Goal: Task Accomplishment & Management: Complete application form

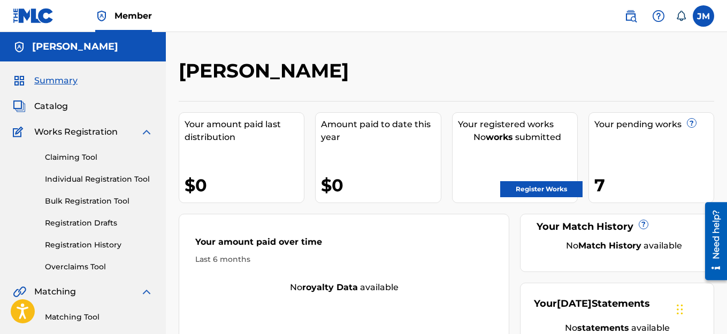
drag, startPoint x: 103, startPoint y: 182, endPoint x: 171, endPoint y: 0, distance: 194.3
click at [102, 181] on link "Individual Registration Tool" at bounding box center [99, 179] width 108 height 11
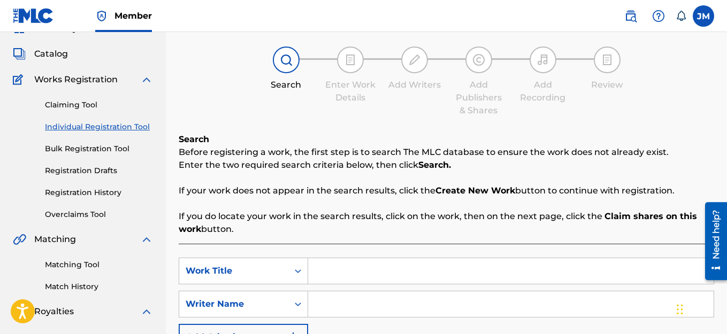
scroll to position [214, 0]
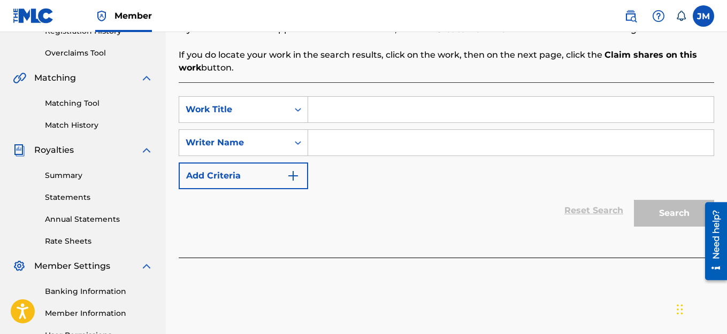
click at [319, 110] on input "Search Form" at bounding box center [510, 110] width 405 height 26
type input "V"
click at [335, 145] on input "Search Form" at bounding box center [510, 143] width 405 height 26
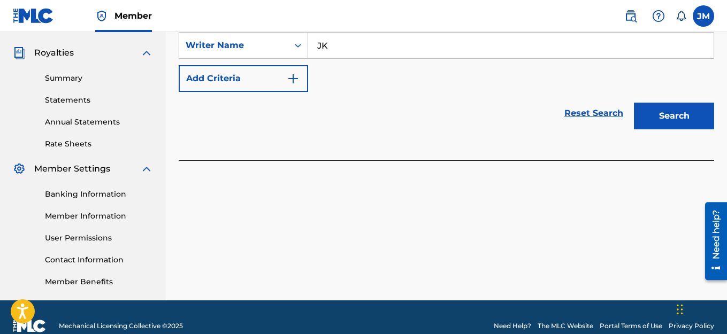
scroll to position [321, 0]
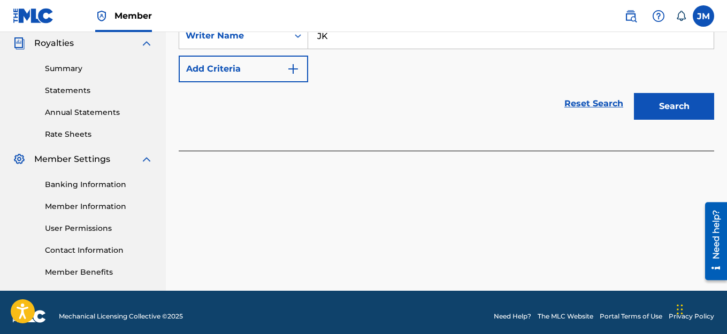
type input "JK"
click at [664, 99] on button "Search" at bounding box center [674, 106] width 80 height 27
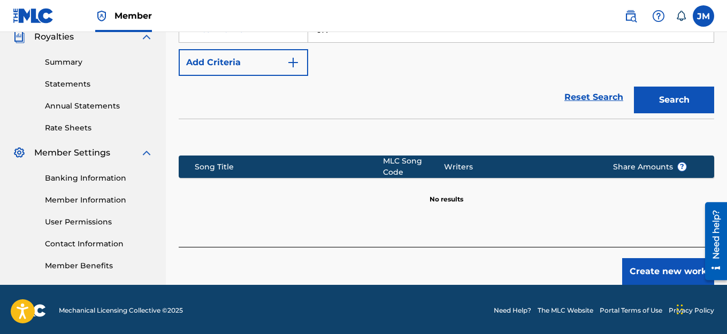
scroll to position [330, 0]
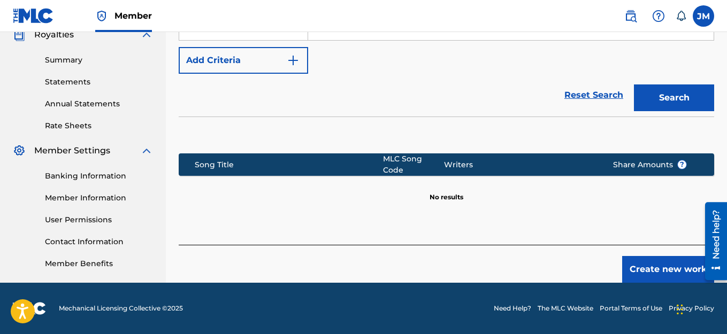
click at [679, 268] on button "Create new work" at bounding box center [668, 269] width 92 height 27
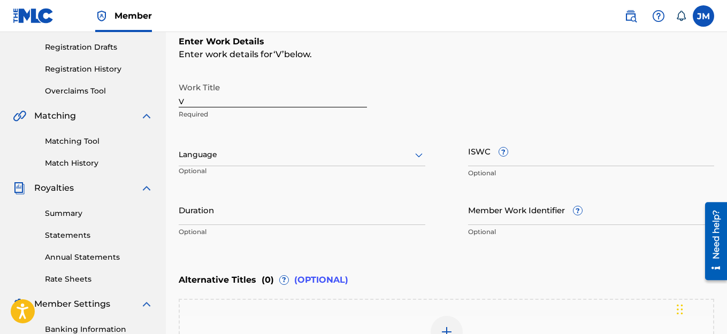
scroll to position [169, 0]
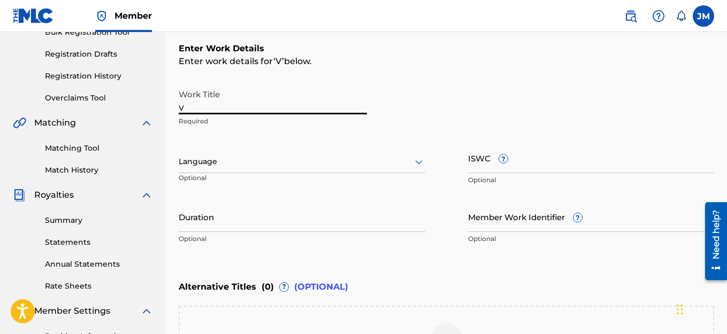
click at [258, 107] on input "V" at bounding box center [273, 99] width 188 height 30
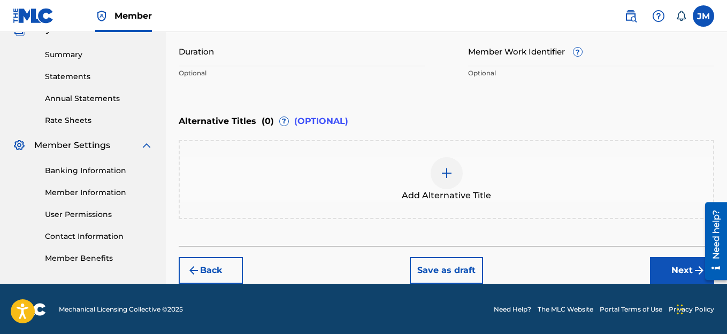
scroll to position [336, 0]
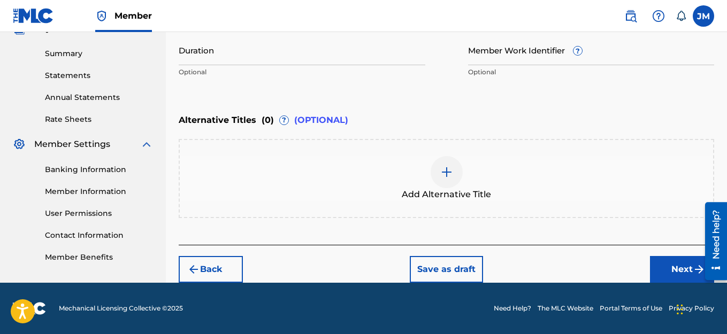
type input "REPENT"
click at [669, 270] on button "Next" at bounding box center [682, 269] width 64 height 27
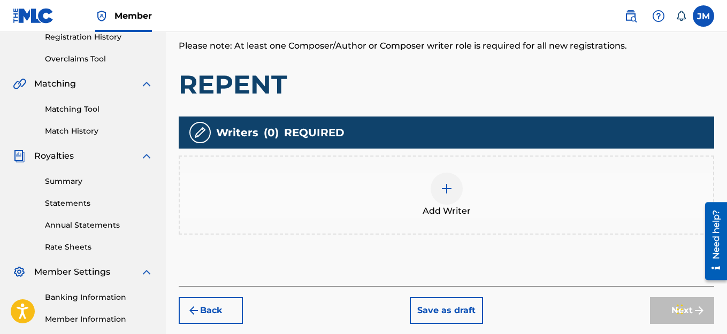
scroll to position [209, 0]
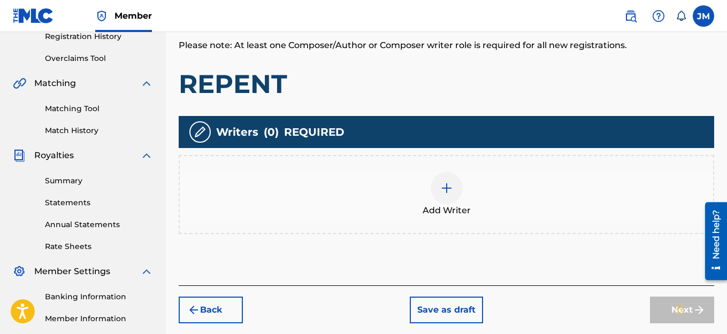
click at [445, 190] on img at bounding box center [446, 188] width 13 height 13
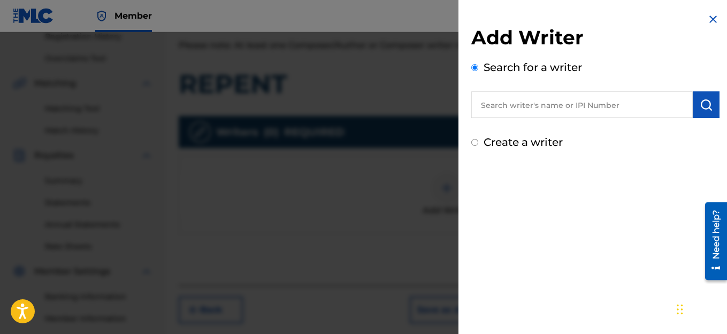
click at [477, 141] on input "Create a writer" at bounding box center [474, 142] width 7 height 7
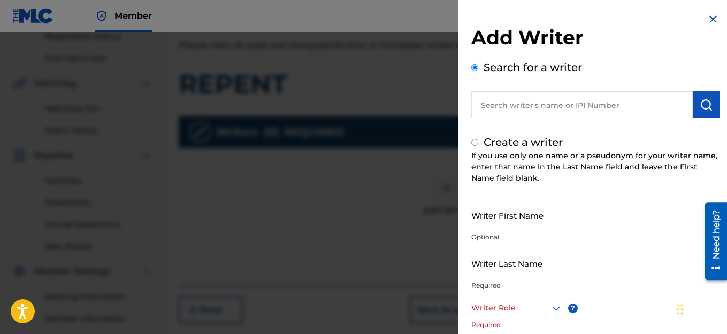
radio input "false"
radio input "true"
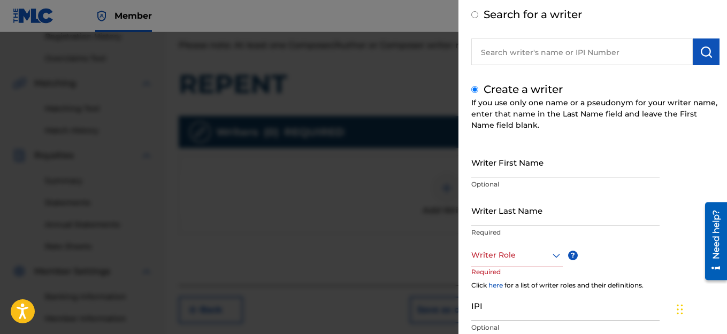
scroll to position [53, 0]
click at [523, 167] on input "Writer First Name" at bounding box center [565, 162] width 188 height 30
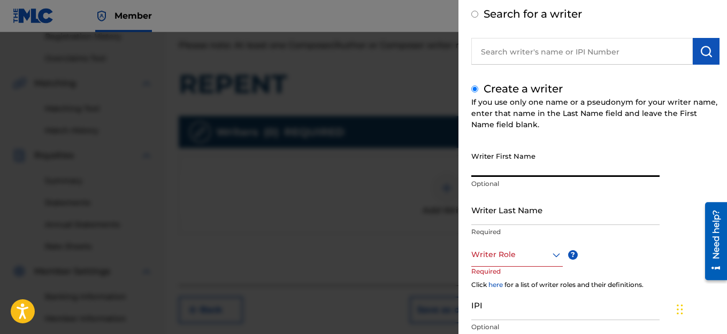
type input "JACK"
type input "[PERSON_NAME]"
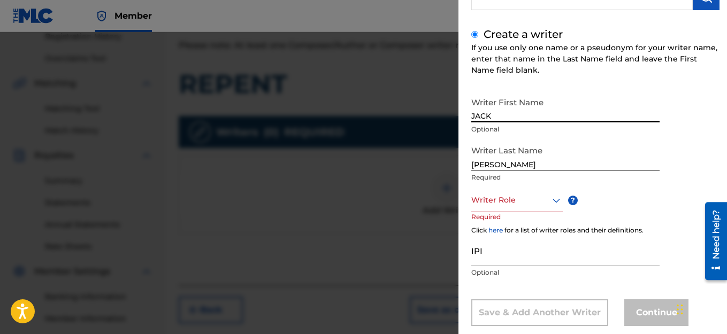
scroll to position [129, 0]
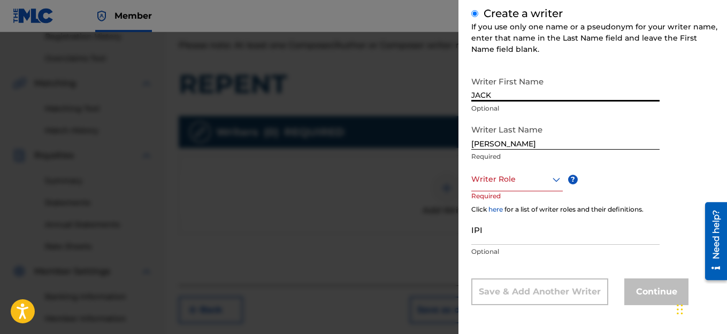
click at [555, 181] on icon at bounding box center [556, 179] width 13 height 13
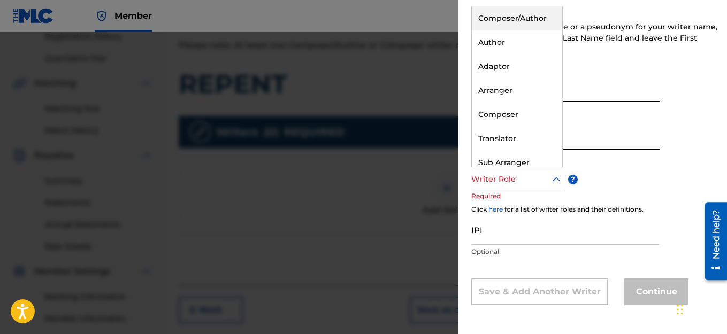
click at [515, 14] on div "Composer/Author" at bounding box center [517, 18] width 90 height 24
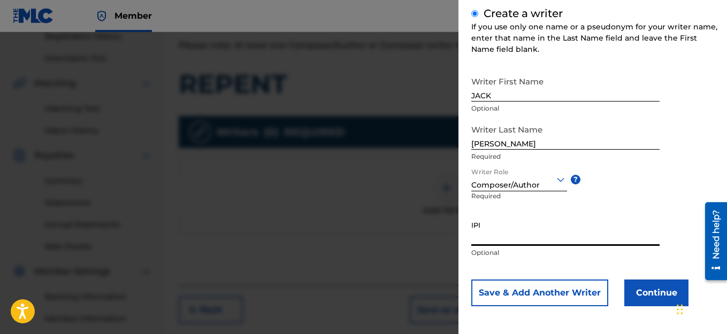
paste input "776416313"
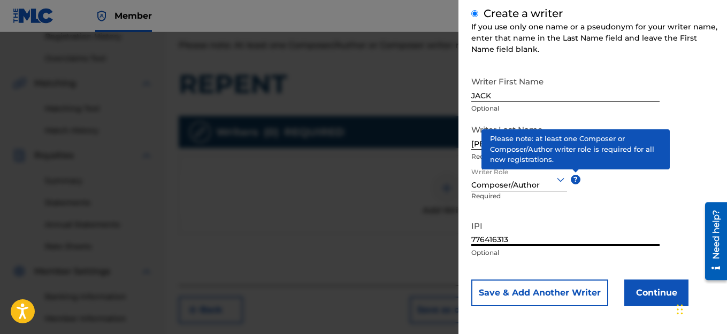
type input "776416313"
click at [644, 293] on button "Continue" at bounding box center [656, 293] width 64 height 27
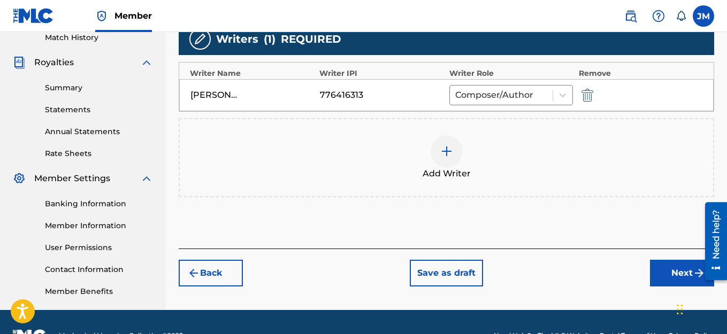
scroll to position [316, 0]
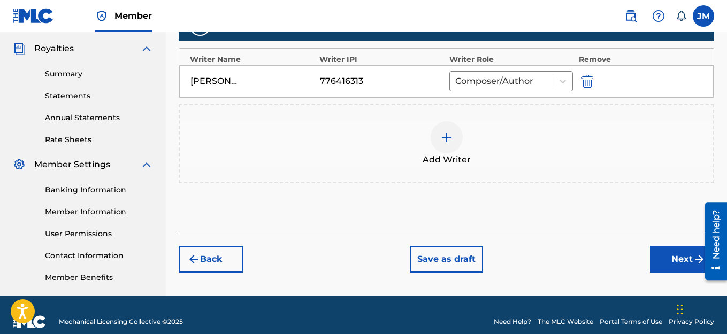
click at [688, 262] on button "Next" at bounding box center [682, 259] width 64 height 27
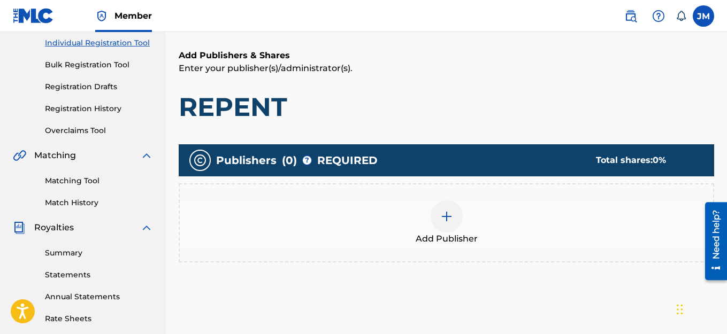
scroll to position [155, 0]
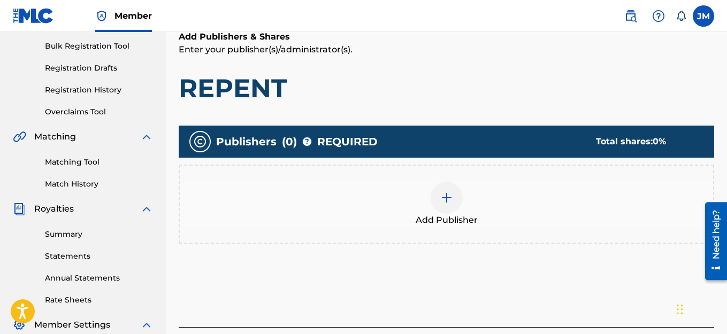
click at [445, 197] on img at bounding box center [446, 198] width 13 height 13
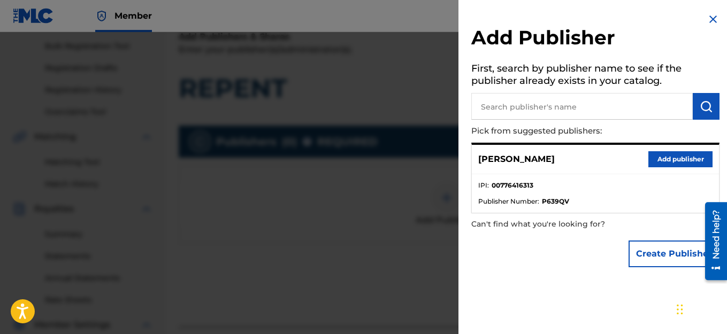
click at [682, 158] on button "Add publisher" at bounding box center [680, 159] width 64 height 16
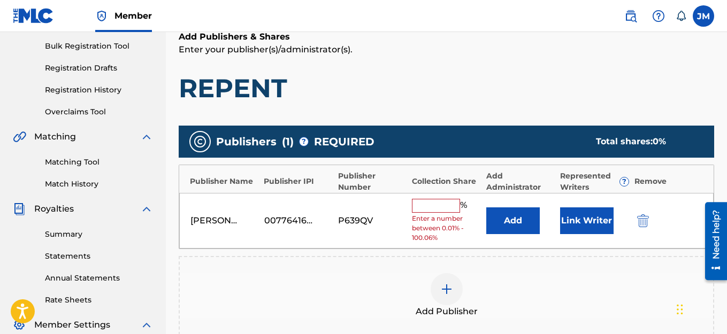
click at [451, 208] on input "text" at bounding box center [436, 206] width 48 height 14
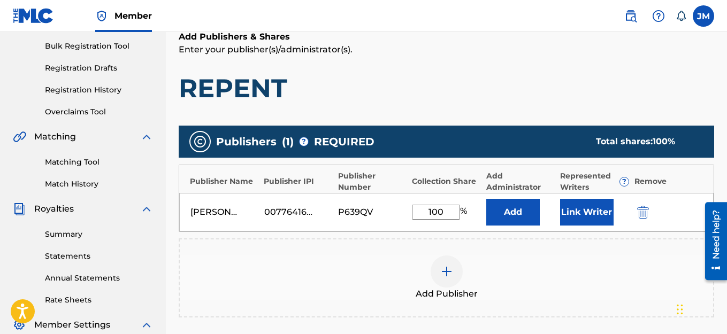
type input "100"
click at [580, 211] on button "Link Writer" at bounding box center [586, 212] width 53 height 27
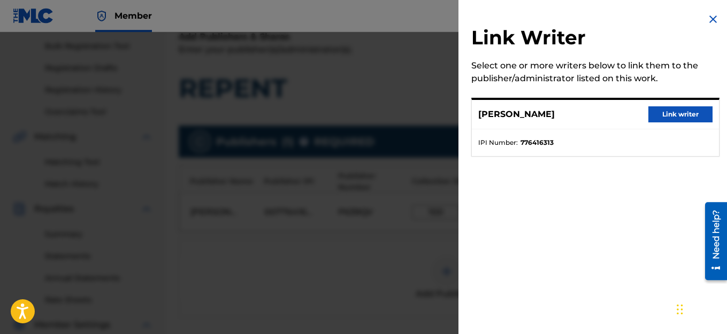
click at [689, 113] on button "Link writer" at bounding box center [680, 114] width 64 height 16
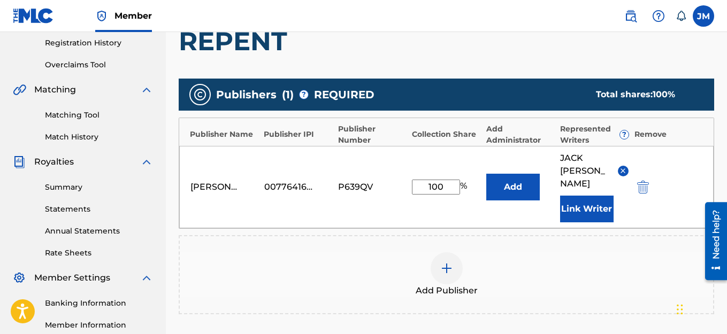
scroll to position [342, 0]
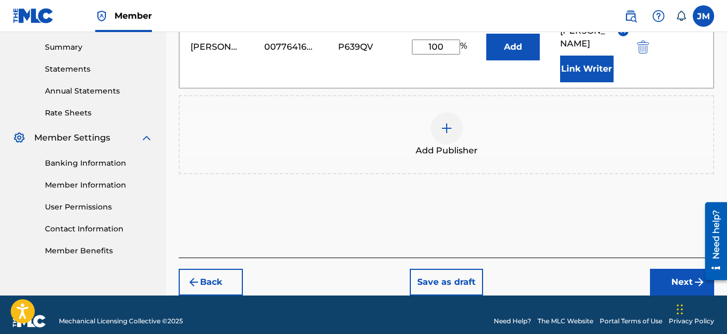
click at [685, 269] on button "Next" at bounding box center [682, 282] width 64 height 27
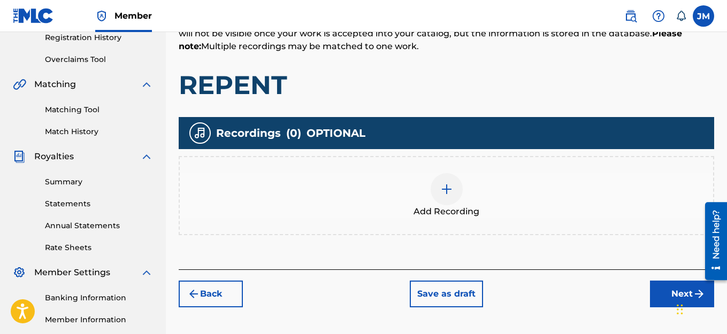
scroll to position [209, 0]
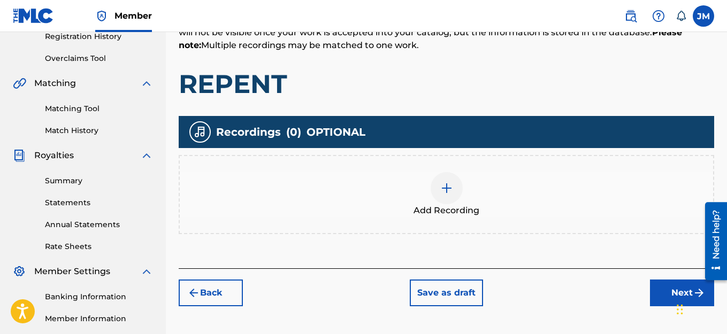
click at [445, 192] on img at bounding box center [446, 188] width 13 height 13
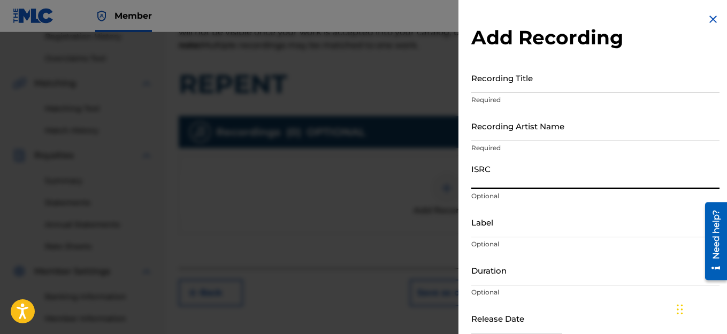
paste input "QZWFL2510123"
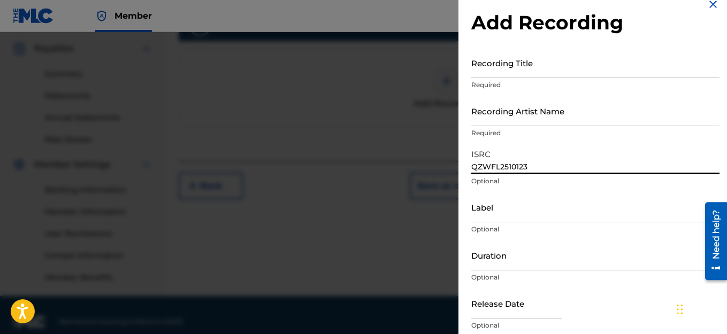
scroll to position [3, 0]
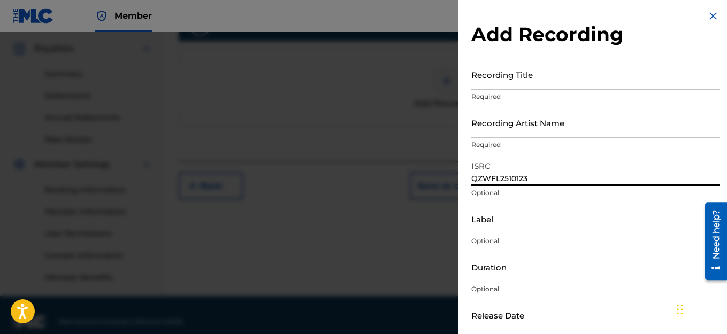
type input "QZWFL2510123"
click at [558, 129] on input "Recording Artist Name" at bounding box center [595, 123] width 248 height 30
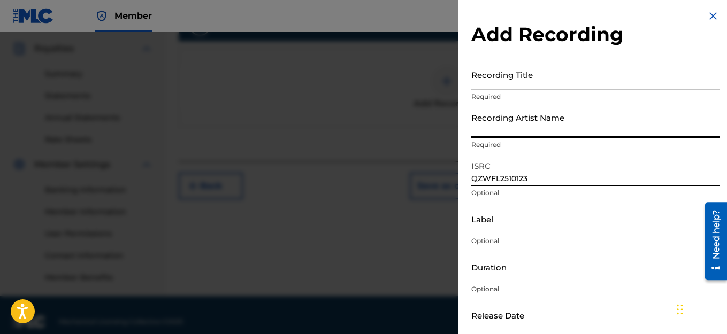
type input "HAIRCUT JAC"
click at [537, 86] on input "Recording Title" at bounding box center [595, 74] width 248 height 30
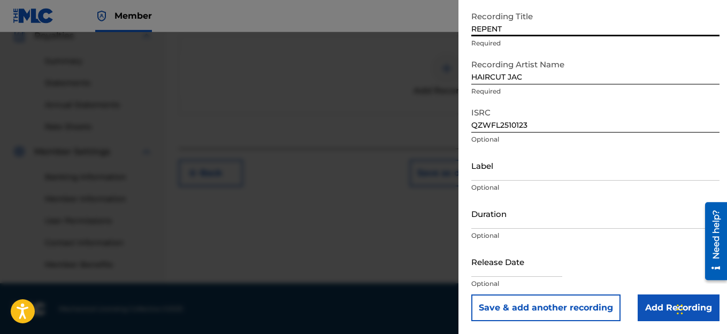
scroll to position [329, 0]
type input "REPENT"
click at [518, 269] on input "text" at bounding box center [516, 262] width 91 height 30
select select "7"
select select "2025"
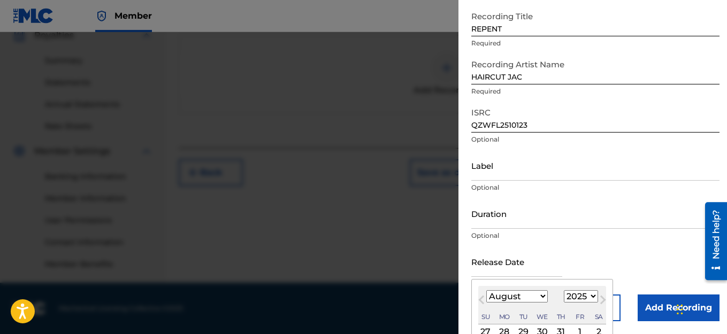
scroll to position [157, 0]
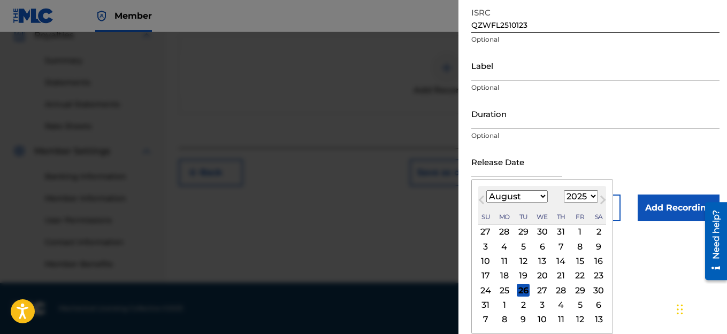
drag, startPoint x: 483, startPoint y: 201, endPoint x: 552, endPoint y: 269, distance: 97.2
click at [483, 201] on span "Previous Month" at bounding box center [483, 202] width 0 height 16
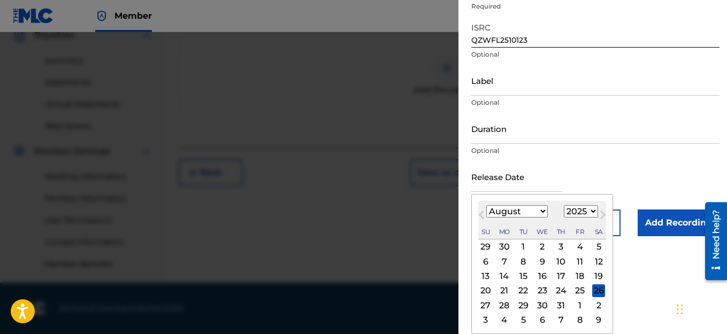
select select "6"
click at [525, 248] on div "1" at bounding box center [523, 247] width 13 height 13
type input "[DATE]"
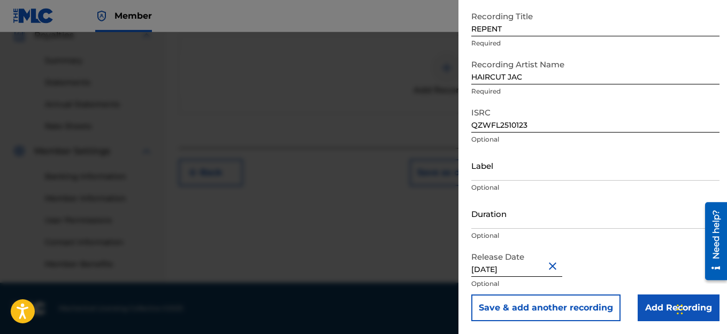
scroll to position [57, 0]
click at [657, 307] on input "Add Recording" at bounding box center [679, 308] width 82 height 27
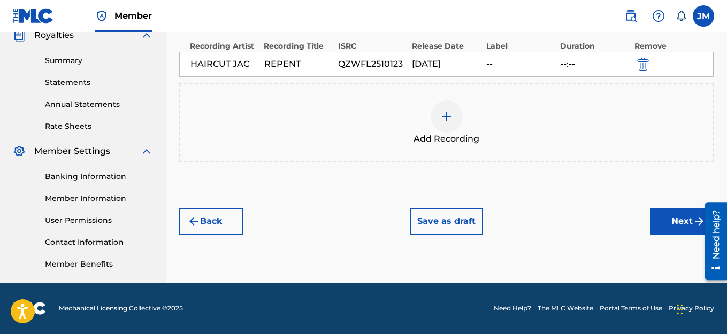
click at [669, 216] on button "Next" at bounding box center [682, 221] width 64 height 27
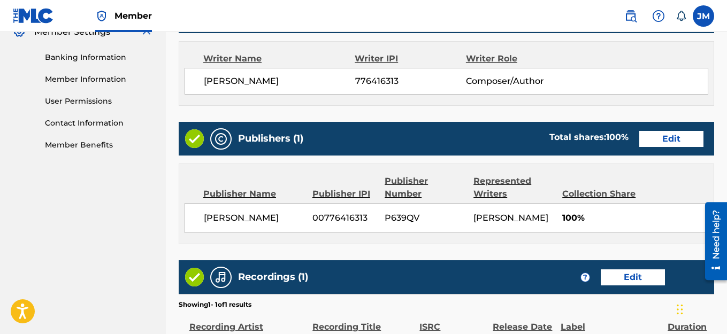
scroll to position [583, 0]
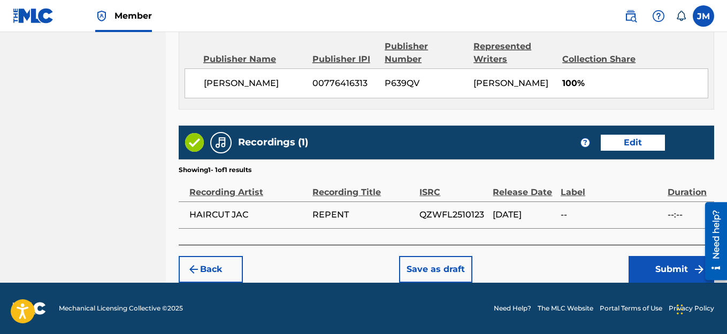
click at [654, 279] on button "Submit" at bounding box center [672, 269] width 86 height 27
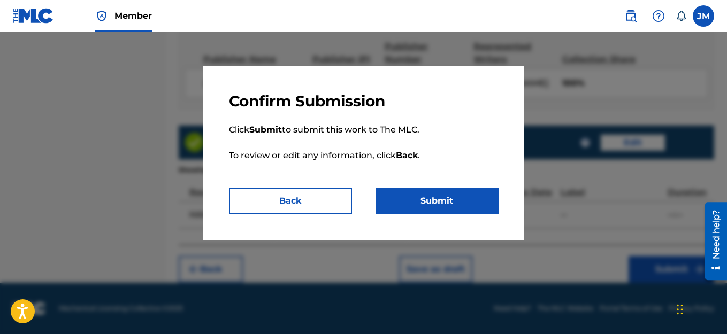
click at [443, 196] on button "Submit" at bounding box center [437, 201] width 123 height 27
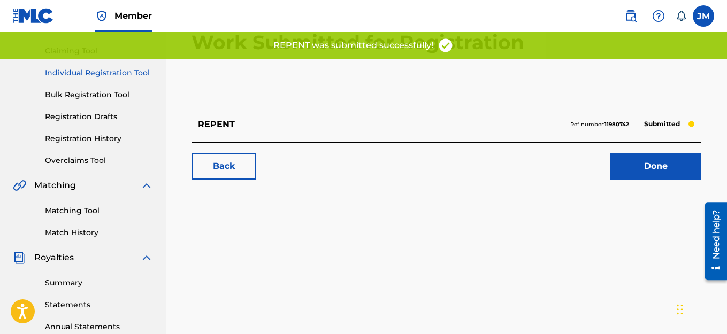
scroll to position [107, 0]
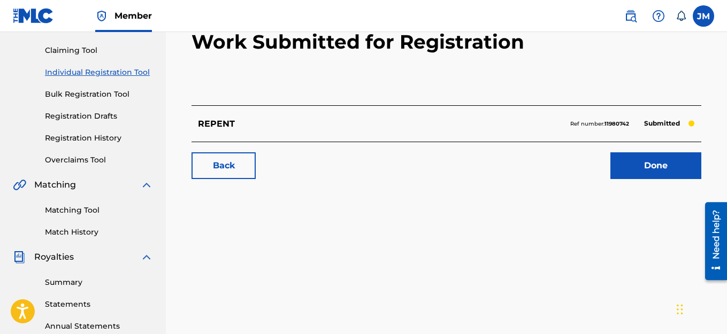
click at [90, 140] on link "Registration History" at bounding box center [99, 138] width 108 height 11
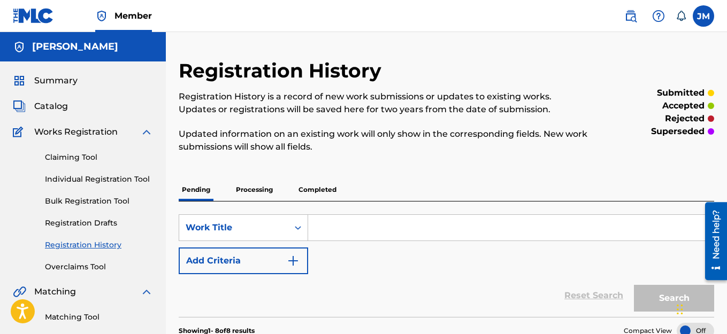
click at [76, 179] on link "Individual Registration Tool" at bounding box center [99, 179] width 108 height 11
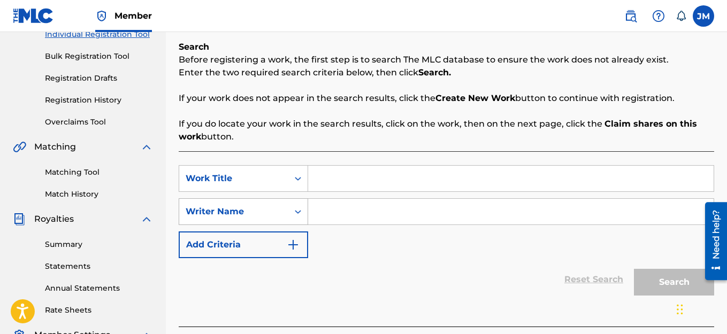
scroll to position [214, 0]
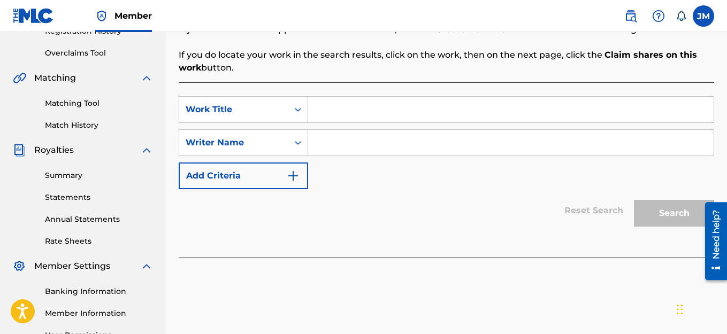
click at [323, 117] on input "Search Form" at bounding box center [510, 110] width 405 height 26
type input "B"
click at [329, 146] on input "Search Form" at bounding box center [510, 143] width 405 height 26
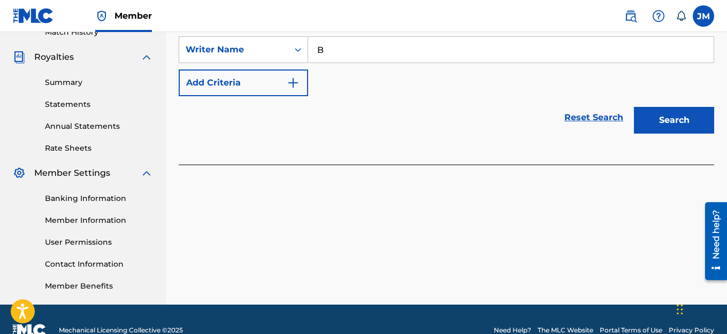
scroll to position [329, 0]
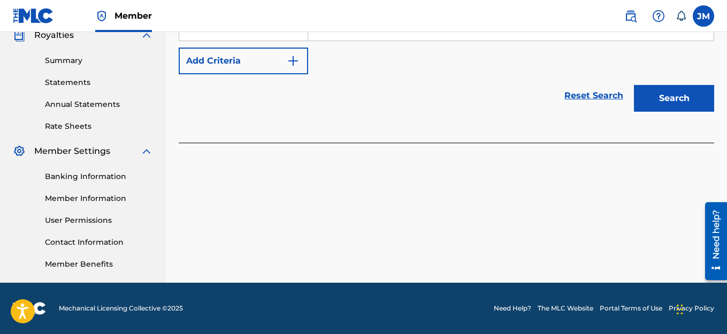
type input "B"
click at [690, 105] on button "Search" at bounding box center [674, 98] width 80 height 27
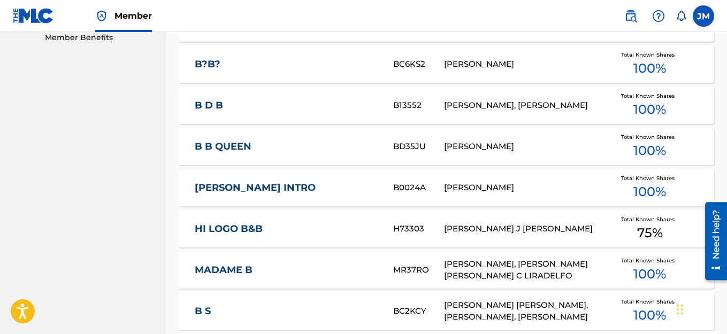
scroll to position [757, 0]
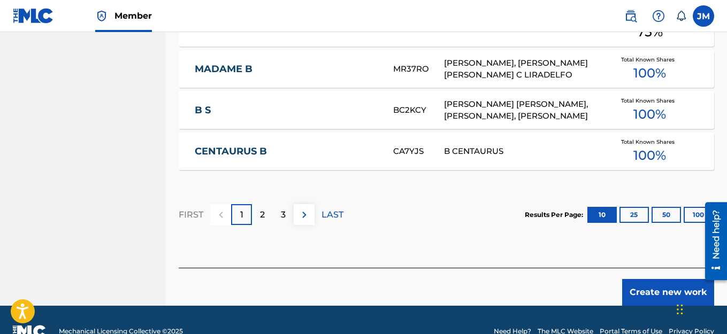
click at [653, 289] on button "Create new work" at bounding box center [668, 292] width 92 height 27
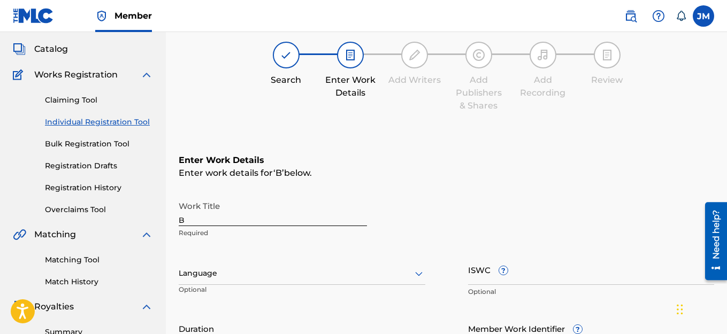
scroll to position [15, 0]
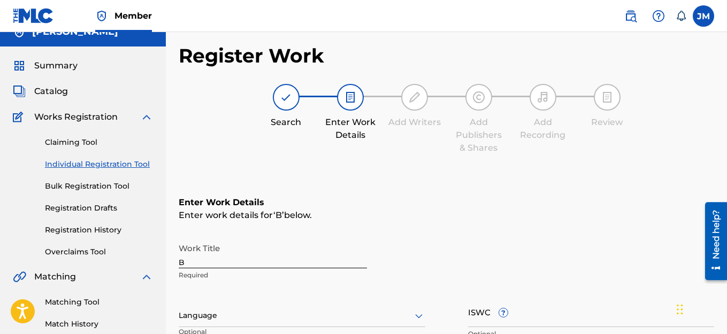
click at [239, 261] on input "B" at bounding box center [273, 253] width 188 height 30
type input "COOL"
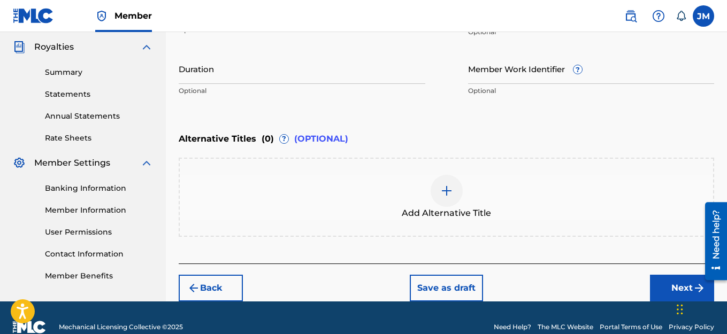
scroll to position [336, 0]
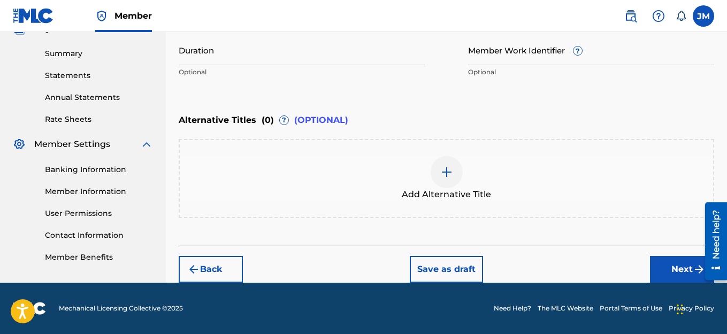
click at [674, 272] on button "Next" at bounding box center [682, 269] width 64 height 27
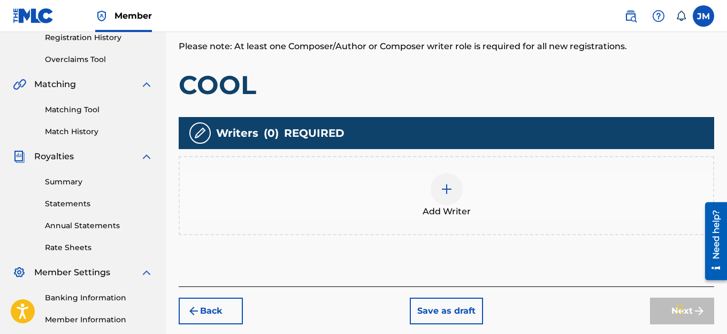
scroll to position [209, 0]
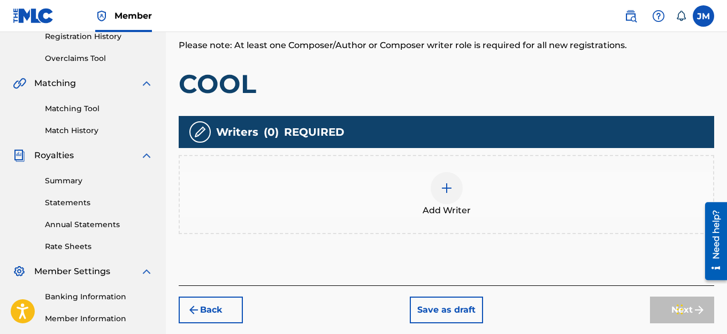
click at [445, 189] on img at bounding box center [446, 188] width 13 height 13
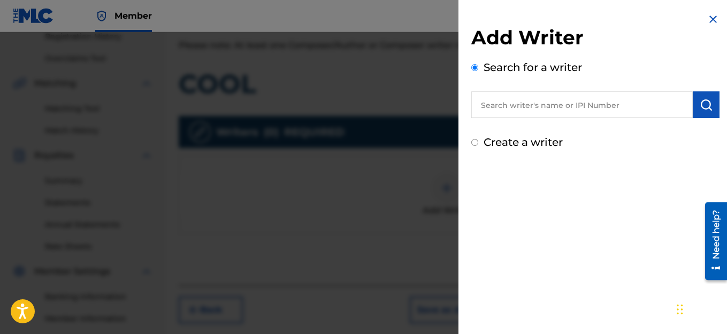
click at [476, 143] on input "Create a writer" at bounding box center [474, 142] width 7 height 7
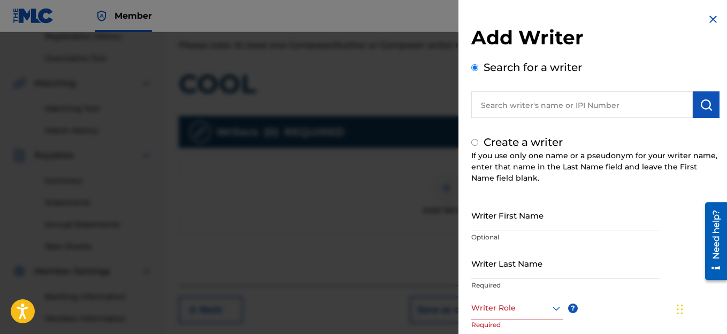
radio input "false"
radio input "true"
click at [593, 110] on input "text" at bounding box center [581, 104] width 221 height 27
radio input "true"
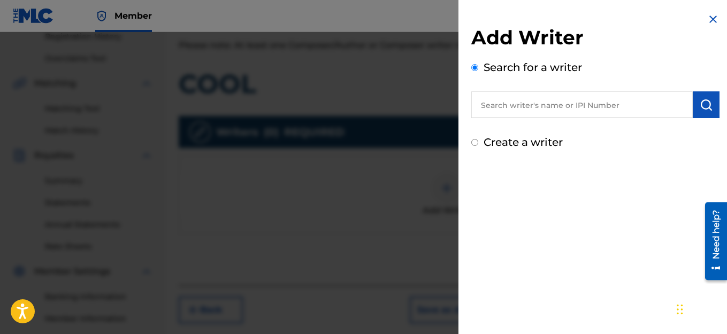
click at [498, 143] on label "Create a writer" at bounding box center [523, 142] width 79 height 13
radio input "true"
click at [478, 143] on input "Create a writer" at bounding box center [474, 142] width 7 height 7
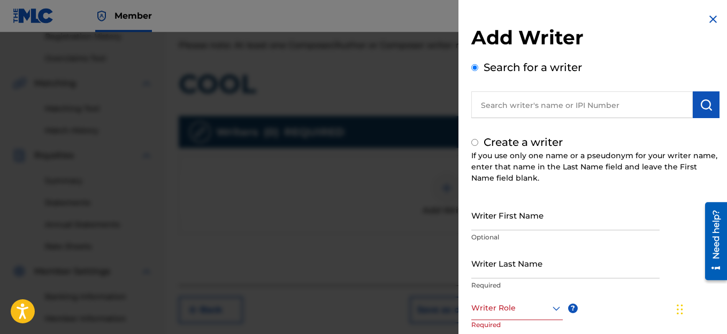
radio input "false"
radio input "true"
click at [552, 224] on input "Writer First Name" at bounding box center [565, 215] width 188 height 30
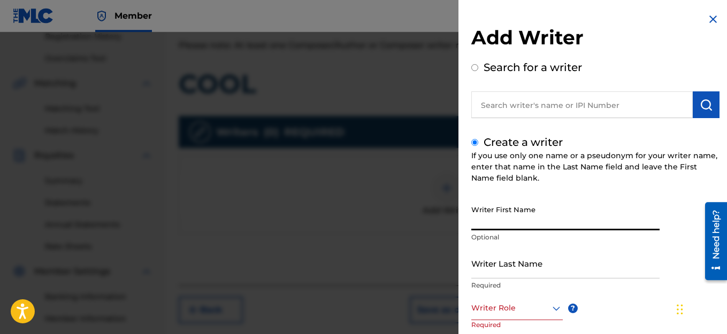
type input "JACK"
type input "[PERSON_NAME]"
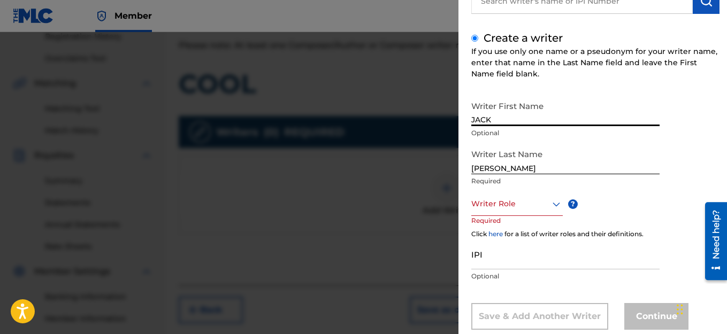
scroll to position [107, 0]
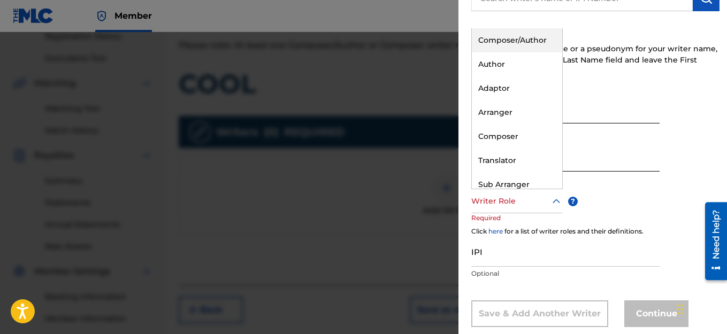
click at [516, 209] on div "Writer Role" at bounding box center [516, 201] width 91 height 24
click at [514, 41] on div "Composer/Author" at bounding box center [517, 40] width 90 height 24
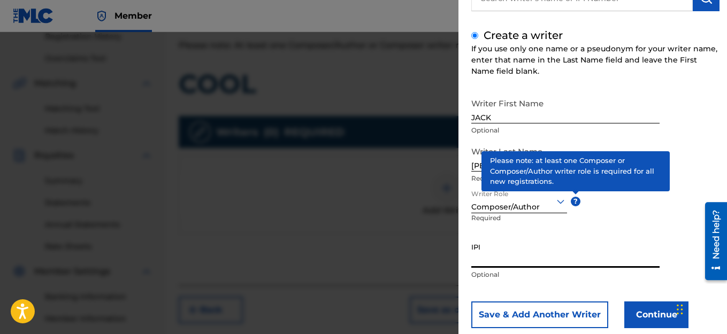
paste input "QZWFL2510123"
type input "QZWFL2510123"
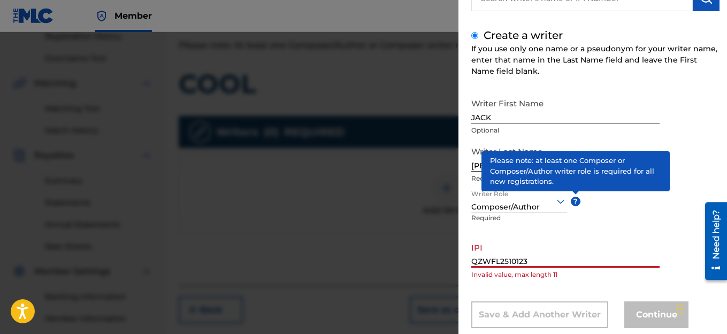
drag, startPoint x: 537, startPoint y: 265, endPoint x: 466, endPoint y: 277, distance: 71.6
click at [466, 277] on div "Add Writer Search for a writer Create a writer If you use only one name or a ps…" at bounding box center [595, 125] width 274 height 464
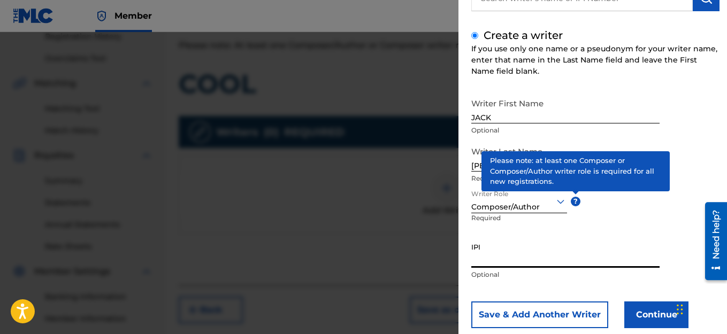
paste input "1114982463"
type input "1114982463"
click at [657, 324] on button "Continue" at bounding box center [656, 315] width 64 height 27
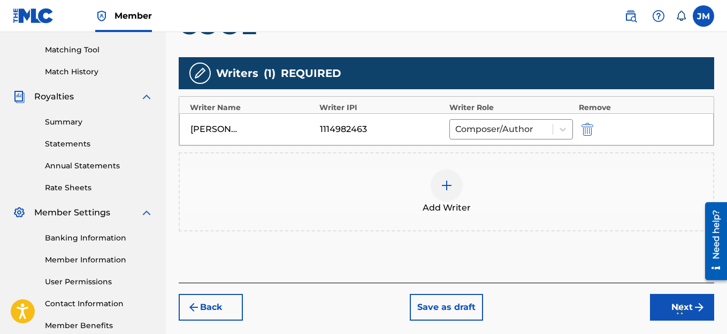
scroll to position [316, 0]
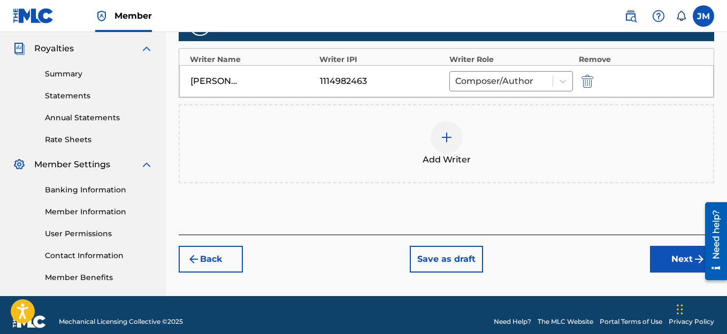
click at [680, 261] on button "Next" at bounding box center [682, 259] width 64 height 27
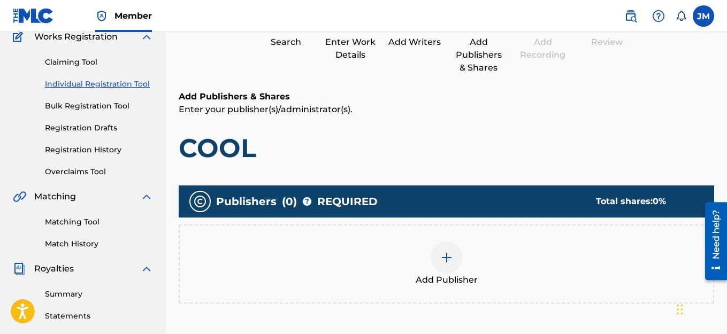
scroll to position [155, 0]
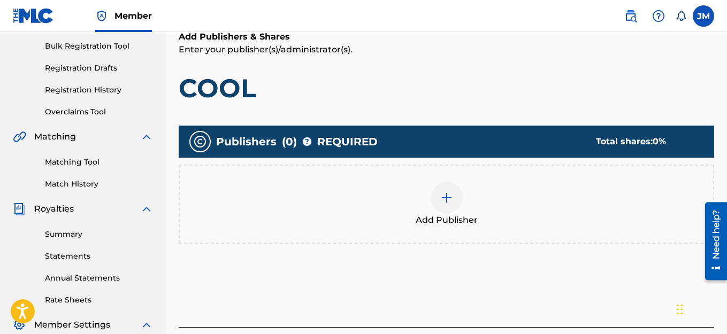
click at [448, 198] on img at bounding box center [446, 198] width 13 height 13
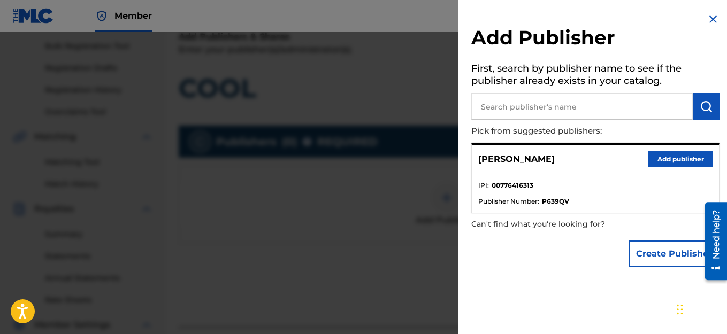
click at [673, 158] on button "Add publisher" at bounding box center [680, 159] width 64 height 16
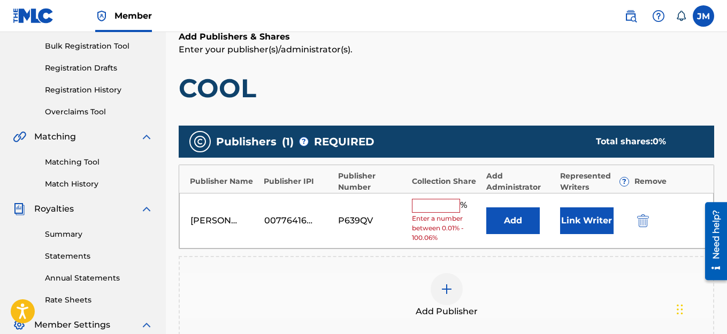
click at [442, 211] on input "text" at bounding box center [436, 206] width 48 height 14
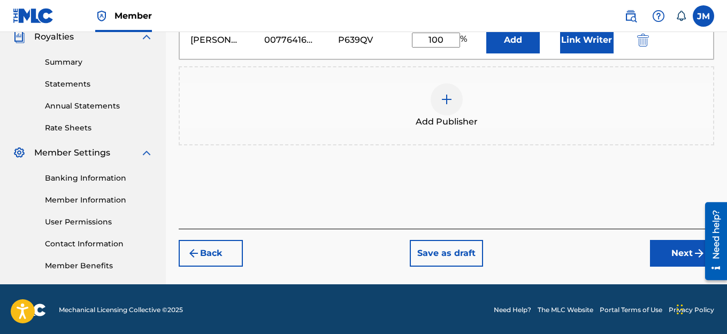
scroll to position [329, 0]
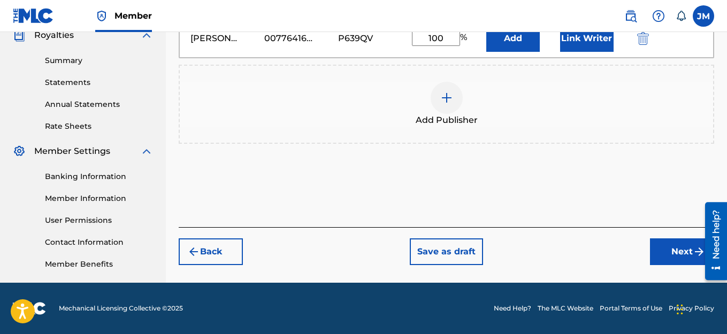
type input "100"
click at [677, 254] on button "Next" at bounding box center [682, 252] width 64 height 27
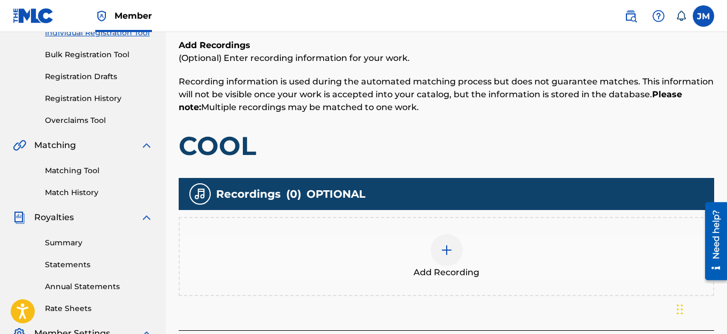
scroll to position [209, 0]
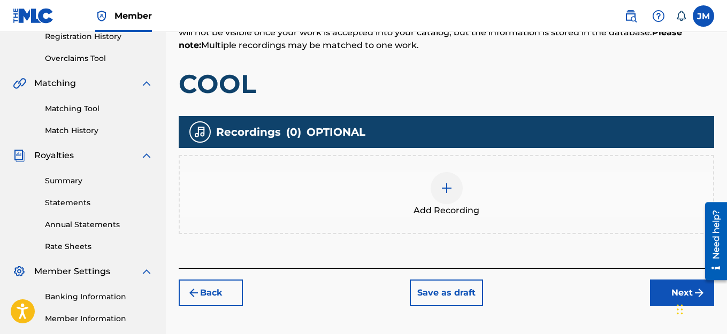
click at [445, 189] on img at bounding box center [446, 188] width 13 height 13
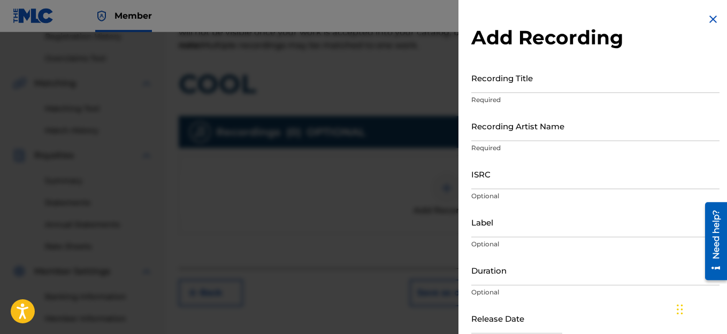
click at [521, 89] on input "Recording Title" at bounding box center [595, 78] width 248 height 30
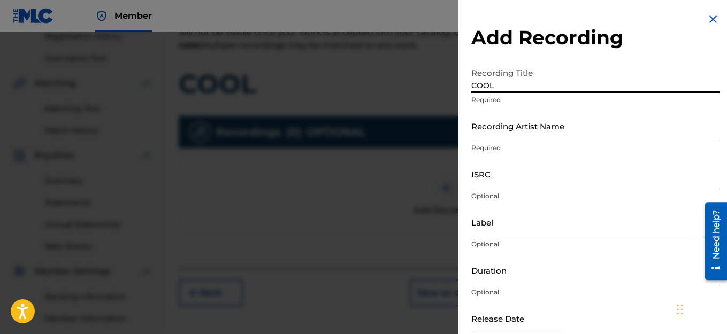
type input "COOL"
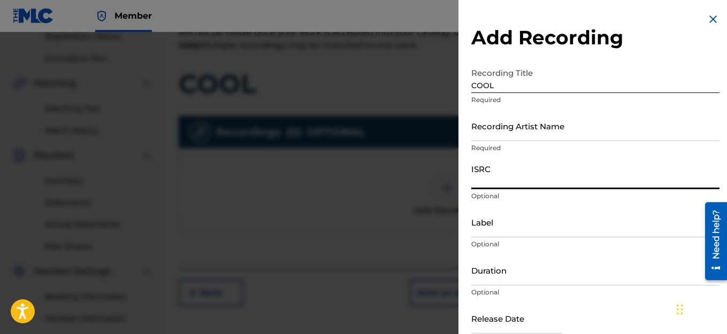
paste input "QZWFL2510108"
type input "QZWFL2510108"
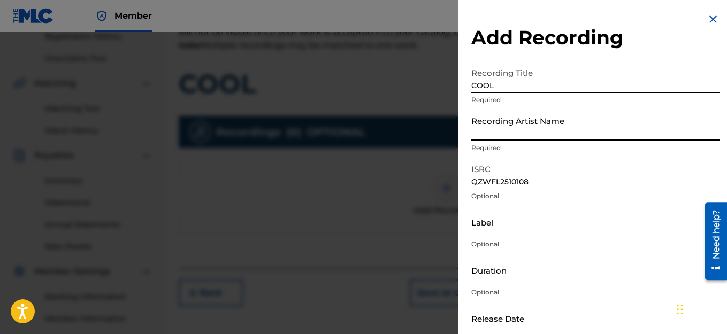
click at [509, 136] on input "Recording Artist Name" at bounding box center [595, 126] width 248 height 30
type input "HAIRCUT JAC"
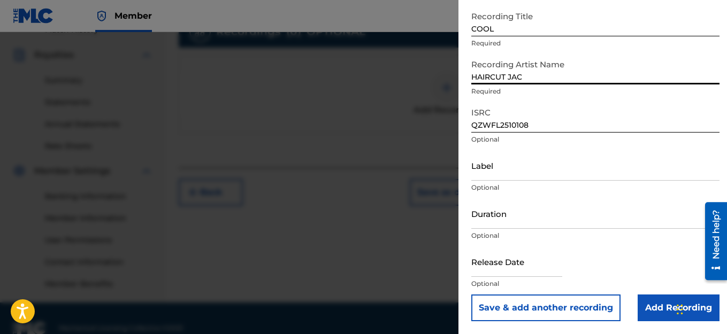
scroll to position [316, 0]
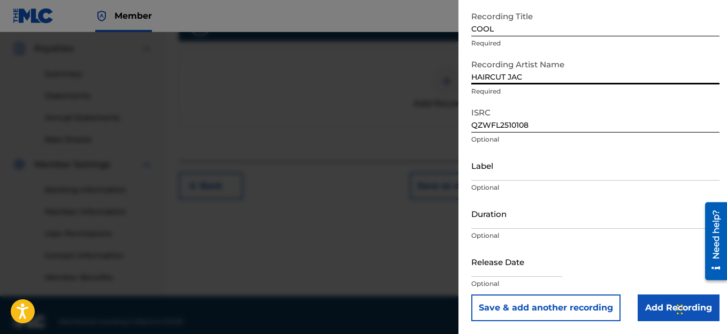
drag, startPoint x: 532, startPoint y: 270, endPoint x: 537, endPoint y: 267, distance: 5.5
click at [532, 270] on input "text" at bounding box center [516, 262] width 91 height 30
select select "7"
select select "2025"
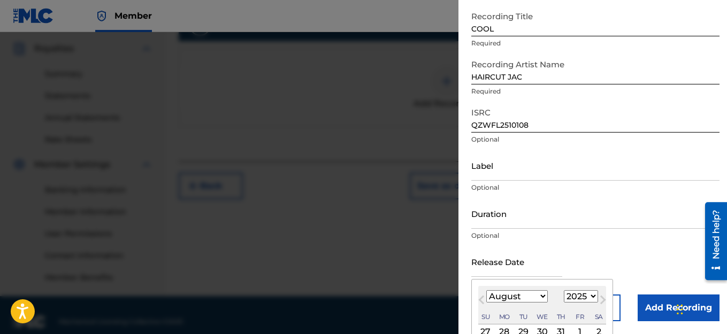
scroll to position [110, 0]
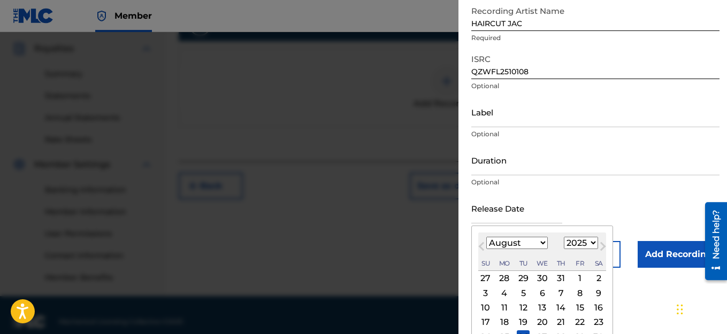
click at [483, 248] on span "Previous Month" at bounding box center [483, 248] width 0 height 16
select select "5"
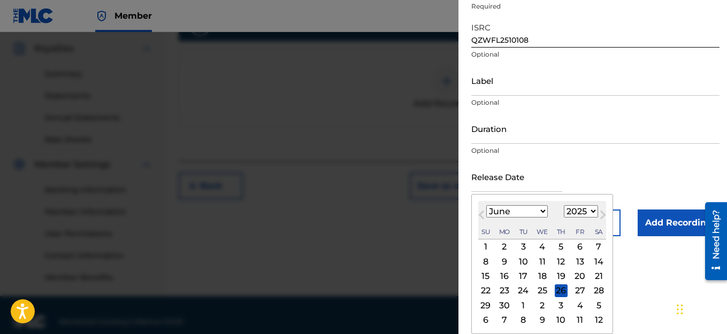
click at [520, 292] on div "24" at bounding box center [523, 291] width 13 height 13
type input "[DATE]"
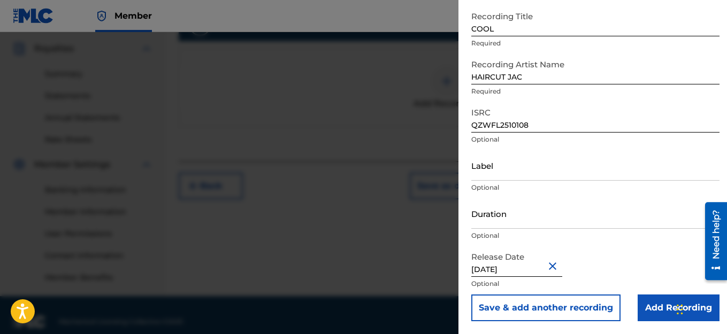
scroll to position [57, 0]
click at [648, 304] on input "Add Recording" at bounding box center [679, 308] width 82 height 27
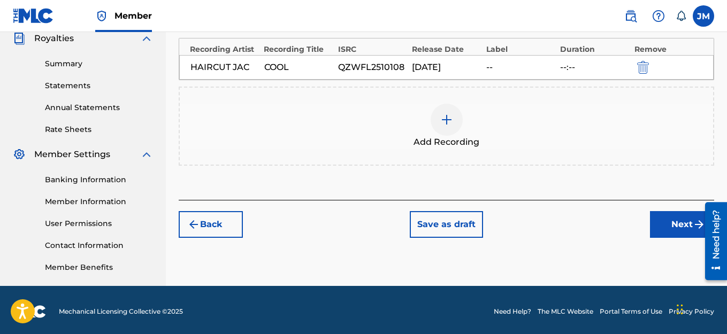
scroll to position [329, 0]
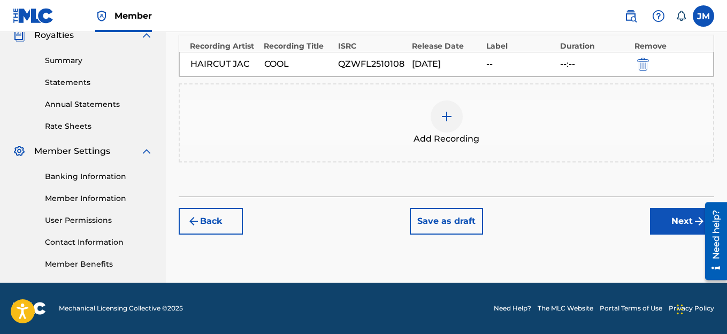
click at [680, 228] on button "Next" at bounding box center [682, 221] width 64 height 27
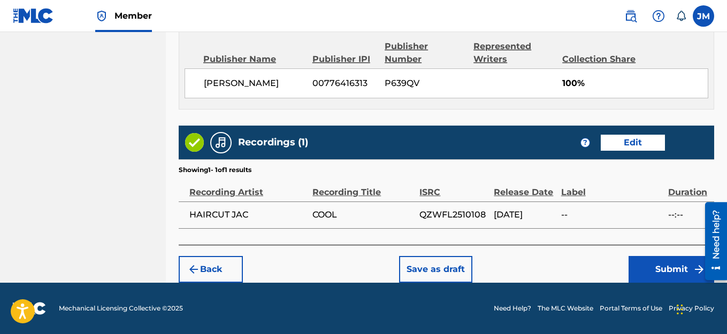
scroll to position [596, 0]
click at [655, 271] on button "Submit" at bounding box center [672, 269] width 86 height 27
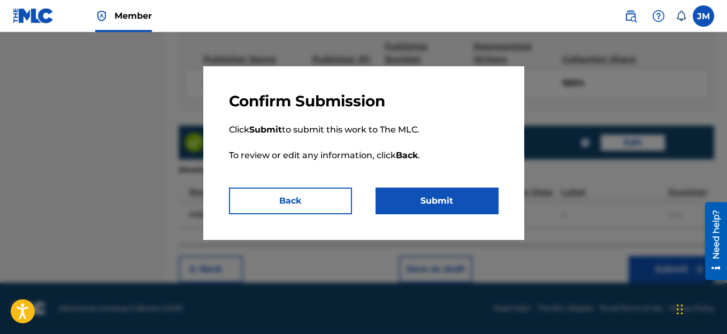
click at [448, 202] on button "Submit" at bounding box center [437, 201] width 123 height 27
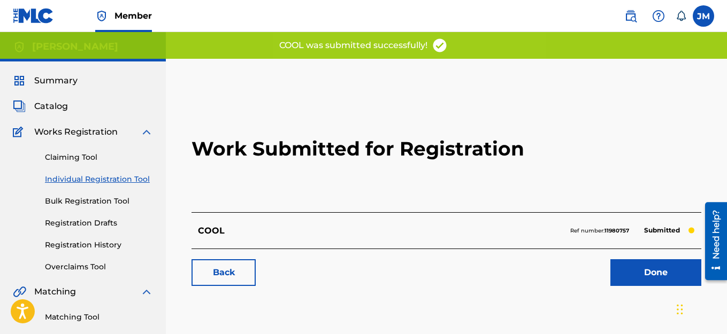
click at [660, 277] on link "Done" at bounding box center [655, 272] width 91 height 27
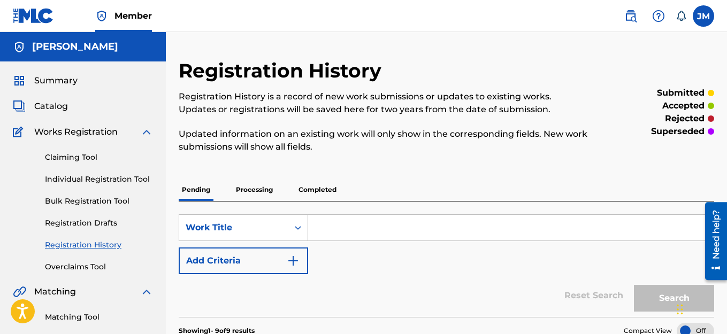
click at [94, 248] on link "Registration History" at bounding box center [99, 245] width 108 height 11
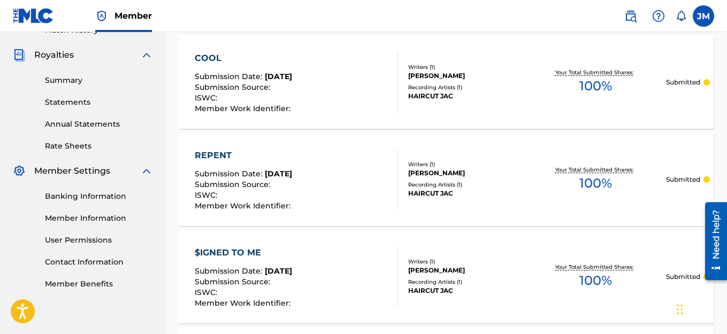
scroll to position [321, 0]
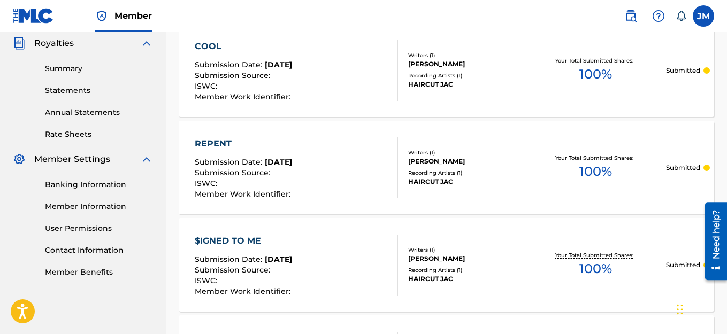
click at [221, 165] on span "Submission Date :" at bounding box center [230, 162] width 70 height 10
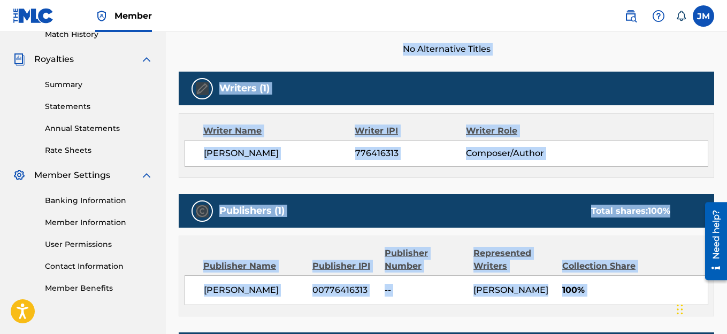
scroll to position [321, 0]
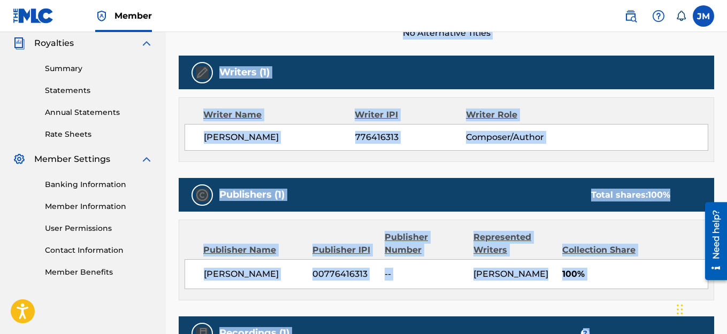
click at [394, 140] on span "776416313" at bounding box center [410, 137] width 111 height 13
click at [429, 128] on div "[PERSON_NAME] 776416313 Composer/Author" at bounding box center [447, 137] width 524 height 27
click at [198, 71] on img at bounding box center [202, 72] width 13 height 13
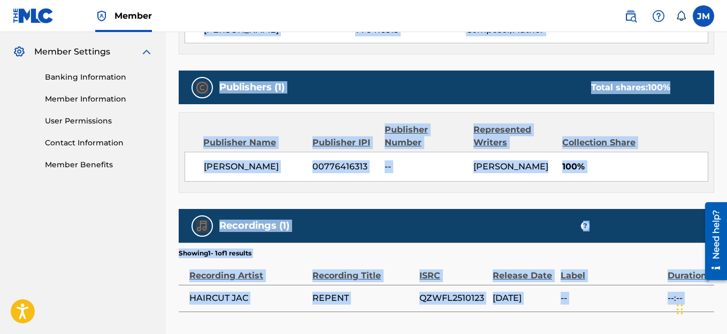
scroll to position [514, 0]
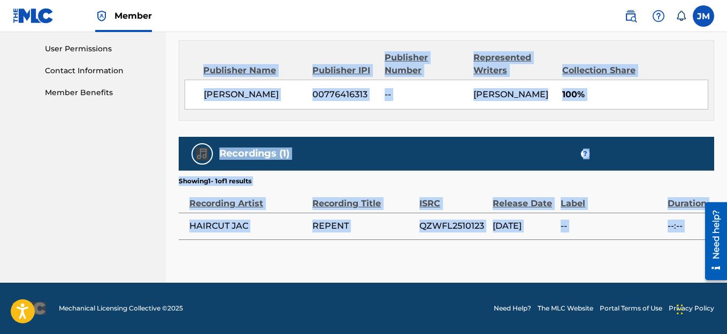
click at [519, 113] on div "Publisher Name Publisher IPI Publisher Number Represented Writers Collection Sh…" at bounding box center [446, 81] width 534 height 80
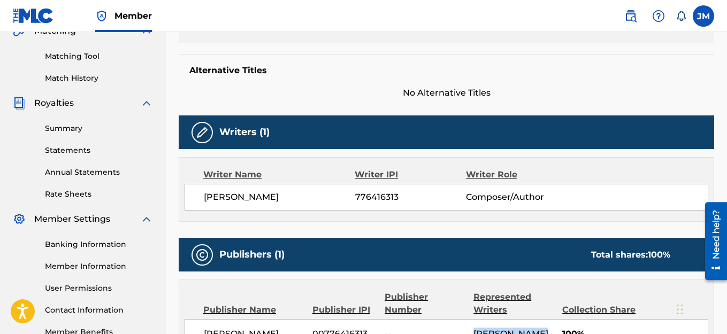
scroll to position [267, 0]
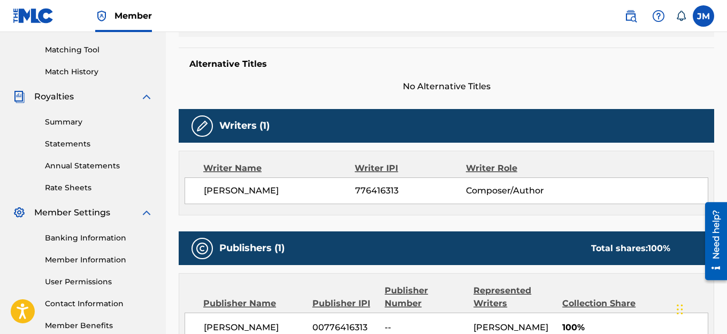
drag, startPoint x: 354, startPoint y: 190, endPoint x: 366, endPoint y: 193, distance: 12.5
click at [354, 190] on span "[PERSON_NAME]" at bounding box center [279, 191] width 151 height 13
click at [376, 194] on span "776416313" at bounding box center [410, 191] width 111 height 13
click at [377, 192] on span "776416313" at bounding box center [410, 191] width 111 height 13
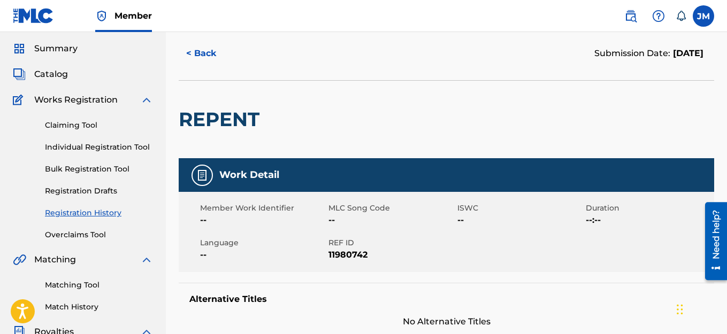
scroll to position [0, 0]
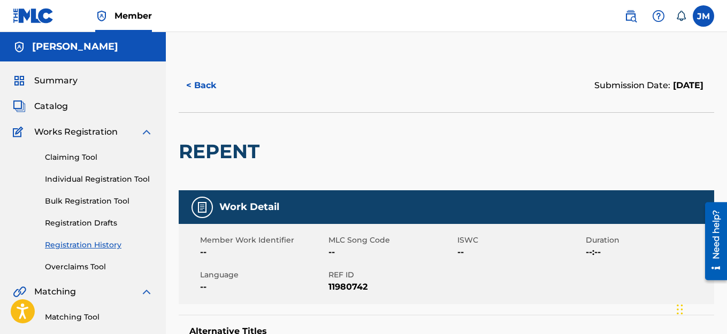
click at [207, 84] on button "< Back" at bounding box center [211, 85] width 64 height 27
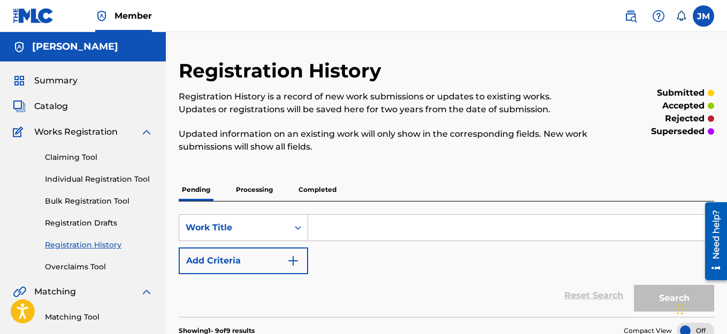
scroll to position [321, 0]
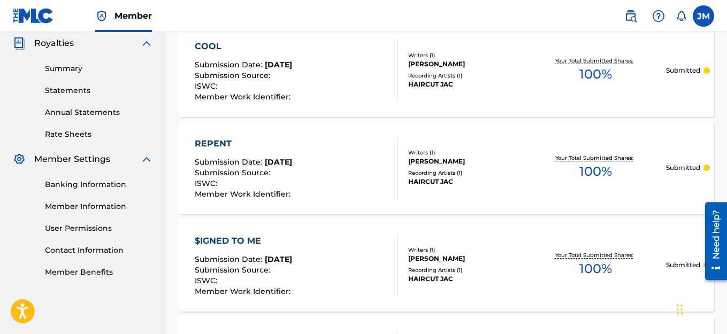
drag, startPoint x: 318, startPoint y: 173, endPoint x: 251, endPoint y: 182, distance: 67.9
click at [251, 182] on div "ISWC :" at bounding box center [244, 185] width 98 height 11
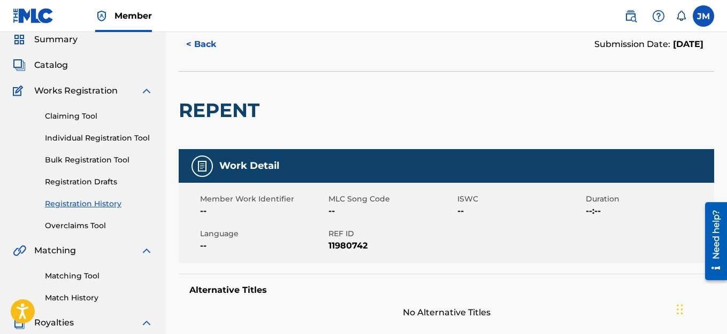
scroll to position [53, 0]
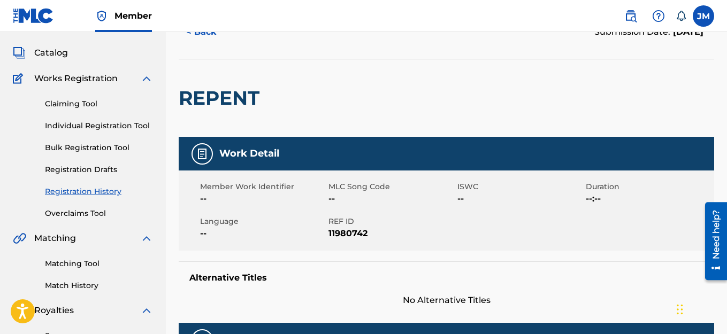
click at [75, 211] on link "Overclaims Tool" at bounding box center [99, 213] width 108 height 11
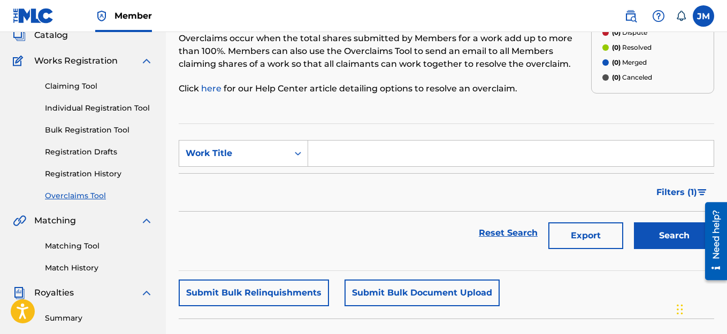
scroll to position [53, 0]
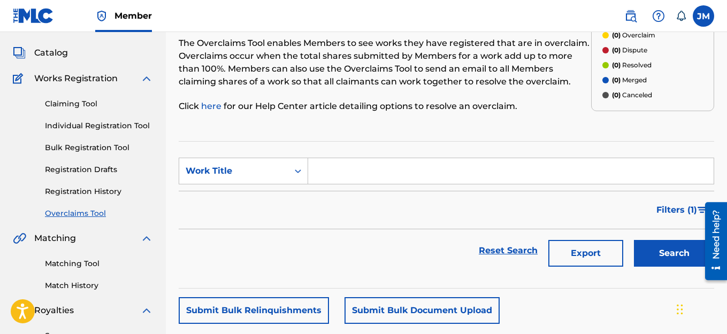
click at [68, 123] on link "Individual Registration Tool" at bounding box center [99, 125] width 108 height 11
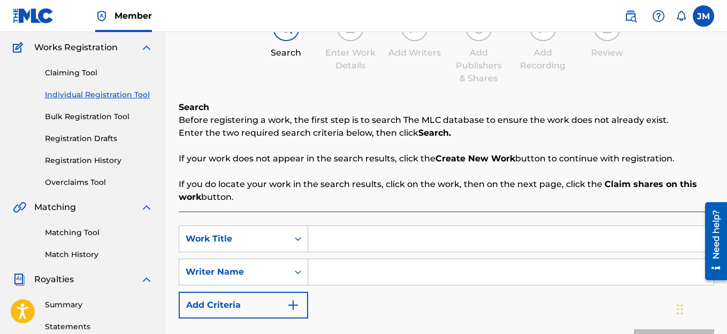
scroll to position [160, 0]
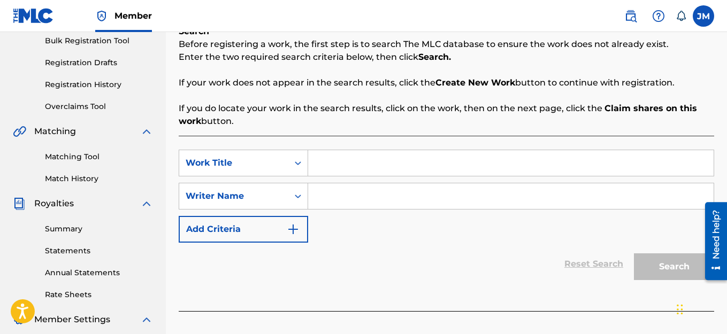
click at [338, 163] on input "Search Form" at bounding box center [510, 163] width 405 height 26
type input "R"
click at [328, 193] on input "Search Form" at bounding box center [510, 196] width 405 height 26
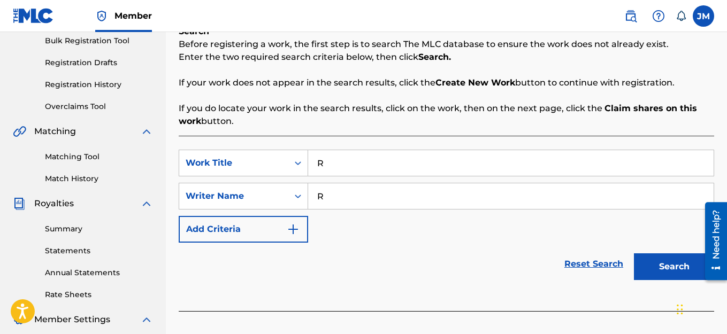
type input "R"
click at [654, 269] on button "Search" at bounding box center [674, 267] width 80 height 27
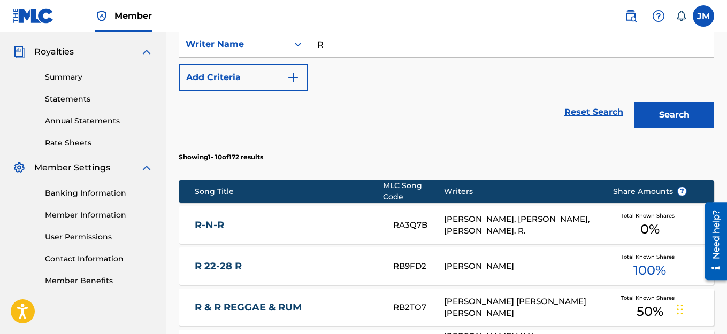
scroll to position [321, 0]
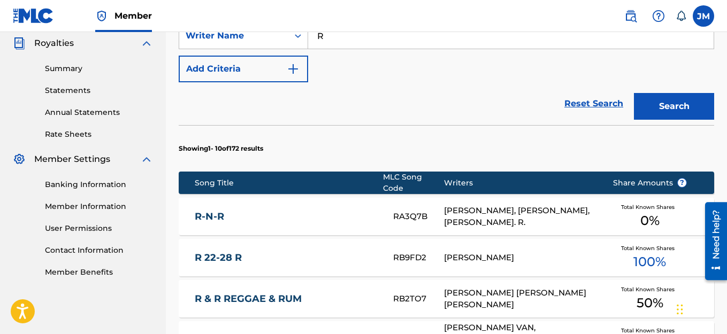
click at [668, 105] on button "Search" at bounding box center [674, 106] width 80 height 27
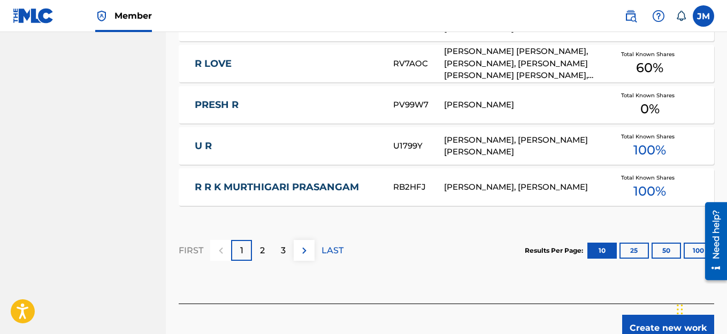
scroll to position [749, 0]
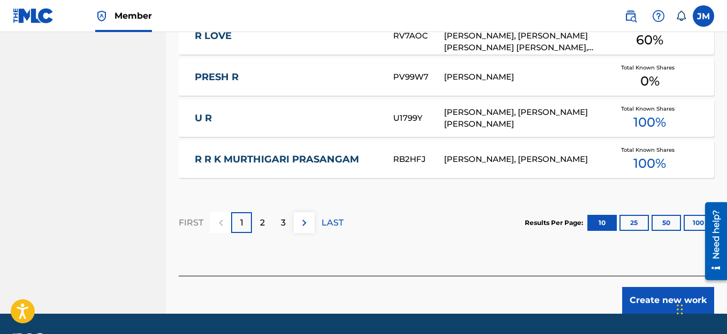
click at [641, 301] on button "Create new work" at bounding box center [668, 300] width 92 height 27
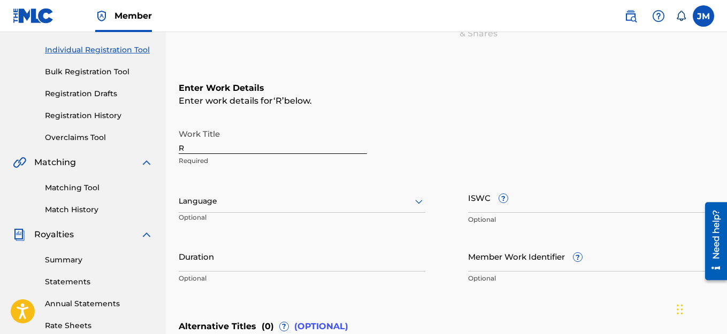
scroll to position [68, 0]
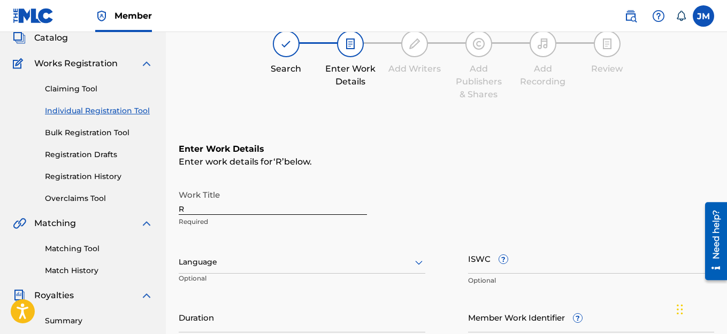
click at [236, 209] on input "R" at bounding box center [273, 200] width 188 height 30
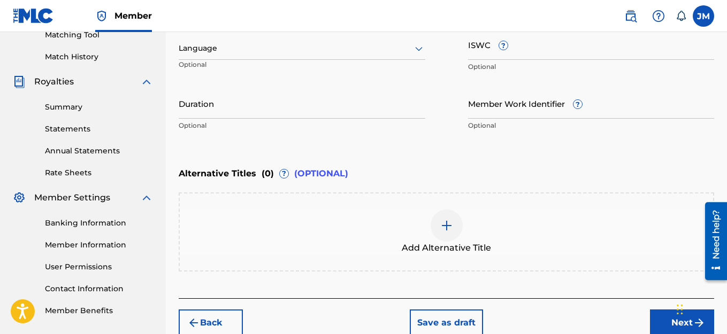
scroll to position [336, 0]
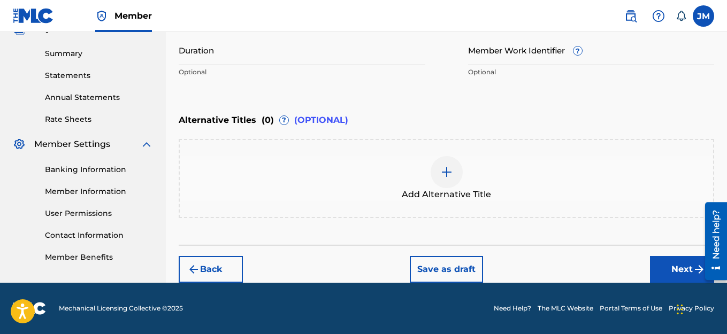
type input "REPENT"
click at [675, 269] on button "Next" at bounding box center [682, 269] width 64 height 27
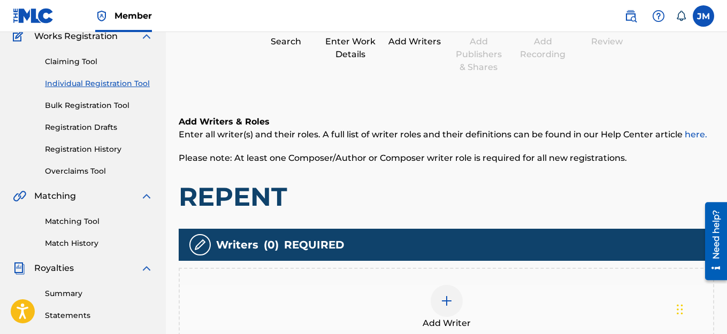
scroll to position [209, 0]
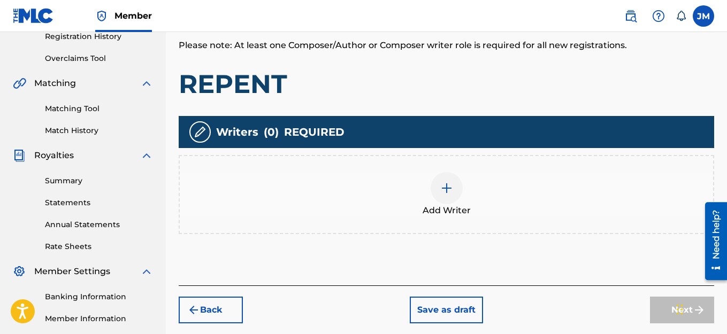
click at [445, 193] on img at bounding box center [446, 188] width 13 height 13
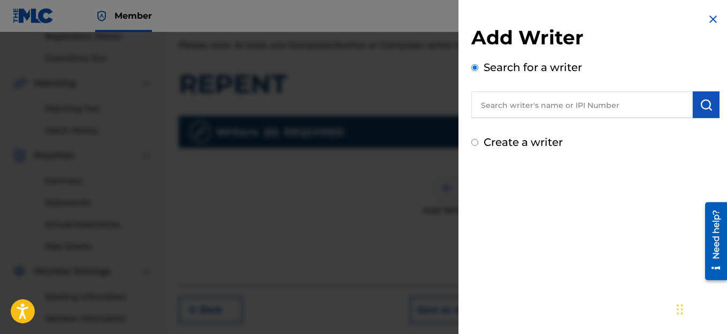
click at [476, 144] on input "Create a writer" at bounding box center [474, 142] width 7 height 7
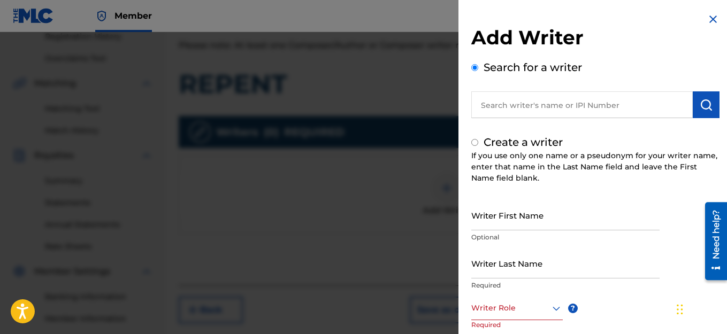
radio input "false"
radio input "true"
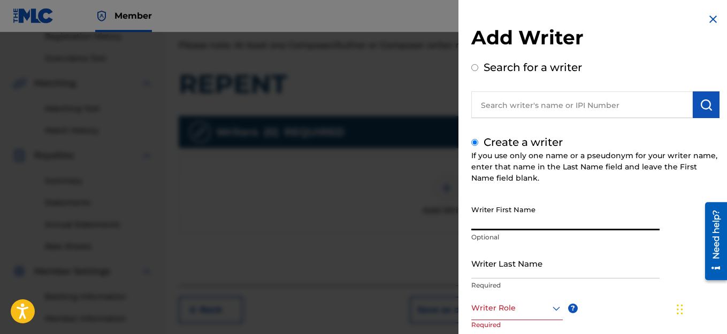
click at [556, 221] on input "Writer First Name" at bounding box center [565, 215] width 188 height 30
click at [561, 222] on input "Writer First Name" at bounding box center [565, 215] width 188 height 30
click at [561, 221] on input "Writer First Name" at bounding box center [565, 215] width 188 height 30
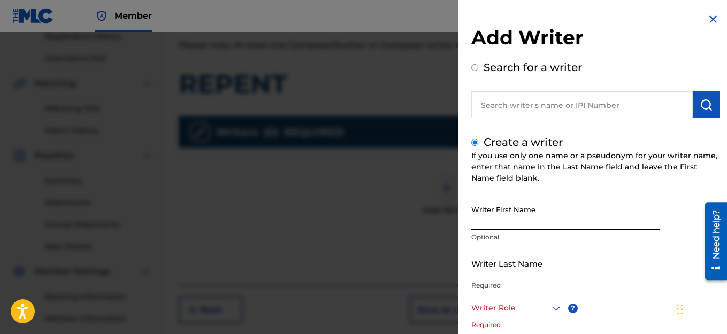
click at [521, 220] on input "Writer First Name" at bounding box center [565, 215] width 188 height 30
click at [516, 224] on input "Writer First Name" at bounding box center [565, 215] width 188 height 30
type input "JACK"
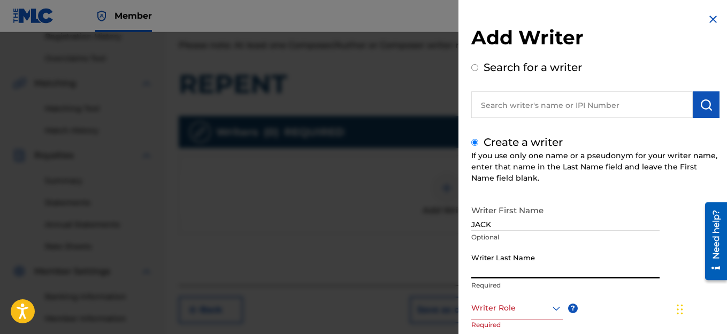
click at [553, 270] on input "Writer Last Name" at bounding box center [565, 263] width 188 height 30
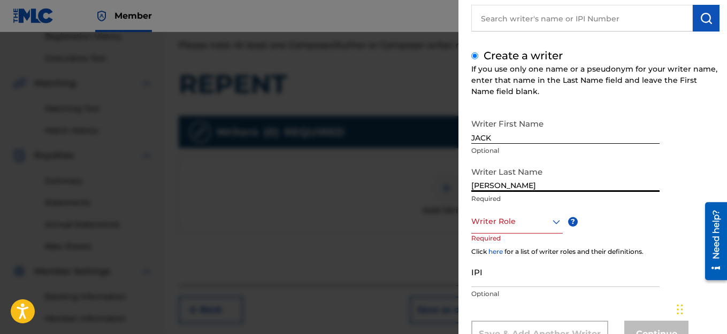
scroll to position [107, 0]
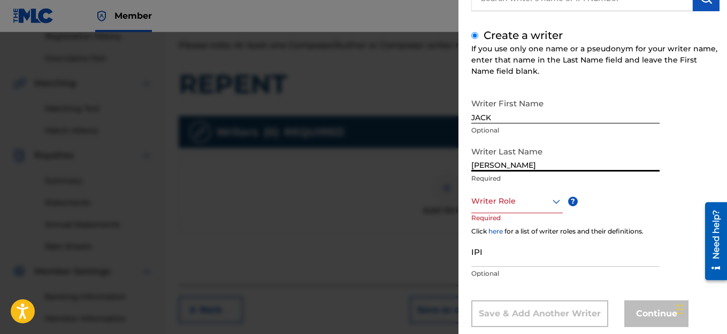
type input "[PERSON_NAME]"
click at [555, 200] on icon at bounding box center [556, 201] width 13 height 13
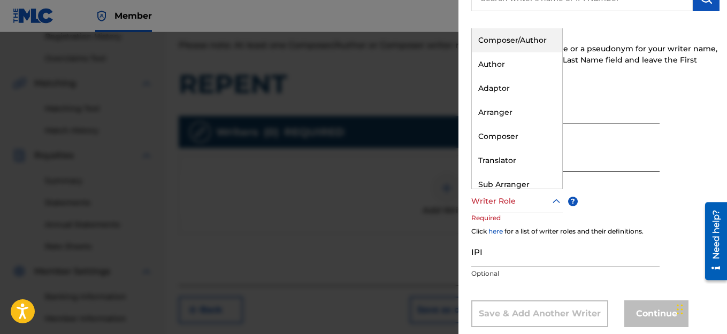
click at [514, 41] on div "Composer/Author" at bounding box center [517, 40] width 90 height 24
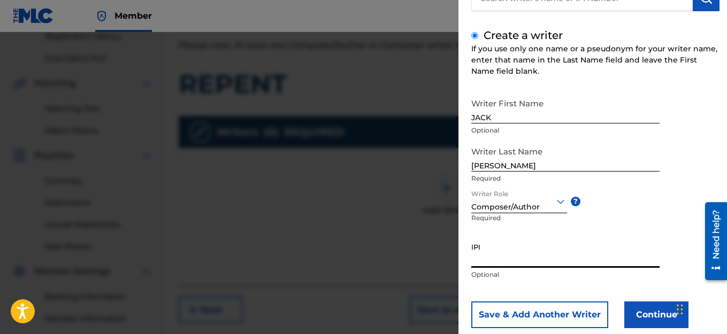
paste input "1114982463"
type input "1114982463"
click at [649, 314] on button "Continue" at bounding box center [656, 315] width 64 height 27
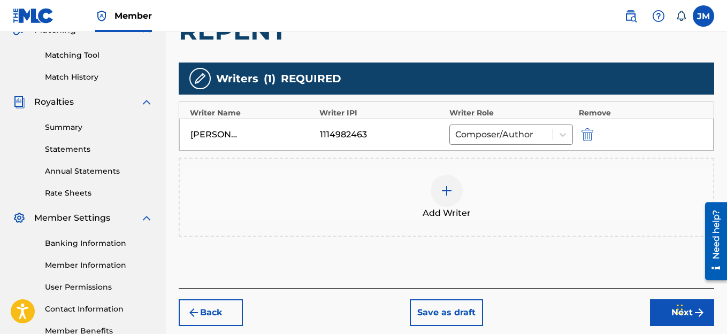
scroll to position [316, 0]
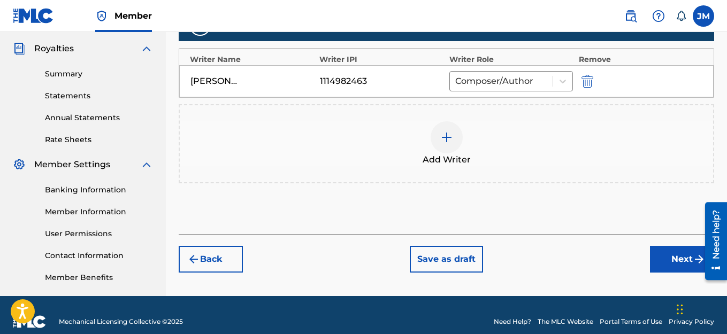
click at [676, 261] on button "Next" at bounding box center [682, 259] width 64 height 27
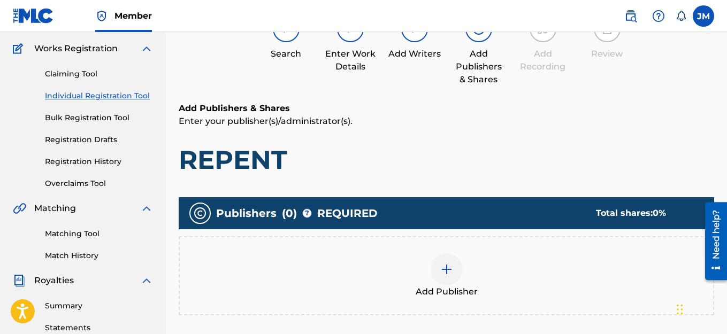
scroll to position [102, 0]
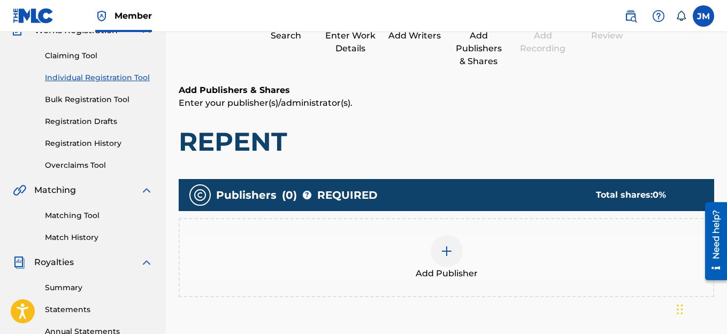
click at [445, 254] on img at bounding box center [446, 251] width 13 height 13
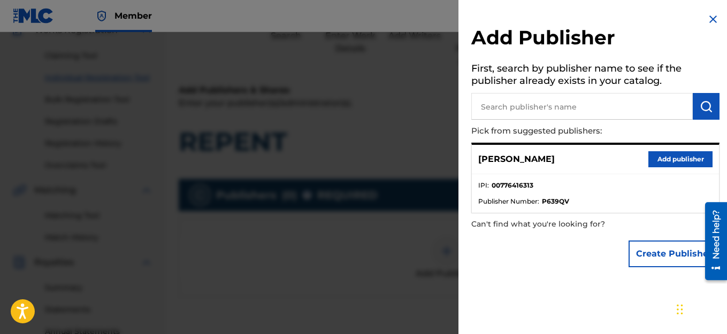
click at [686, 158] on button "Add publisher" at bounding box center [680, 159] width 64 height 16
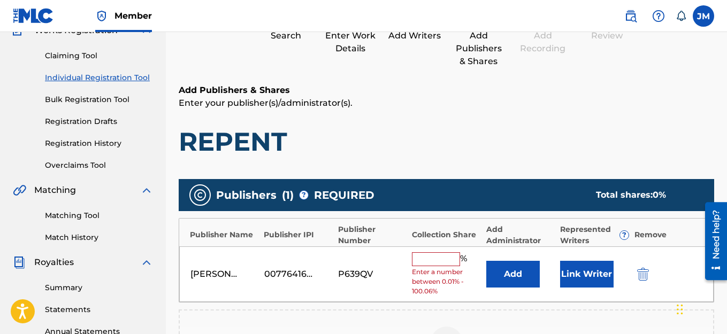
click at [425, 262] on input "text" at bounding box center [436, 260] width 48 height 14
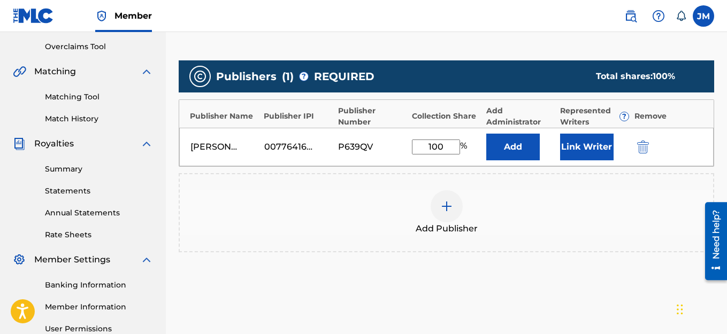
scroll to position [262, 0]
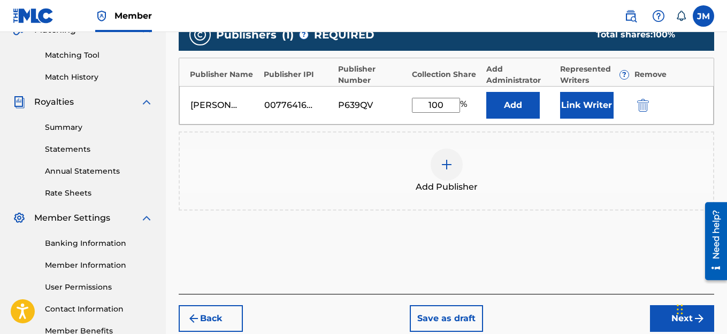
type input "100"
click at [667, 313] on button "Next" at bounding box center [682, 318] width 64 height 27
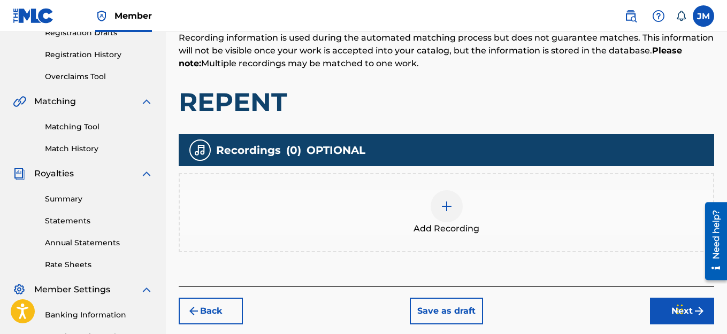
scroll to position [209, 0]
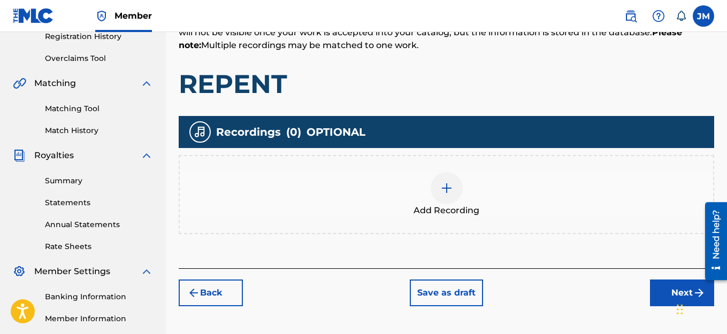
click at [448, 188] on img at bounding box center [446, 188] width 13 height 13
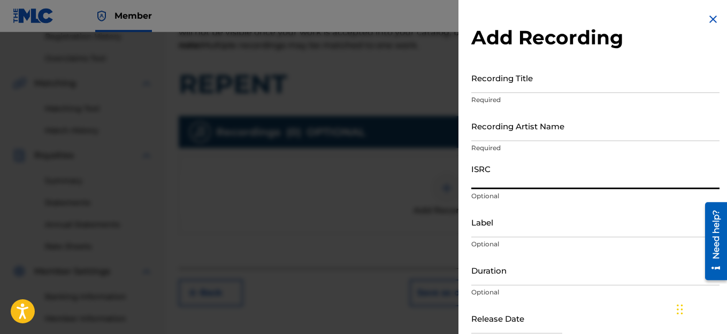
paste input "QZWFL2510123"
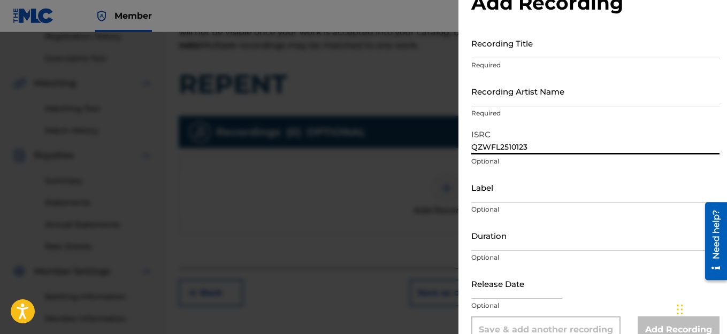
scroll to position [57, 0]
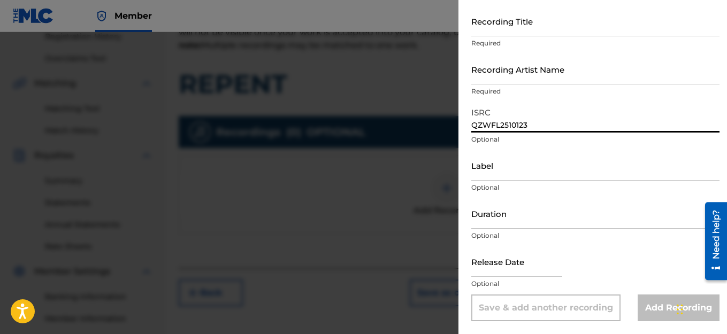
type input "QZWFL2510123"
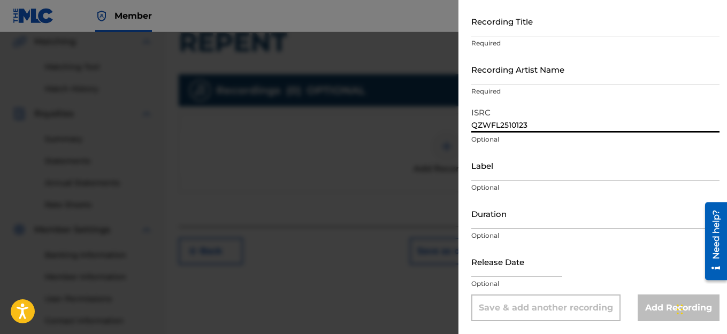
scroll to position [262, 0]
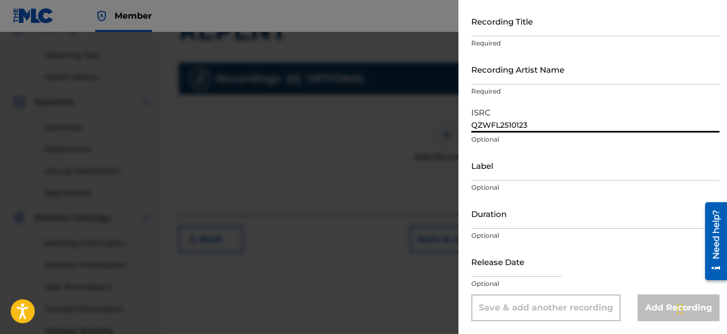
click at [556, 271] on input "text" at bounding box center [516, 262] width 91 height 30
select select "7"
select select "2025"
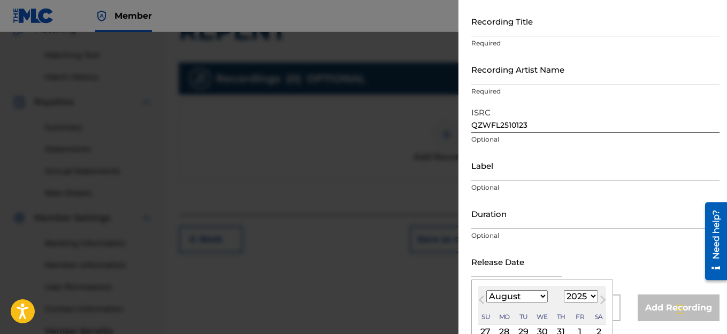
scroll to position [157, 0]
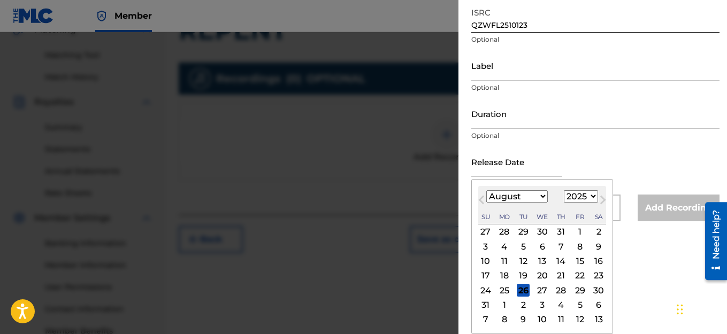
click at [483, 201] on span "Previous Month" at bounding box center [483, 202] width 0 height 16
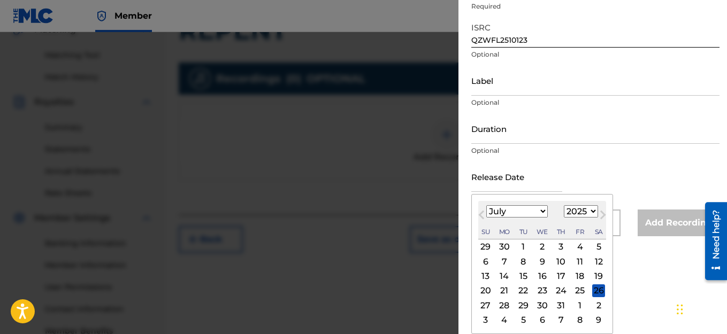
scroll to position [142, 0]
click at [483, 213] on span "Previous Month" at bounding box center [483, 217] width 0 height 16
select select "5"
click at [486, 249] on div "1" at bounding box center [485, 247] width 13 height 13
type input "[DATE]"
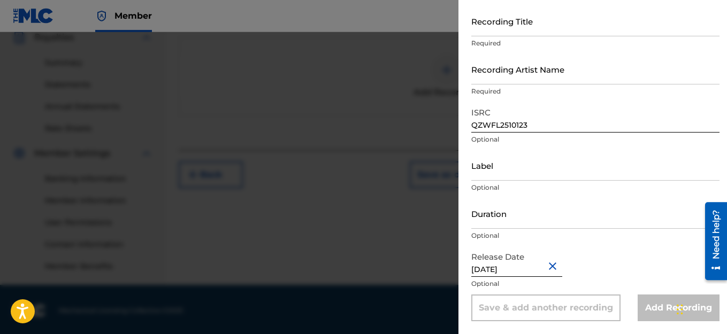
scroll to position [329, 0]
click at [537, 75] on input "Recording Artist Name" at bounding box center [595, 69] width 248 height 30
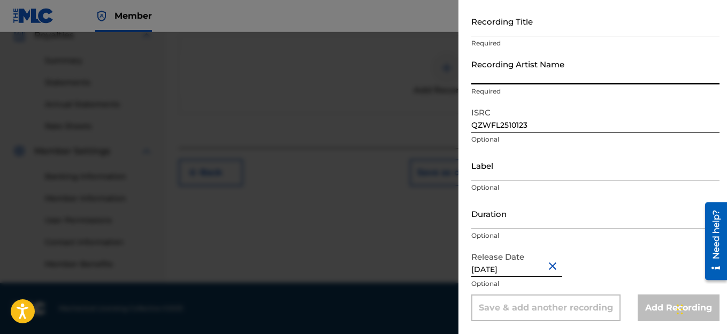
type input "HAIRCUT JAC"
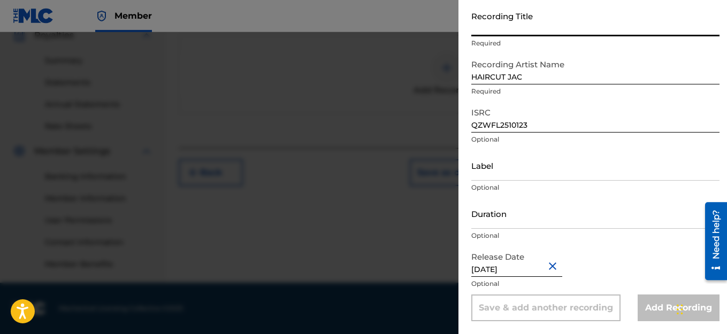
click at [523, 29] on input "Recording Title" at bounding box center [595, 21] width 248 height 30
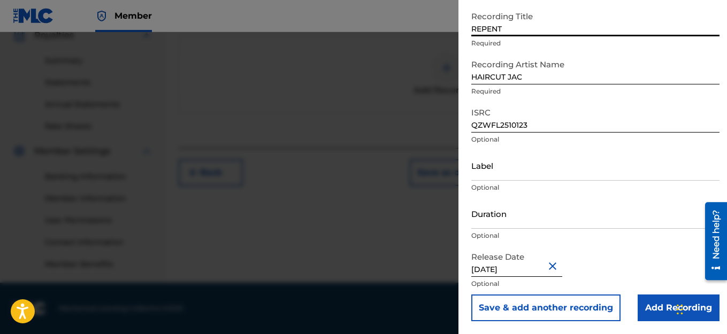
type input "REPENT"
click at [657, 308] on input "Add Recording" at bounding box center [679, 308] width 82 height 27
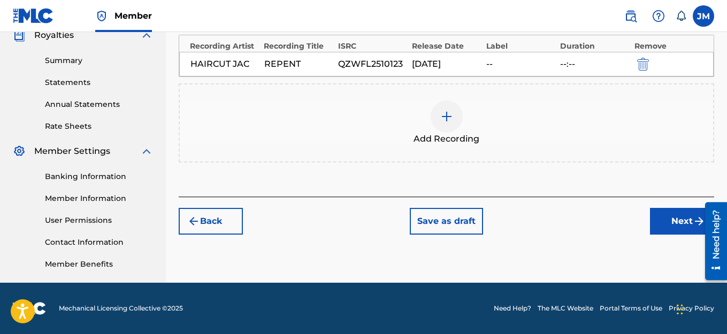
click at [667, 221] on button "Next" at bounding box center [682, 221] width 64 height 27
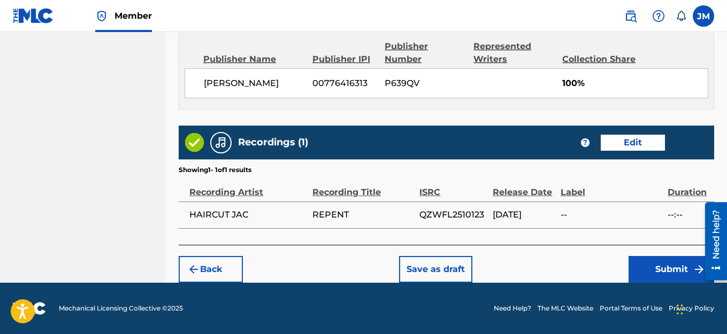
scroll to position [596, 0]
click at [655, 271] on button "Submit" at bounding box center [672, 269] width 86 height 27
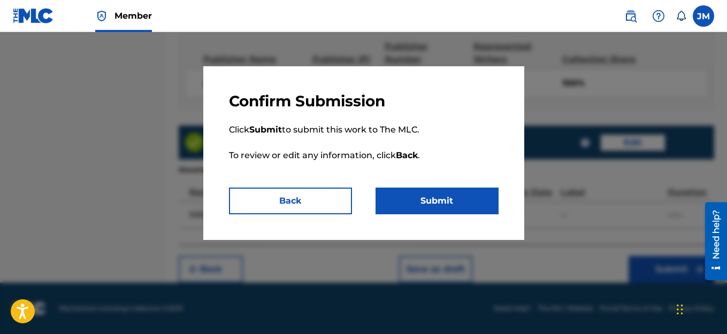
click at [443, 206] on button "Submit" at bounding box center [437, 201] width 123 height 27
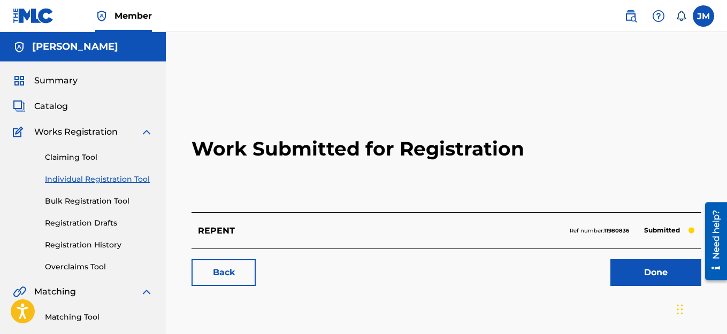
click at [78, 180] on link "Individual Registration Tool" at bounding box center [99, 179] width 108 height 11
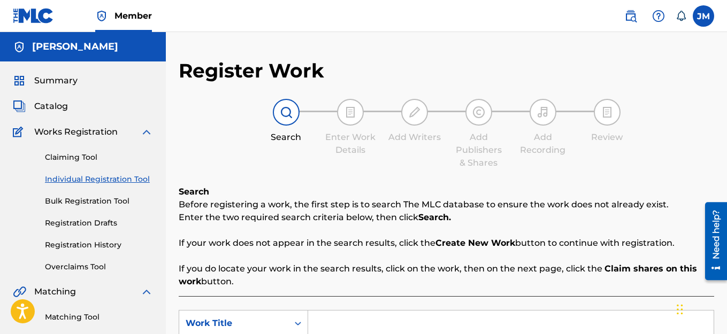
click at [108, 224] on link "Registration Drafts" at bounding box center [99, 223] width 108 height 11
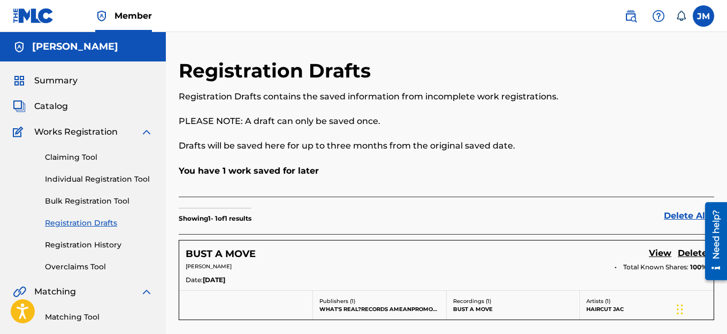
click at [57, 109] on span "Catalog" at bounding box center [51, 106] width 34 height 13
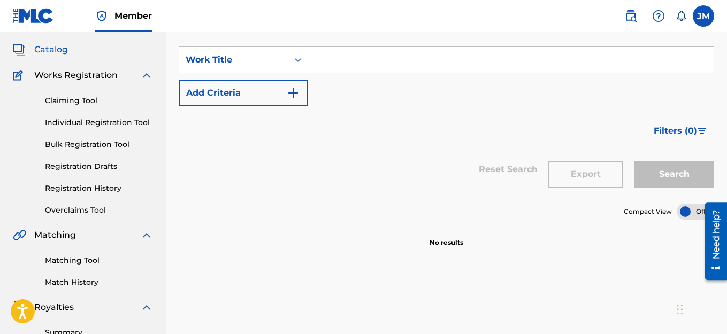
scroll to position [53, 0]
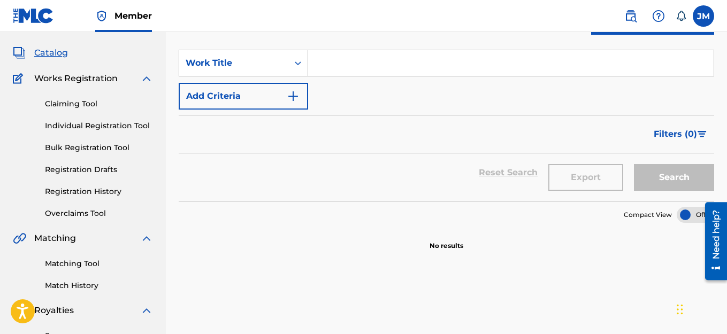
click at [76, 194] on link "Registration History" at bounding box center [99, 191] width 108 height 11
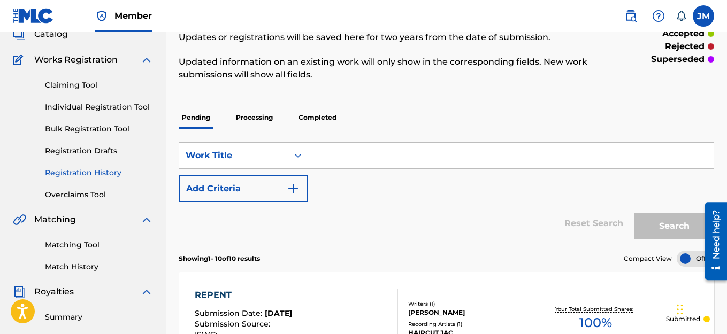
scroll to position [53, 0]
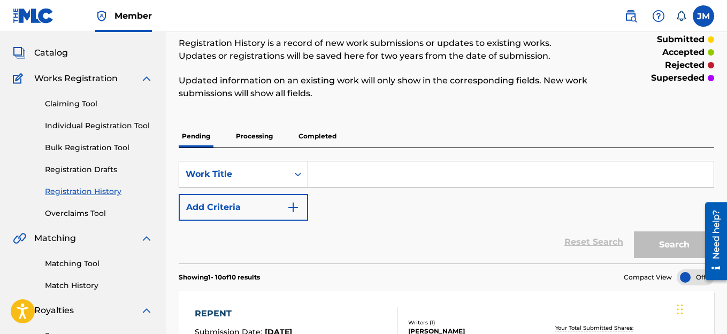
click at [82, 130] on link "Individual Registration Tool" at bounding box center [99, 125] width 108 height 11
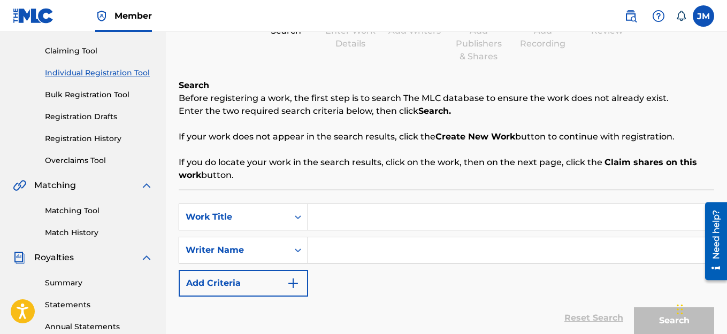
scroll to position [107, 0]
click at [334, 217] on input "Search Form" at bounding box center [510, 217] width 405 height 26
type input "D"
click at [338, 255] on input "Search Form" at bounding box center [510, 250] width 405 height 26
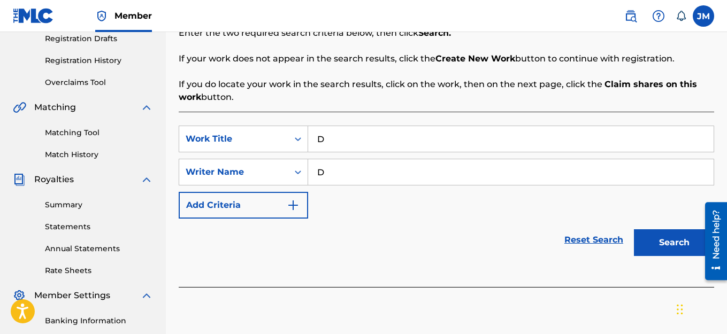
scroll to position [214, 0]
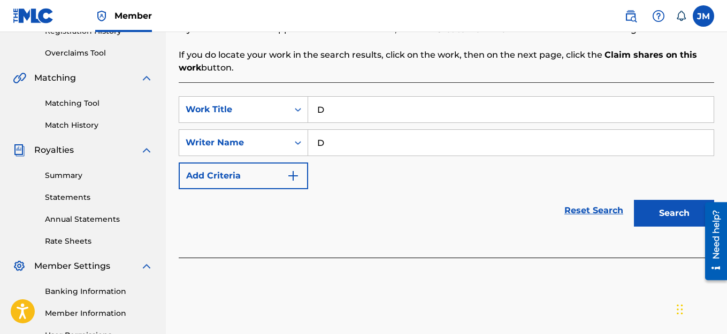
type input "D"
click at [662, 214] on button "Search" at bounding box center [674, 213] width 80 height 27
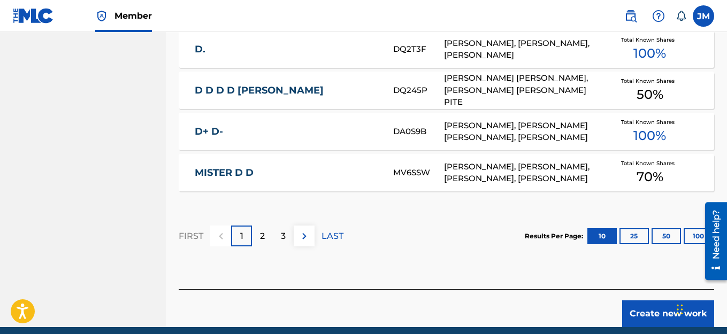
scroll to position [780, 0]
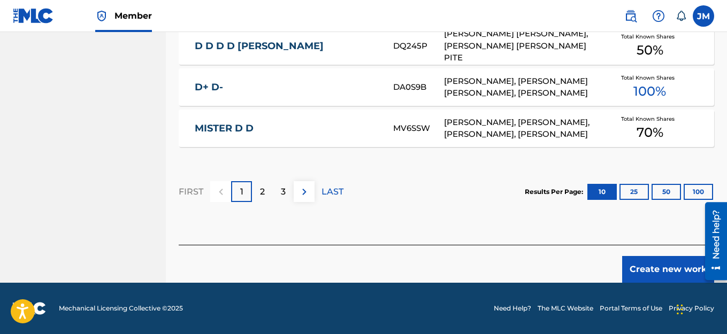
click at [655, 269] on button "Create new work" at bounding box center [668, 269] width 92 height 27
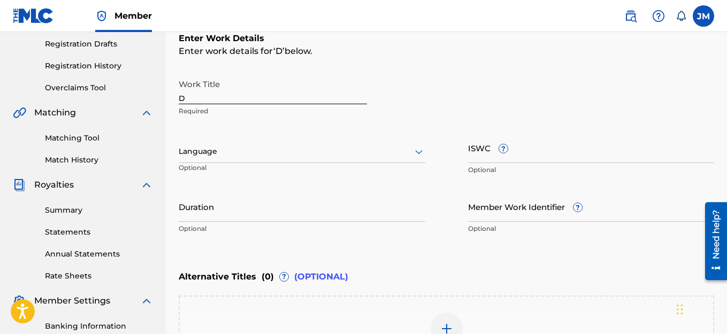
scroll to position [175, 0]
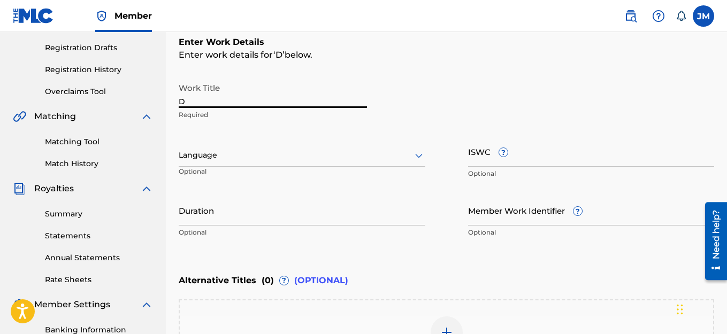
click at [207, 102] on input "D" at bounding box center [273, 93] width 188 height 30
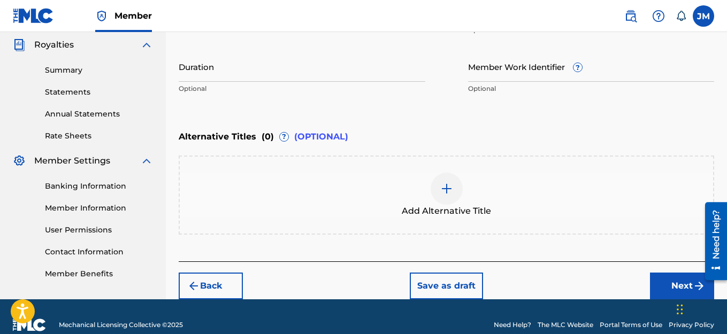
scroll to position [336, 0]
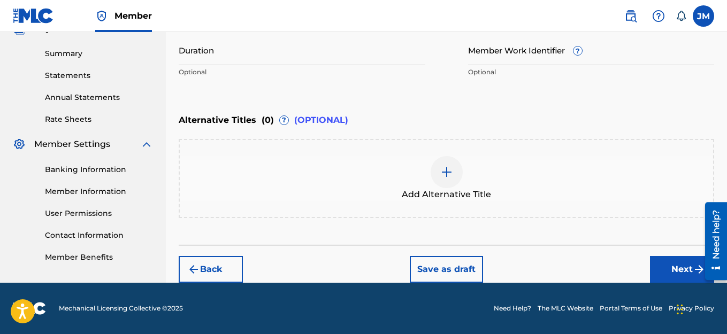
type input "WHAT R U DOING?"
click at [682, 266] on button "Next" at bounding box center [682, 269] width 64 height 27
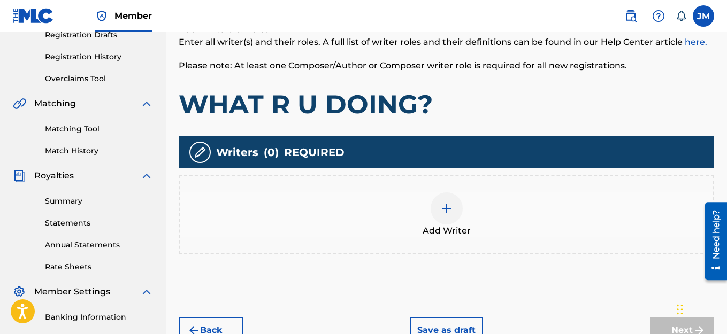
scroll to position [209, 0]
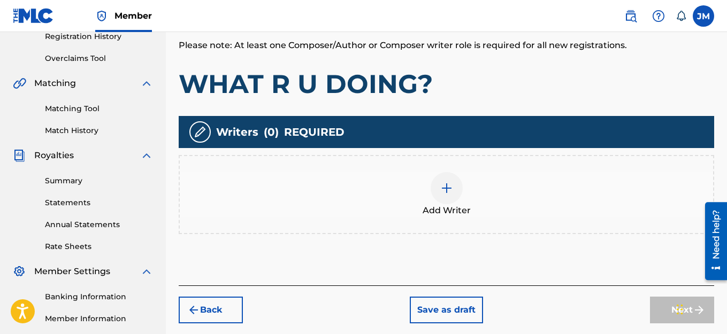
click at [448, 192] on img at bounding box center [446, 188] width 13 height 13
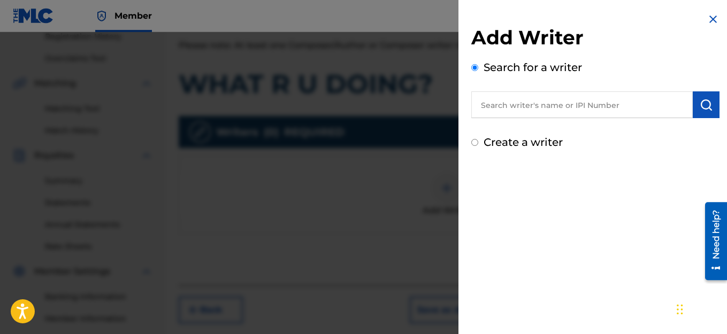
click at [477, 143] on input "Create a writer" at bounding box center [474, 142] width 7 height 7
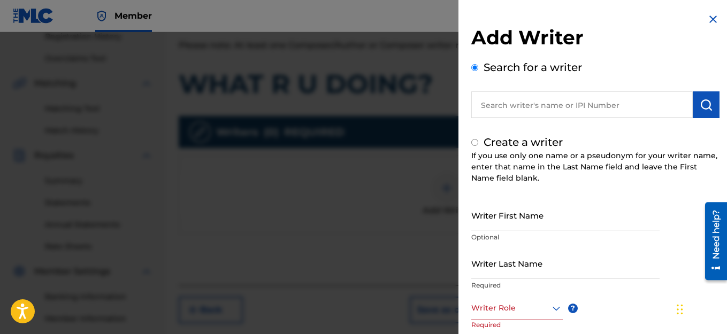
radio input "false"
radio input "true"
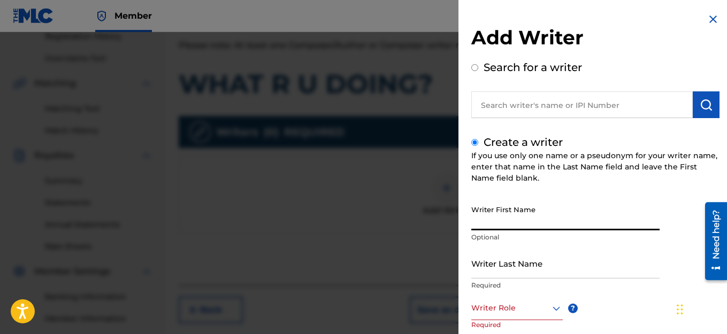
click at [548, 224] on input "Writer First Name" at bounding box center [565, 215] width 188 height 30
type input "JACK"
type input "[PERSON_NAME]"
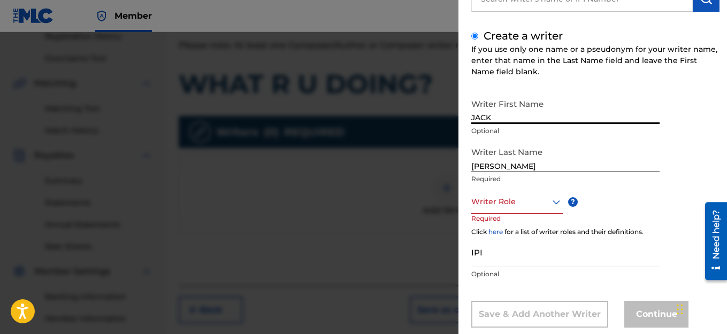
scroll to position [107, 0]
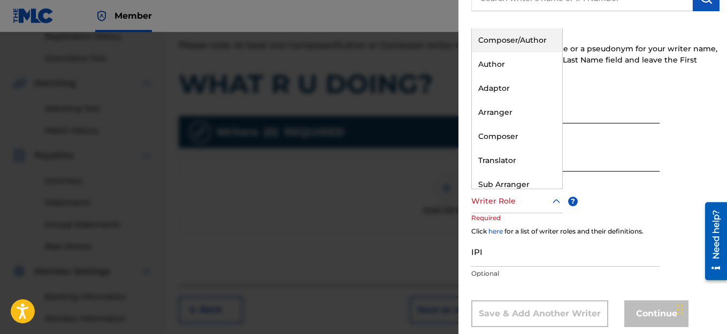
click at [557, 200] on icon at bounding box center [556, 201] width 13 height 13
click at [505, 39] on div "Composer/Author" at bounding box center [517, 40] width 90 height 24
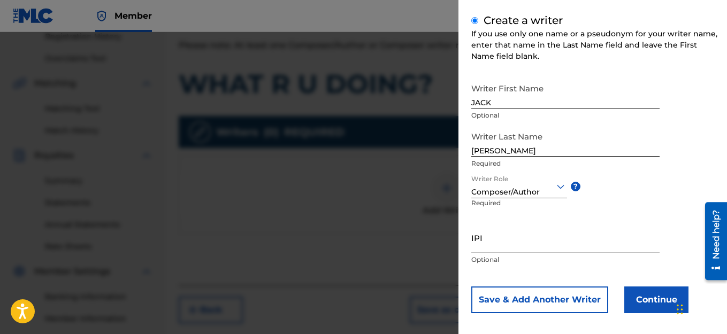
scroll to position [130, 0]
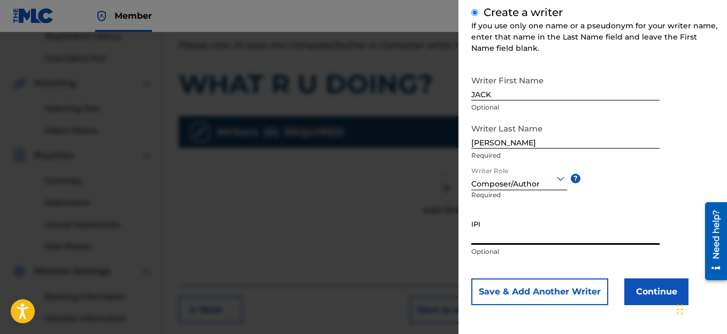
paste input "1114982463"
type input "1114982463"
click at [643, 293] on button "Continue" at bounding box center [656, 292] width 64 height 27
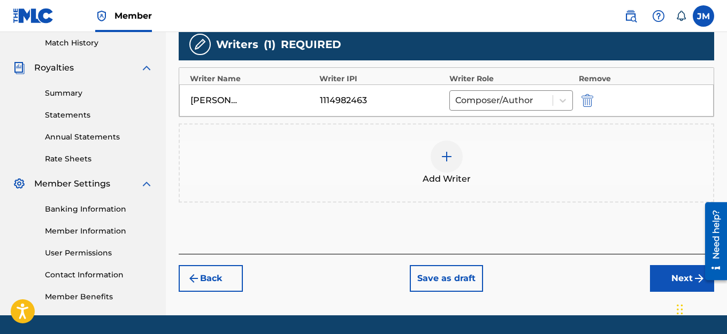
scroll to position [316, 0]
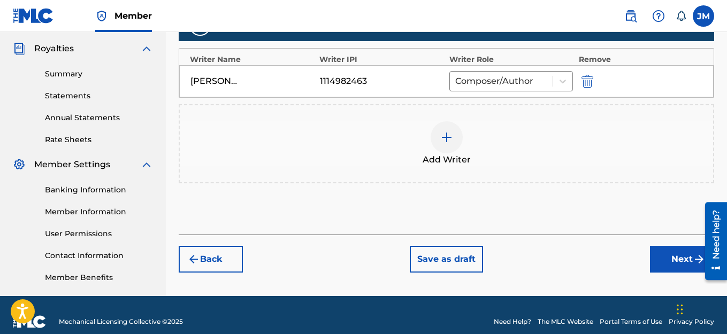
click at [680, 260] on button "Next" at bounding box center [682, 259] width 64 height 27
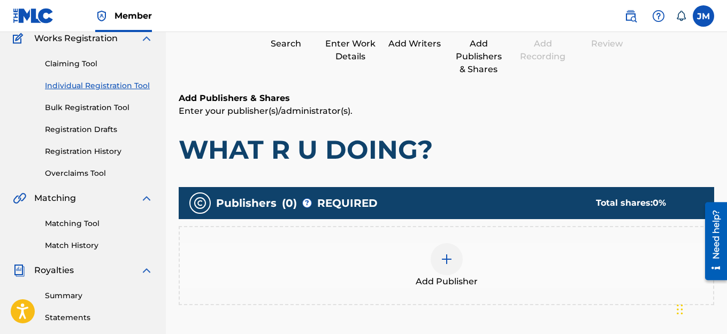
scroll to position [209, 0]
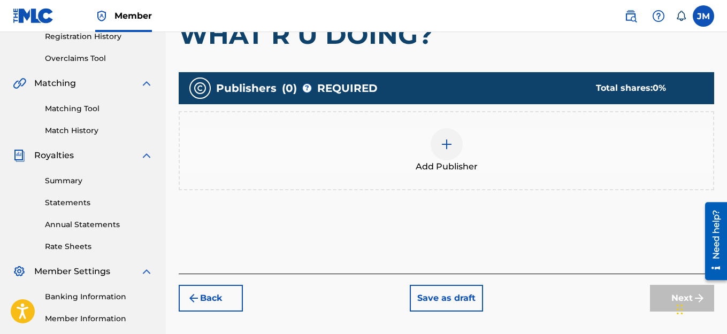
click at [448, 147] on img at bounding box center [446, 144] width 13 height 13
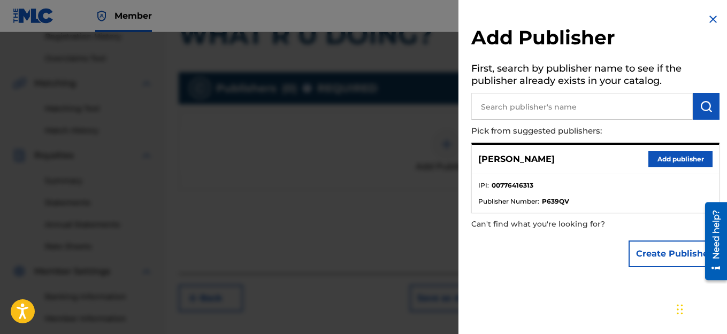
click at [663, 158] on button "Add publisher" at bounding box center [680, 159] width 64 height 16
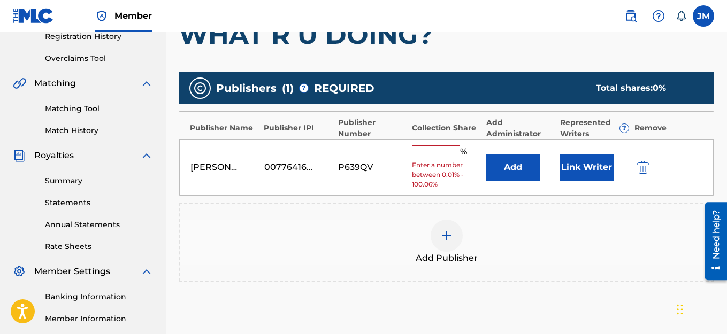
click at [427, 155] on input "text" at bounding box center [436, 153] width 48 height 14
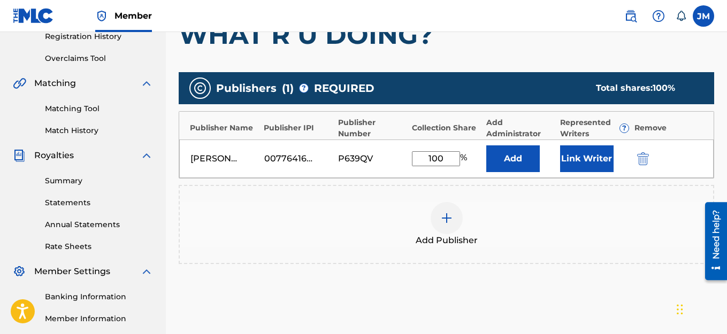
type input "100"
click at [591, 160] on button "Link Writer" at bounding box center [586, 159] width 53 height 27
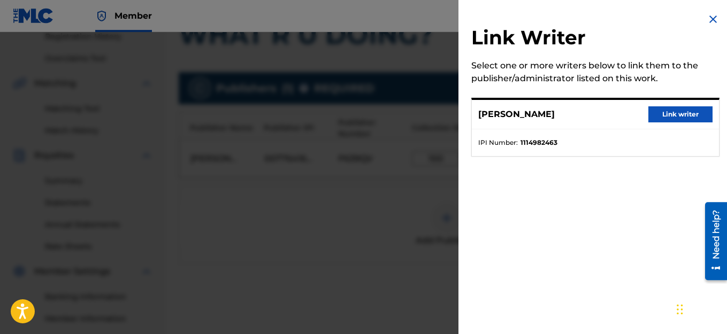
click at [670, 115] on button "Link writer" at bounding box center [680, 114] width 64 height 16
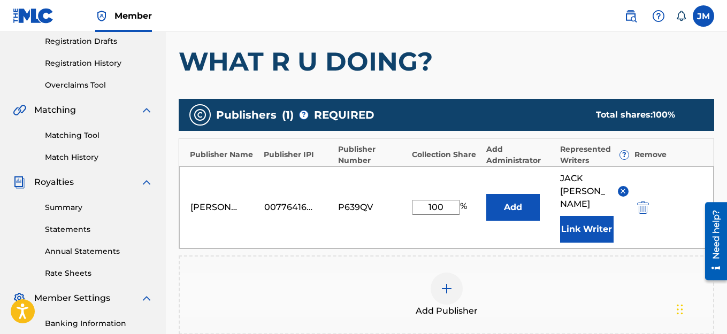
scroll to position [342, 0]
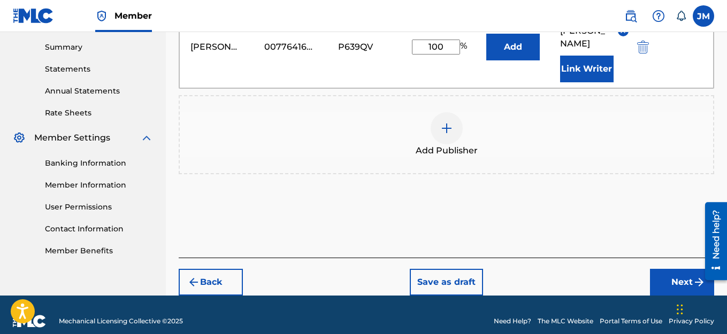
click at [685, 274] on button "Next" at bounding box center [682, 282] width 64 height 27
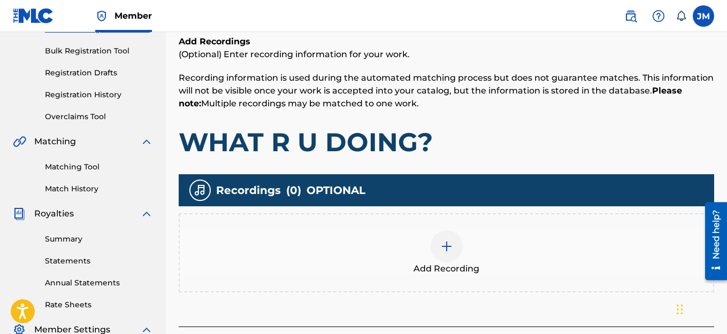
scroll to position [209, 0]
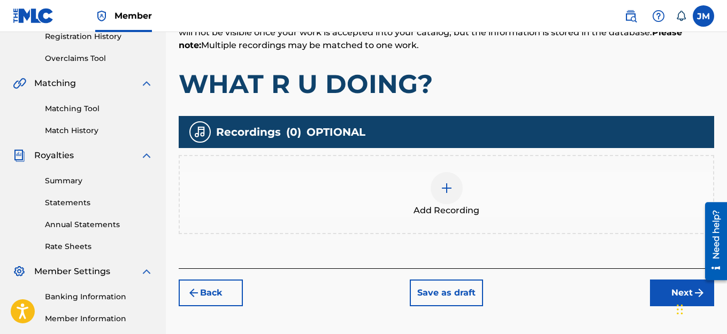
click at [445, 189] on img at bounding box center [446, 188] width 13 height 13
click at [447, 189] on img at bounding box center [446, 188] width 13 height 13
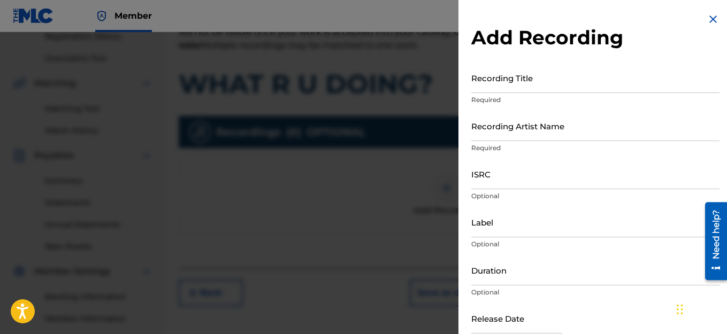
click at [507, 88] on input "Recording Title" at bounding box center [595, 78] width 248 height 30
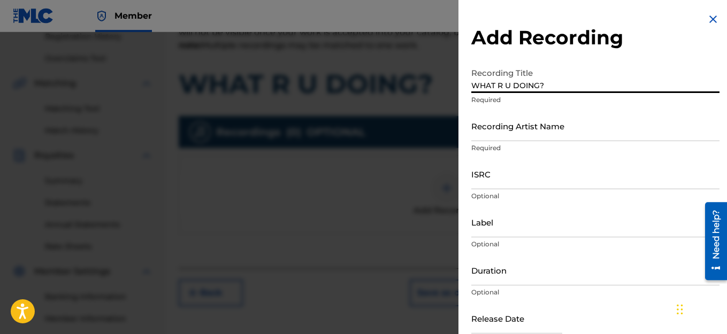
type input "WHAT R U DOING?"
click at [510, 137] on input "Recording Artist Name" at bounding box center [595, 126] width 248 height 30
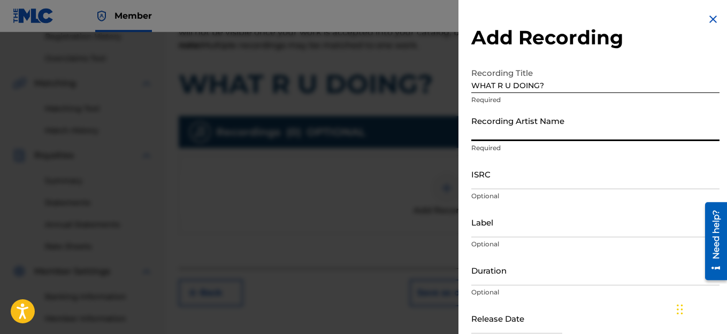
type input "HAIRCUT JAC"
click at [507, 185] on input "ISRC" at bounding box center [595, 174] width 248 height 30
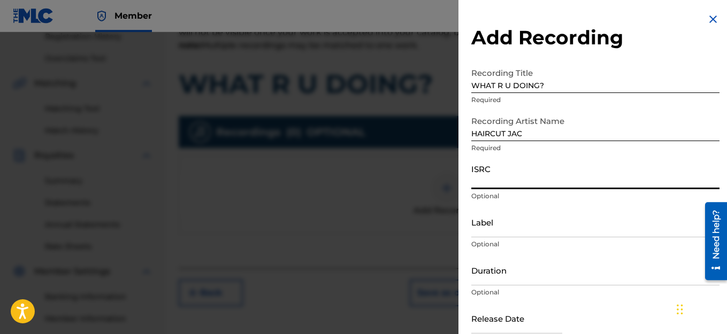
paste input "QZWFL2510086"
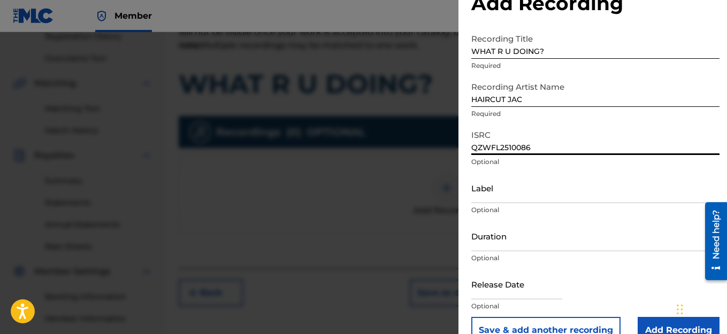
scroll to position [57, 0]
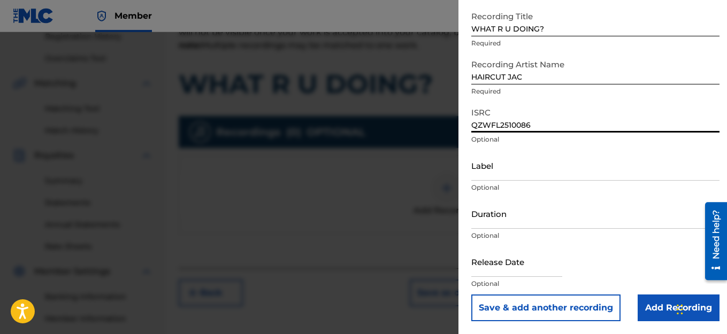
type input "QZWFL2510086"
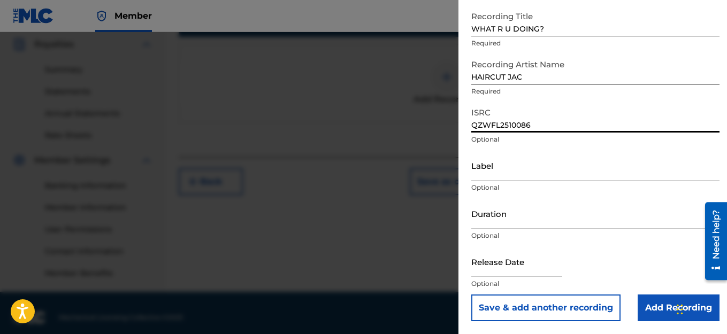
scroll to position [329, 0]
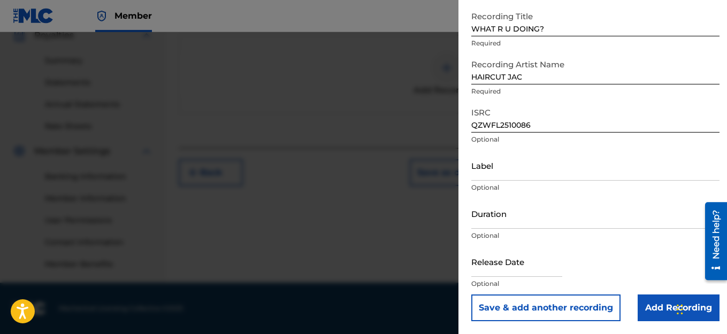
click at [522, 269] on input "text" at bounding box center [516, 262] width 91 height 30
select select "7"
select select "2025"
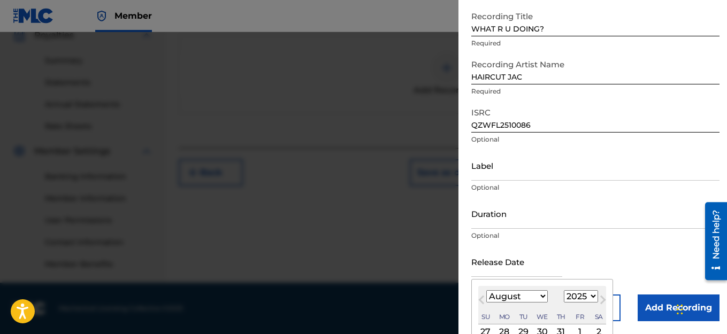
scroll to position [157, 0]
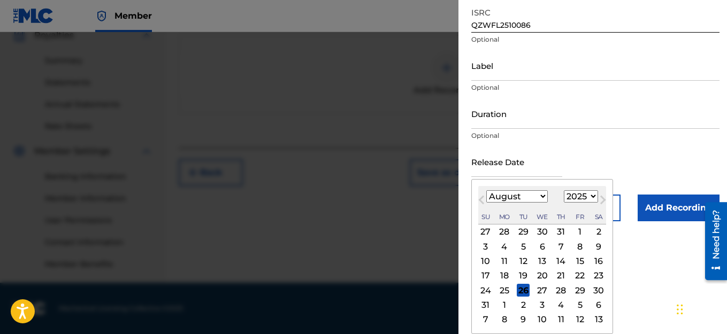
click at [483, 201] on span "Previous Month" at bounding box center [483, 202] width 0 height 16
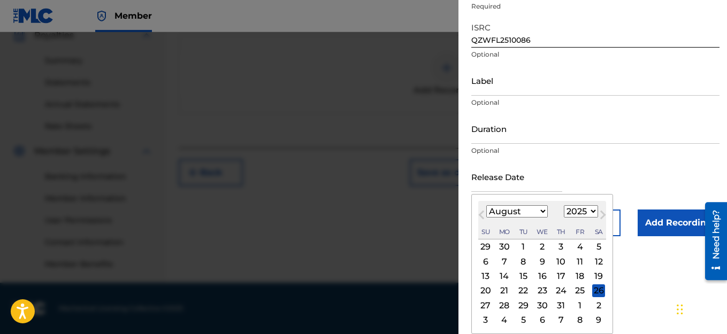
select select "6"
click at [526, 285] on div "22" at bounding box center [523, 291] width 13 height 13
type input "[DATE]"
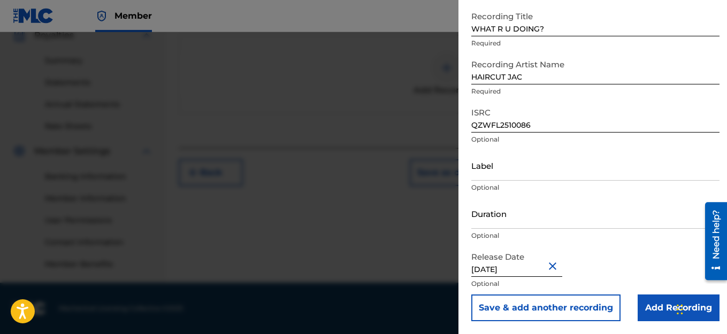
scroll to position [57, 0]
click at [653, 307] on input "Add Recording" at bounding box center [679, 308] width 82 height 27
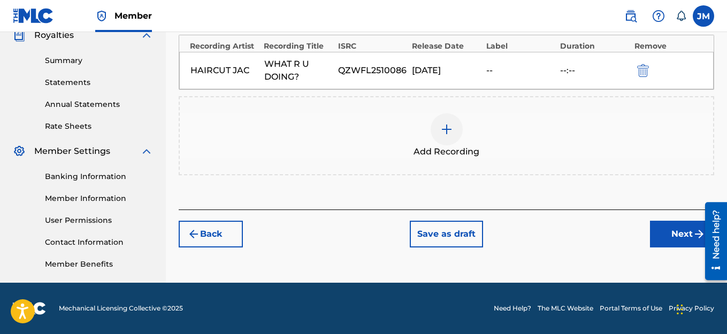
click at [668, 239] on button "Next" at bounding box center [682, 234] width 64 height 27
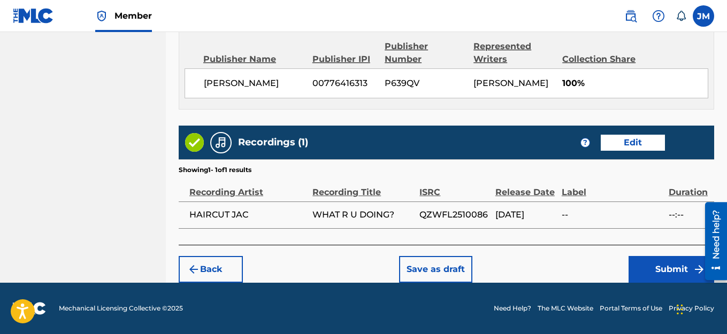
scroll to position [596, 0]
click at [655, 268] on button "Submit" at bounding box center [672, 269] width 86 height 27
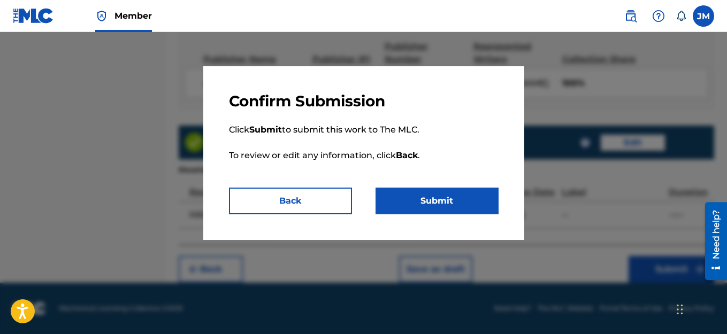
click at [406, 208] on button "Submit" at bounding box center [437, 201] width 123 height 27
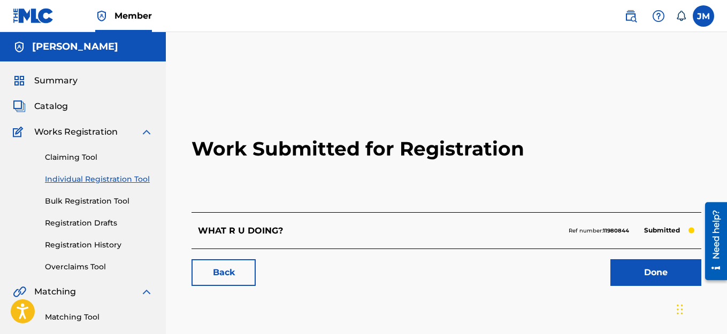
click at [654, 273] on link "Done" at bounding box center [655, 272] width 91 height 27
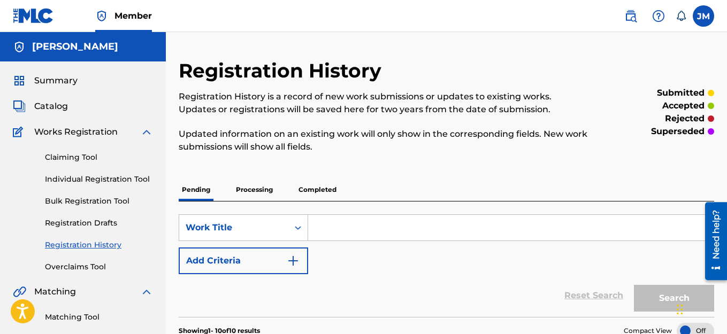
click at [89, 180] on link "Individual Registration Tool" at bounding box center [99, 179] width 108 height 11
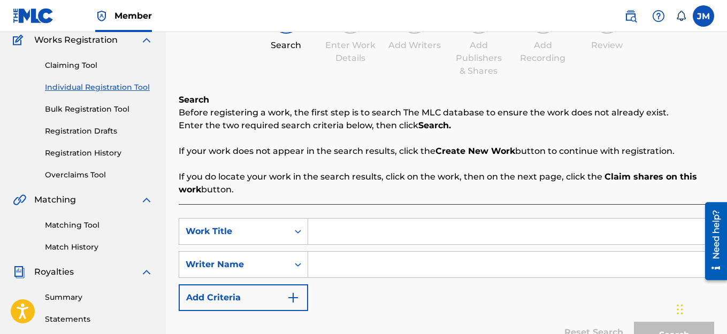
scroll to position [160, 0]
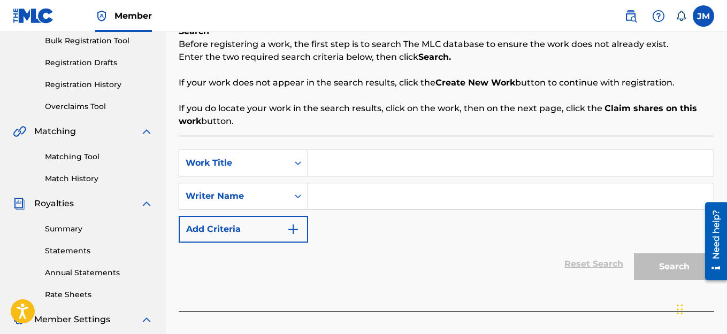
click at [338, 168] on input "Search Form" at bounding box center [510, 163] width 405 height 26
type input "SS"
click at [319, 197] on input "Search Form" at bounding box center [510, 196] width 405 height 26
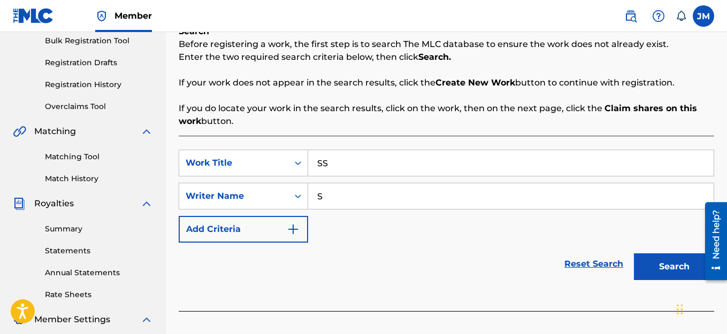
scroll to position [267, 0]
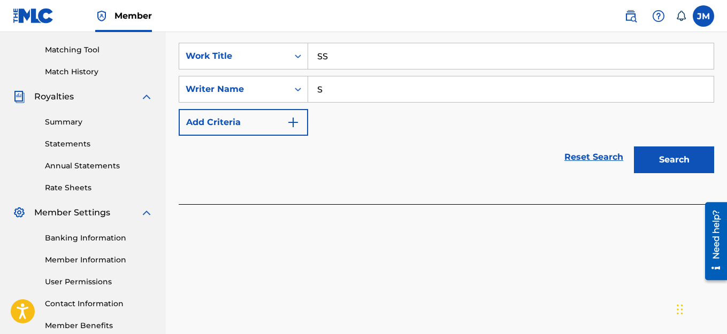
type input "S"
click at [653, 165] on button "Search" at bounding box center [674, 160] width 80 height 27
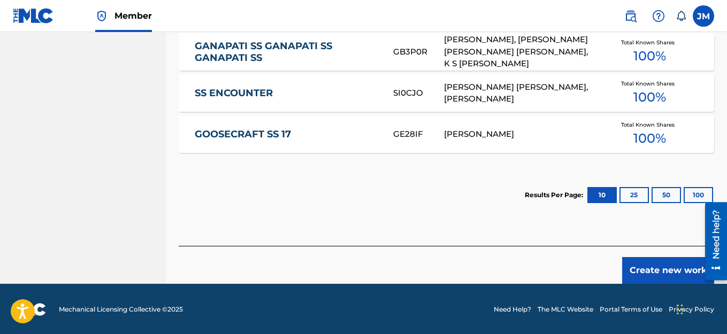
scroll to position [569, 0]
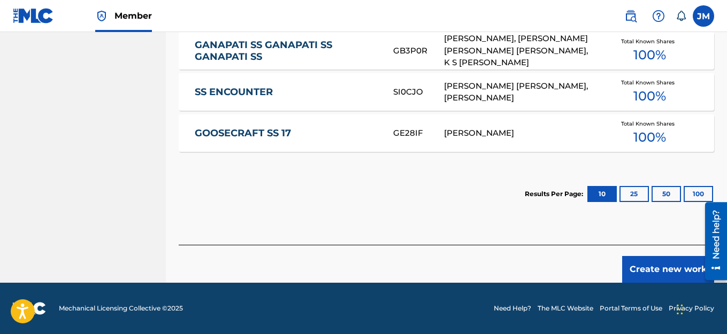
click at [680, 267] on button "Create new work" at bounding box center [668, 269] width 92 height 27
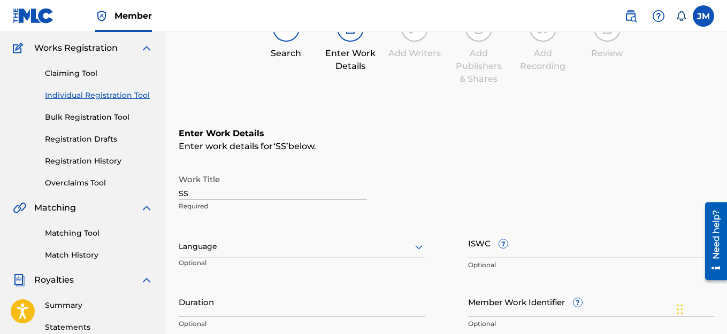
scroll to position [68, 0]
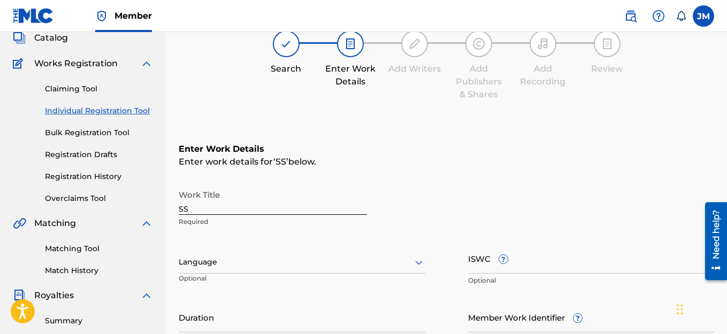
click at [303, 210] on input "SS" at bounding box center [273, 200] width 188 height 30
type input "S"
type input "i"
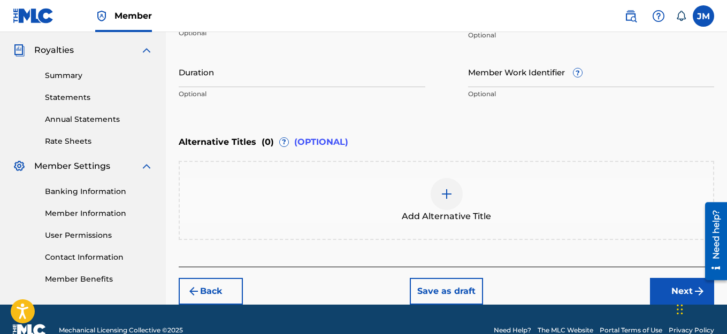
scroll to position [336, 0]
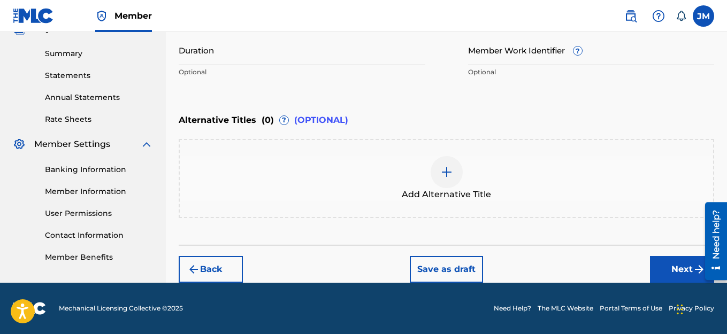
type input "I'M HIM"
click at [682, 272] on button "Next" at bounding box center [682, 269] width 64 height 27
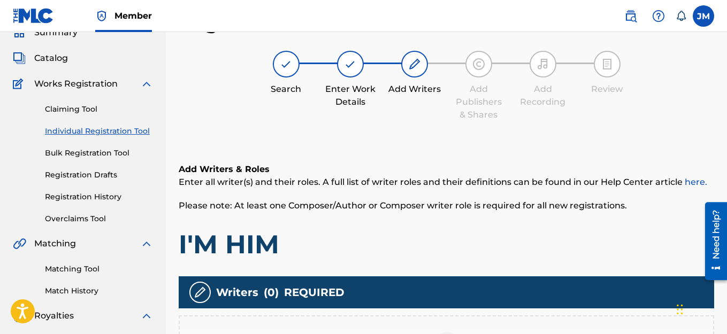
scroll to position [209, 0]
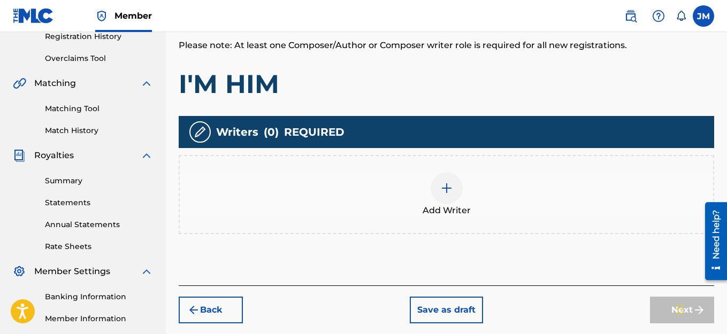
click at [445, 190] on img at bounding box center [446, 188] width 13 height 13
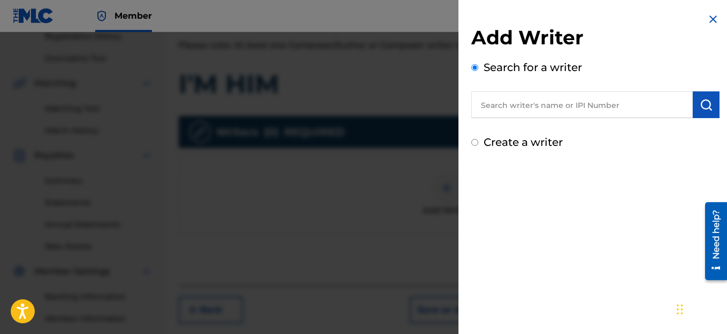
click at [475, 142] on input "Create a writer" at bounding box center [474, 142] width 7 height 7
radio input "false"
radio input "true"
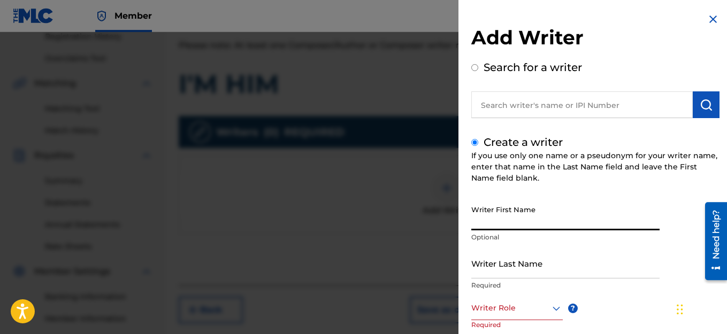
click at [565, 225] on input "Writer First Name" at bounding box center [565, 215] width 188 height 30
click at [564, 221] on input "Writer First Name" at bounding box center [565, 215] width 188 height 30
click at [564, 220] on input "Writer First Name" at bounding box center [565, 215] width 188 height 30
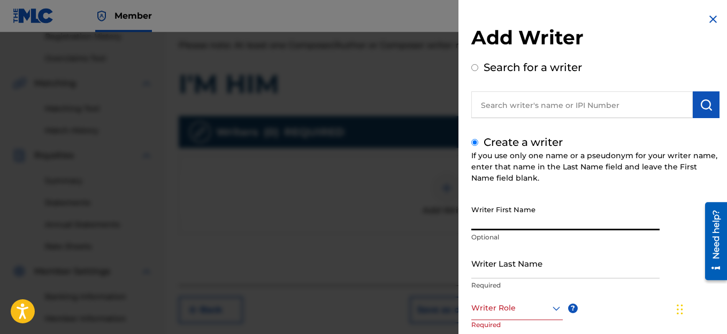
click at [528, 221] on input "Writer First Name" at bounding box center [565, 215] width 188 height 30
type input "JACK"
click at [528, 274] on input "Writer Last Name" at bounding box center [565, 263] width 188 height 30
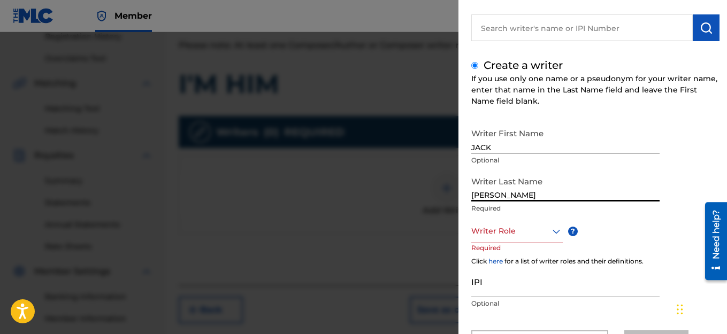
scroll to position [107, 0]
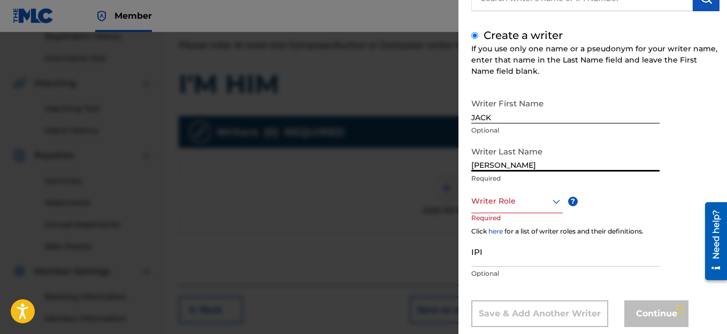
type input "[PERSON_NAME]"
click at [552, 200] on icon at bounding box center [556, 201] width 13 height 13
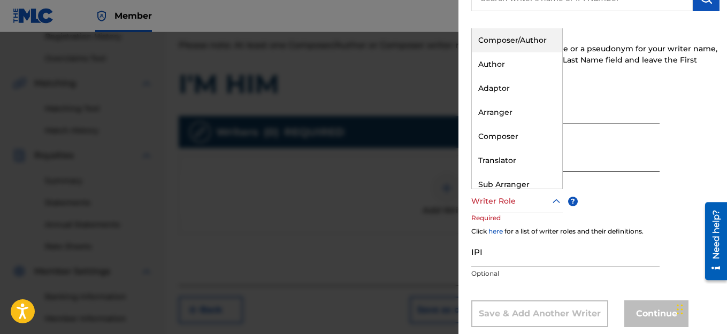
click at [516, 40] on div "Composer/Author" at bounding box center [517, 40] width 90 height 24
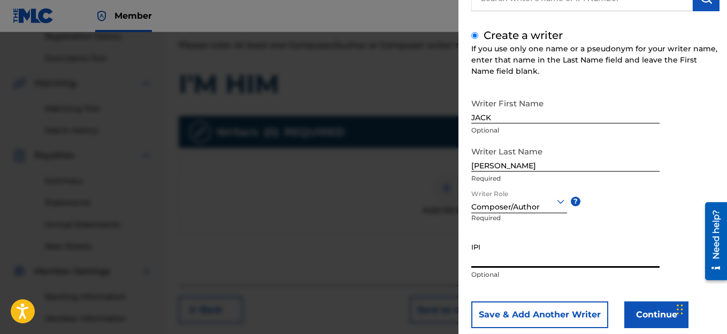
paste input "1114982463"
type input "1114982463"
click at [649, 315] on button "Continue" at bounding box center [656, 315] width 64 height 27
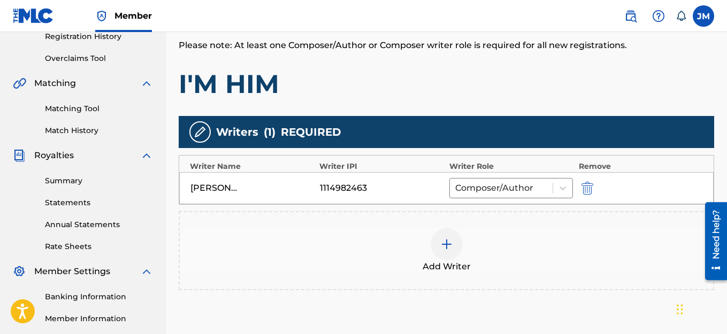
scroll to position [316, 0]
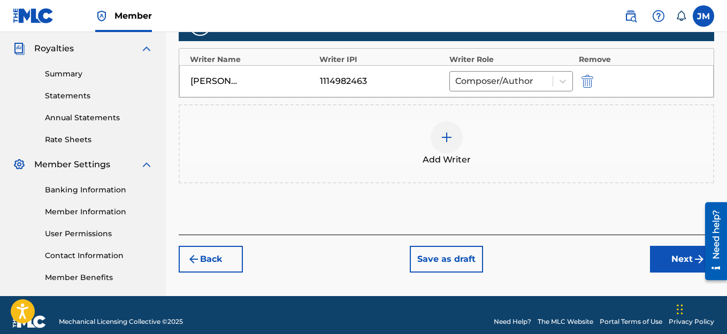
click at [681, 258] on button "Next" at bounding box center [682, 259] width 64 height 27
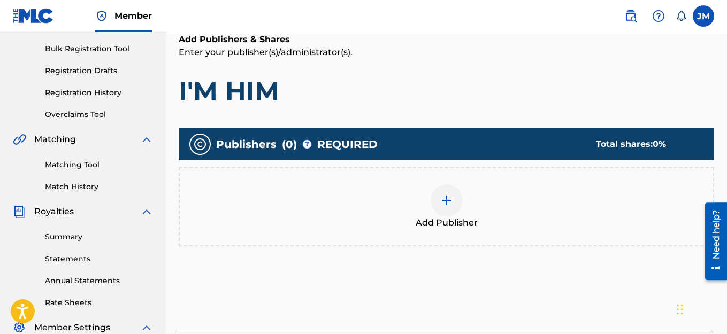
scroll to position [155, 0]
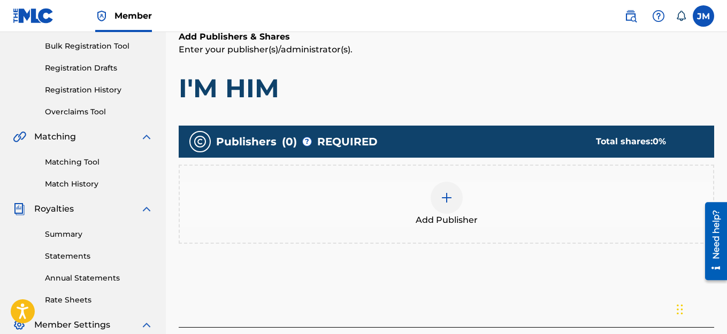
click at [446, 198] on img at bounding box center [446, 198] width 13 height 13
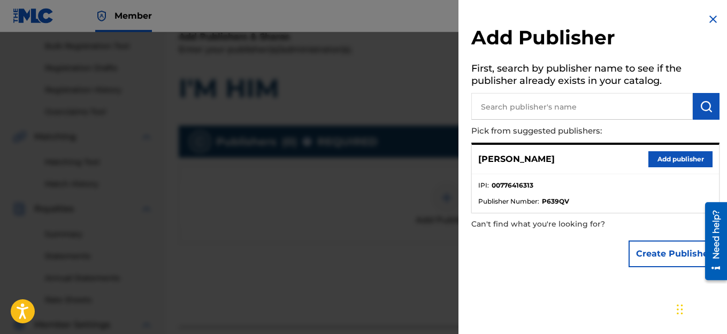
click at [656, 164] on button "Add publisher" at bounding box center [680, 159] width 64 height 16
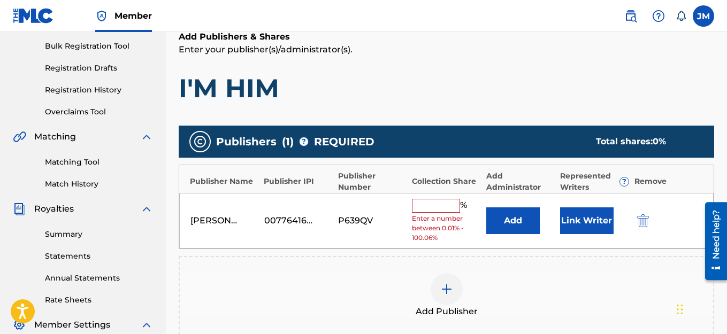
click at [435, 205] on input "text" at bounding box center [436, 206] width 48 height 14
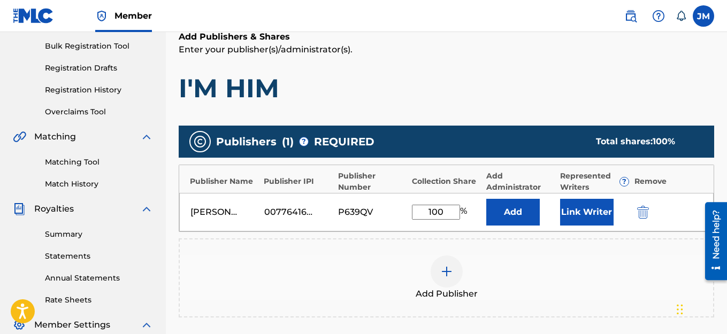
type input "100"
click at [577, 215] on button "Link Writer" at bounding box center [586, 212] width 53 height 27
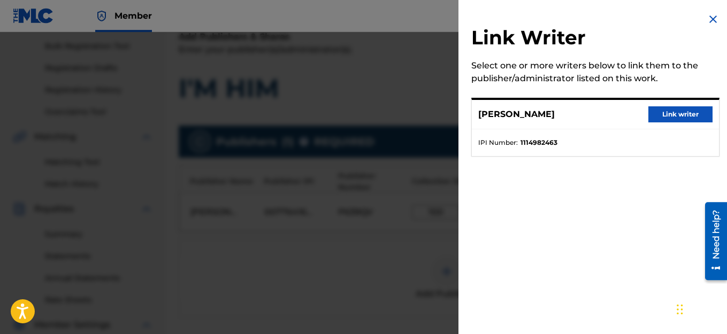
click at [675, 113] on button "Link writer" at bounding box center [680, 114] width 64 height 16
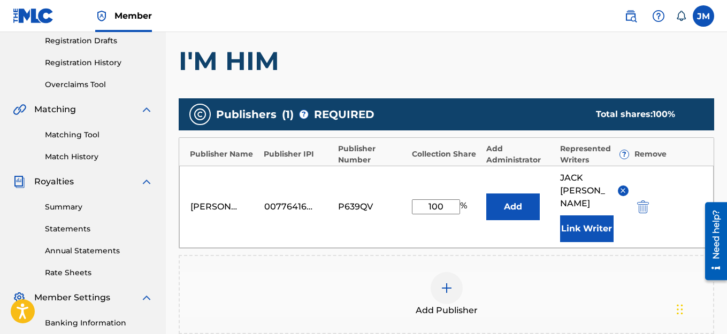
scroll to position [316, 0]
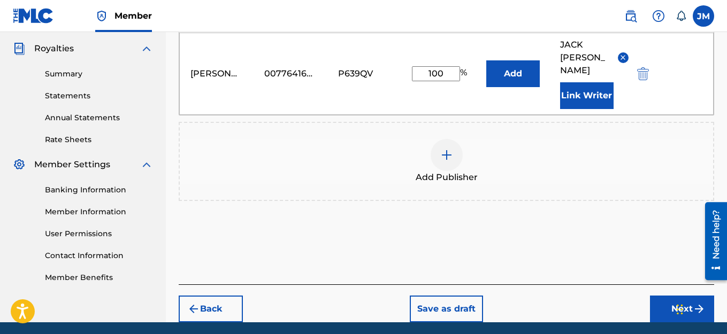
click at [666, 299] on button "Next" at bounding box center [682, 309] width 64 height 27
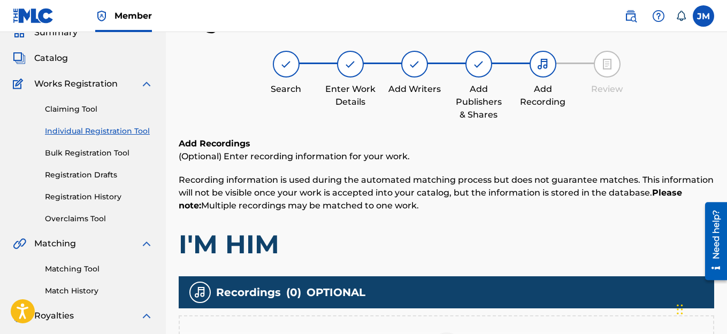
scroll to position [155, 0]
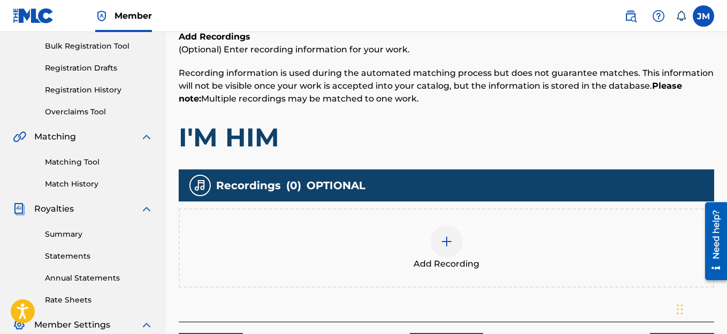
click at [448, 242] on img at bounding box center [446, 241] width 13 height 13
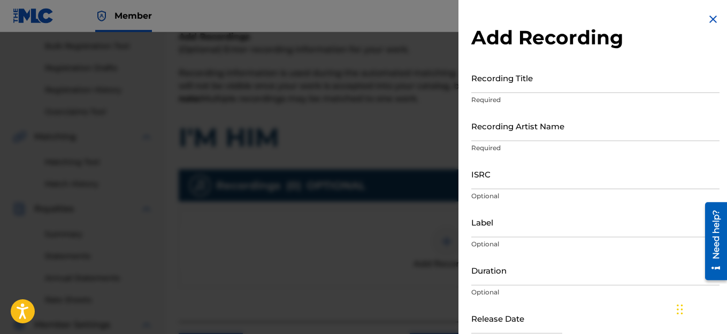
click at [504, 87] on input "Recording Title" at bounding box center [595, 78] width 248 height 30
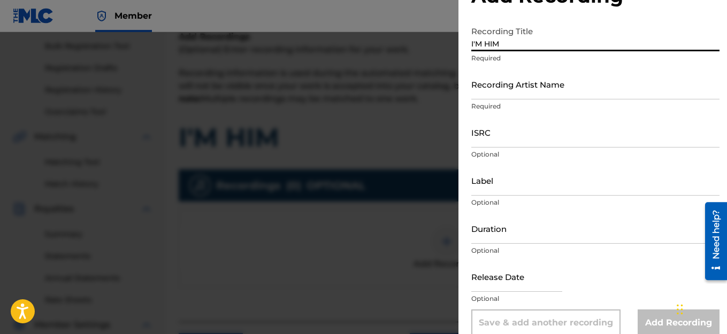
scroll to position [53, 0]
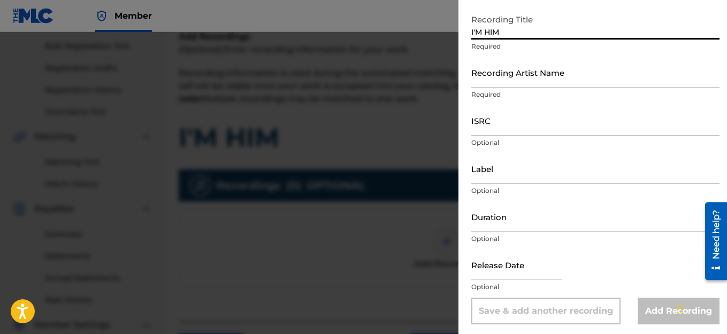
type input "I'M HIM"
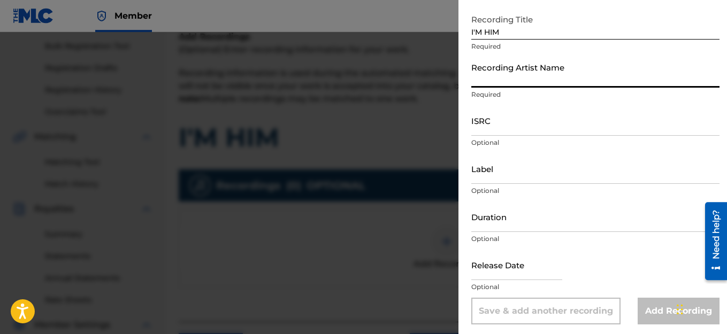
click at [571, 85] on input "Recording Artist Name" at bounding box center [595, 72] width 248 height 30
type input "HAIRCUT JAC"
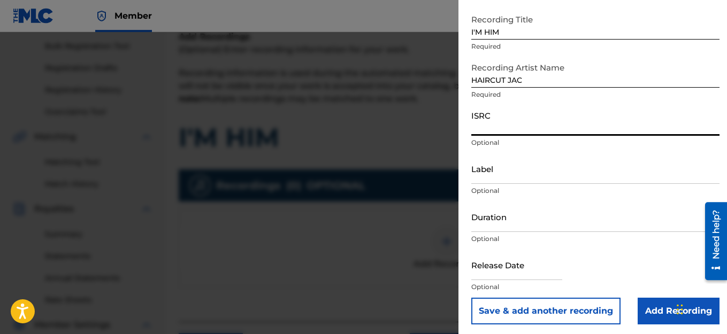
paste input "QZWFL2510016"
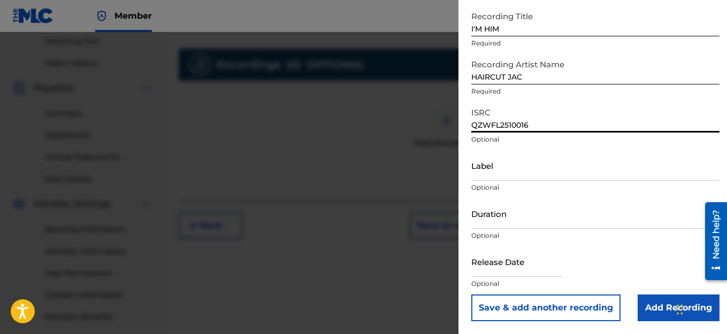
scroll to position [316, 0]
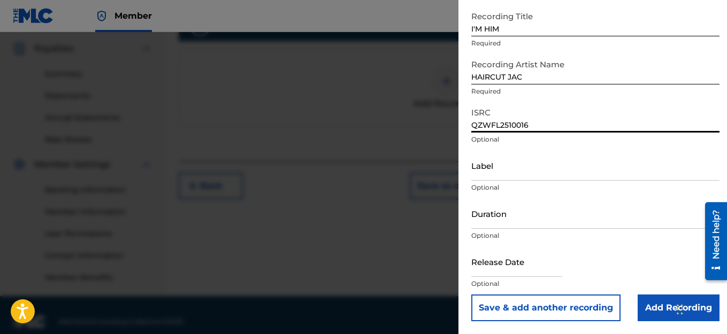
type input "QZWFL2510016"
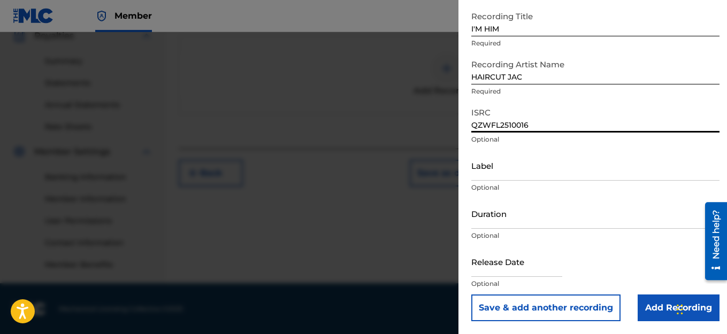
scroll to position [329, 0]
click at [585, 267] on div "Release Date Optional" at bounding box center [595, 271] width 248 height 48
drag, startPoint x: 554, startPoint y: 275, endPoint x: 555, endPoint y: 248, distance: 26.8
click at [554, 275] on input "text" at bounding box center [516, 262] width 91 height 30
select select "7"
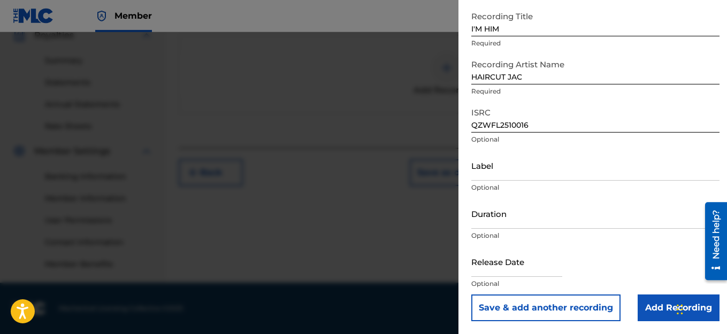
select select "2025"
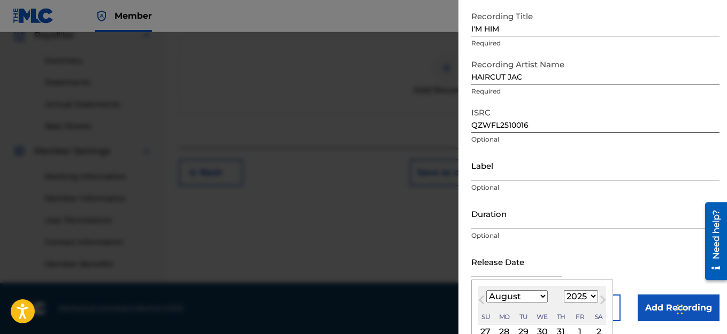
scroll to position [157, 0]
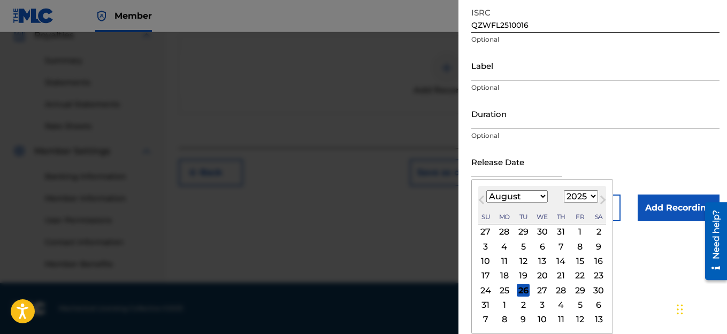
click at [483, 200] on span "Previous Month" at bounding box center [483, 202] width 0 height 16
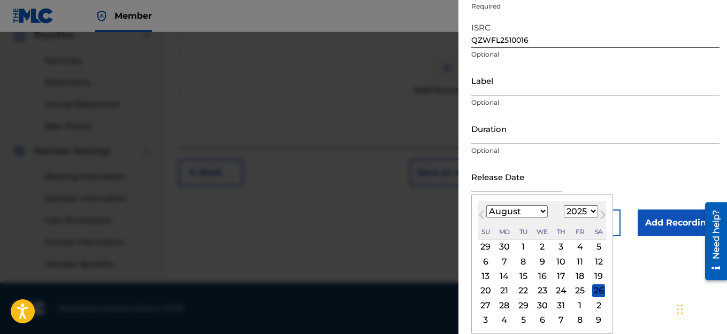
select select "6"
click at [523, 289] on div "22" at bounding box center [523, 291] width 13 height 13
type input "[DATE]"
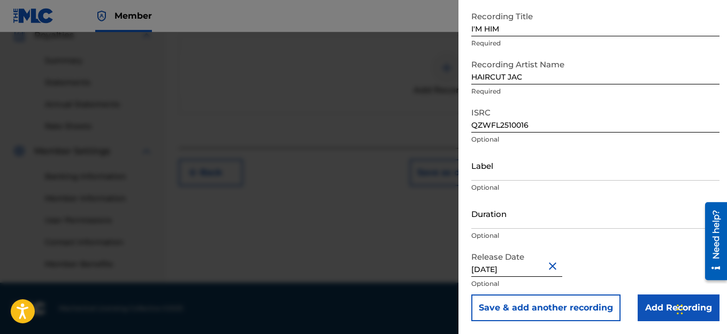
scroll to position [57, 0]
click at [646, 301] on input "Add Recording" at bounding box center [679, 308] width 82 height 27
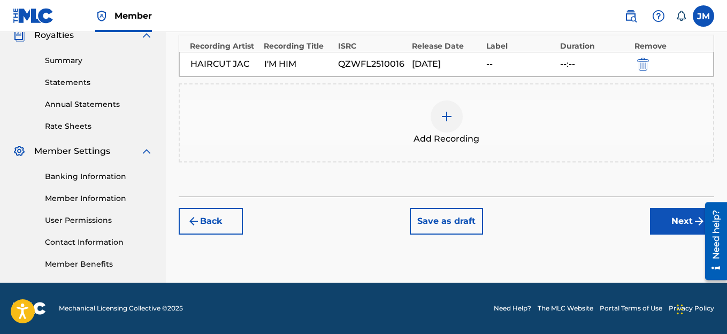
click at [672, 220] on button "Next" at bounding box center [682, 221] width 64 height 27
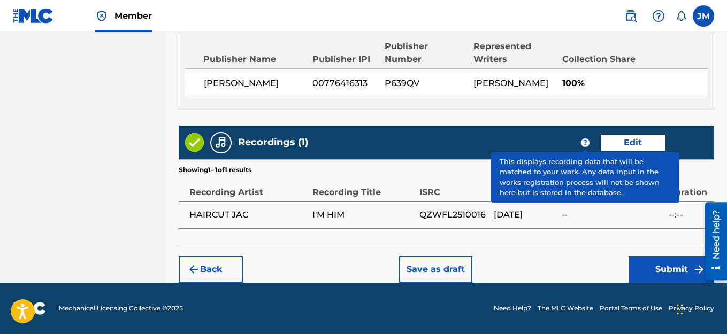
scroll to position [596, 0]
click at [659, 266] on button "Submit" at bounding box center [672, 269] width 86 height 27
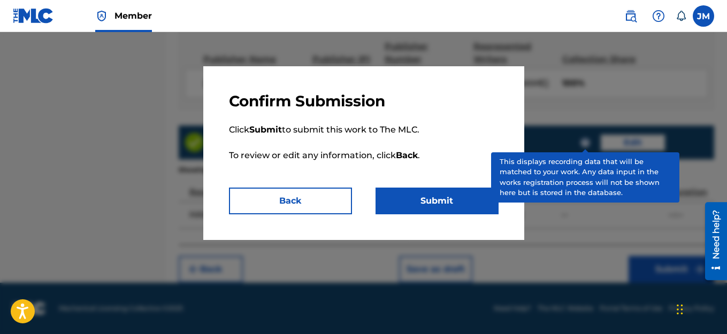
click at [452, 196] on button "Submit" at bounding box center [437, 201] width 123 height 27
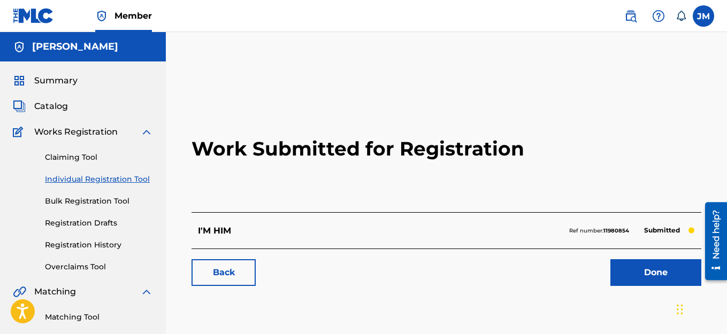
click at [67, 183] on link "Individual Registration Tool" at bounding box center [99, 179] width 108 height 11
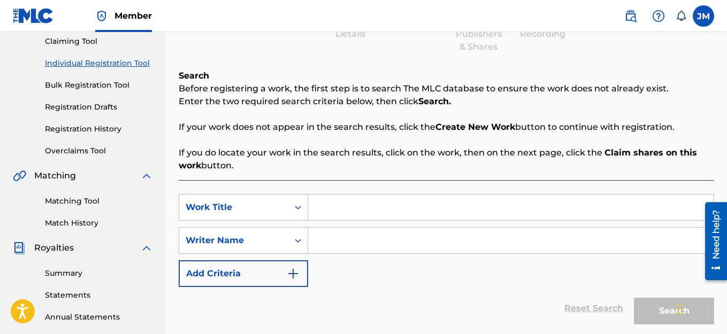
scroll to position [160, 0]
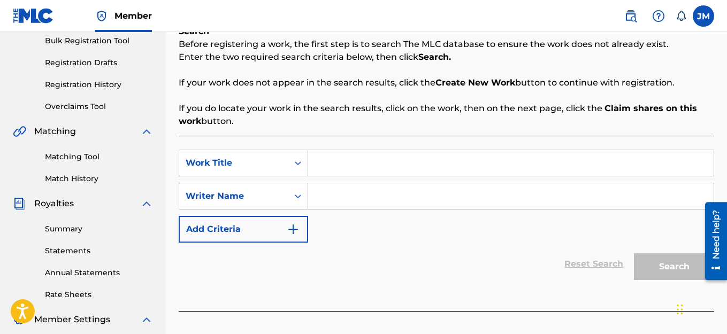
click at [324, 167] on input "Search Form" at bounding box center [510, 163] width 405 height 26
type input "D"
click at [323, 195] on input "Search Form" at bounding box center [510, 196] width 405 height 26
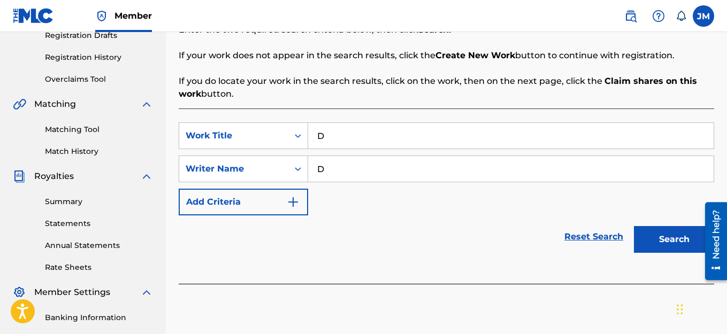
scroll to position [214, 0]
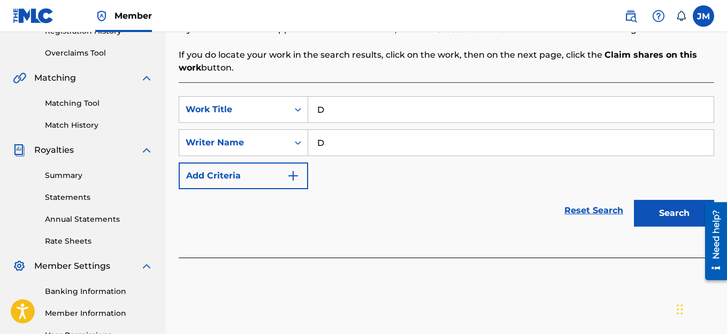
type input "D"
click at [651, 210] on button "Search" at bounding box center [674, 213] width 80 height 27
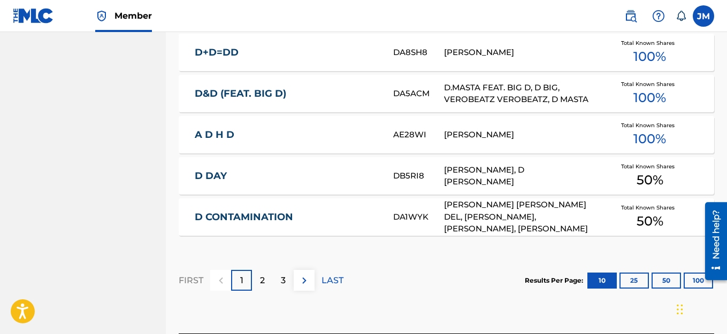
scroll to position [780, 0]
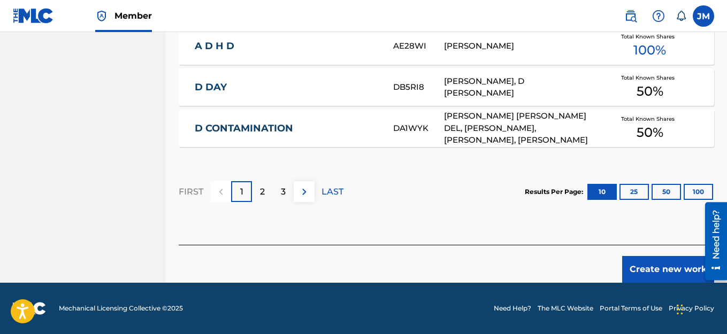
click at [651, 262] on button "Create new work" at bounding box center [668, 269] width 92 height 27
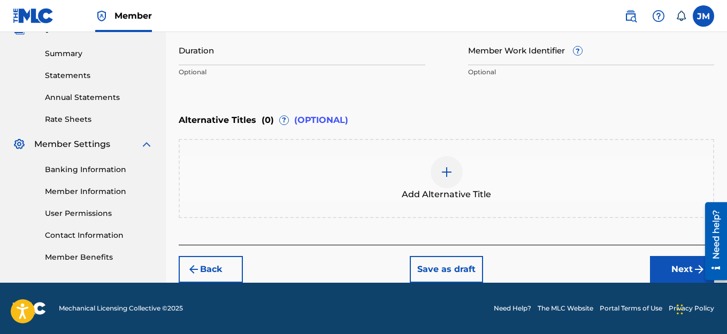
scroll to position [175, 0]
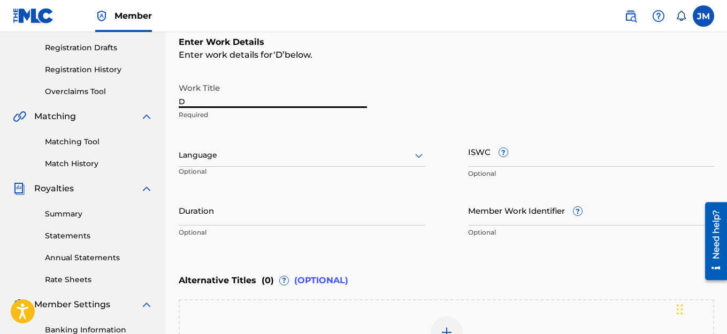
click at [201, 104] on input "D" at bounding box center [273, 93] width 188 height 30
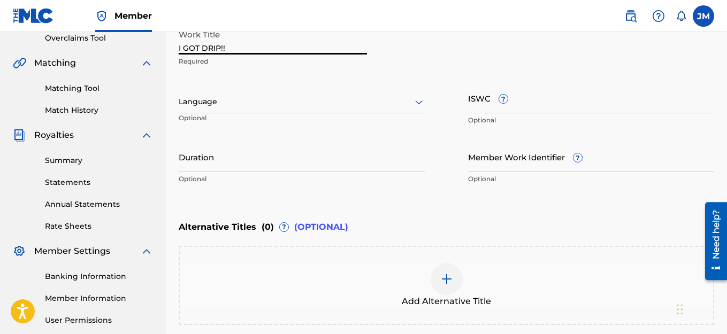
scroll to position [336, 0]
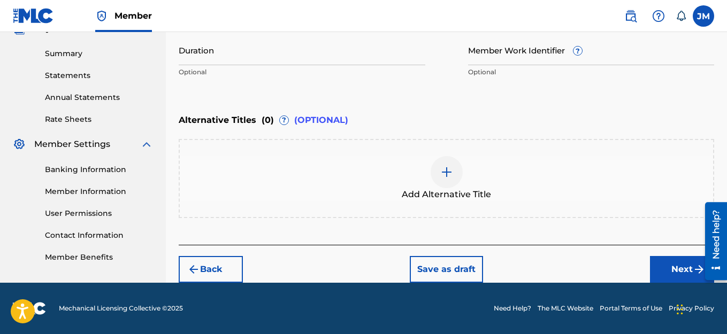
type input "I GOT DRIP!!"
click at [665, 269] on button "Next" at bounding box center [682, 269] width 64 height 27
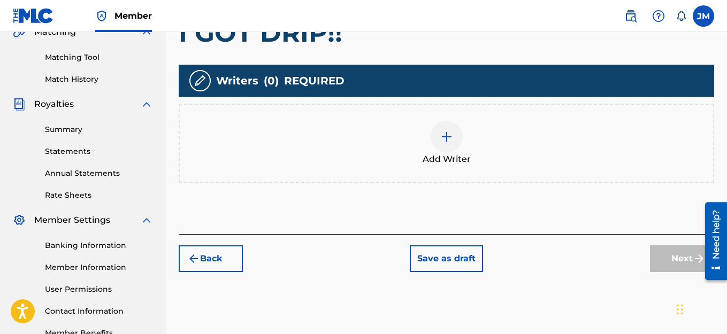
scroll to position [262, 0]
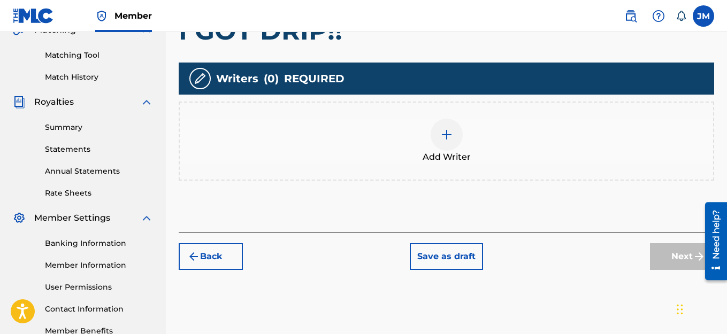
click at [446, 134] on img at bounding box center [446, 134] width 13 height 13
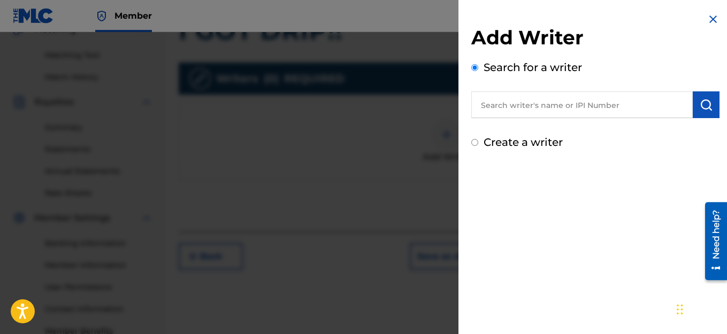
click at [475, 139] on input "Create a writer" at bounding box center [474, 142] width 7 height 7
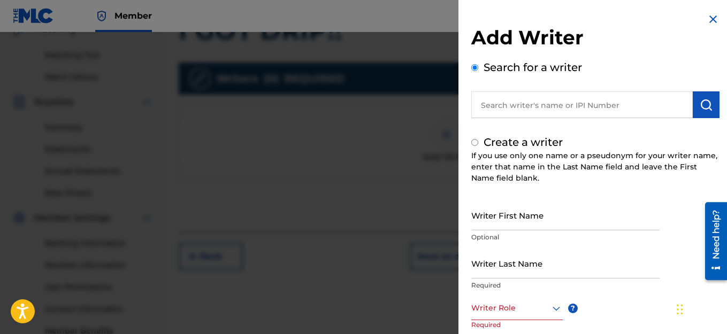
radio input "false"
radio input "true"
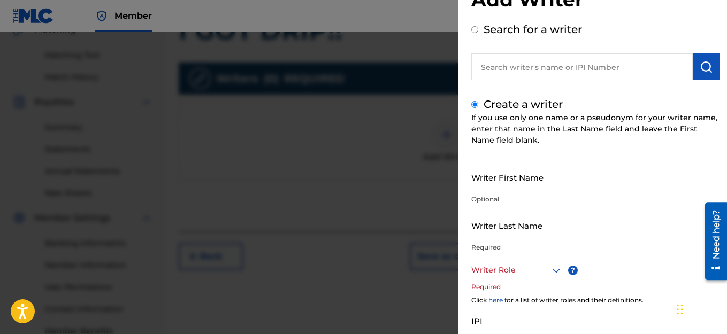
scroll to position [107, 0]
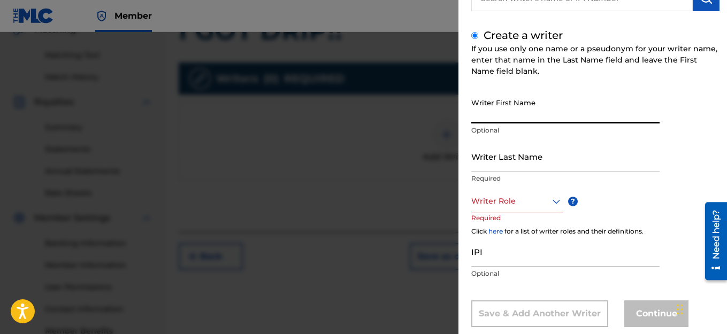
click at [592, 112] on input "Writer First Name" at bounding box center [565, 108] width 188 height 30
type input "JACK"
click at [547, 162] on input "Writer Last Name" at bounding box center [565, 156] width 188 height 30
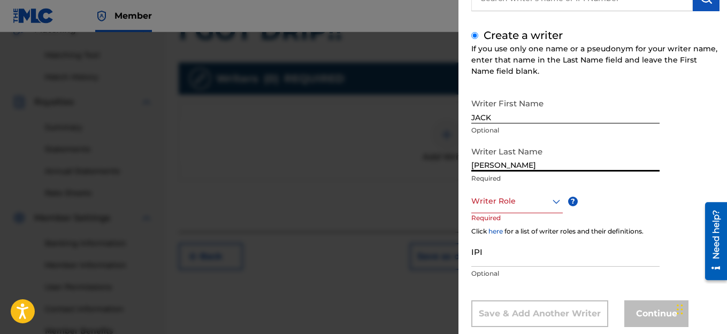
type input "[PERSON_NAME]"
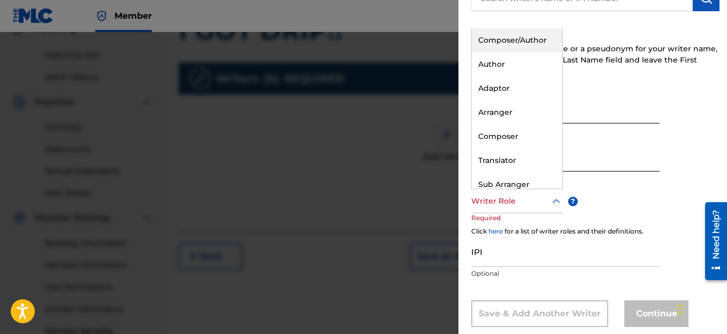
click at [544, 208] on div "Writer Role" at bounding box center [516, 201] width 91 height 24
click at [514, 41] on div "Composer/Author" at bounding box center [517, 40] width 90 height 24
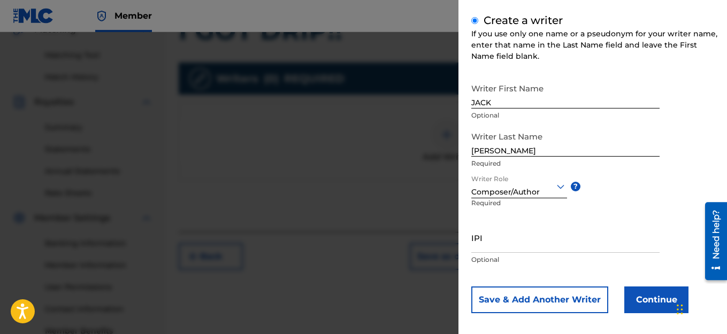
scroll to position [130, 0]
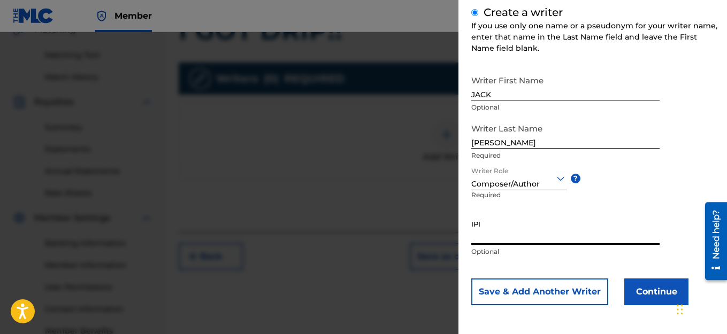
paste input "1114982463"
type input "1114982463"
click at [645, 289] on button "Continue" at bounding box center [656, 292] width 64 height 27
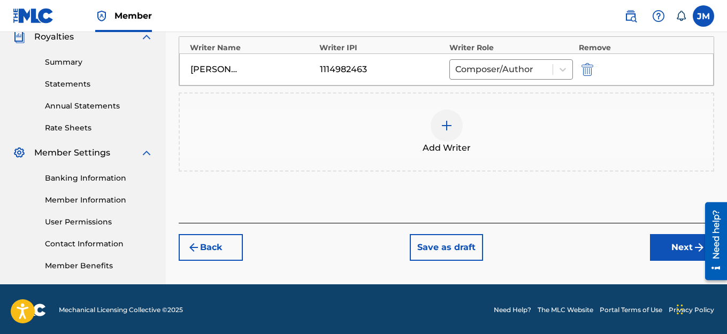
scroll to position [329, 0]
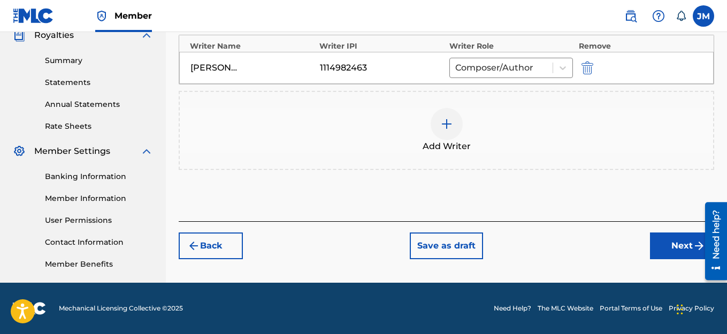
click at [673, 247] on button "Next" at bounding box center [682, 246] width 64 height 27
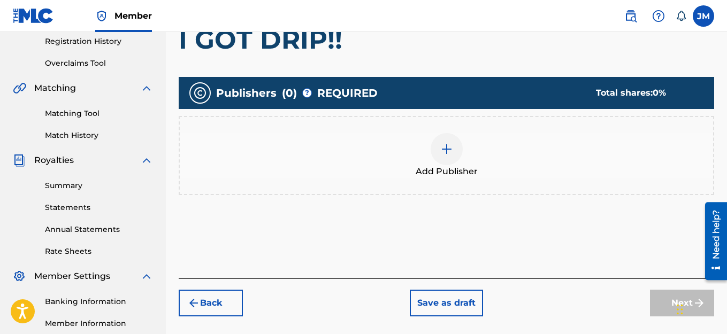
scroll to position [209, 0]
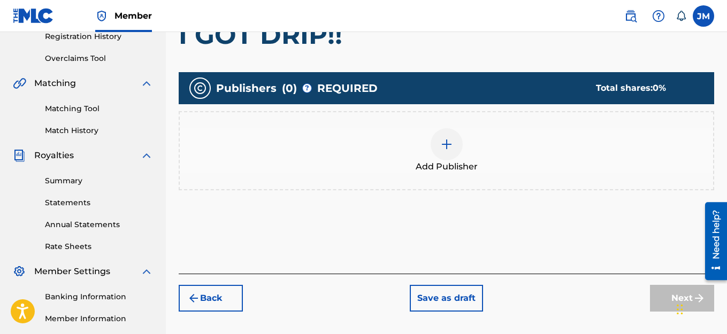
click at [450, 150] on img at bounding box center [446, 144] width 13 height 13
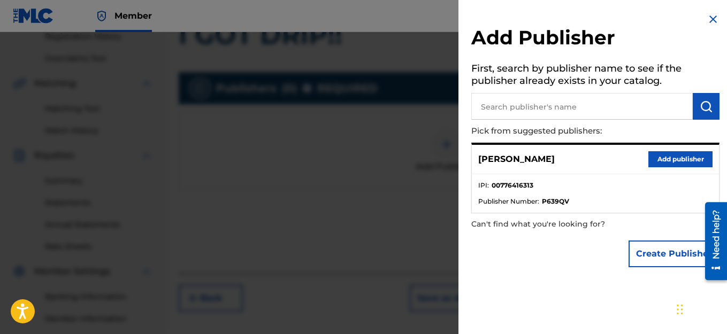
click at [676, 160] on button "Add publisher" at bounding box center [680, 159] width 64 height 16
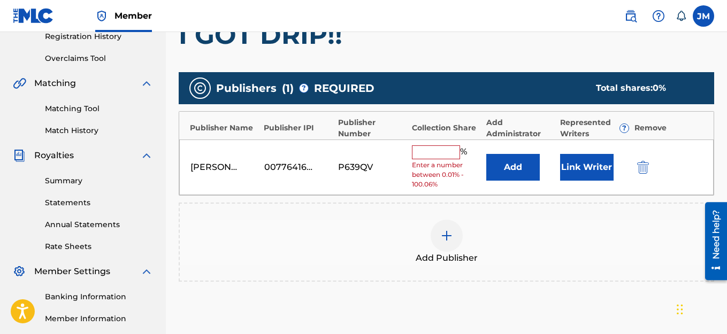
click at [439, 158] on input "text" at bounding box center [436, 153] width 48 height 14
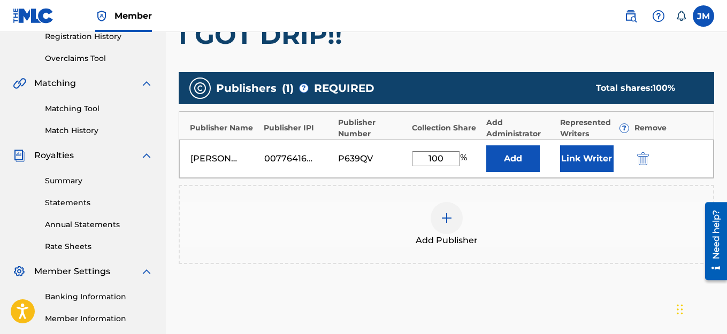
type input "100"
click at [578, 164] on button "Link Writer" at bounding box center [586, 159] width 53 height 27
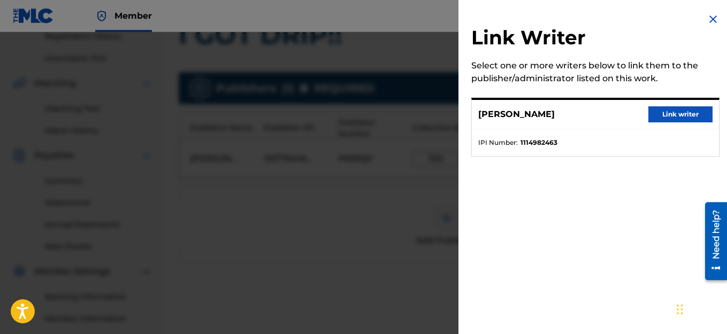
click at [663, 108] on button "Link writer" at bounding box center [680, 114] width 64 height 16
click at [663, 108] on div "Publishers ( 1 ) ? REQUIRED Total shares: 100 % Publisher Name Publisher IPI Pu…" at bounding box center [446, 168] width 535 height 192
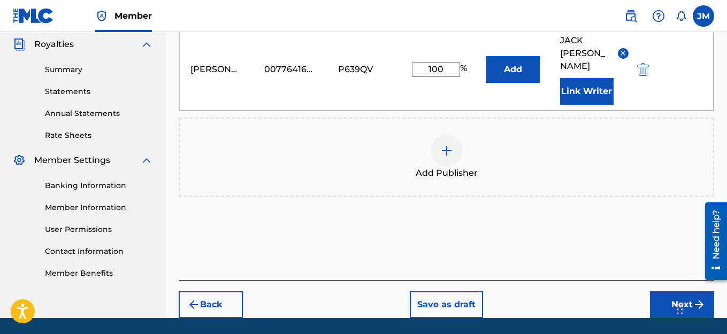
scroll to position [342, 0]
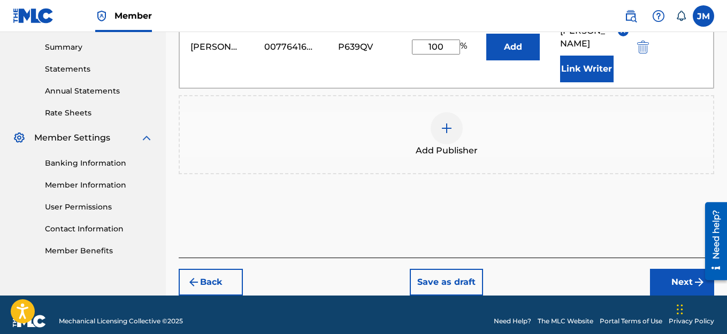
click at [671, 269] on button "Next" at bounding box center [682, 282] width 64 height 27
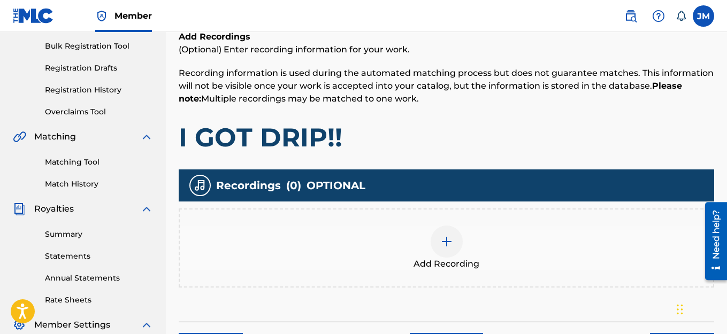
scroll to position [209, 0]
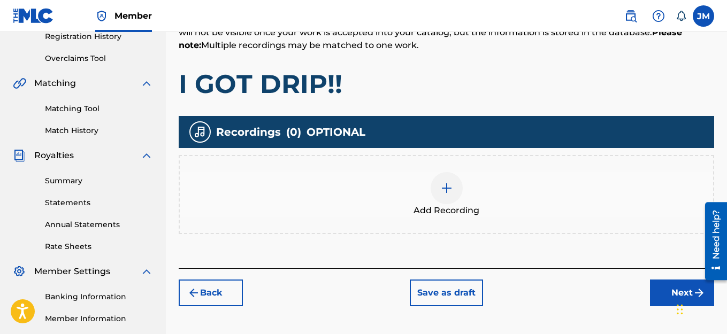
click at [443, 188] on img at bounding box center [446, 188] width 13 height 13
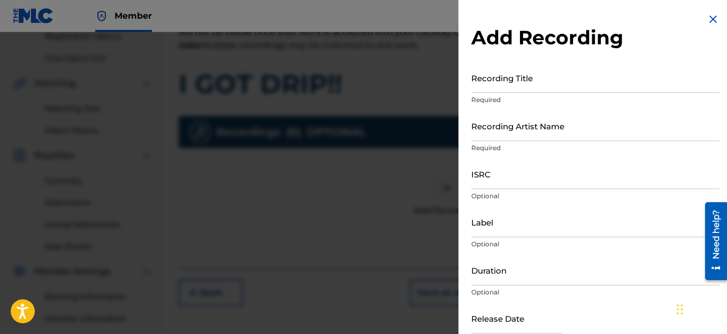
click at [508, 87] on input "Recording Title" at bounding box center [595, 78] width 248 height 30
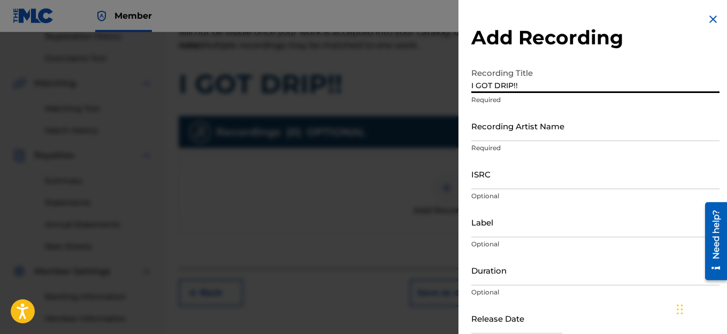
type input "I GOT DRIP!!"
click at [546, 134] on input "Recording Artist Name" at bounding box center [595, 126] width 248 height 30
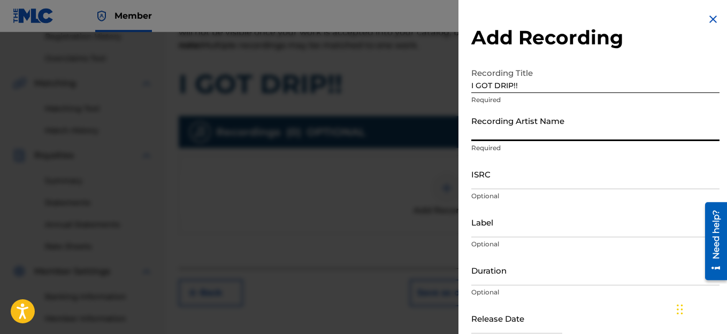
type input "HAIRCUT JAC"
click at [510, 186] on input "ISRC" at bounding box center [595, 174] width 248 height 30
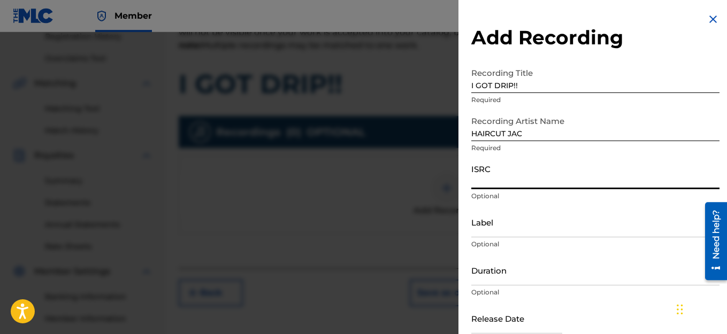
paste input "QZWFL2599259"
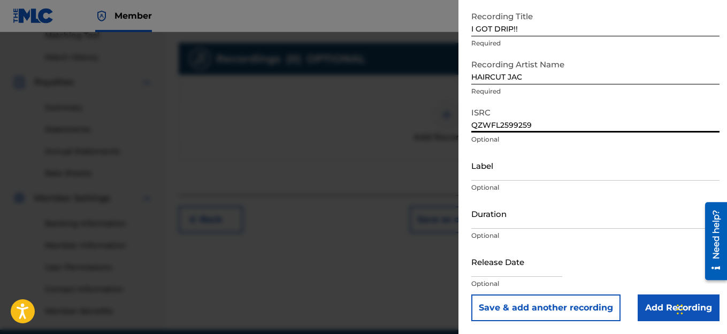
scroll to position [316, 0]
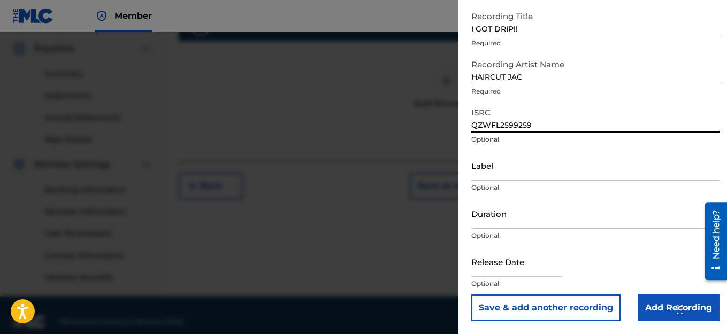
type input "QZWFL2599259"
drag, startPoint x: 545, startPoint y: 270, endPoint x: 539, endPoint y: 246, distance: 24.1
click at [545, 270] on input "text" at bounding box center [516, 262] width 91 height 30
select select "7"
select select "2025"
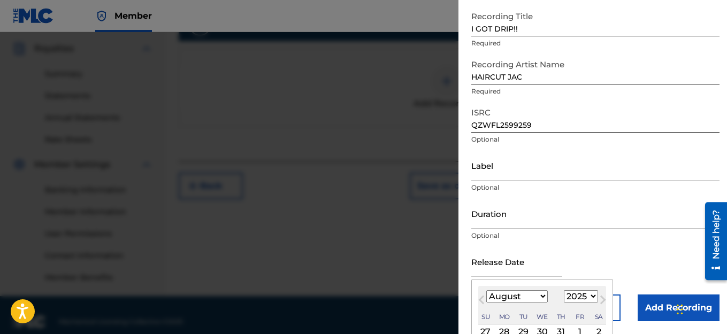
type input "[DATE]"
select select "6"
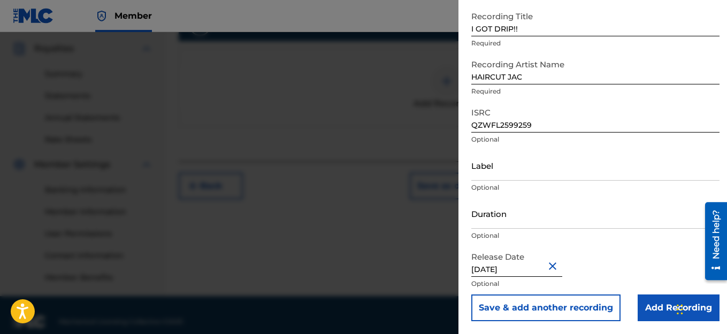
click at [649, 311] on input "Add Recording" at bounding box center [679, 308] width 82 height 27
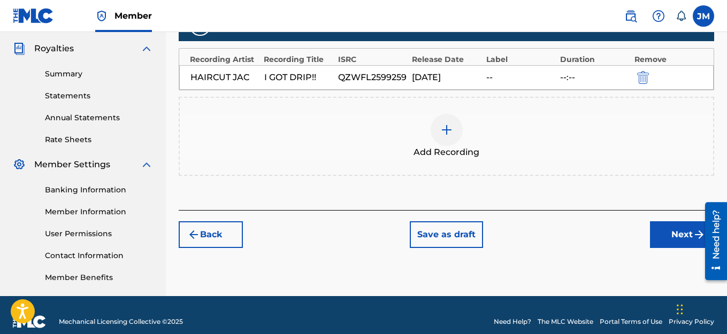
click at [684, 238] on button "Next" at bounding box center [682, 234] width 64 height 27
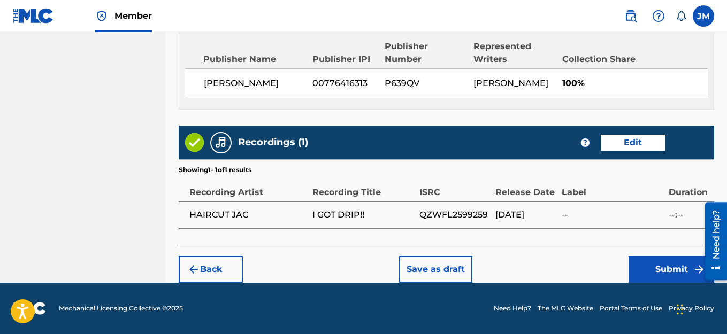
scroll to position [596, 0]
click at [667, 267] on button "Submit" at bounding box center [672, 269] width 86 height 27
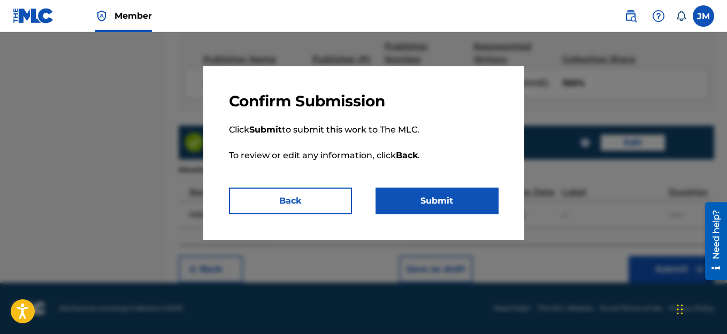
click at [394, 198] on button "Submit" at bounding box center [437, 201] width 123 height 27
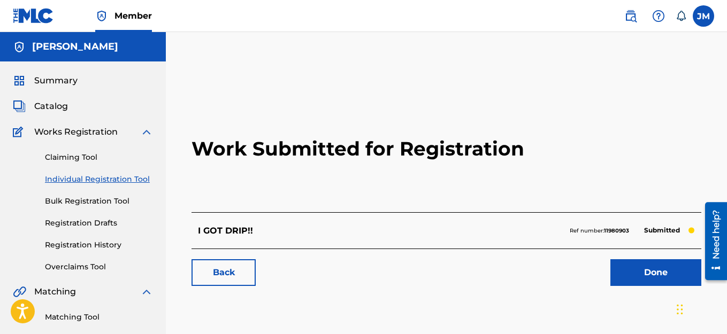
click at [668, 280] on link "Done" at bounding box center [655, 272] width 91 height 27
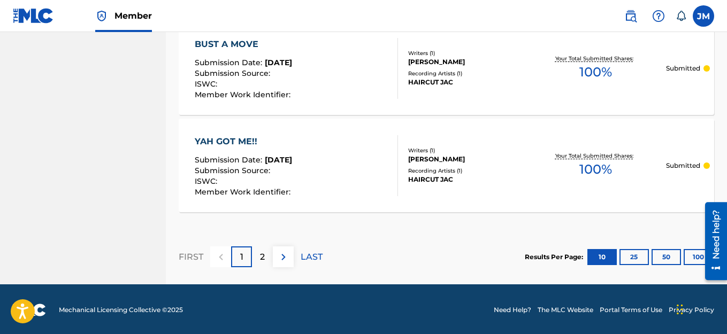
scroll to position [1104, 0]
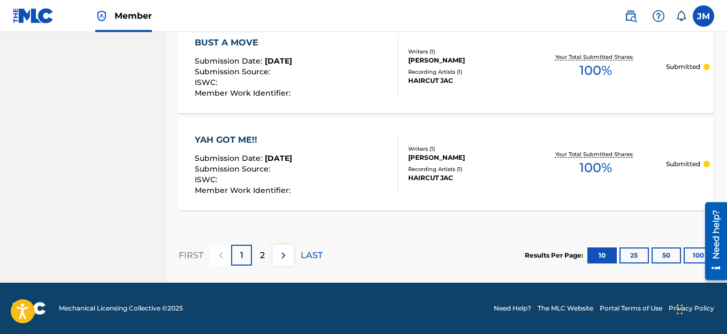
click at [262, 260] on p "2" at bounding box center [262, 255] width 5 height 13
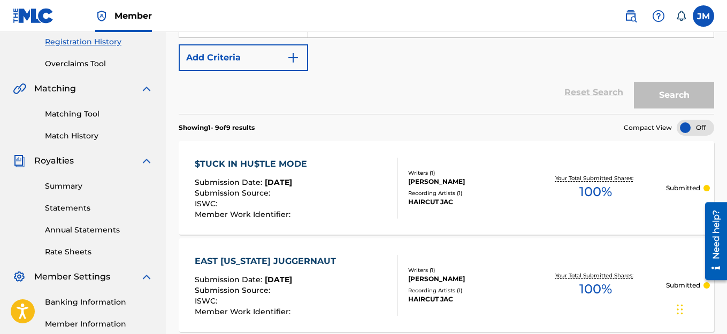
scroll to position [43, 0]
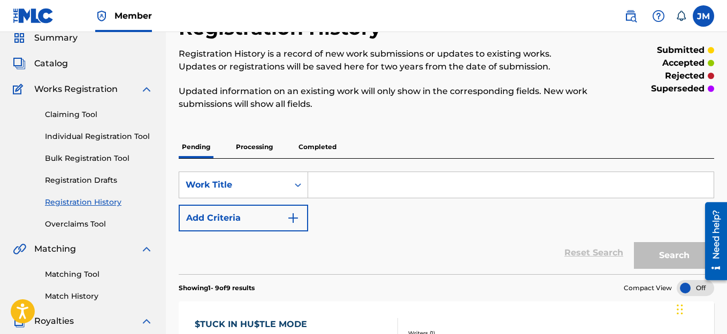
click at [91, 141] on link "Individual Registration Tool" at bounding box center [99, 136] width 108 height 11
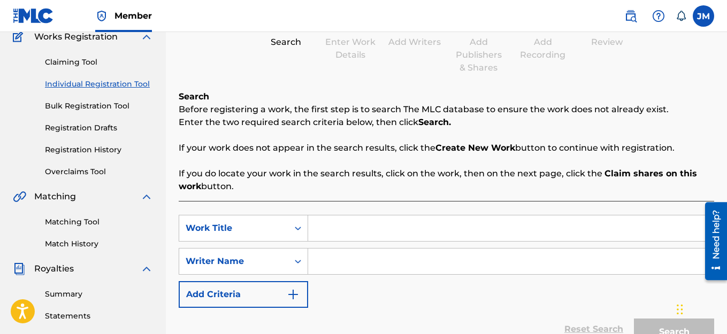
scroll to position [107, 0]
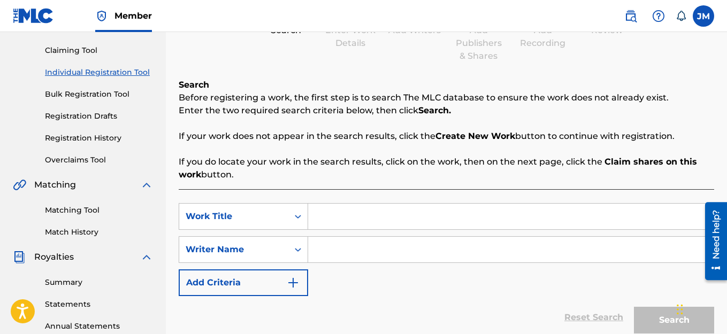
click at [325, 222] on input "Search Form" at bounding box center [510, 217] width 405 height 26
type input "W"
click at [345, 252] on input "Search Form" at bounding box center [510, 250] width 405 height 26
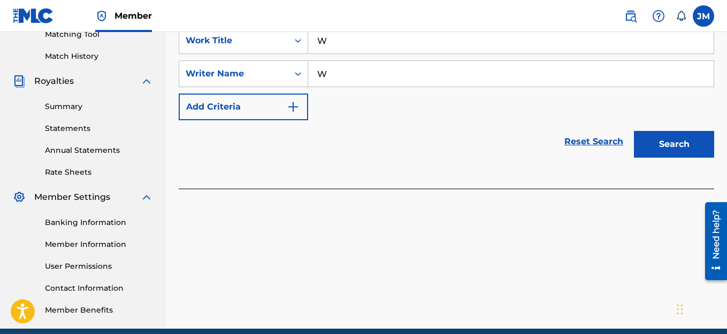
scroll to position [321, 0]
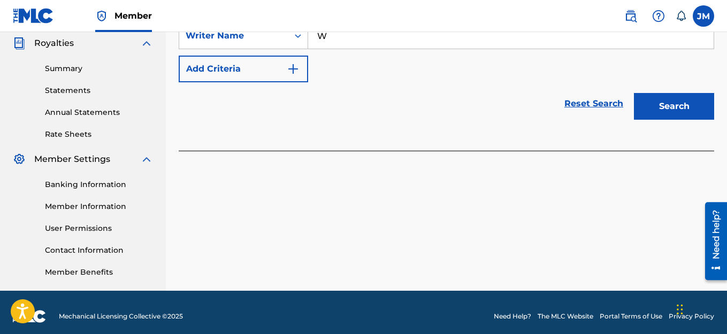
type input "W"
drag, startPoint x: 641, startPoint y: 102, endPoint x: 617, endPoint y: 102, distance: 24.6
click at [642, 102] on button "Search" at bounding box center [674, 106] width 80 height 27
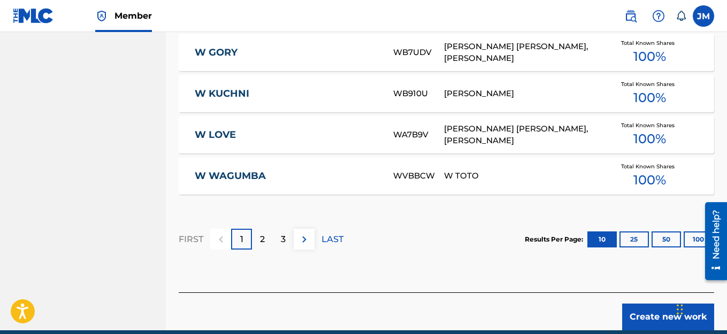
scroll to position [780, 0]
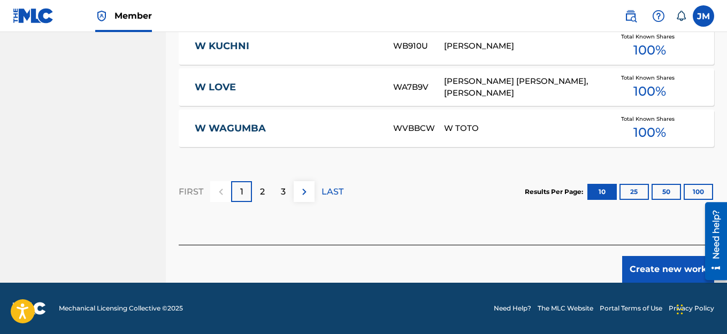
click at [661, 268] on button "Create new work" at bounding box center [668, 269] width 92 height 27
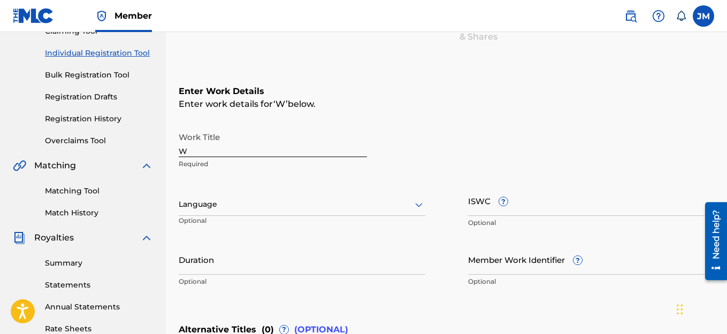
scroll to position [122, 0]
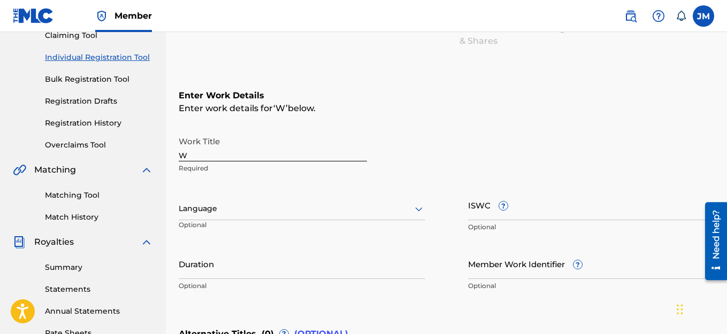
click at [196, 155] on input "W" at bounding box center [273, 146] width 188 height 30
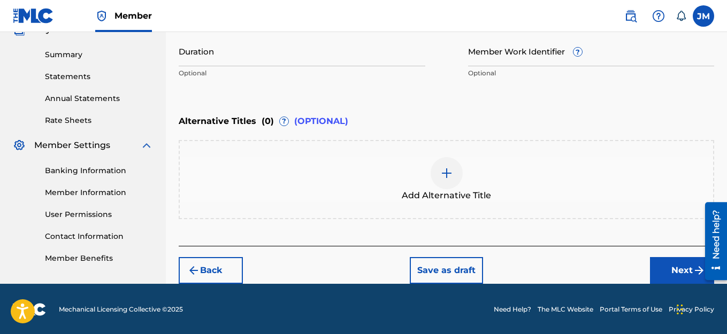
scroll to position [336, 0]
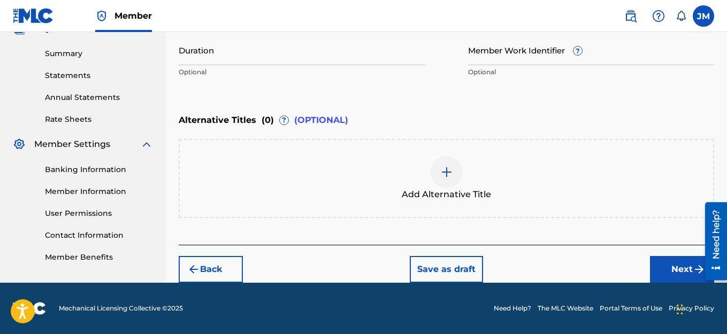
type input "WHY HATE?"
click at [680, 268] on button "Next" at bounding box center [682, 269] width 64 height 27
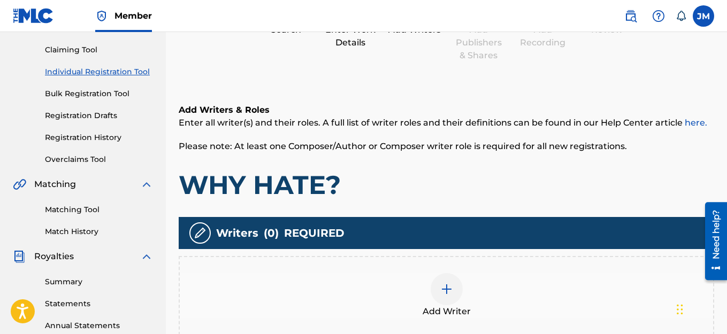
scroll to position [155, 0]
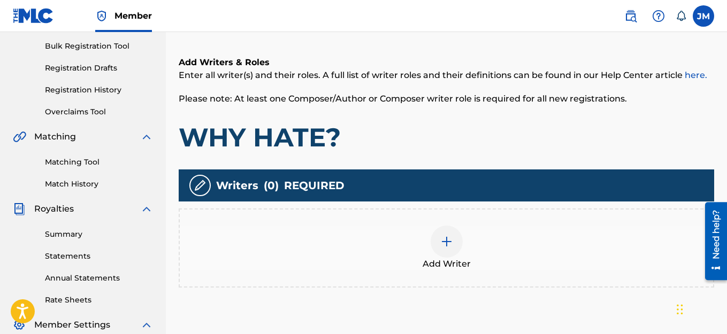
click at [442, 244] on img at bounding box center [446, 241] width 13 height 13
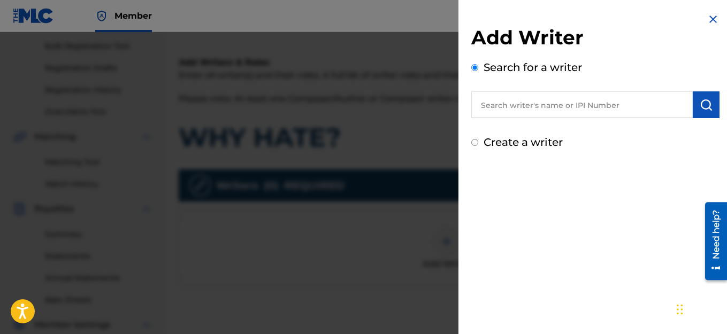
click at [477, 142] on input "Create a writer" at bounding box center [474, 142] width 7 height 7
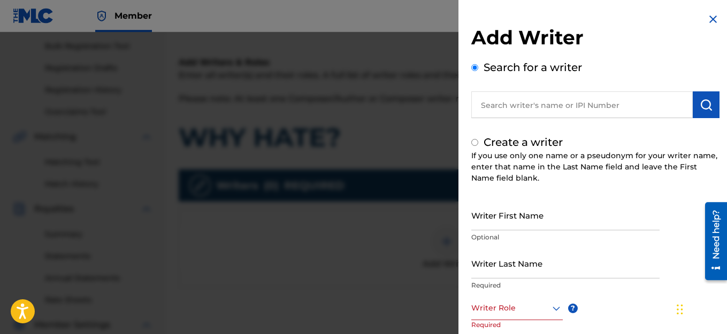
radio input "false"
radio input "true"
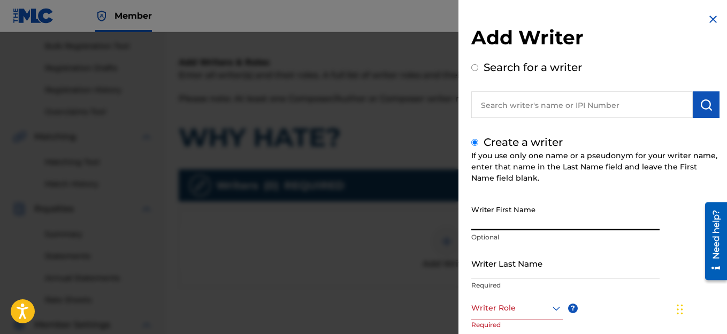
click at [570, 225] on input "Writer First Name" at bounding box center [565, 215] width 188 height 30
type input "JACK"
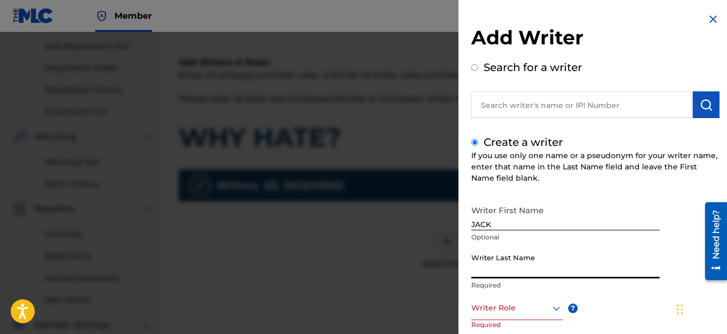
click at [523, 269] on input "Writer Last Name" at bounding box center [565, 263] width 188 height 30
click at [523, 267] on input "Writer Last Name" at bounding box center [565, 263] width 188 height 30
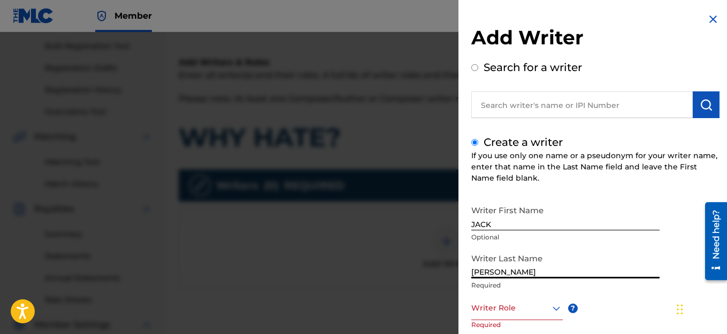
scroll to position [107, 0]
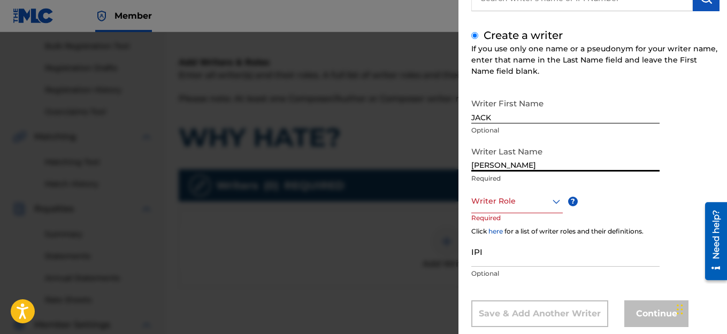
type input "[PERSON_NAME]"
click at [532, 208] on div "Writer Role" at bounding box center [516, 201] width 91 height 24
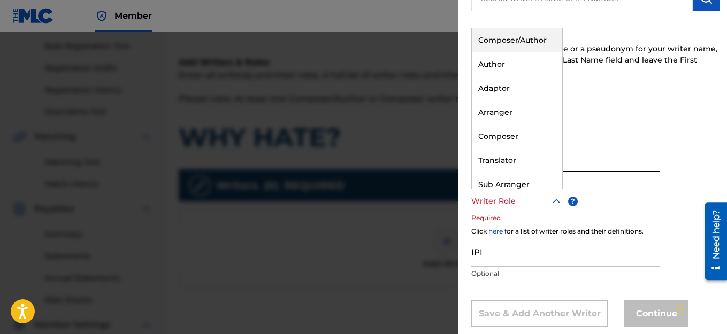
click at [509, 38] on div "Composer/Author" at bounding box center [517, 40] width 90 height 24
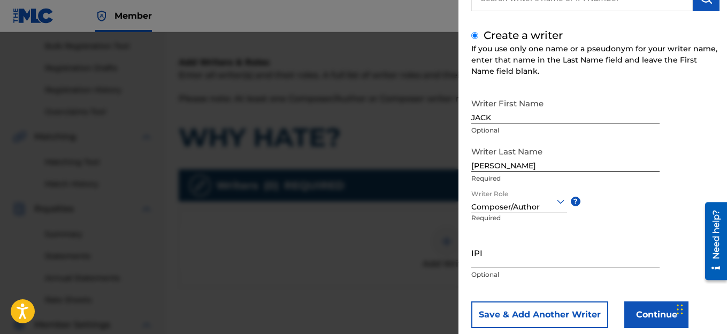
click at [489, 255] on input "IPI" at bounding box center [565, 253] width 188 height 30
paste input "1114982463"
type input "1114982463"
click at [649, 314] on button "Continue" at bounding box center [656, 315] width 64 height 27
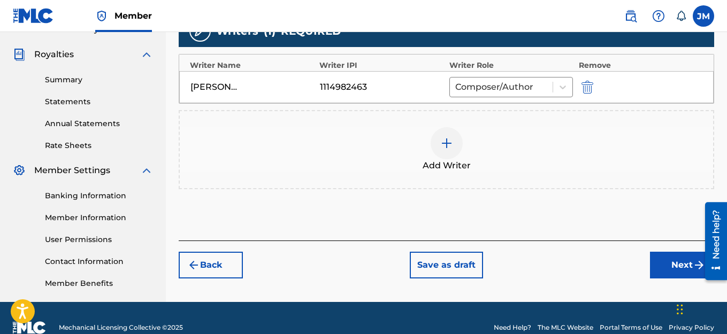
scroll to position [329, 0]
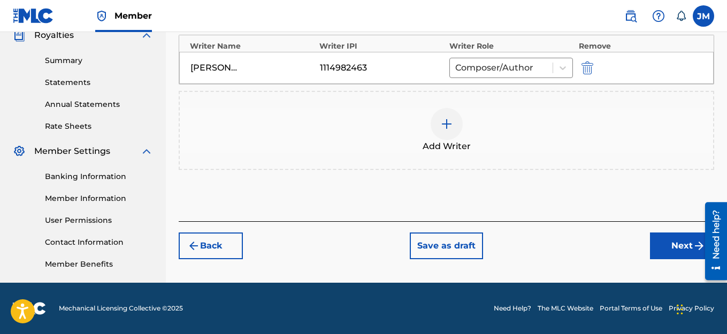
click at [674, 256] on button "Next" at bounding box center [682, 246] width 64 height 27
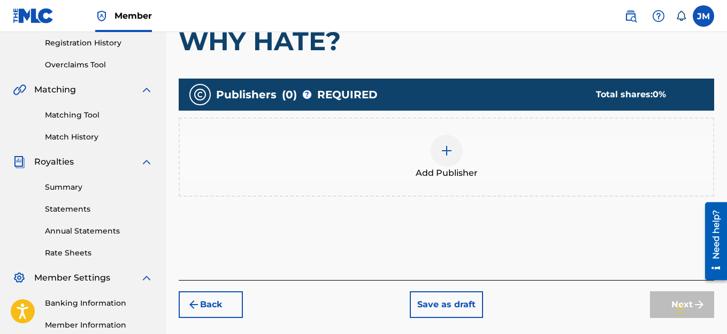
scroll to position [209, 0]
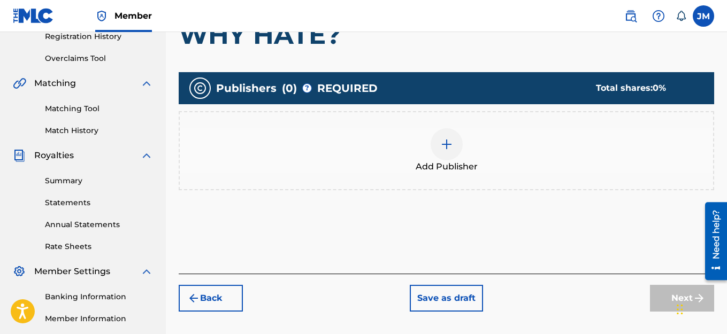
click at [444, 144] on img at bounding box center [446, 144] width 13 height 13
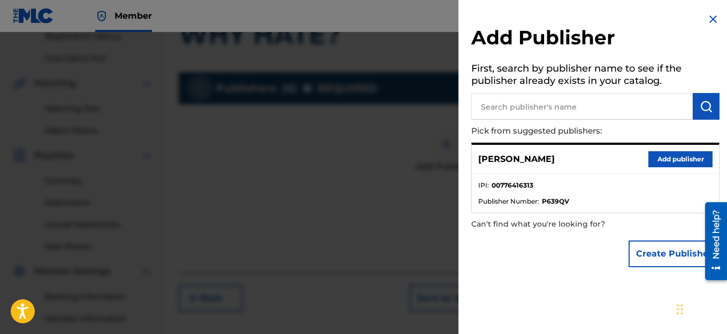
click at [668, 162] on button "Add publisher" at bounding box center [680, 159] width 64 height 16
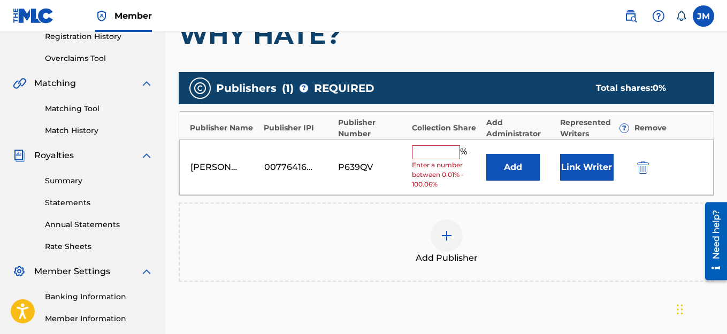
click at [430, 157] on input "text" at bounding box center [436, 153] width 48 height 14
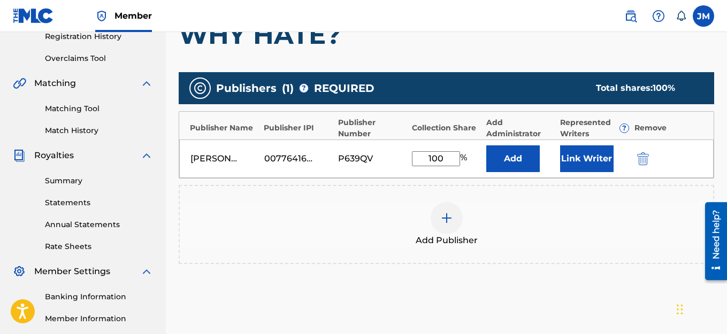
type input "100"
click at [595, 162] on button "Link Writer" at bounding box center [586, 159] width 53 height 27
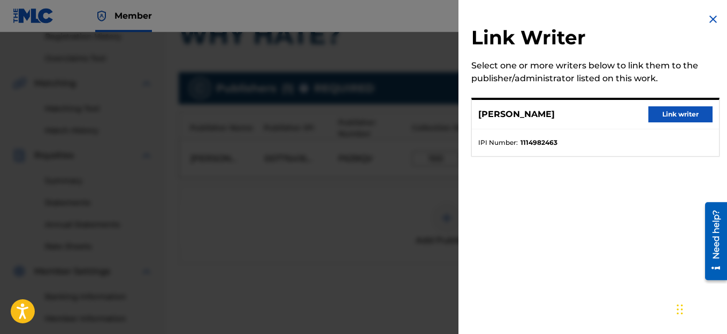
click at [664, 113] on button "Link writer" at bounding box center [680, 114] width 64 height 16
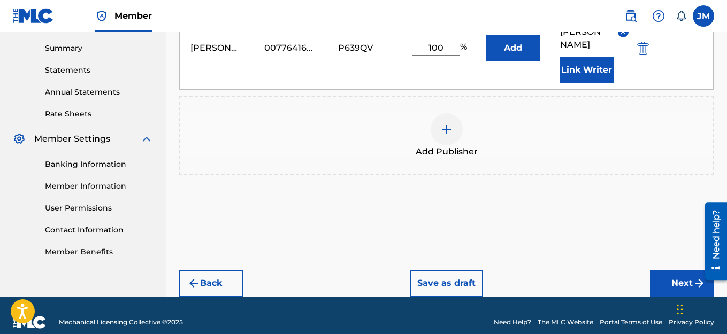
scroll to position [342, 0]
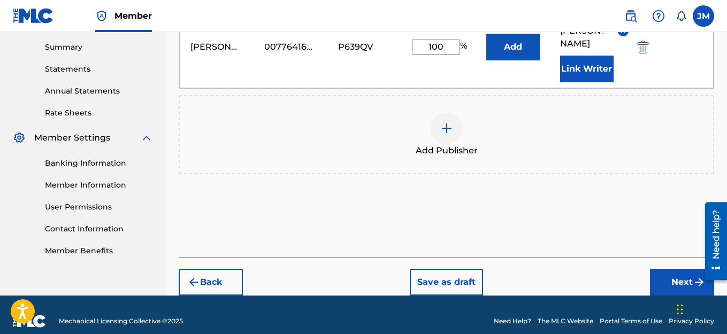
click at [670, 269] on button "Next" at bounding box center [682, 282] width 64 height 27
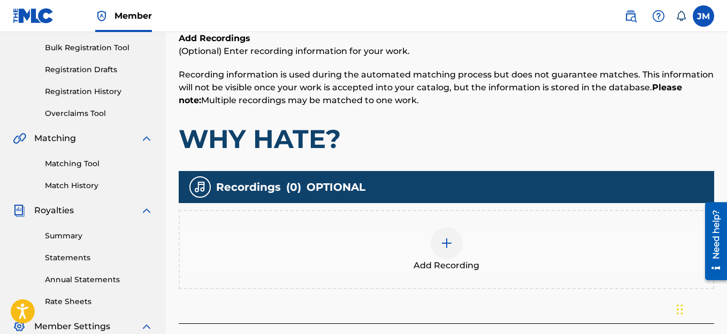
scroll to position [155, 0]
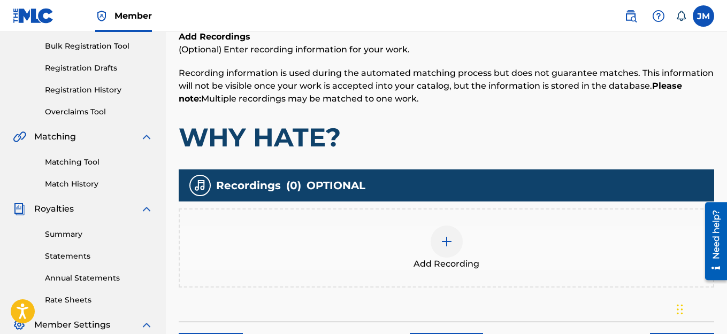
click at [448, 243] on img at bounding box center [446, 241] width 13 height 13
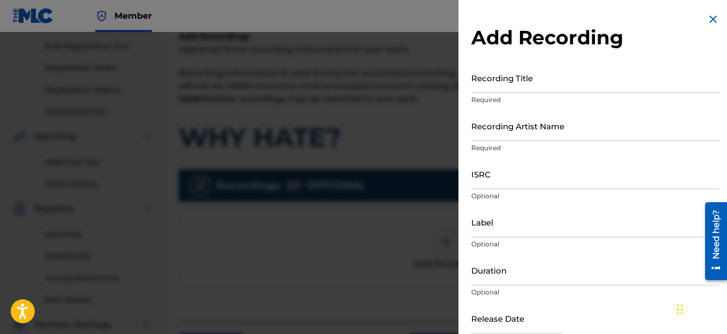
click at [512, 88] on input "Recording Title" at bounding box center [595, 78] width 248 height 30
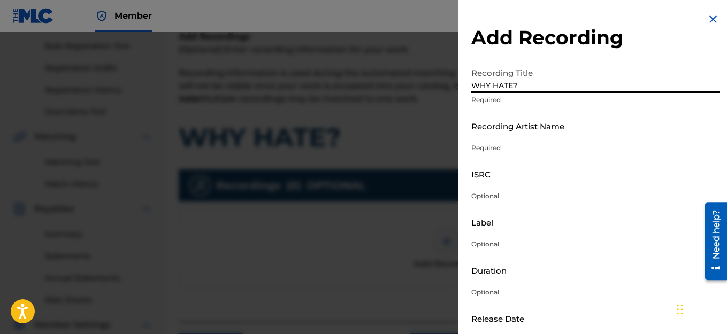
type input "WHY HATE?"
click at [537, 137] on input "Recording Artist Name" at bounding box center [595, 126] width 248 height 30
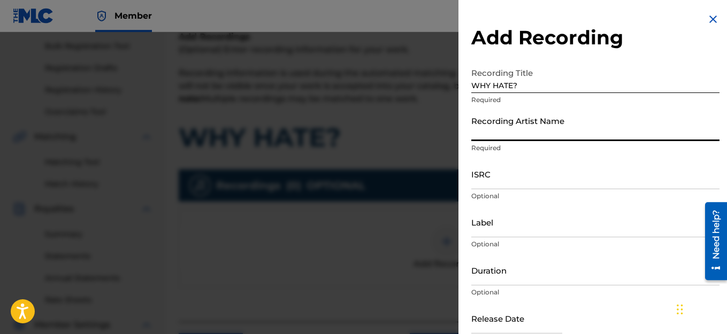
type input "HAIRCUT JAC"
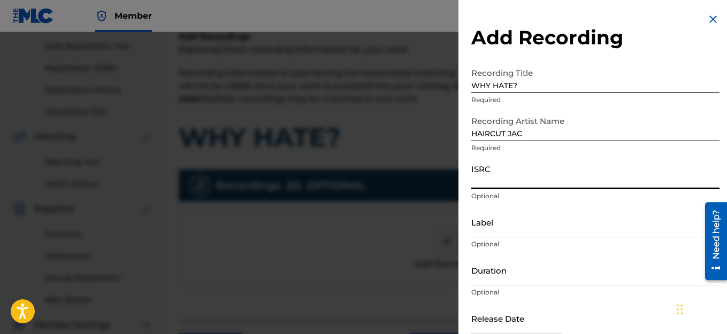
paste input "QZWFL2529787"
type input "QZWFL2529787"
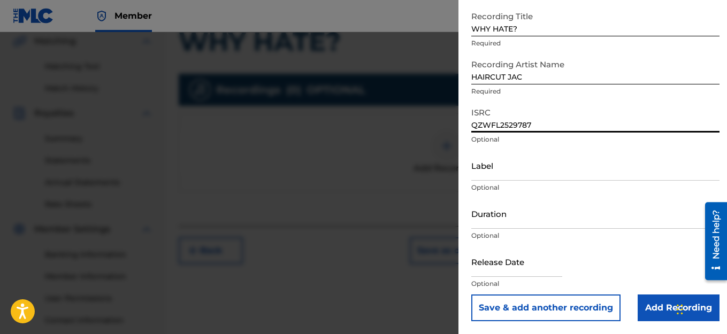
scroll to position [262, 0]
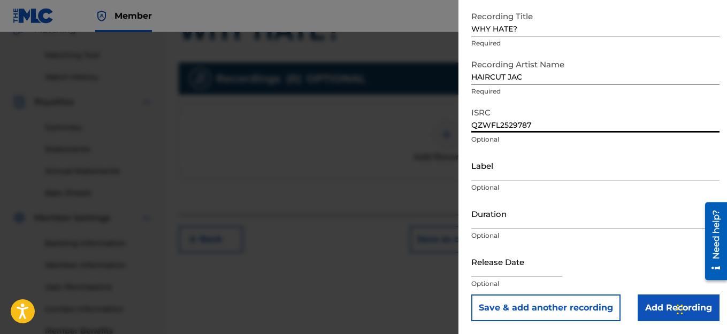
click at [538, 274] on input "text" at bounding box center [516, 262] width 91 height 30
select select "7"
select select "2025"
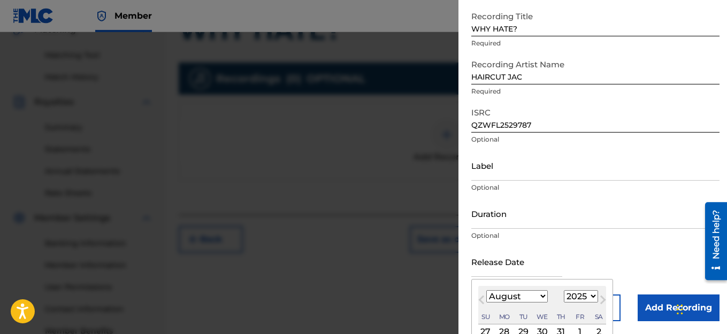
type input "[DATE]"
select select "6"
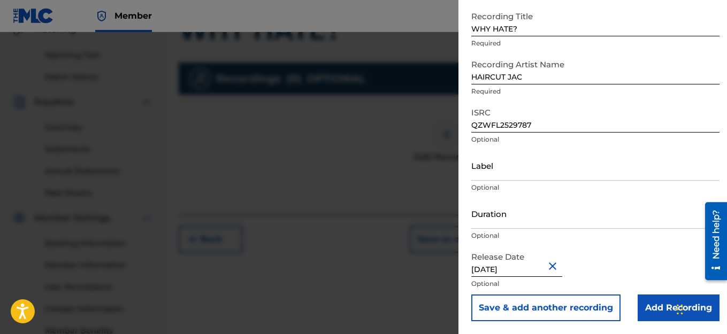
click at [654, 303] on input "Add Recording" at bounding box center [679, 308] width 82 height 27
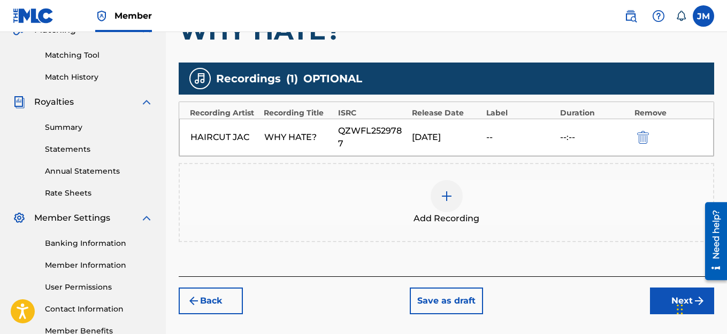
scroll to position [329, 0]
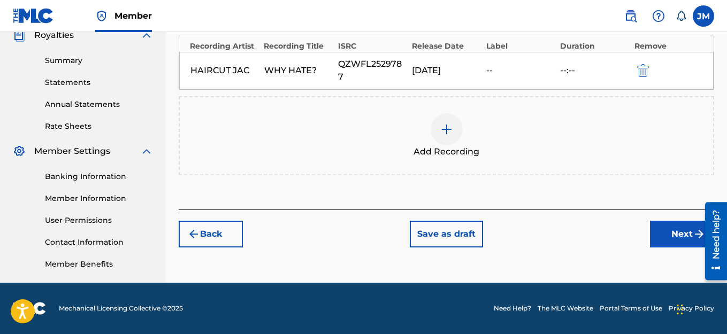
click at [667, 221] on button "Next" at bounding box center [682, 234] width 64 height 27
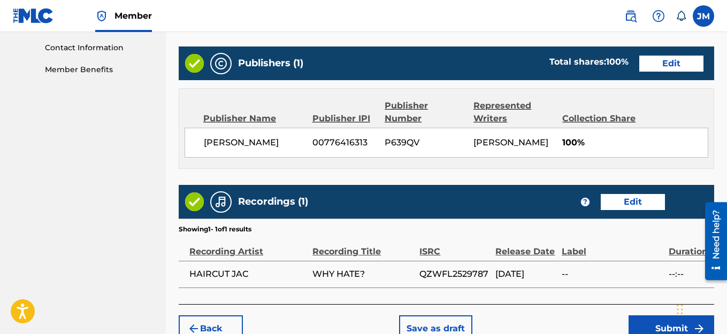
scroll to position [596, 0]
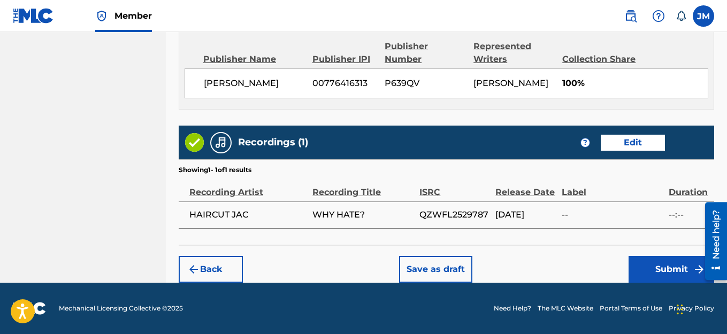
click at [671, 273] on button "Submit" at bounding box center [672, 269] width 86 height 27
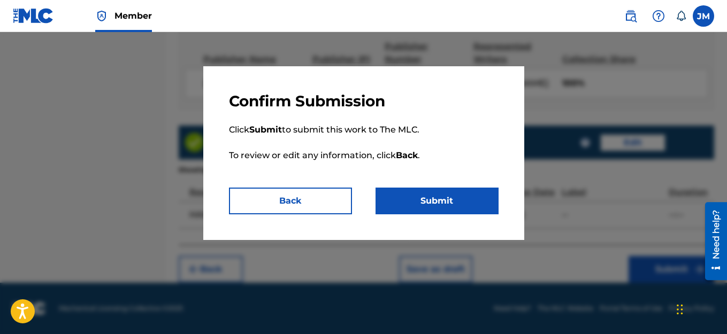
click at [447, 193] on button "Submit" at bounding box center [437, 201] width 123 height 27
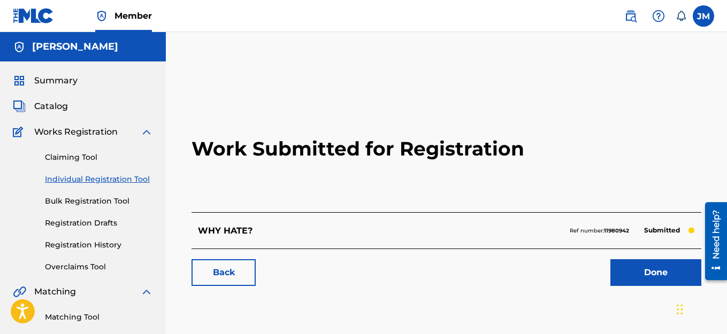
click at [94, 177] on link "Individual Registration Tool" at bounding box center [99, 179] width 108 height 11
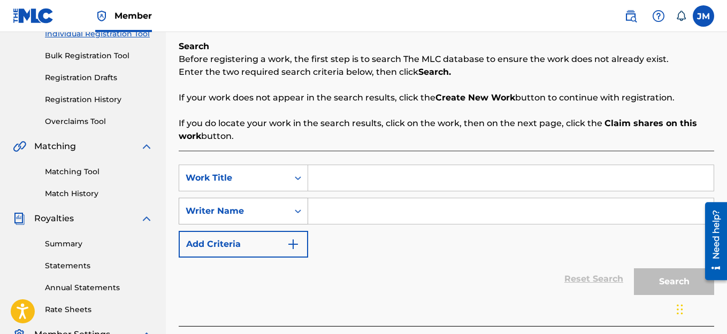
scroll to position [160, 0]
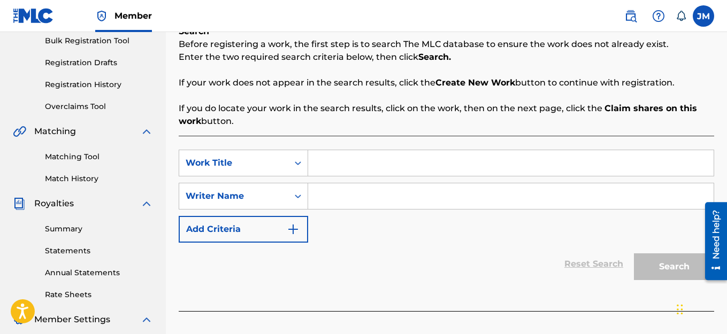
click at [340, 164] on input "Search Form" at bounding box center [510, 163] width 405 height 26
type input "F"
click at [329, 194] on input "Search Form" at bounding box center [510, 196] width 405 height 26
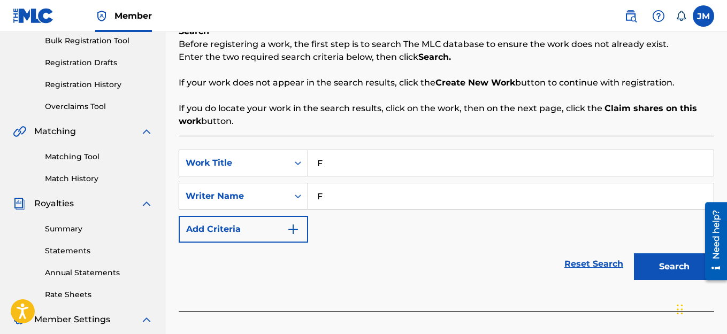
type input "F"
click at [661, 264] on button "Search" at bounding box center [674, 267] width 80 height 27
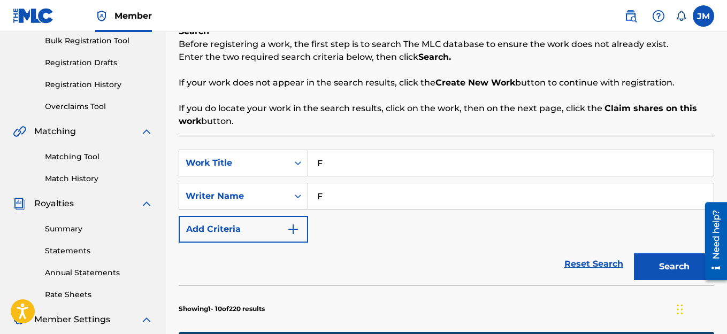
click at [648, 262] on button "Search" at bounding box center [674, 267] width 80 height 27
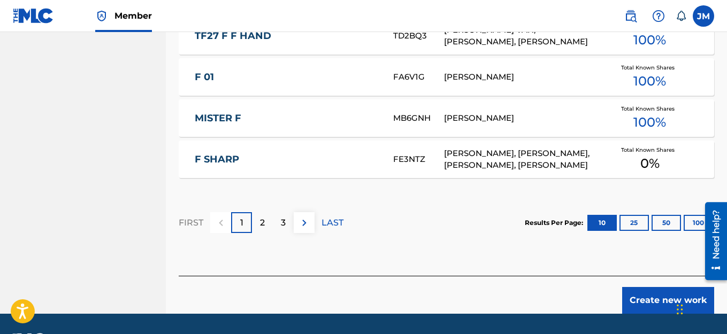
scroll to position [780, 0]
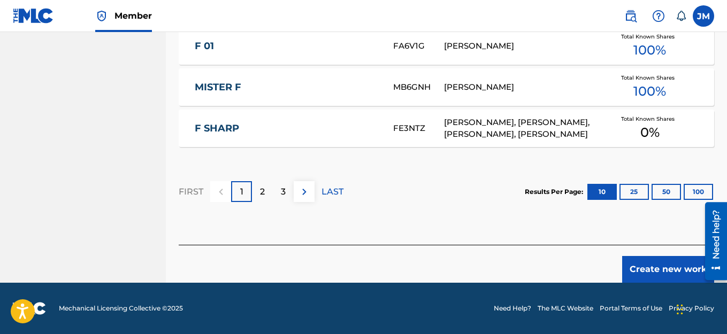
click at [646, 267] on button "Create new work" at bounding box center [668, 269] width 92 height 27
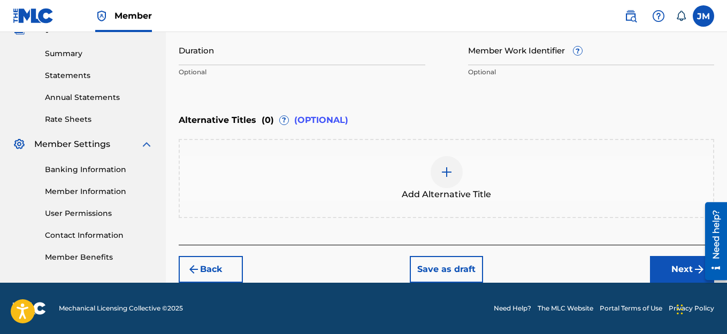
scroll to position [122, 0]
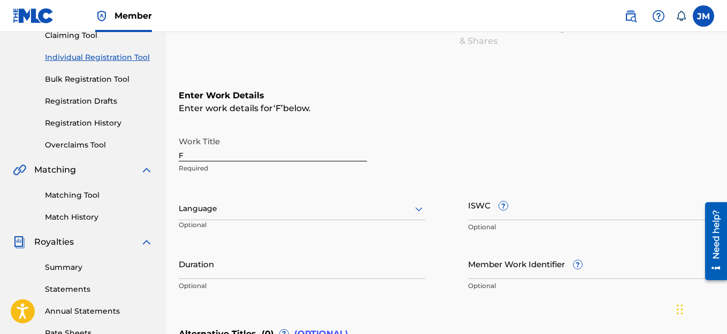
click at [218, 149] on input "F" at bounding box center [273, 146] width 188 height 30
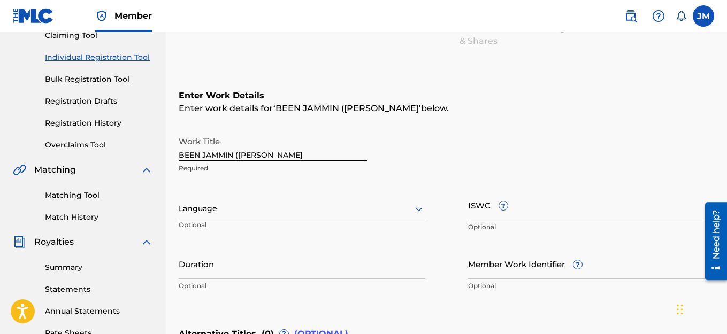
type input "BEEN JAMMIN ([PERSON_NAME])"
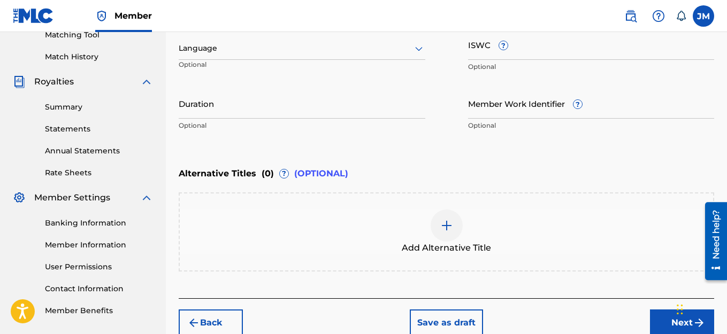
scroll to position [336, 0]
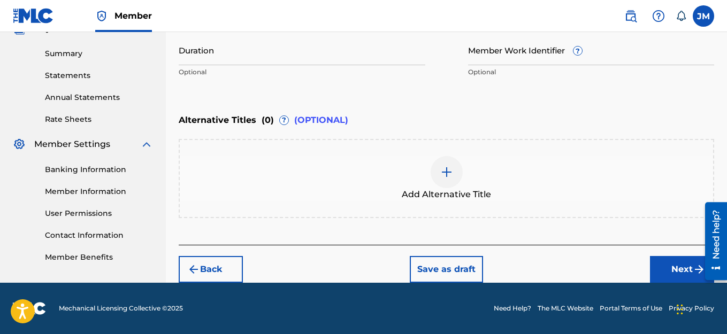
click at [669, 270] on button "Next" at bounding box center [682, 269] width 64 height 27
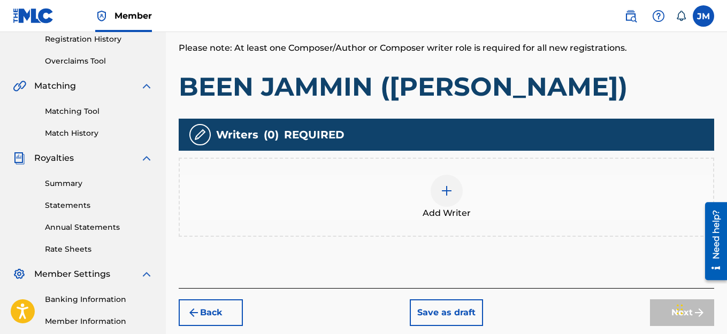
scroll to position [209, 0]
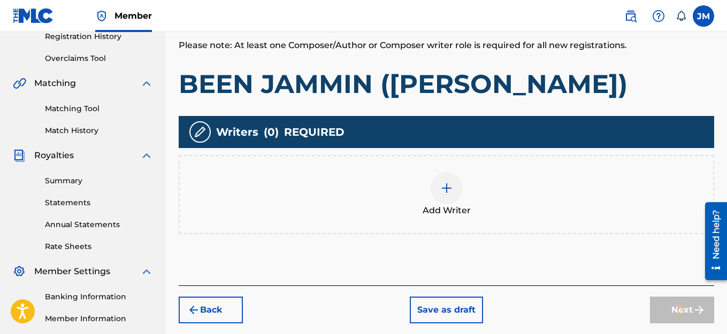
click at [449, 189] on img at bounding box center [446, 188] width 13 height 13
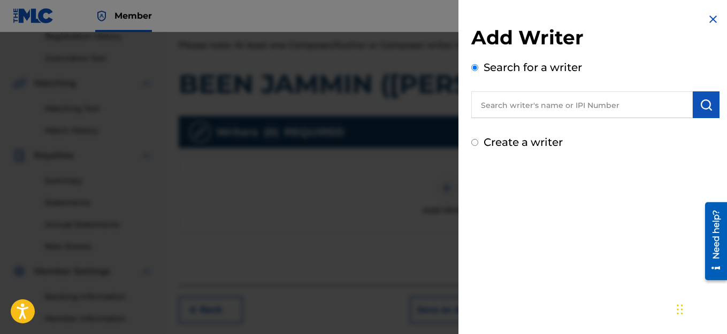
click at [473, 143] on input "Create a writer" at bounding box center [474, 142] width 7 height 7
radio input "false"
radio input "true"
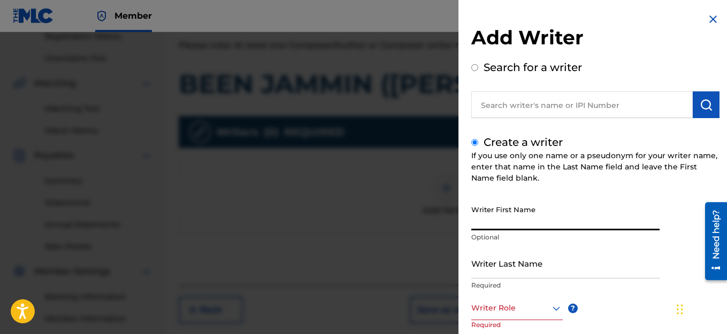
click at [527, 228] on input "Writer First Name" at bounding box center [565, 215] width 188 height 30
click at [542, 223] on input "Writer First Name" at bounding box center [565, 215] width 188 height 30
click at [544, 220] on input "Writer First Name" at bounding box center [565, 215] width 188 height 30
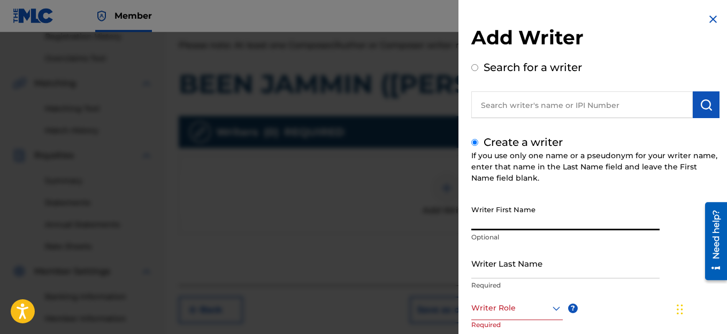
click at [544, 220] on input "Writer First Name" at bounding box center [565, 215] width 188 height 30
type input "JACK"
click at [578, 272] on input "Writer Last Name" at bounding box center [565, 263] width 188 height 30
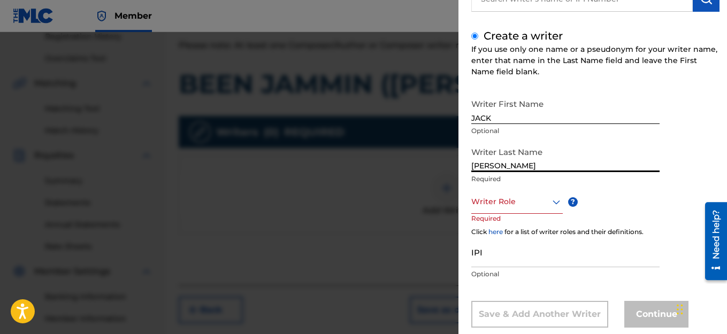
scroll to position [107, 0]
type input "[PERSON_NAME]"
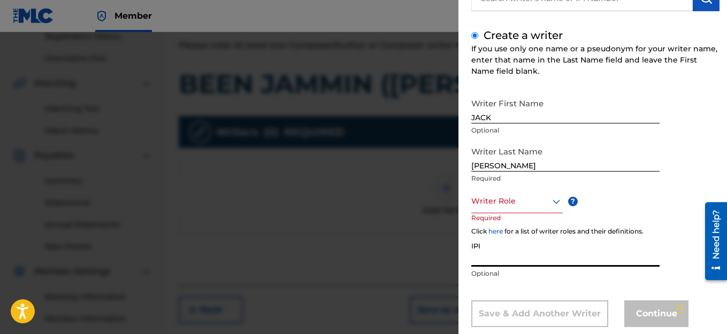
drag, startPoint x: 533, startPoint y: 206, endPoint x: 539, endPoint y: 259, distance: 53.9
paste input "QZWFL2529787"
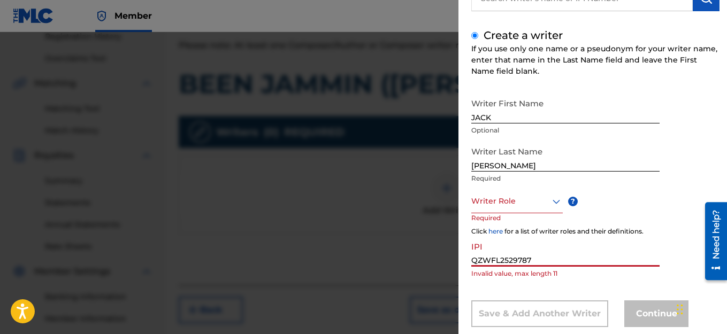
type input "QZWFL2529787"
click at [533, 203] on div at bounding box center [516, 201] width 91 height 13
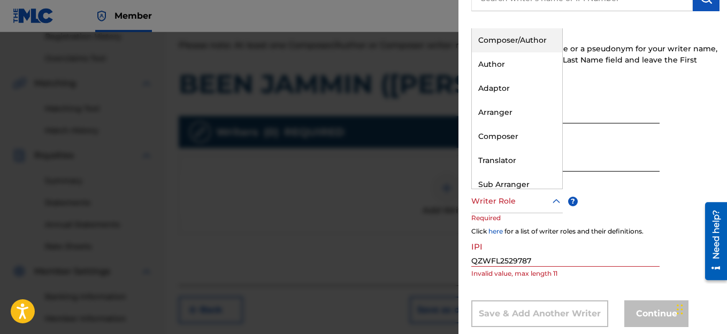
click at [508, 37] on div "Composer/Author" at bounding box center [517, 40] width 90 height 24
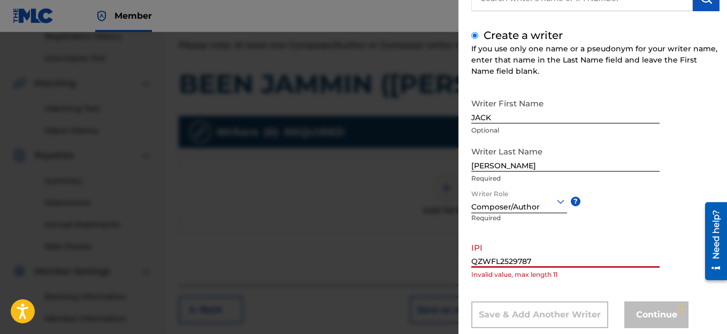
drag, startPoint x: 533, startPoint y: 258, endPoint x: 469, endPoint y: 262, distance: 64.3
click at [469, 262] on div "Add Writer Search for a writer Create a writer If you use only one name or a ps…" at bounding box center [595, 125] width 274 height 464
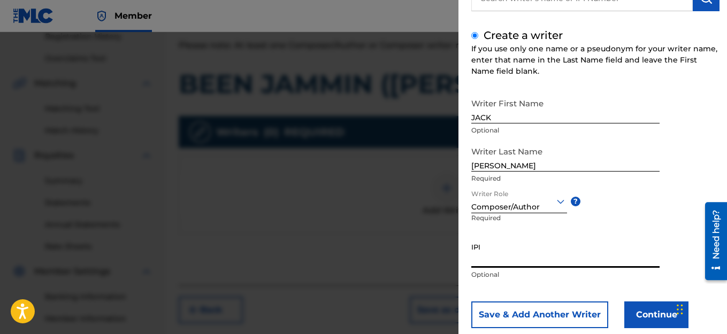
paste input "QZWFL2511947"
type input "QZWFL2511947"
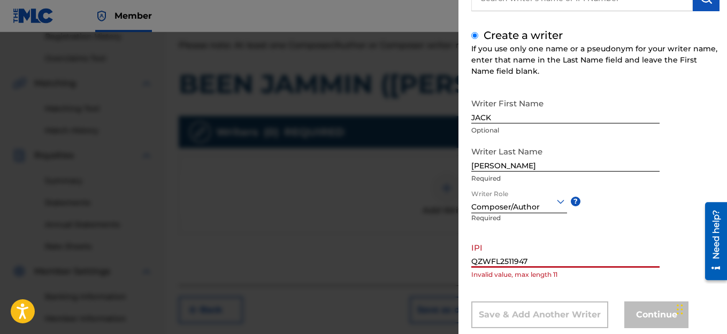
drag, startPoint x: 539, startPoint y: 264, endPoint x: 471, endPoint y: 267, distance: 68.0
click at [471, 267] on input "QZWFL2511947" at bounding box center [565, 253] width 188 height 30
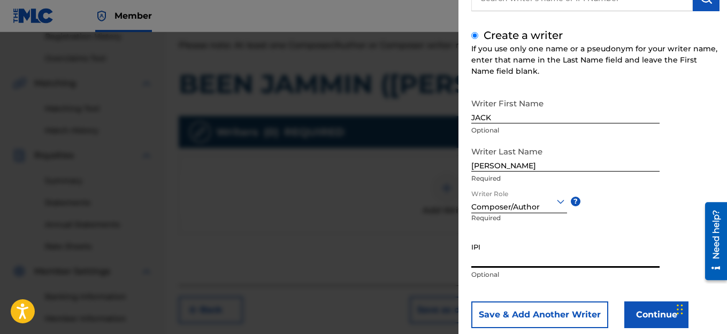
paste input "1114982463"
type input "1114982463"
click at [644, 310] on button "Continue" at bounding box center [656, 315] width 64 height 27
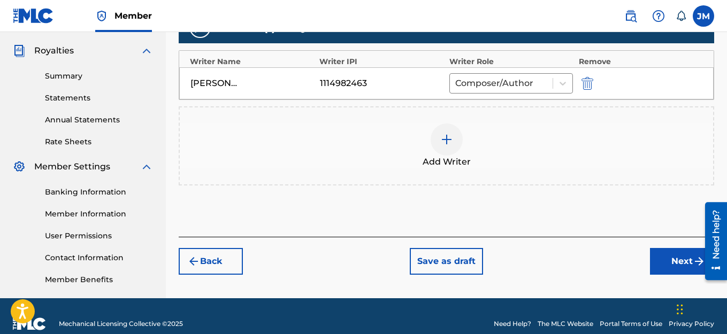
scroll to position [329, 0]
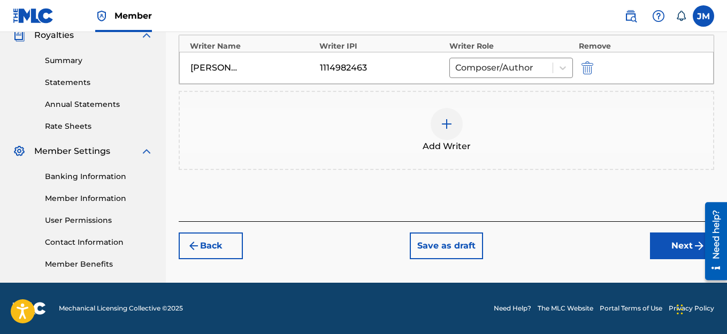
click at [684, 253] on button "Next" at bounding box center [682, 246] width 64 height 27
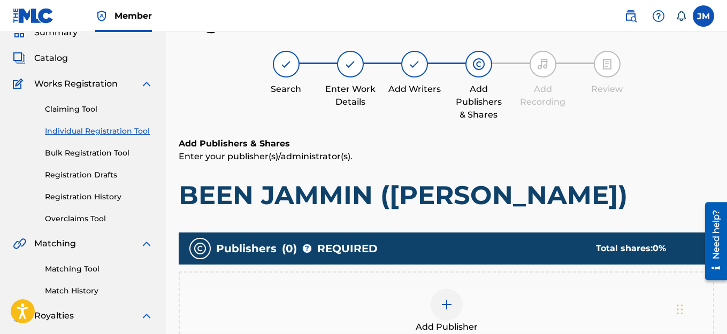
scroll to position [209, 0]
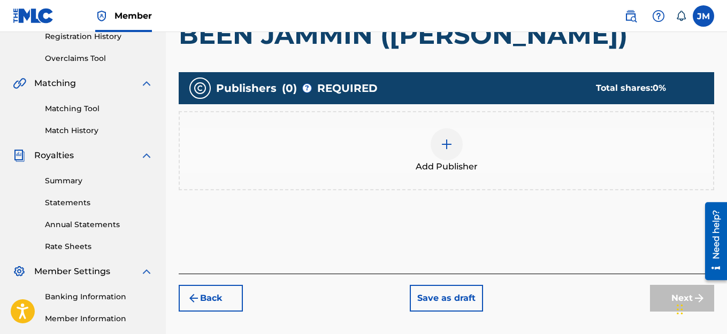
click at [448, 143] on img at bounding box center [446, 144] width 13 height 13
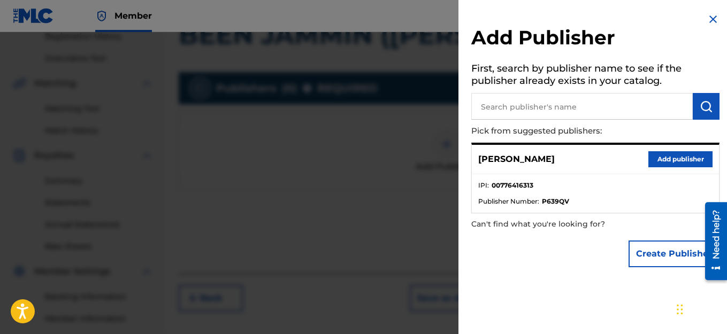
click at [669, 154] on button "Add publisher" at bounding box center [680, 159] width 64 height 16
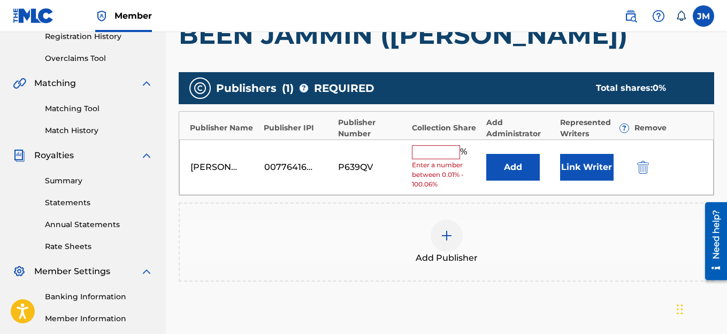
click at [445, 154] on input "text" at bounding box center [436, 153] width 48 height 14
type input "100"
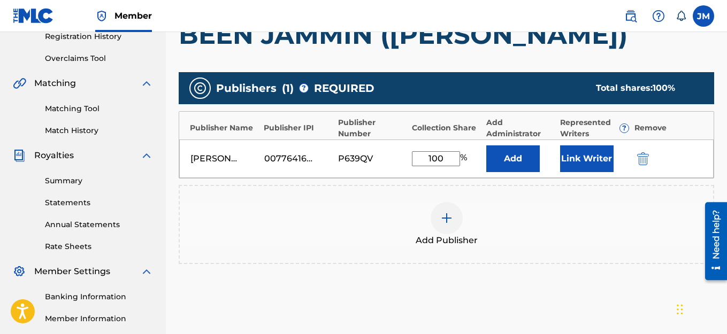
click at [584, 162] on button "Link Writer" at bounding box center [586, 159] width 53 height 27
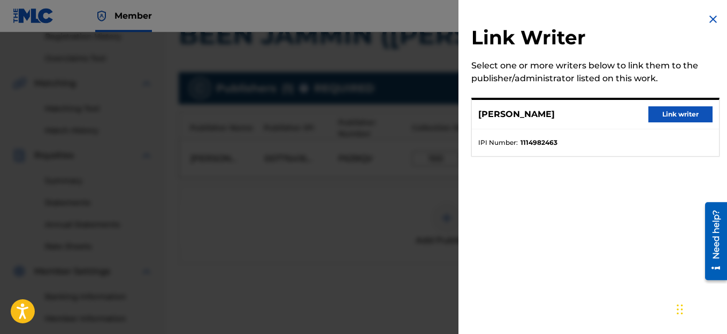
click at [678, 114] on button "Link writer" at bounding box center [680, 114] width 64 height 16
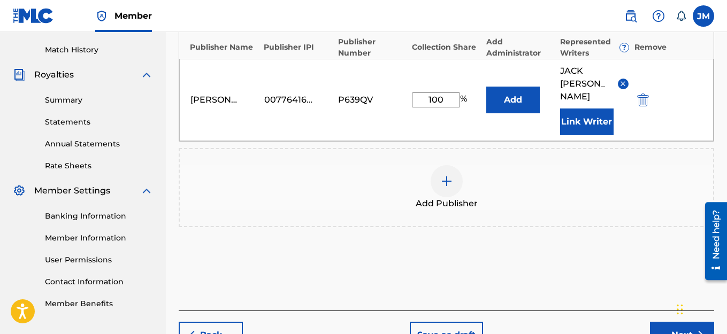
scroll to position [342, 0]
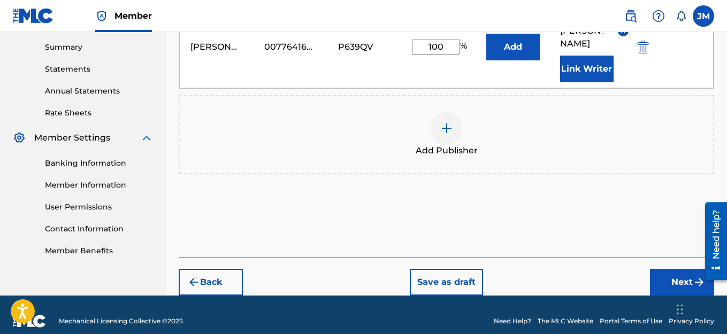
click at [693, 269] on button "Next" at bounding box center [682, 282] width 64 height 27
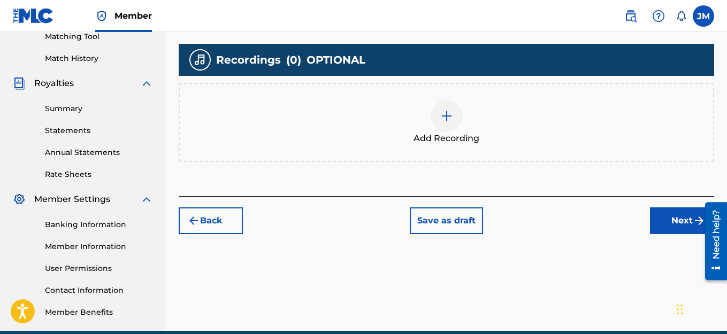
scroll to position [262, 0]
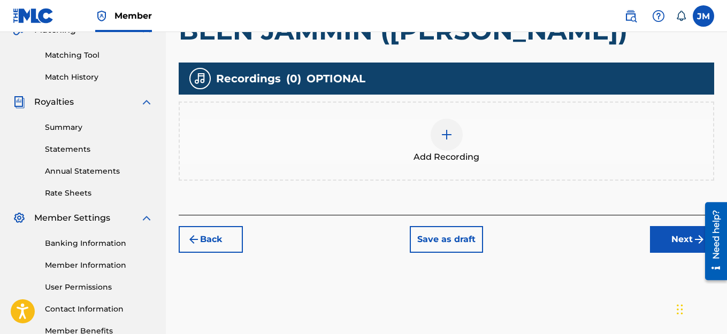
click at [447, 134] on img at bounding box center [446, 134] width 13 height 13
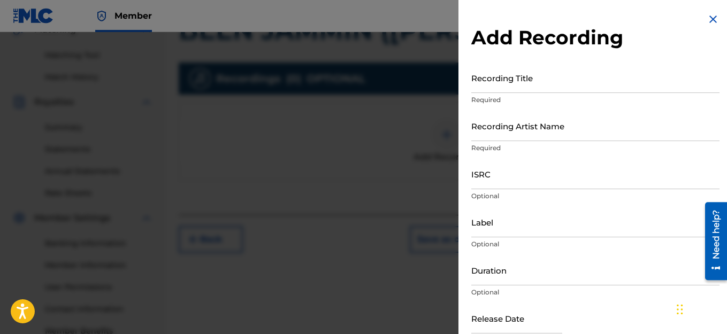
click at [517, 89] on input "Recording Title" at bounding box center [595, 78] width 248 height 30
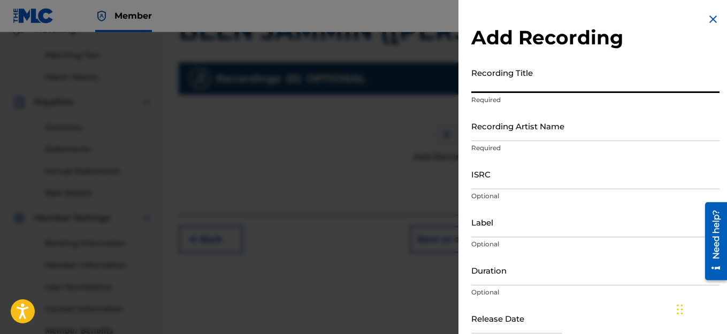
click at [503, 82] on input "Recording Title" at bounding box center [595, 78] width 248 height 30
type input "BEEN JAMMIN' ([PERSON_NAME])"
click at [521, 137] on input "Recording Artist Name" at bounding box center [595, 126] width 248 height 30
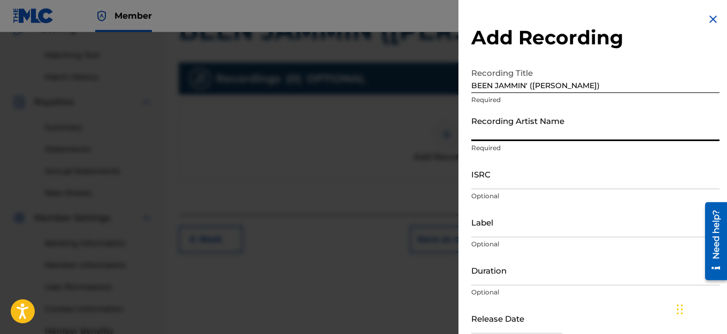
type input "HAIRCUT JAC"
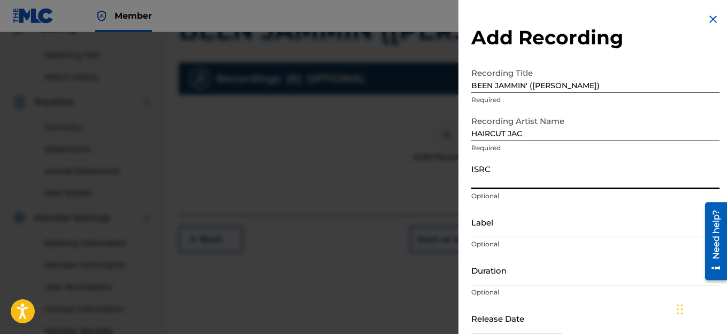
paste input "QZWFL2511947"
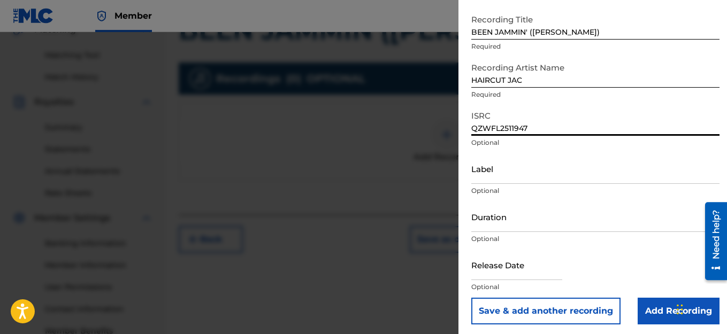
scroll to position [57, 0]
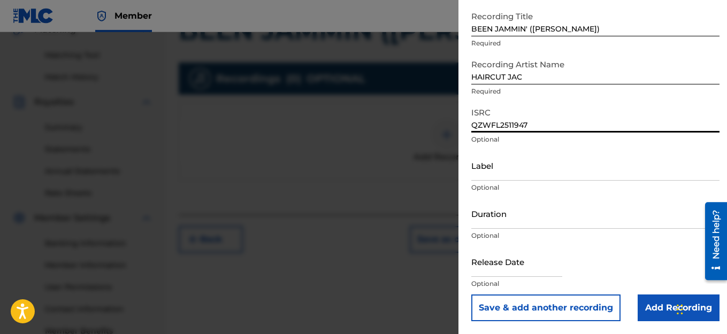
type input "QZWFL2511947"
click at [562, 271] on input "text" at bounding box center [516, 262] width 91 height 30
select select "7"
select select "2025"
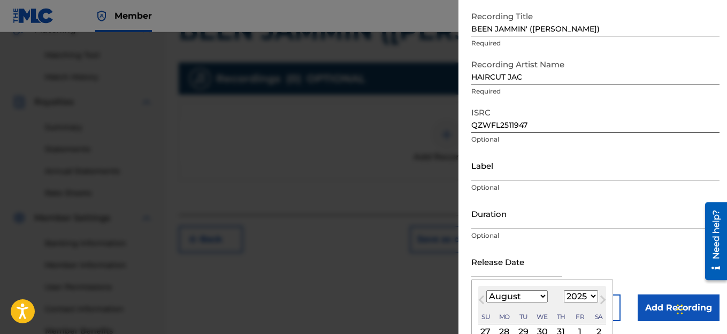
type input "[DATE]"
select select "6"
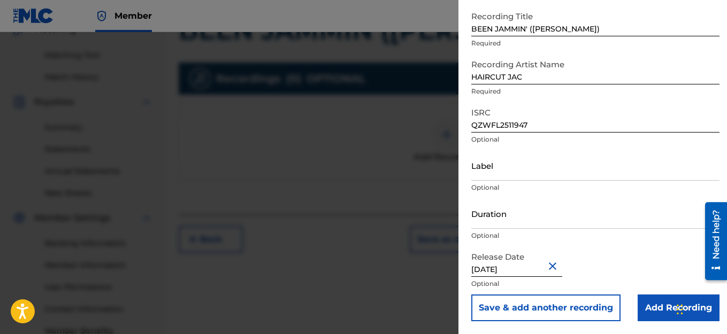
click at [653, 307] on input "Add Recording" at bounding box center [679, 308] width 82 height 27
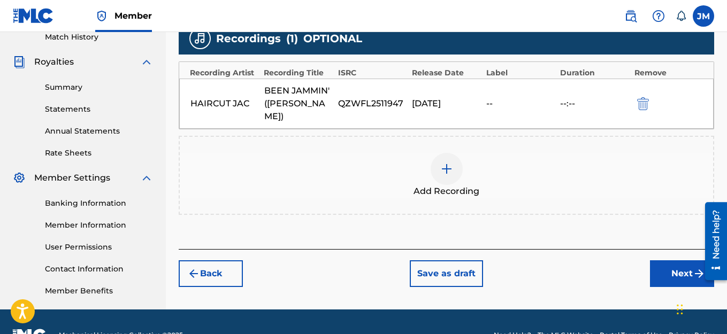
scroll to position [329, 0]
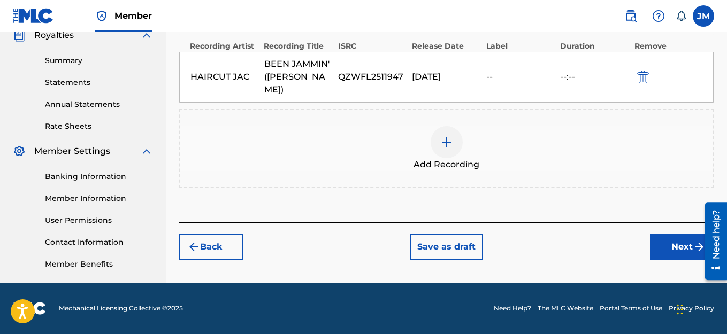
click at [666, 234] on button "Next" at bounding box center [682, 247] width 64 height 27
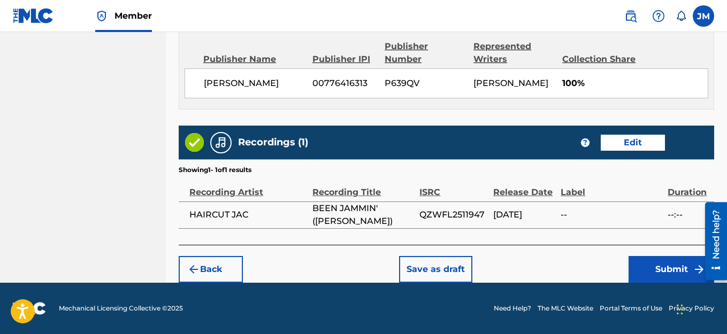
scroll to position [596, 0]
click at [663, 267] on button "Submit" at bounding box center [672, 269] width 86 height 27
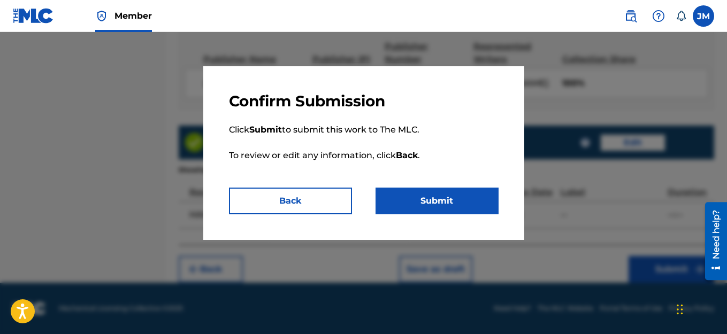
drag, startPoint x: 435, startPoint y: 204, endPoint x: 445, endPoint y: 200, distance: 10.8
click at [435, 205] on button "Submit" at bounding box center [437, 201] width 123 height 27
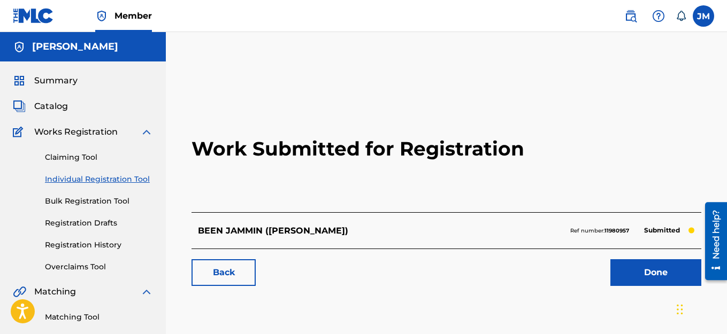
click at [661, 279] on link "Done" at bounding box center [655, 272] width 91 height 27
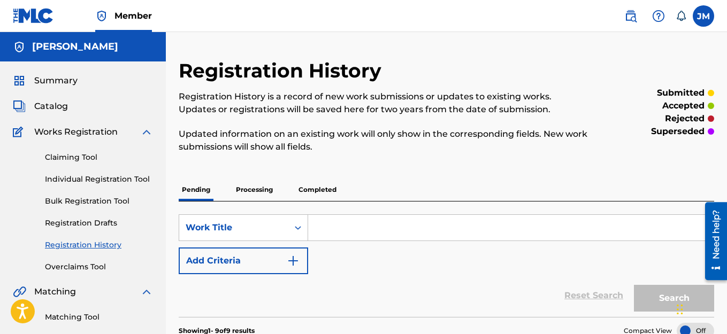
scroll to position [53, 0]
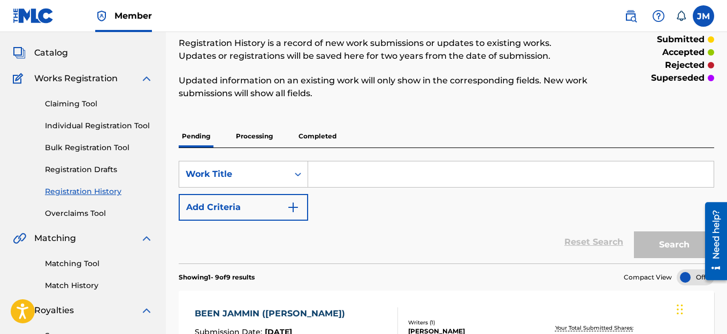
click at [84, 124] on link "Individual Registration Tool" at bounding box center [99, 125] width 108 height 11
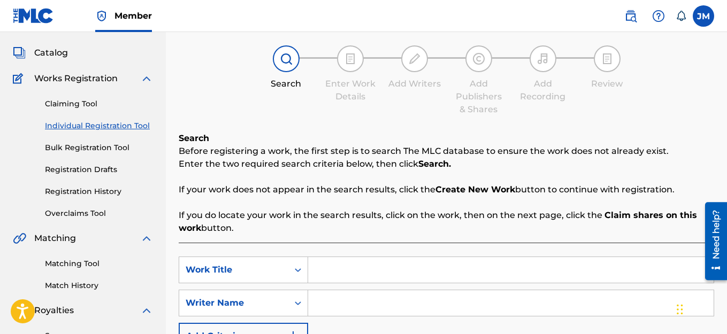
scroll to position [160, 0]
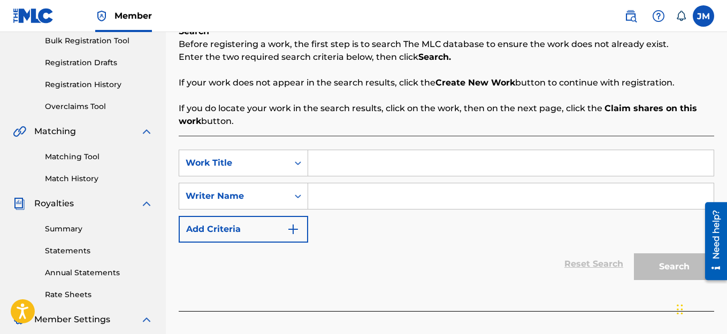
click at [350, 163] on input "Search Form" at bounding box center [510, 163] width 405 height 26
type input "M"
click at [347, 209] on div "Search Form" at bounding box center [511, 196] width 406 height 27
click at [345, 201] on input "Search Form" at bounding box center [510, 196] width 405 height 26
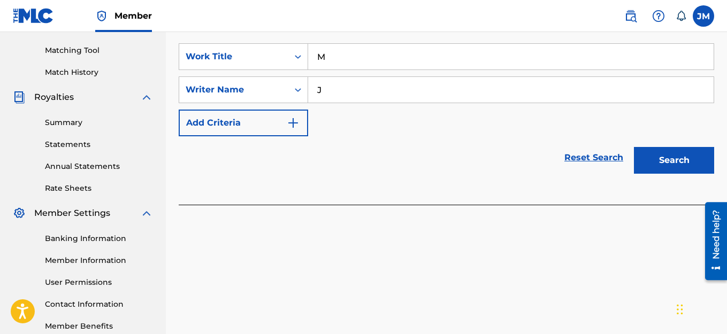
scroll to position [267, 0]
type input "J"
click at [667, 153] on button "Search" at bounding box center [674, 160] width 80 height 27
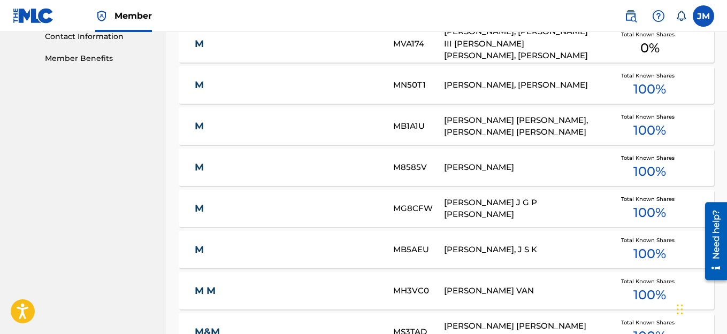
scroll to position [780, 0]
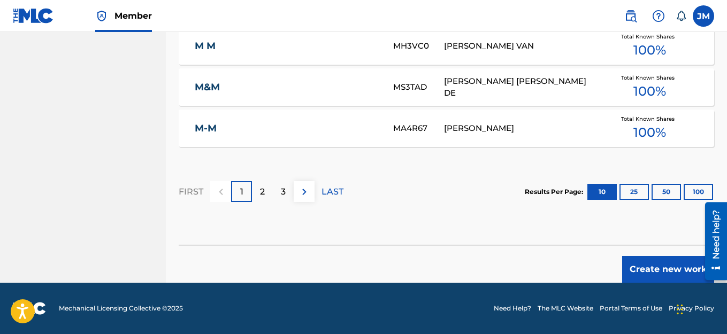
click at [644, 263] on button "Create new work" at bounding box center [668, 269] width 92 height 27
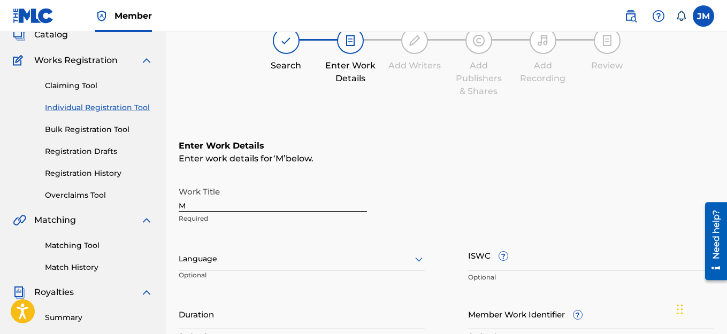
scroll to position [68, 0]
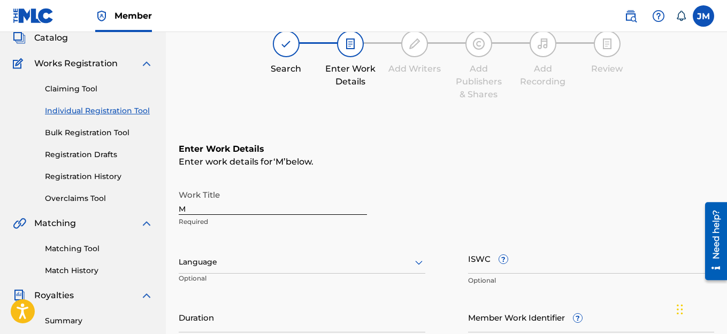
click at [241, 213] on input "M" at bounding box center [273, 200] width 188 height 30
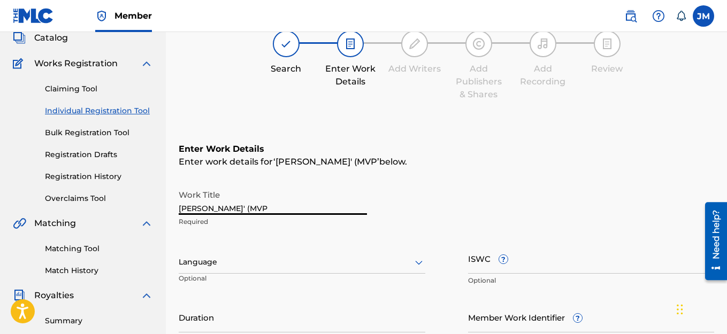
type input "[PERSON_NAME]' (MVP)"
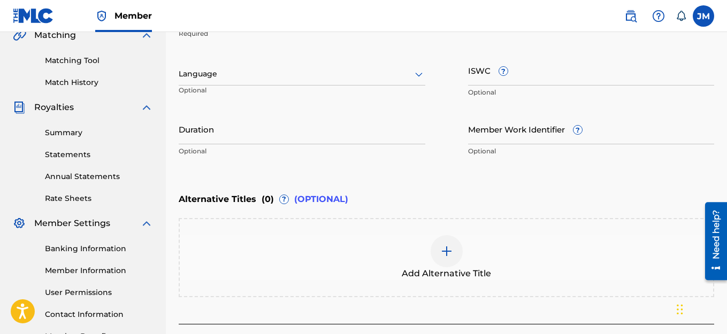
scroll to position [336, 0]
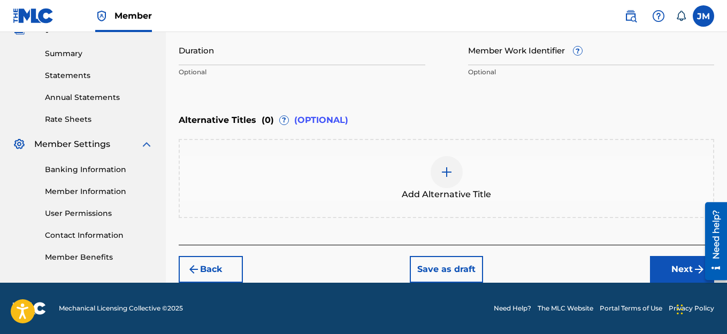
click at [682, 269] on button "Next" at bounding box center [682, 269] width 64 height 27
click at [682, 269] on div "Register Work Search Enter Work Details Add Writers Add Publishers & Shares Add…" at bounding box center [446, 3] width 561 height 560
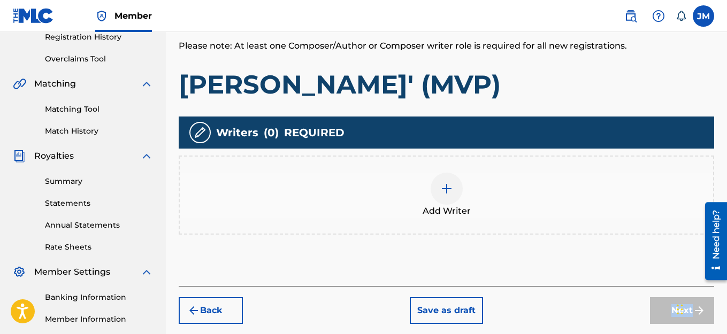
scroll to position [209, 0]
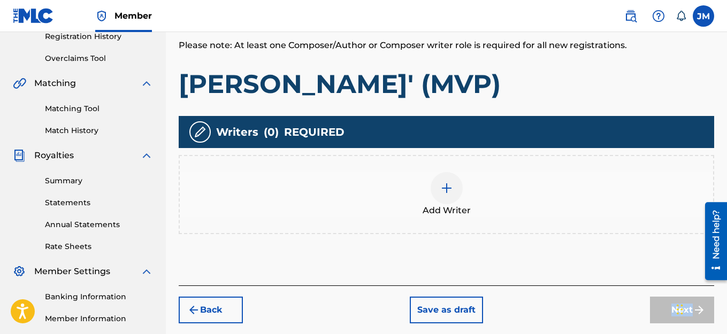
click at [450, 191] on img at bounding box center [446, 188] width 13 height 13
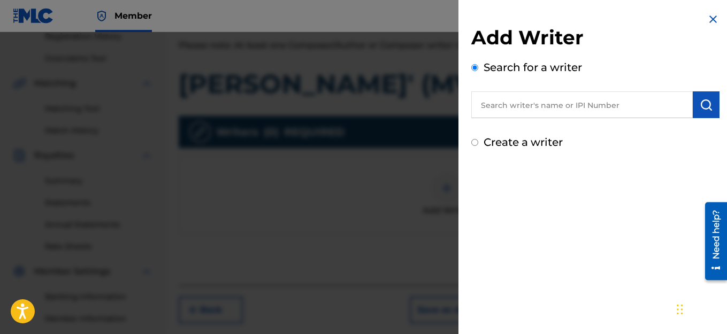
click at [475, 143] on input "Create a writer" at bounding box center [474, 142] width 7 height 7
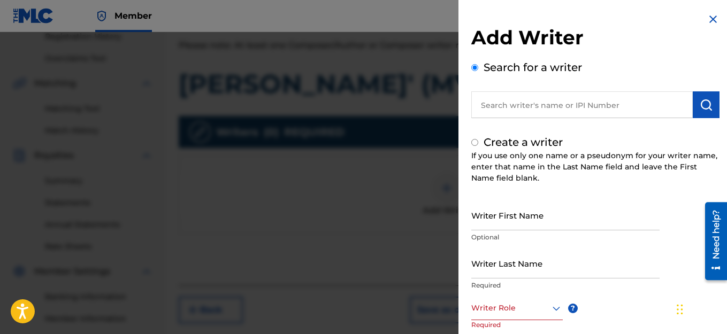
radio input "false"
radio input "true"
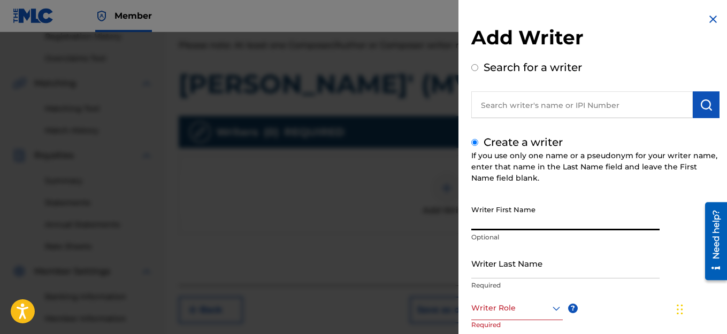
click at [545, 225] on input "Writer First Name" at bounding box center [565, 215] width 188 height 30
type input "JACK"
click at [538, 274] on input "Writer Last Name" at bounding box center [565, 263] width 188 height 30
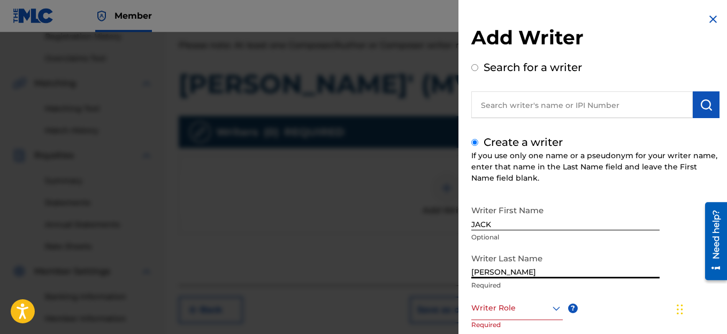
scroll to position [53, 0]
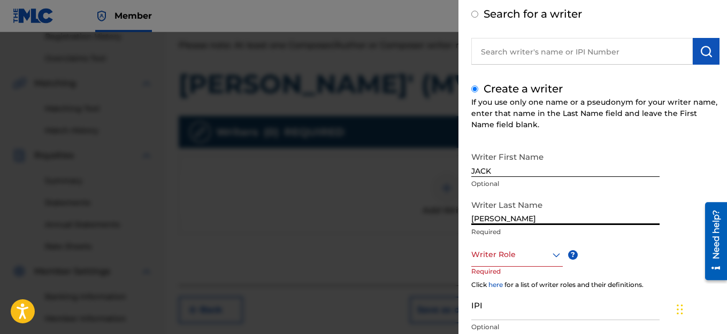
type input "[PERSON_NAME]"
click at [556, 258] on icon at bounding box center [556, 255] width 13 height 13
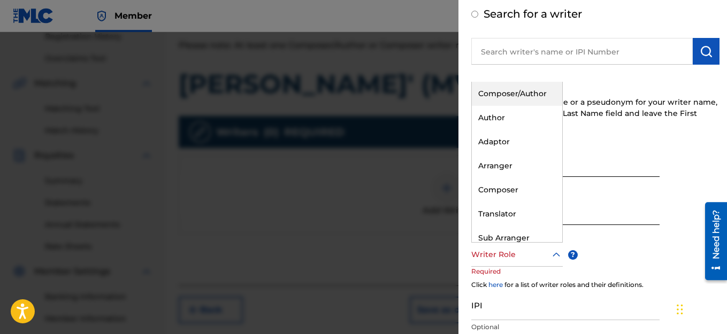
click at [516, 91] on div "Composer/Author" at bounding box center [517, 94] width 90 height 24
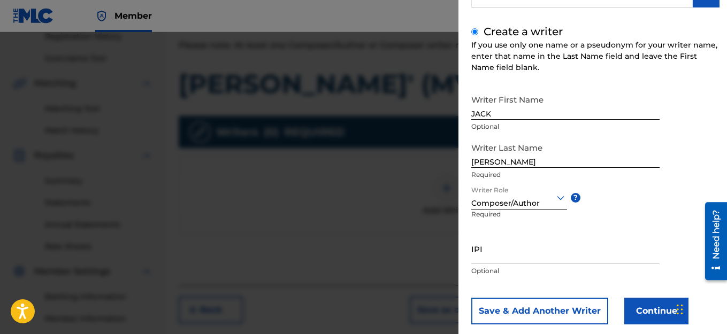
scroll to position [130, 0]
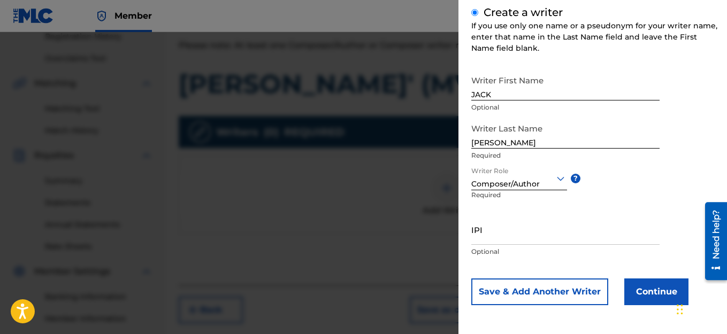
click at [498, 240] on input "IPI" at bounding box center [565, 230] width 188 height 30
paste input "1114982463"
type input "1114982463"
click at [634, 295] on button "Continue" at bounding box center [656, 292] width 64 height 27
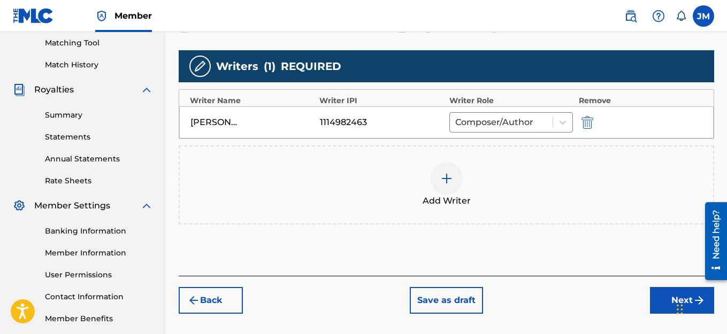
scroll to position [329, 0]
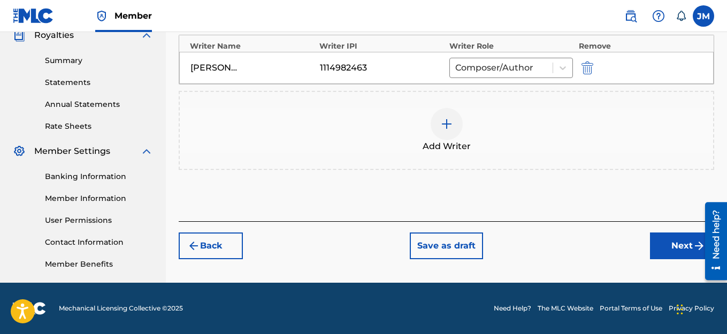
click at [681, 245] on button "Next" at bounding box center [682, 246] width 64 height 27
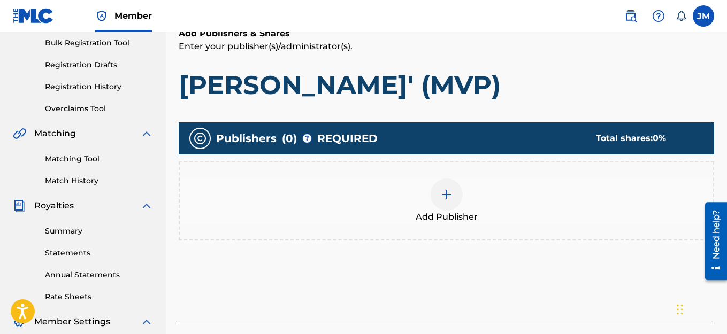
scroll to position [262, 0]
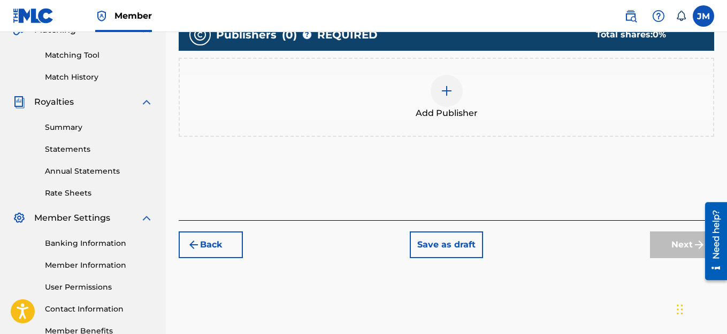
click at [443, 93] on img at bounding box center [446, 91] width 13 height 13
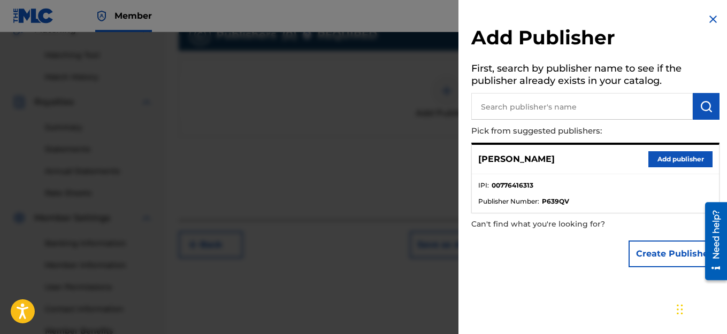
click at [690, 160] on button "Add publisher" at bounding box center [680, 159] width 64 height 16
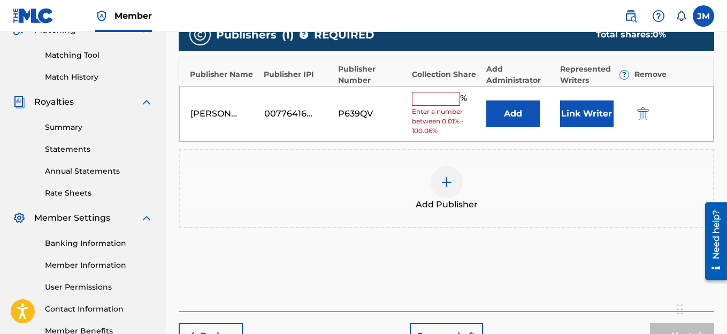
click at [438, 98] on input "text" at bounding box center [436, 99] width 48 height 14
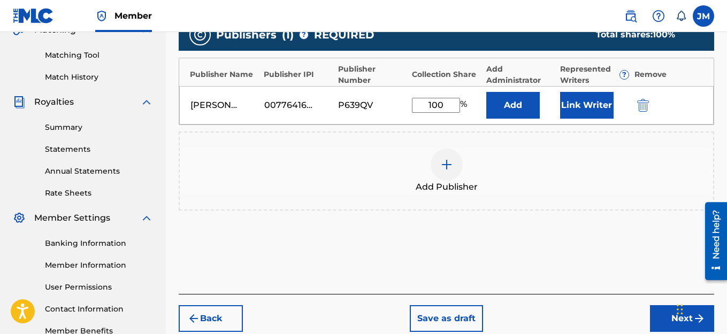
type input "100"
click at [600, 103] on button "Link Writer" at bounding box center [586, 105] width 53 height 27
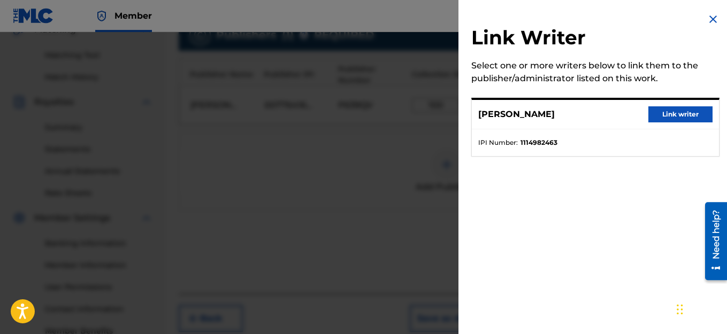
click at [672, 120] on button "Link writer" at bounding box center [680, 114] width 64 height 16
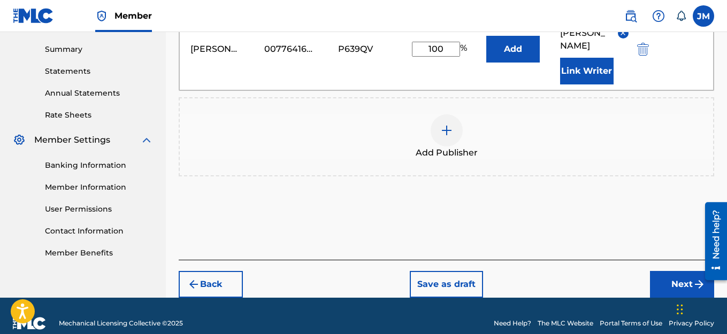
scroll to position [342, 0]
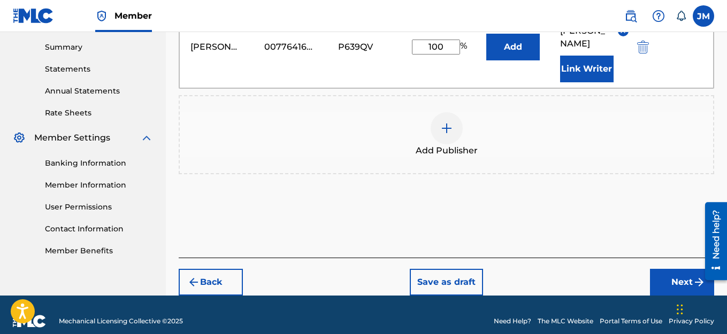
click at [678, 273] on button "Next" at bounding box center [682, 282] width 64 height 27
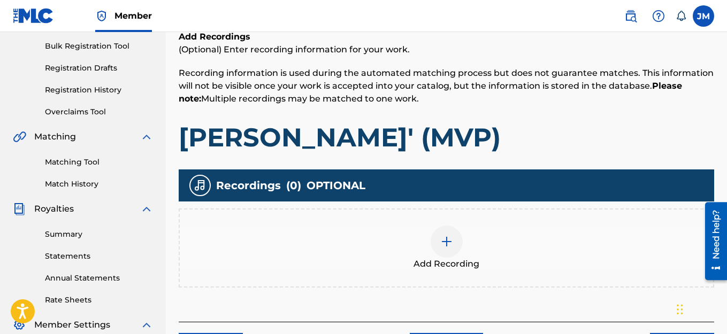
scroll to position [262, 0]
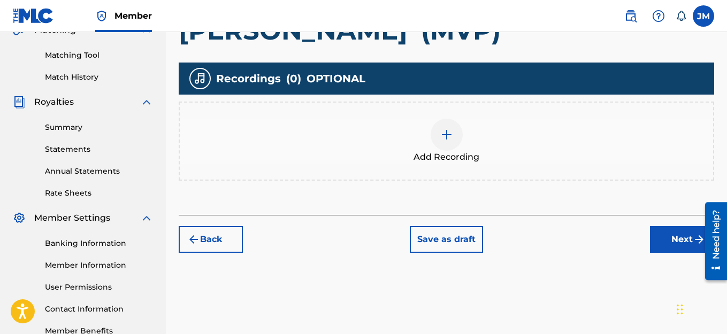
click at [443, 135] on img at bounding box center [446, 134] width 13 height 13
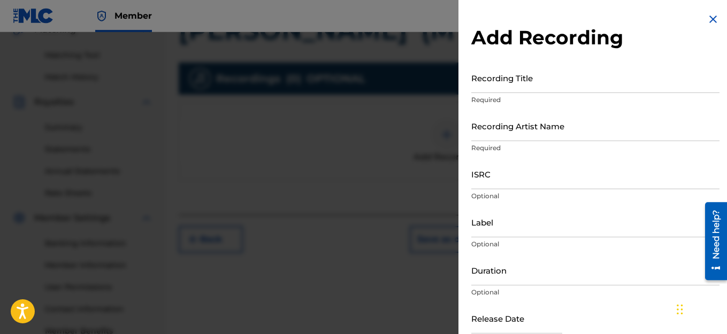
click at [518, 86] on input "Recording Title" at bounding box center [595, 78] width 248 height 30
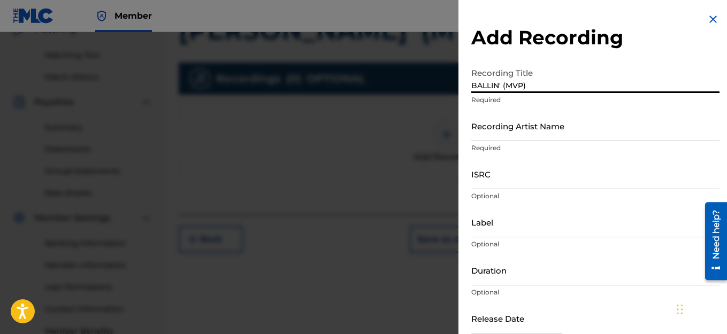
scroll to position [57, 0]
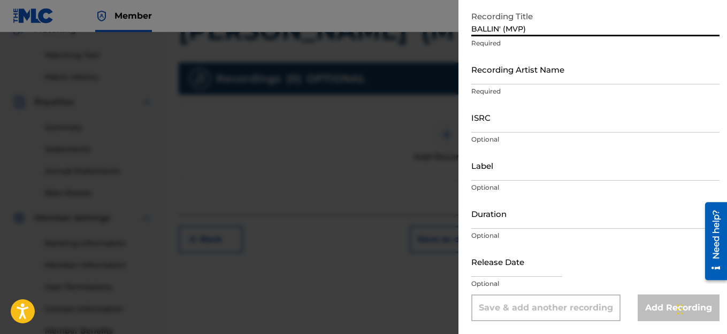
type input "BALLIN' (MVP)"
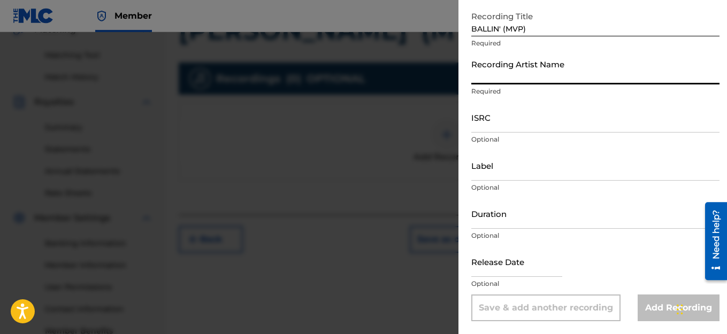
click at [506, 76] on input "Recording Artist Name" at bounding box center [595, 69] width 248 height 30
type input "HAIRCUT JAC"
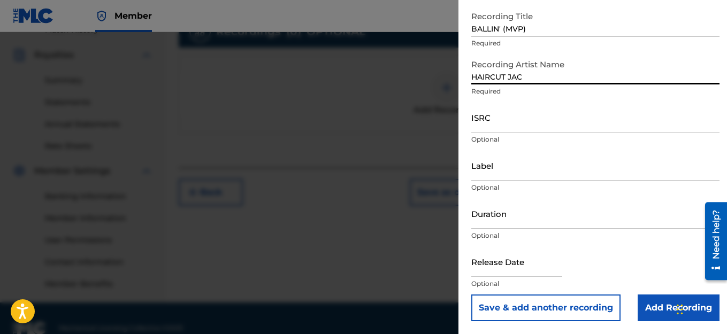
scroll to position [316, 0]
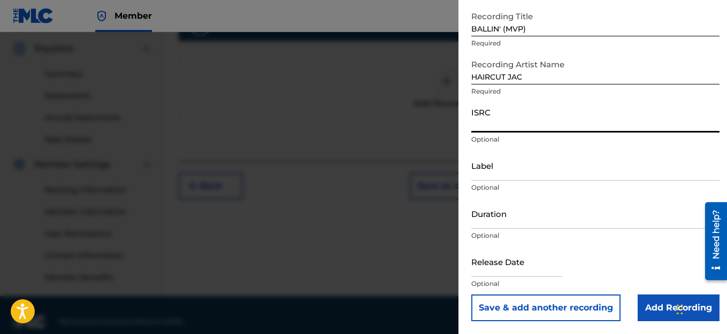
paste input "1114982463"
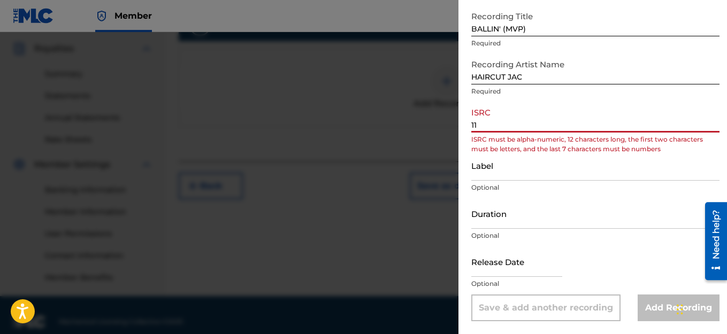
type input "1"
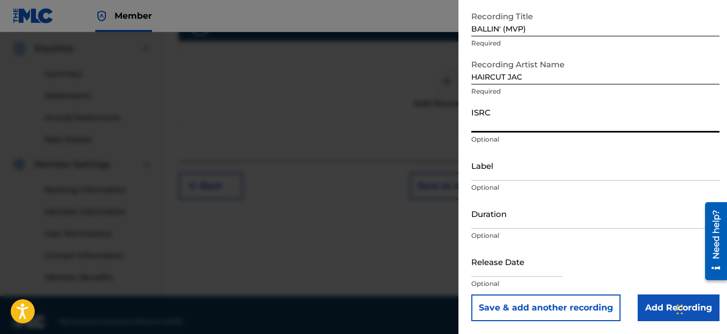
paste input "QZWFL2510015"
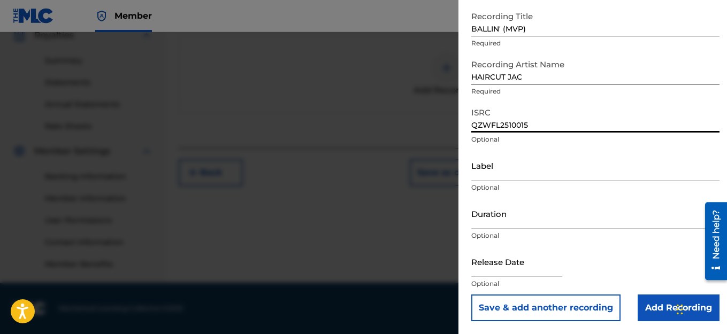
type input "QZWFL2510015"
click at [550, 265] on input "text" at bounding box center [516, 262] width 91 height 30
select select "7"
select select "2025"
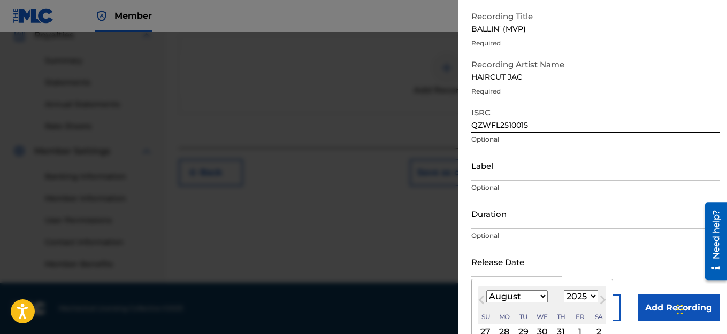
type input "[DATE]"
select select "6"
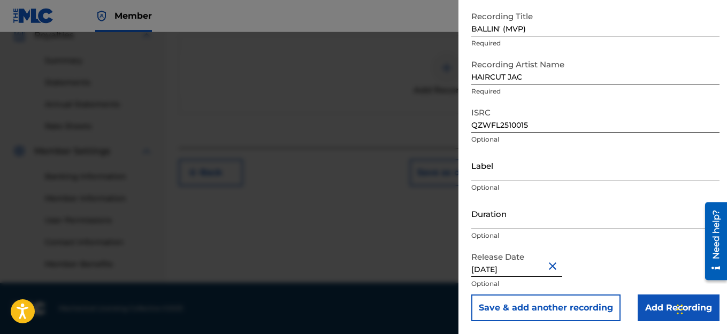
click at [662, 305] on input "Add Recording" at bounding box center [679, 308] width 82 height 27
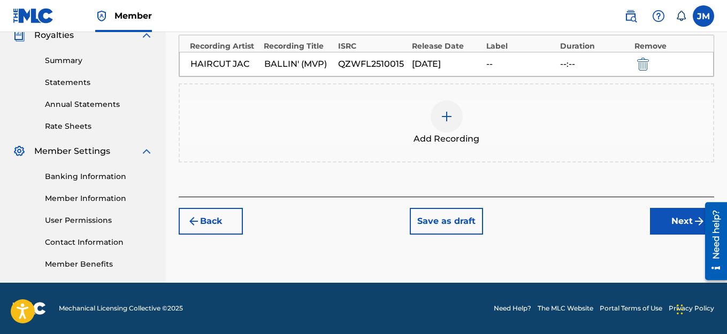
click at [684, 229] on button "Next" at bounding box center [682, 221] width 64 height 27
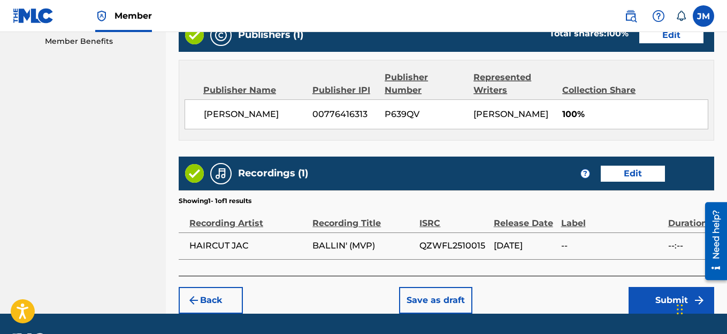
scroll to position [596, 0]
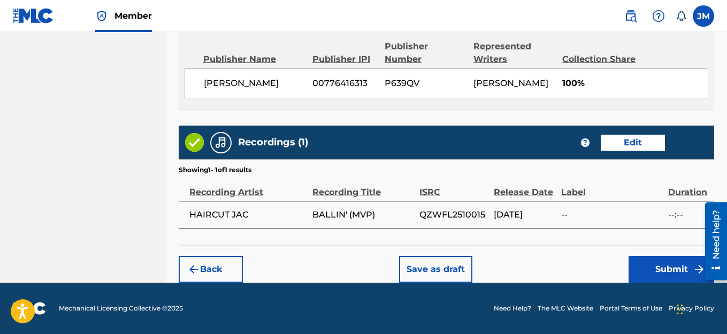
click at [656, 262] on button "Submit" at bounding box center [672, 269] width 86 height 27
click at [659, 270] on button "Submit" at bounding box center [672, 269] width 86 height 27
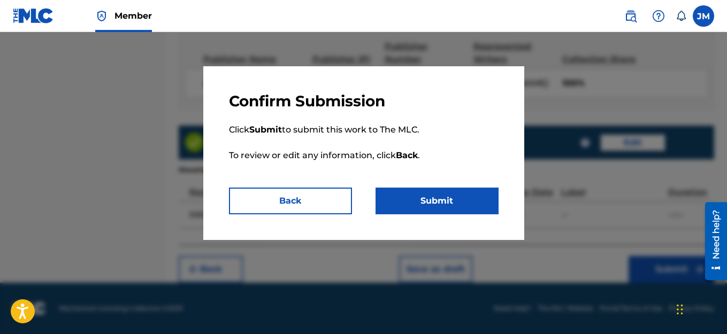
click at [423, 200] on button "Submit" at bounding box center [437, 201] width 123 height 27
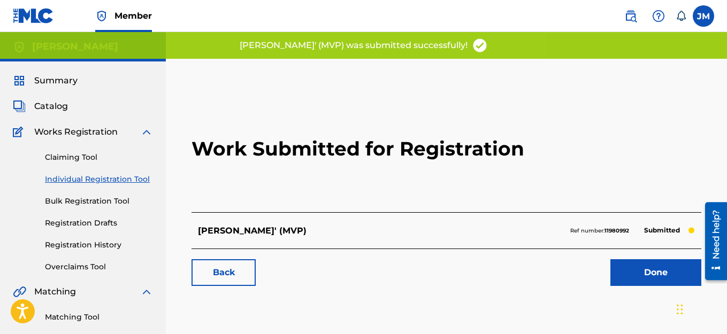
click at [651, 278] on link "Done" at bounding box center [655, 272] width 91 height 27
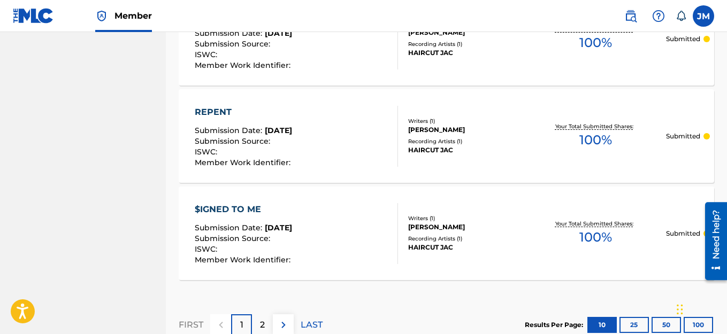
scroll to position [1104, 0]
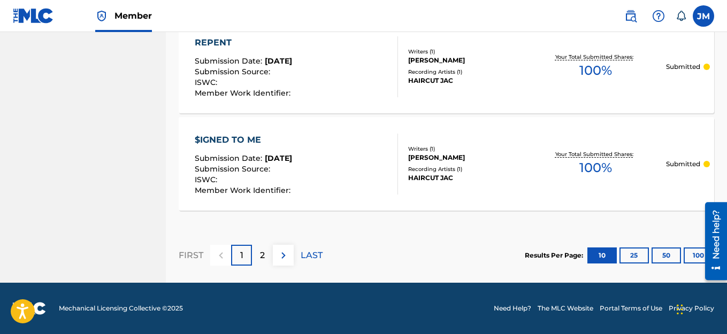
click at [267, 256] on div "2" at bounding box center [262, 255] width 21 height 21
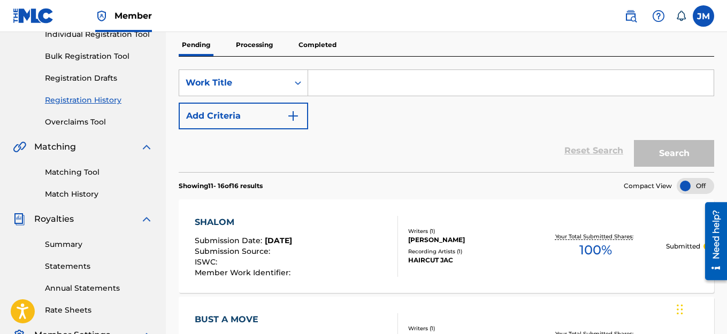
scroll to position [126, 0]
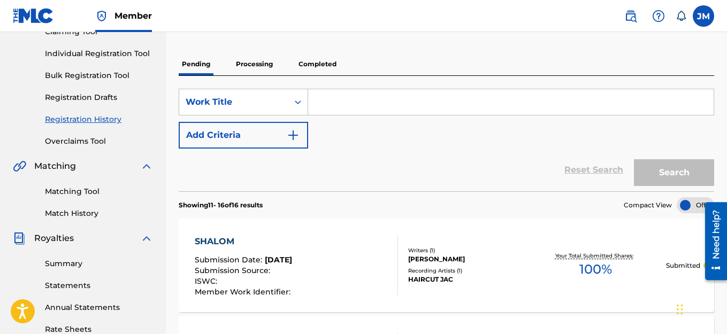
click at [79, 58] on link "Individual Registration Tool" at bounding box center [99, 53] width 108 height 11
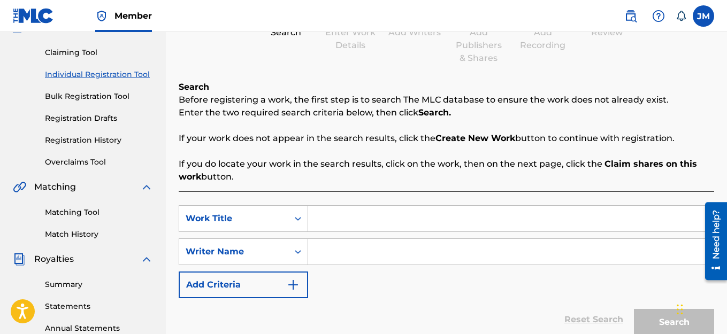
scroll to position [107, 0]
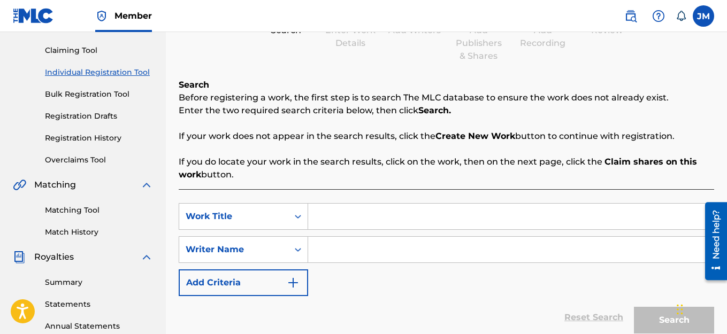
click at [318, 217] on input "Search Form" at bounding box center [510, 217] width 405 height 26
type input "MJ"
click at [323, 248] on input "Search Form" at bounding box center [510, 250] width 405 height 26
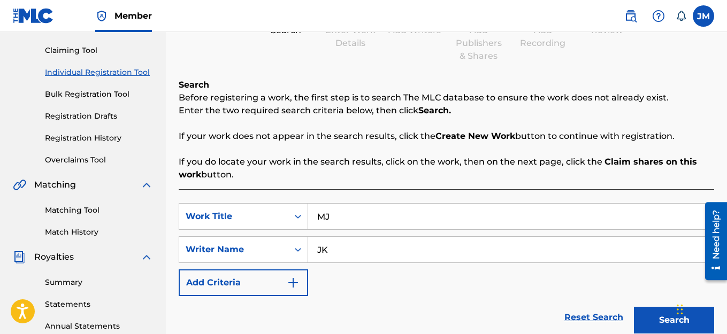
scroll to position [267, 0]
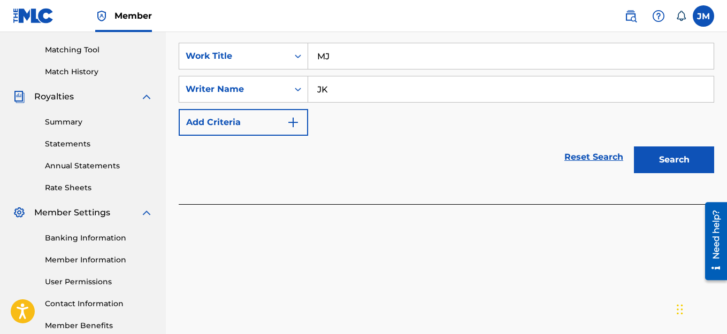
type input "JK"
click at [662, 163] on button "Search" at bounding box center [674, 160] width 80 height 27
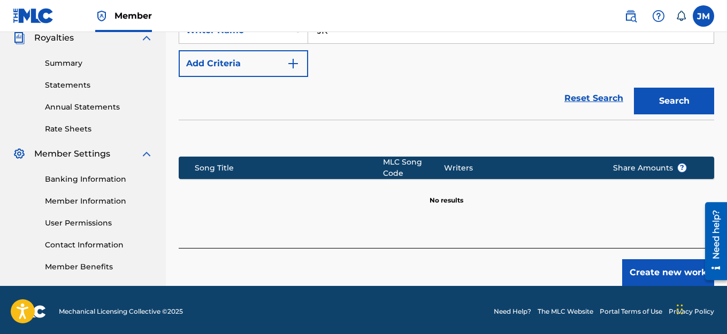
scroll to position [330, 0]
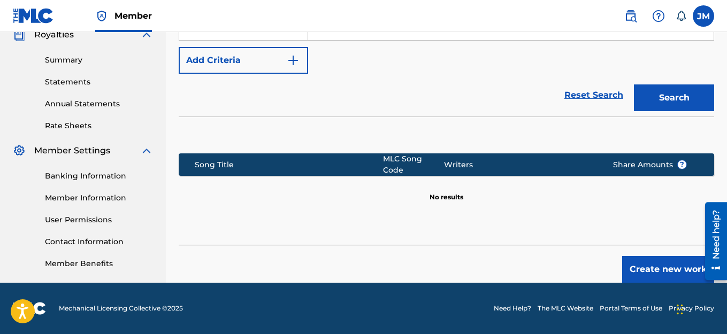
click at [660, 269] on button "Create new work" at bounding box center [668, 269] width 92 height 27
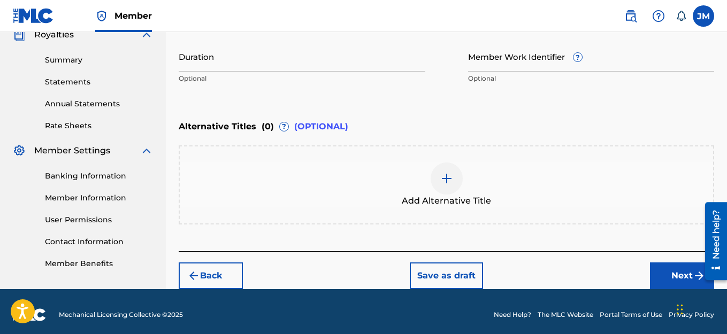
scroll to position [116, 0]
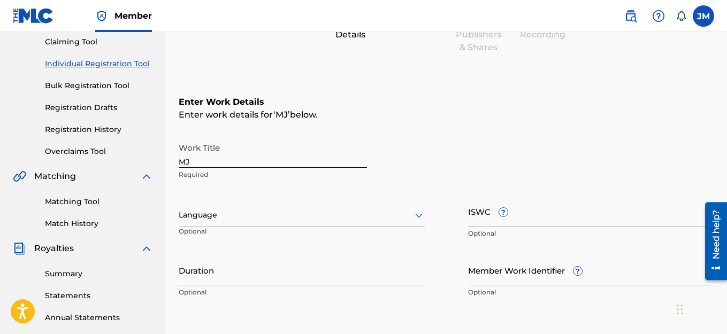
click at [213, 159] on input "MJ" at bounding box center [273, 152] width 188 height 30
type input "M"
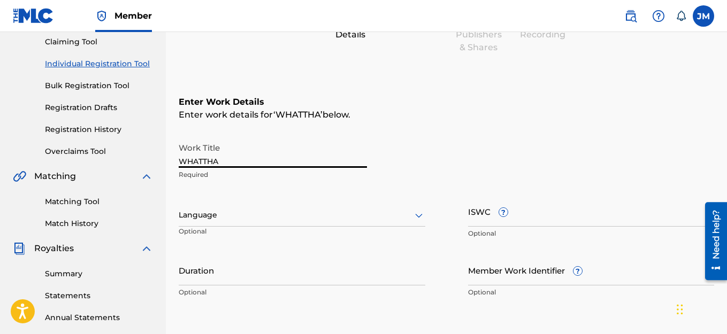
click at [205, 163] on input "WHATTHA" at bounding box center [273, 152] width 188 height 30
click at [242, 163] on input "WHATCHA" at bounding box center [273, 152] width 188 height 30
type input "WHATCHA GONE DO 2"
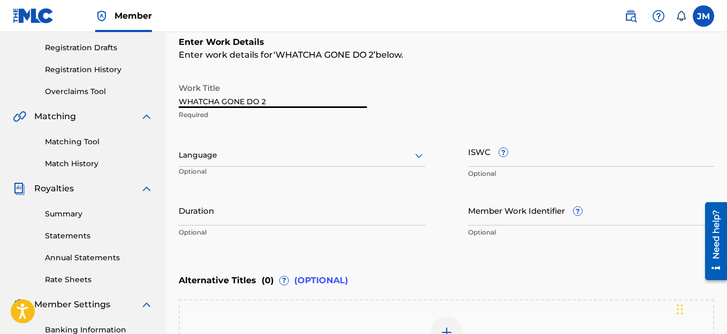
scroll to position [336, 0]
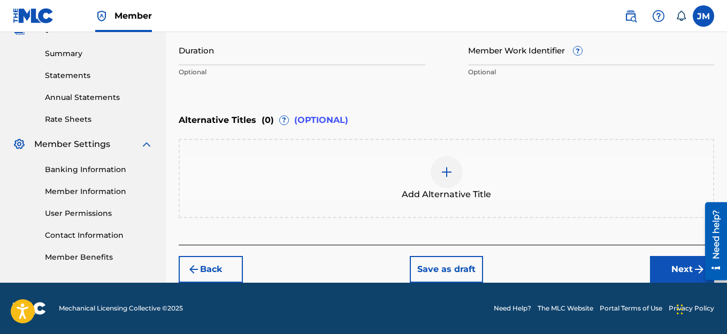
click at [684, 268] on button "Next" at bounding box center [682, 269] width 64 height 27
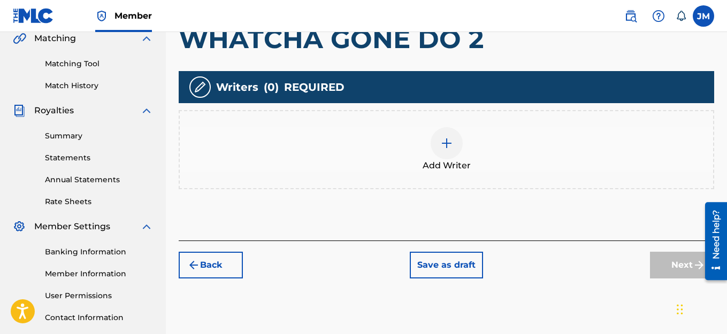
scroll to position [262, 0]
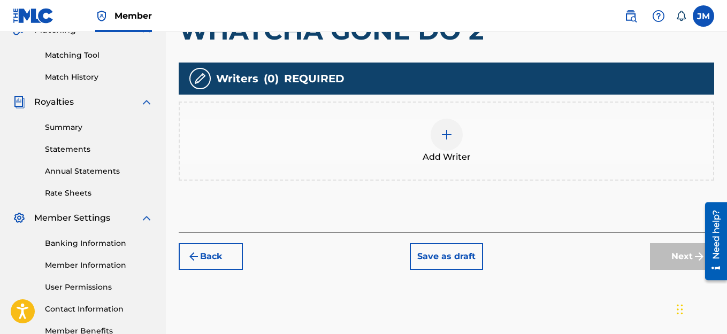
click at [443, 135] on img at bounding box center [446, 134] width 13 height 13
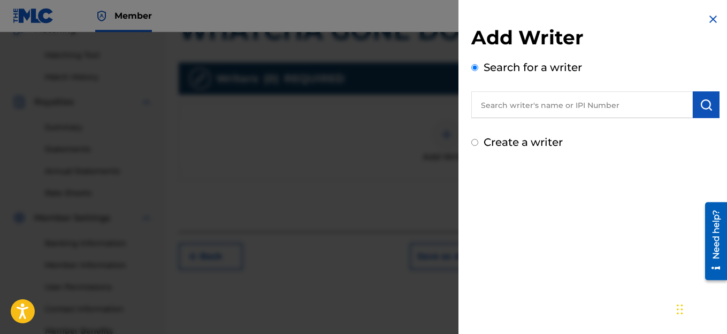
click at [473, 143] on input "Create a writer" at bounding box center [474, 142] width 7 height 7
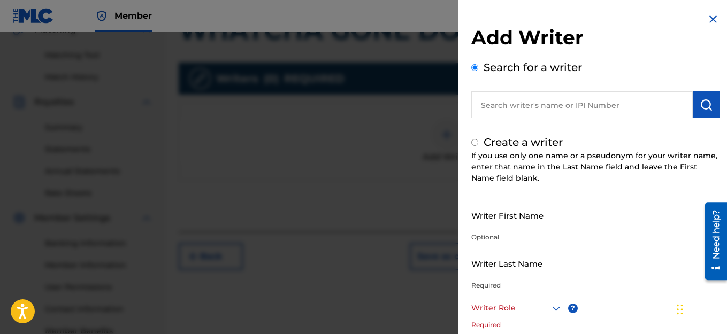
radio input "false"
radio input "true"
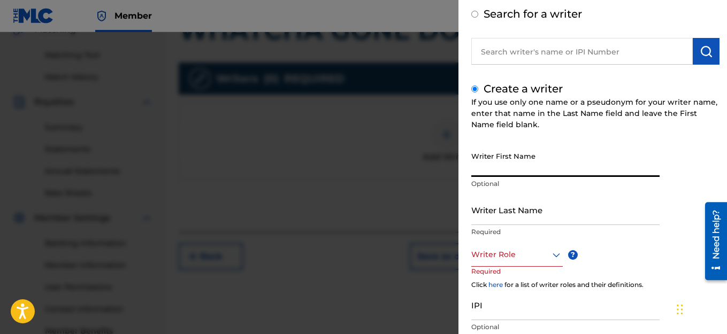
click at [557, 172] on input "Writer First Name" at bounding box center [565, 162] width 188 height 30
type input "JACK"
click at [516, 218] on input "Writer Last Name" at bounding box center [565, 210] width 188 height 30
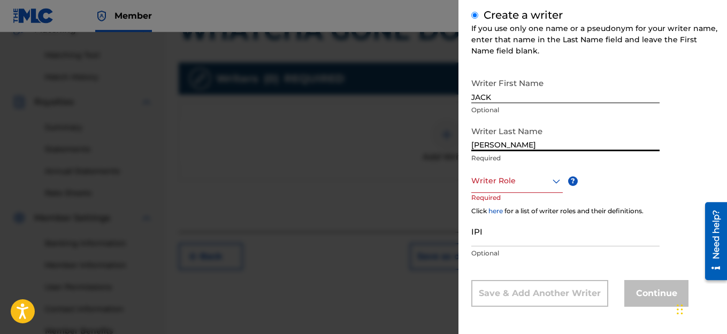
scroll to position [129, 0]
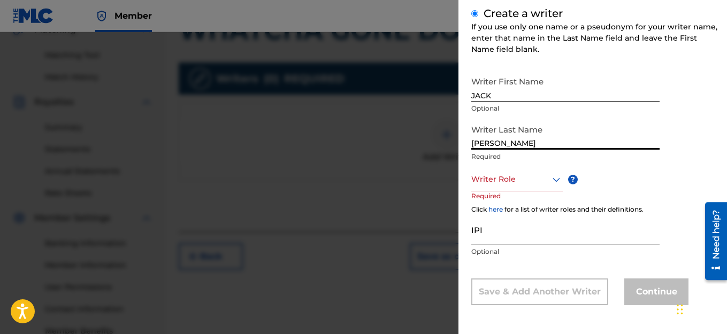
type input "[PERSON_NAME]"
click at [555, 182] on icon at bounding box center [556, 179] width 13 height 13
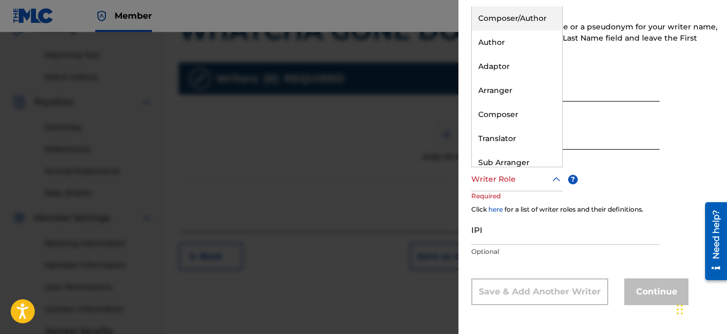
click at [553, 181] on icon at bounding box center [556, 179] width 13 height 13
click at [511, 15] on div "Composer/Author" at bounding box center [517, 18] width 90 height 24
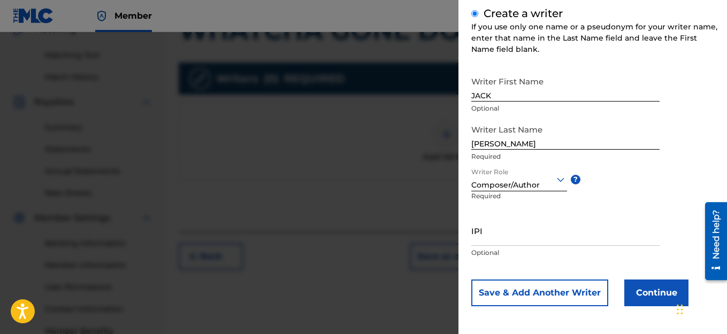
click at [502, 240] on input "IPI" at bounding box center [565, 231] width 188 height 30
paste input "1114982463"
type input "1114982463"
click at [638, 290] on button "Continue" at bounding box center [656, 293] width 64 height 27
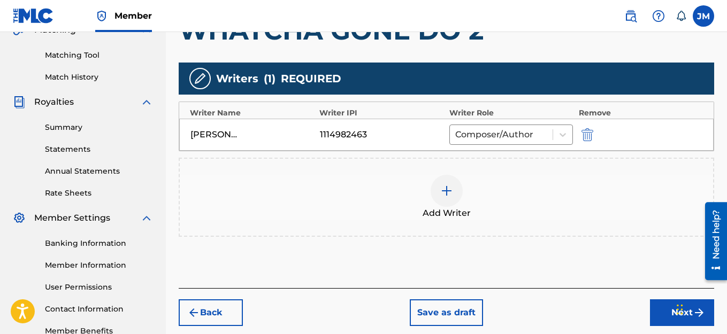
scroll to position [316, 0]
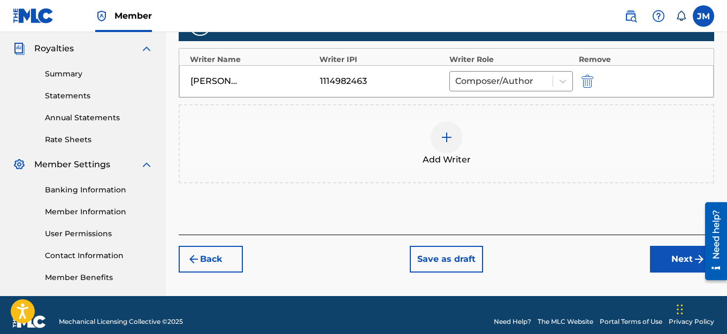
click at [674, 257] on button "Next" at bounding box center [682, 259] width 64 height 27
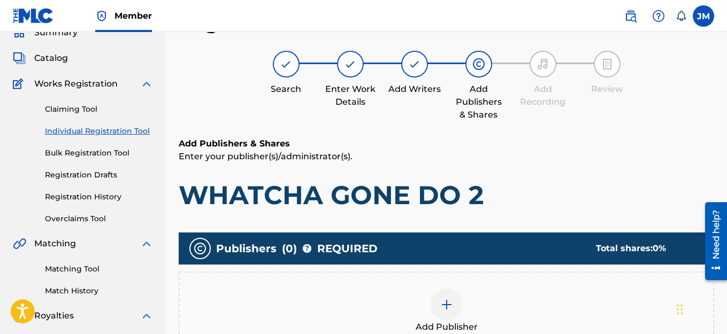
scroll to position [155, 0]
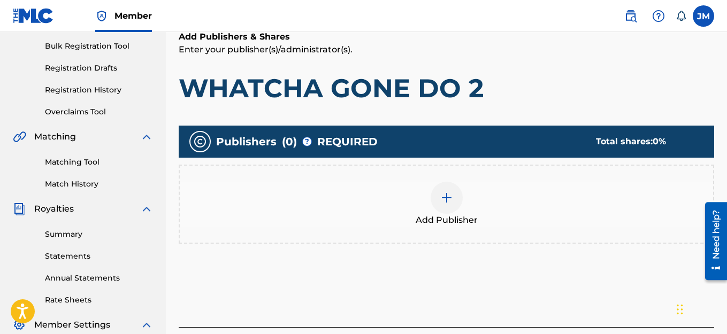
click at [446, 197] on img at bounding box center [446, 198] width 13 height 13
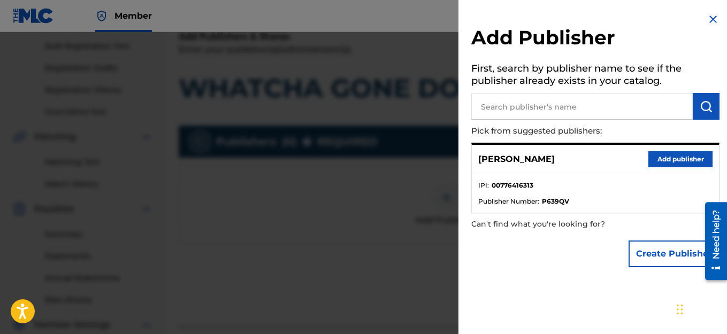
click at [675, 162] on button "Add publisher" at bounding box center [680, 159] width 64 height 16
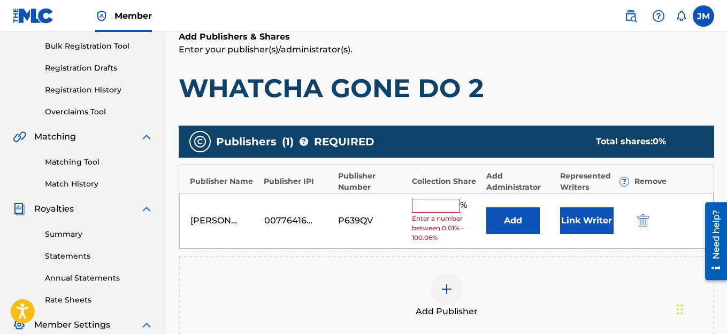
click at [447, 206] on input "text" at bounding box center [436, 206] width 48 height 14
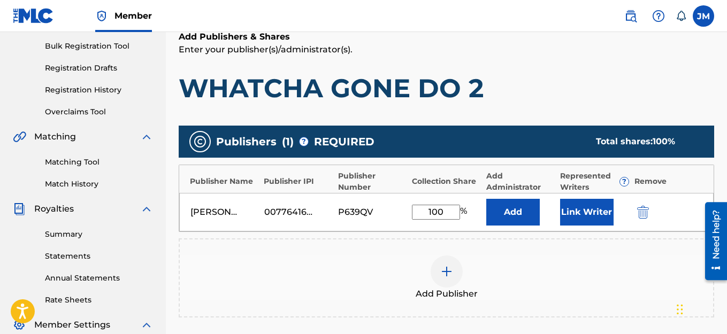
type input "100"
click at [580, 216] on button "Link Writer" at bounding box center [586, 212] width 53 height 27
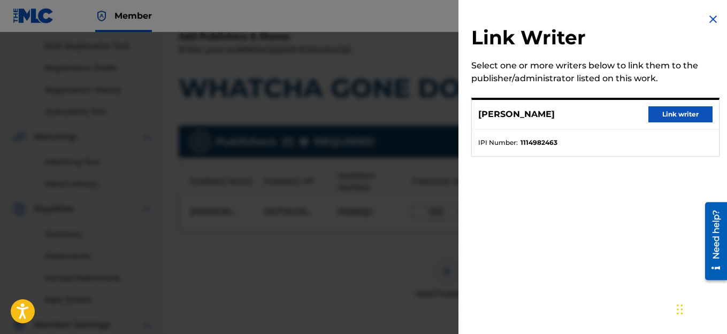
click at [659, 114] on button "Link writer" at bounding box center [680, 114] width 64 height 16
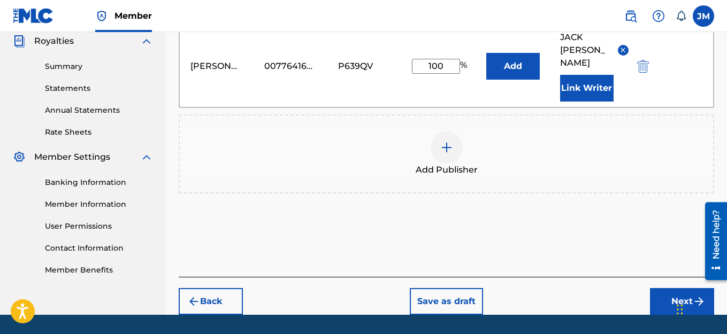
scroll to position [342, 0]
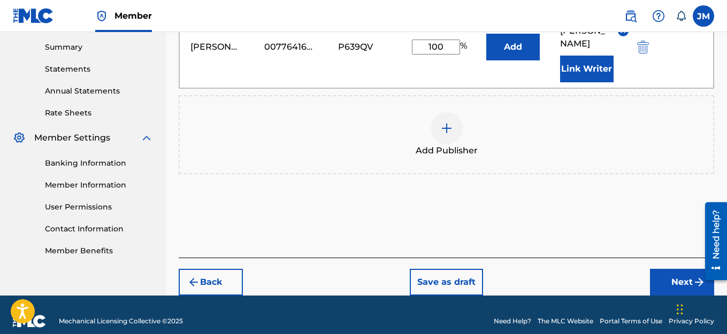
click at [663, 269] on button "Next" at bounding box center [682, 282] width 64 height 27
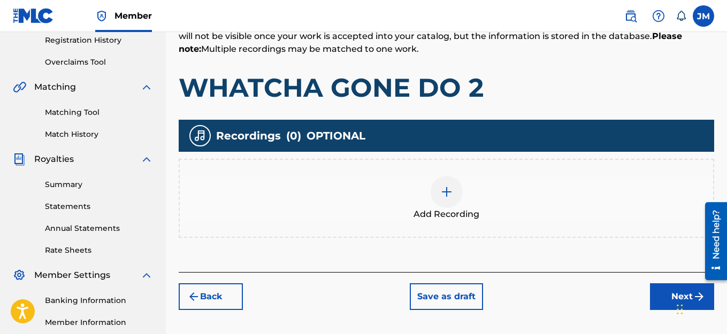
scroll to position [209, 0]
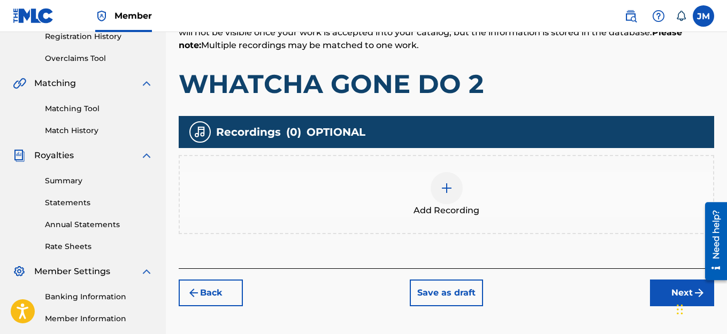
click at [447, 188] on img at bounding box center [446, 188] width 13 height 13
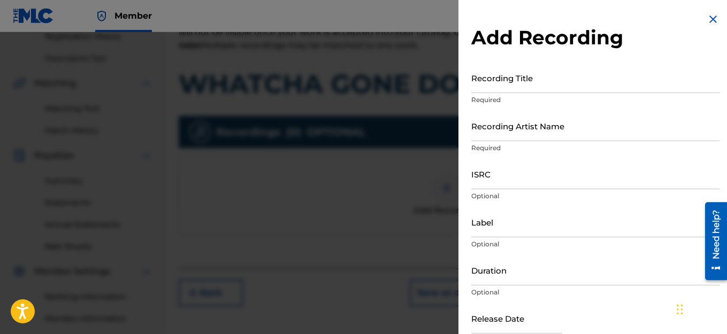
click at [531, 83] on input "Recording Title" at bounding box center [595, 78] width 248 height 30
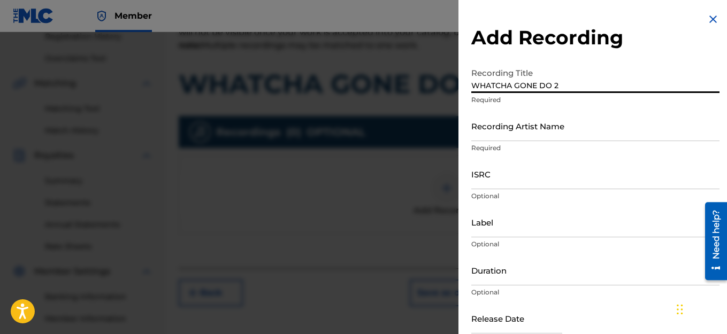
type input "WHATCHA GONE DO 2"
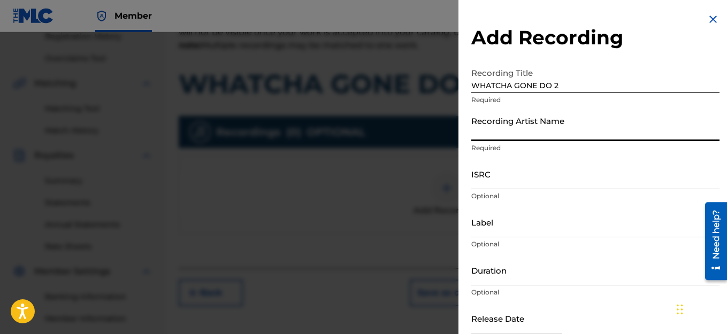
click at [515, 132] on input "Recording Artist Name" at bounding box center [595, 126] width 248 height 30
type input "HAIRCUT JAC"
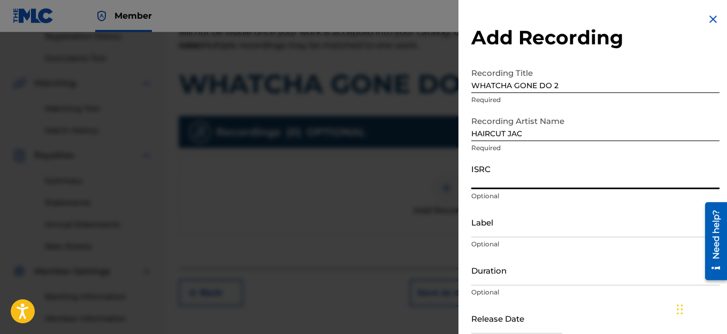
paste input "QZWFK2571564"
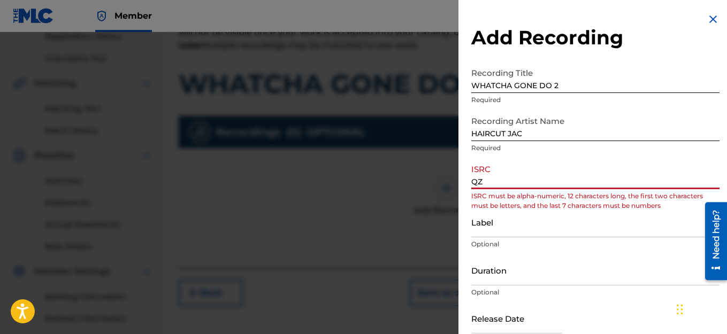
type input "Q"
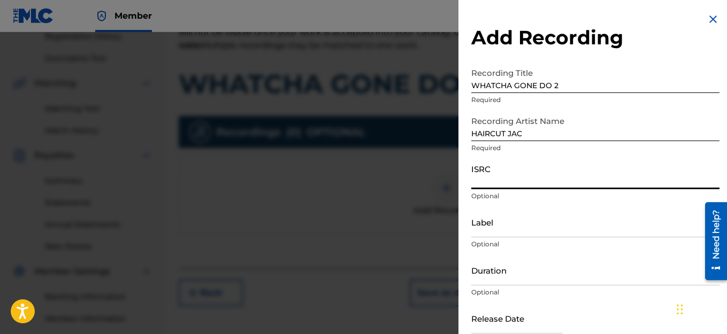
paste input "QZWFK2571564"
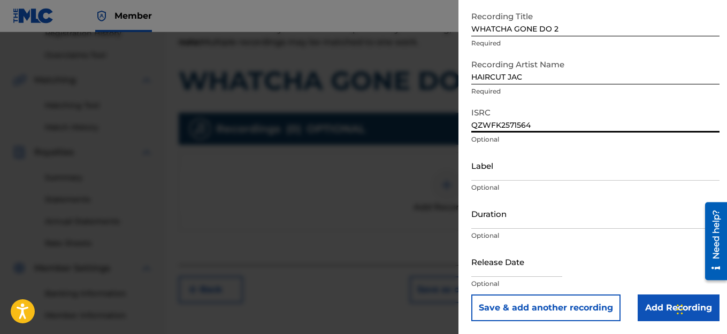
scroll to position [316, 0]
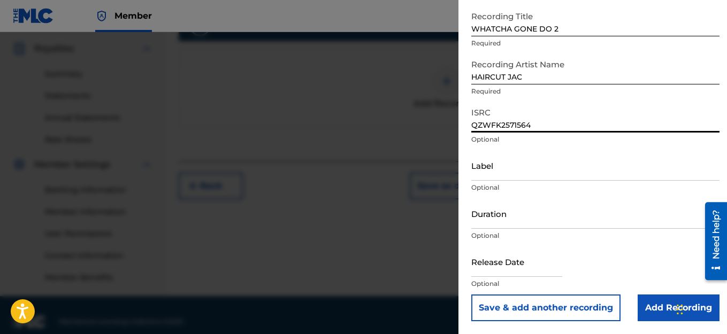
type input "QZWFK2571564"
click at [537, 273] on input "text" at bounding box center [516, 262] width 91 height 30
select select "7"
select select "2025"
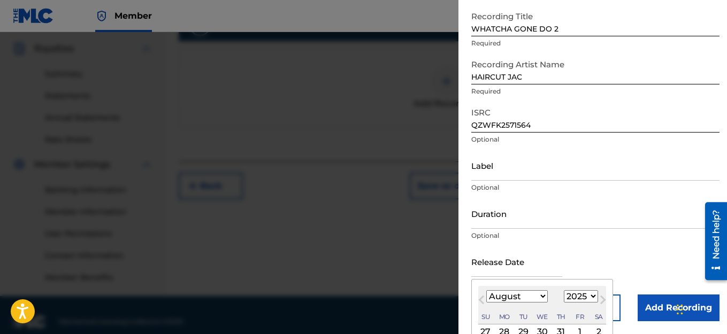
click at [483, 298] on span "Previous Month" at bounding box center [483, 302] width 0 height 16
select select "6"
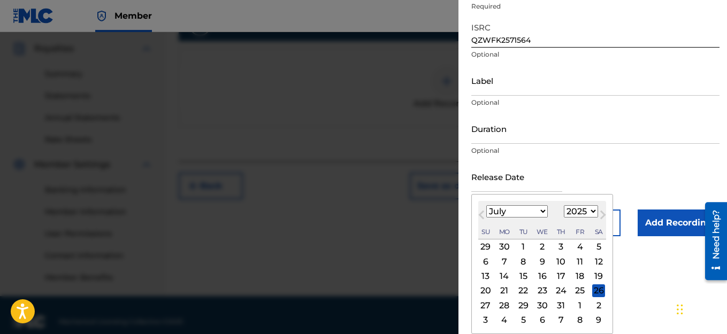
click at [504, 259] on div "7" at bounding box center [504, 261] width 13 height 13
type input "[DATE]"
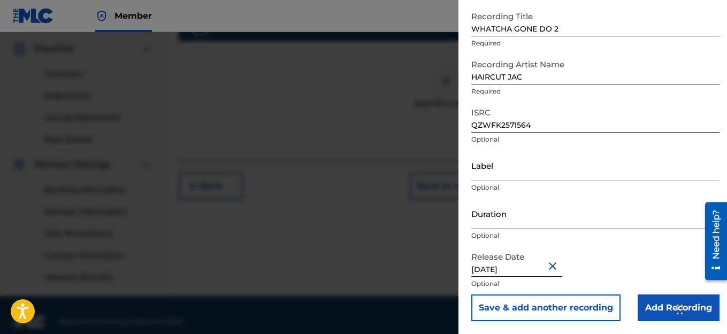
scroll to position [57, 0]
click at [653, 305] on input "Add Recording" at bounding box center [679, 308] width 82 height 27
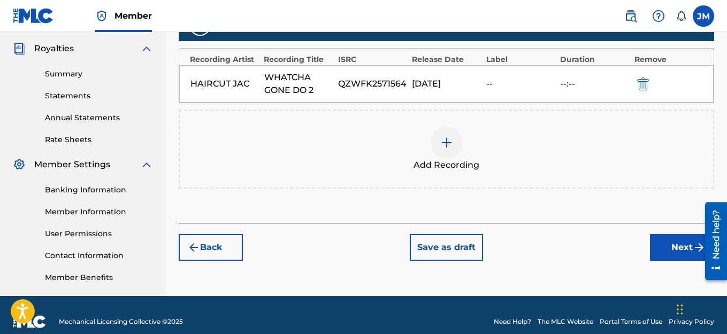
click at [658, 250] on button "Next" at bounding box center [682, 247] width 64 height 27
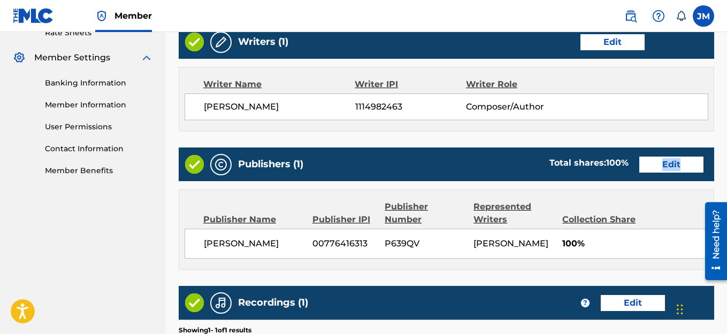
scroll to position [596, 0]
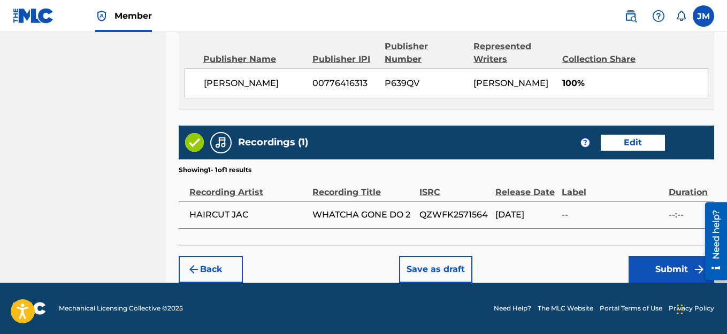
click at [653, 263] on button "Submit" at bounding box center [672, 269] width 86 height 27
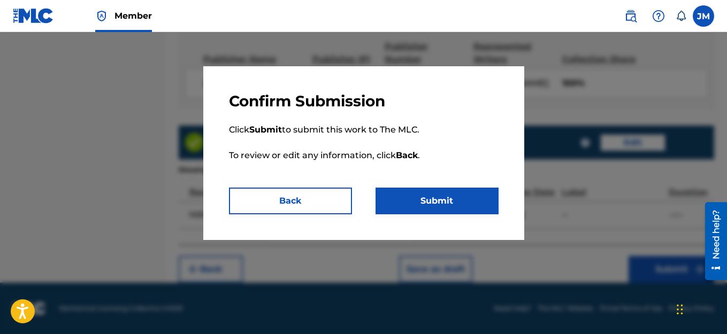
click at [473, 209] on button "Submit" at bounding box center [437, 201] width 123 height 27
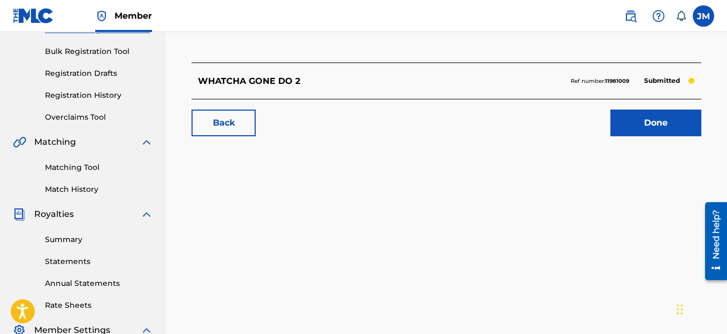
scroll to position [160, 0]
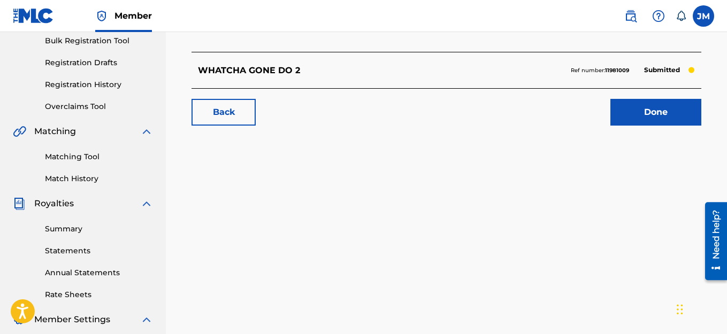
click at [665, 118] on link "Done" at bounding box center [655, 112] width 91 height 27
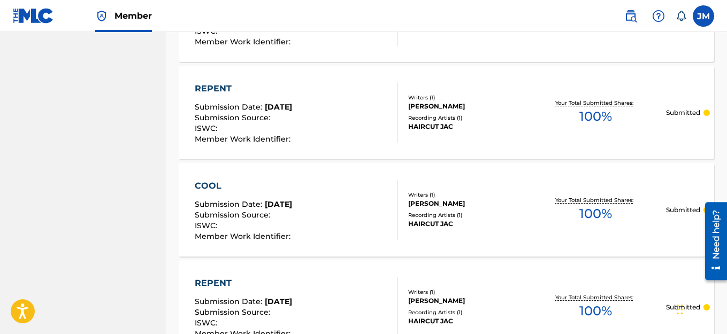
scroll to position [1104, 0]
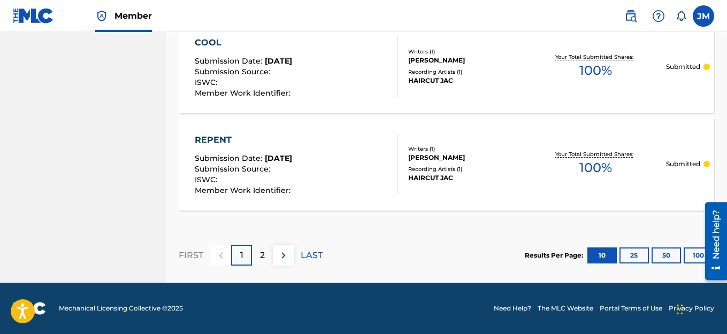
click at [259, 262] on div "2" at bounding box center [262, 255] width 21 height 21
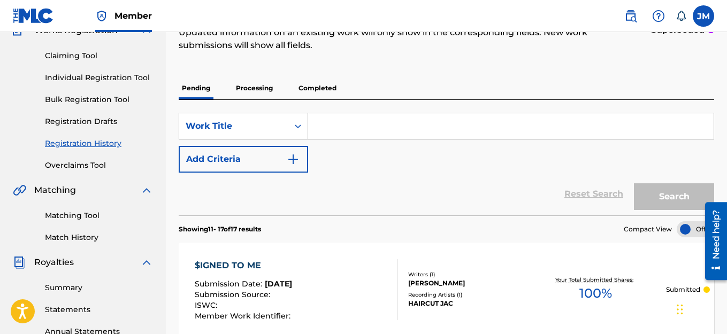
scroll to position [63, 0]
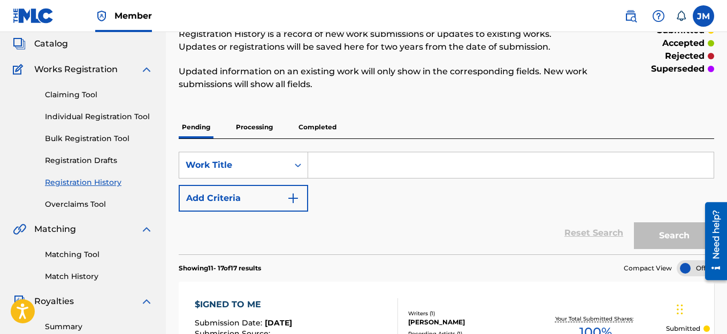
click at [86, 120] on link "Individual Registration Tool" at bounding box center [99, 116] width 108 height 11
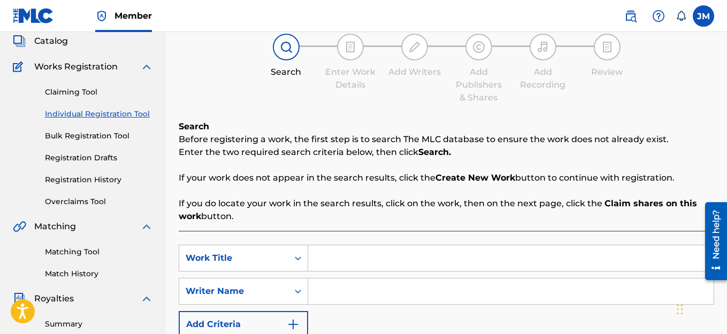
scroll to position [107, 0]
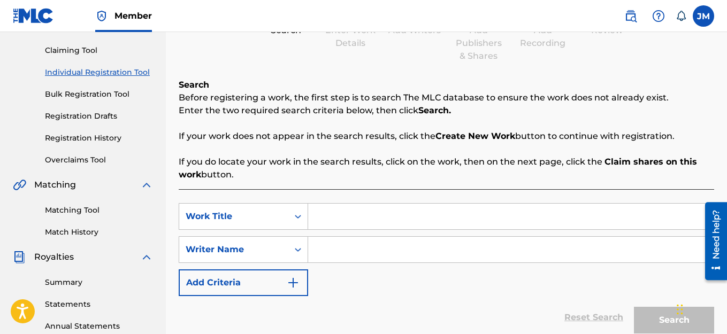
click at [340, 221] on input "Search Form" at bounding box center [510, 217] width 405 height 26
type input "J"
click at [323, 250] on input "Search Form" at bounding box center [510, 250] width 405 height 26
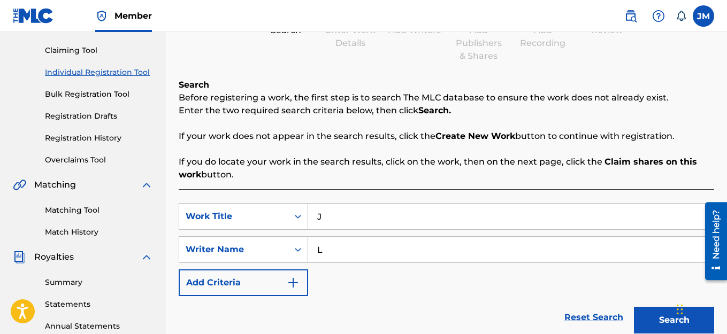
scroll to position [214, 0]
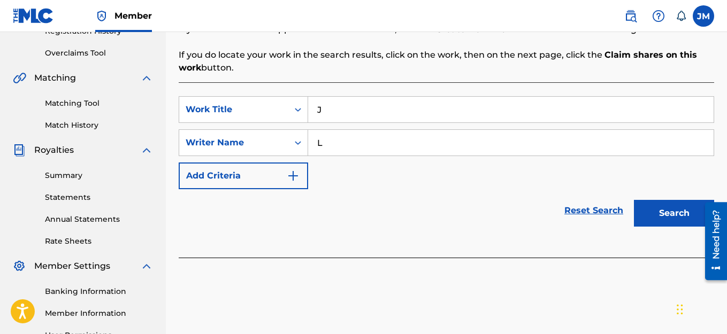
type input "L"
click at [675, 213] on button "Search" at bounding box center [674, 213] width 80 height 27
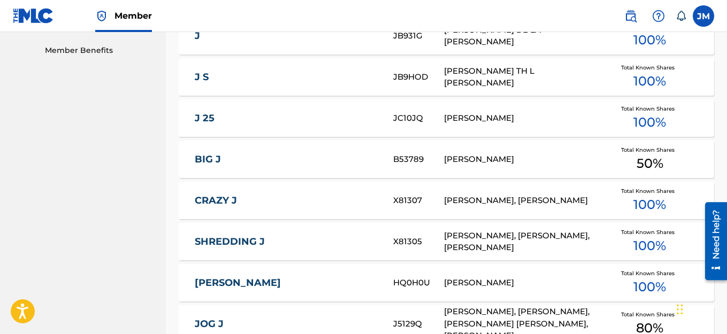
scroll to position [780, 0]
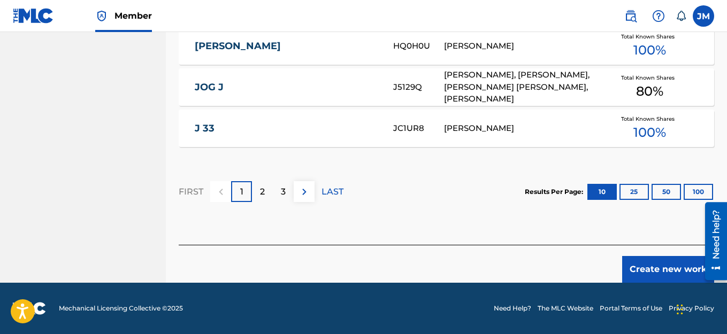
click at [651, 269] on button "Create new work" at bounding box center [668, 269] width 92 height 27
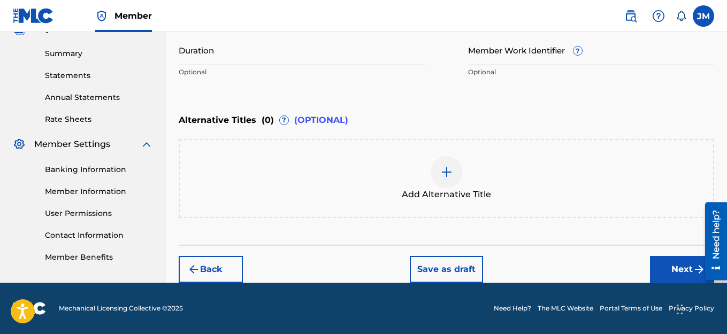
scroll to position [122, 0]
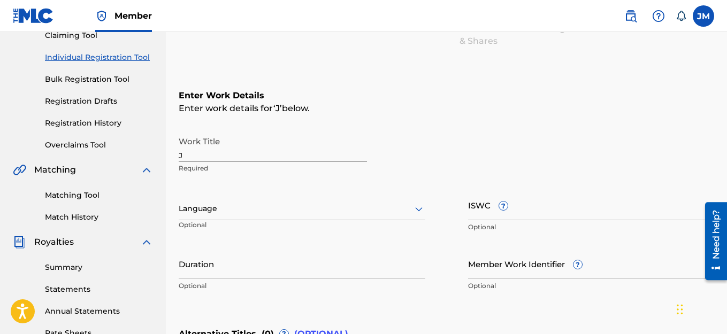
click at [203, 159] on input "J" at bounding box center [273, 146] width 188 height 30
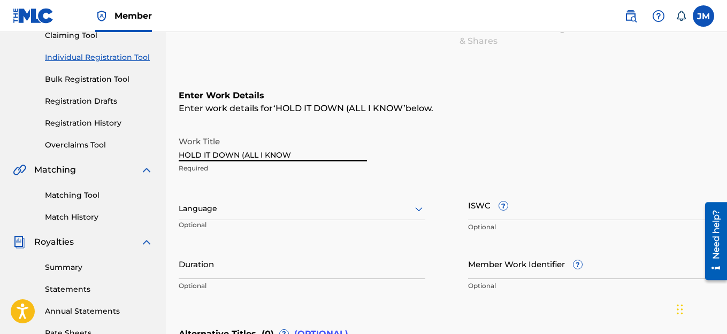
type input "HOLD IT DOWN (ALL I KNOW)"
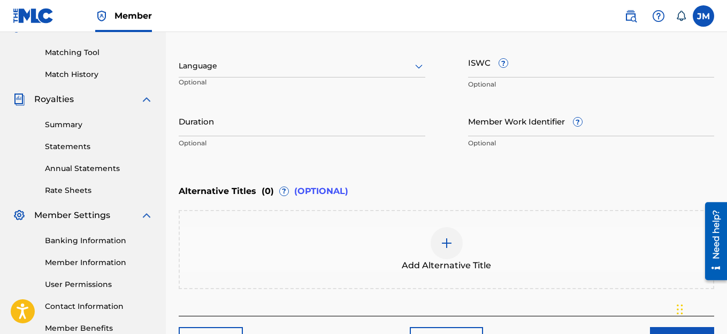
scroll to position [336, 0]
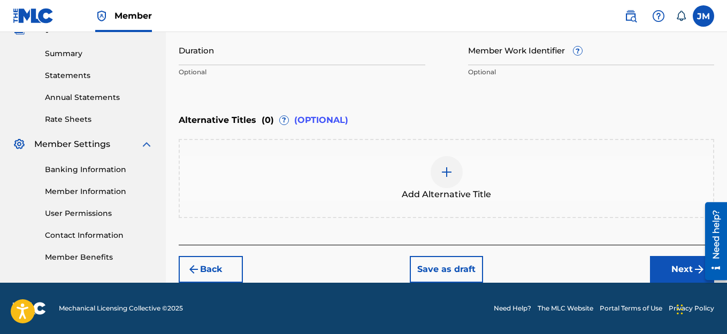
click at [667, 266] on button "Next" at bounding box center [682, 269] width 64 height 27
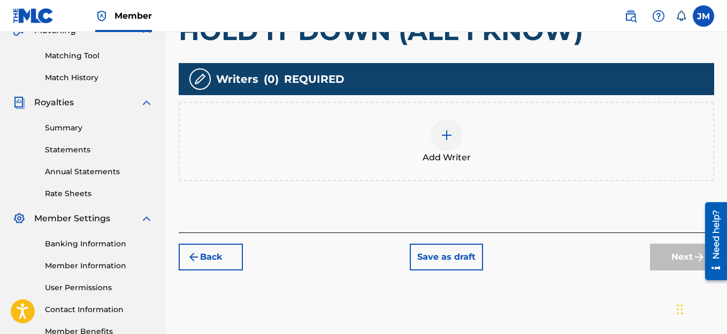
scroll to position [262, 0]
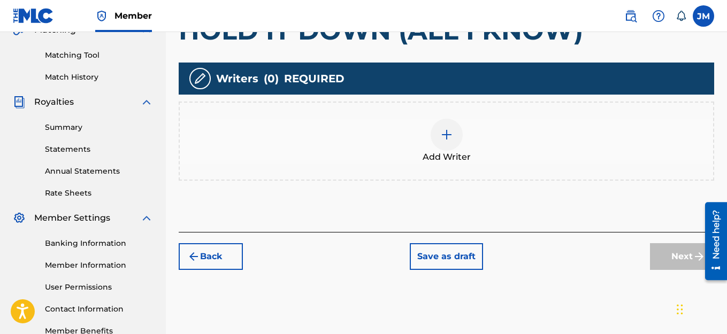
click at [446, 137] on img at bounding box center [446, 134] width 13 height 13
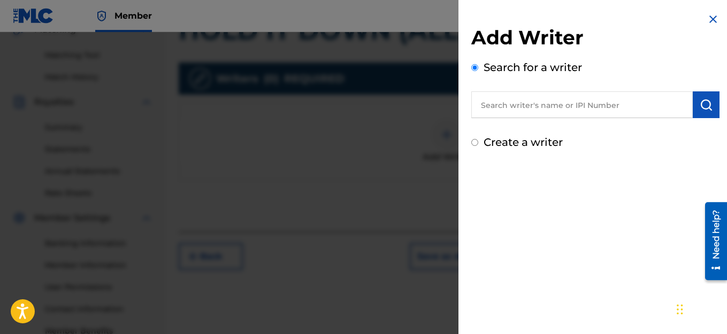
click at [499, 144] on label "Create a writer" at bounding box center [523, 142] width 79 height 13
radio input "true"
click at [478, 144] on input "Create a writer" at bounding box center [474, 142] width 7 height 7
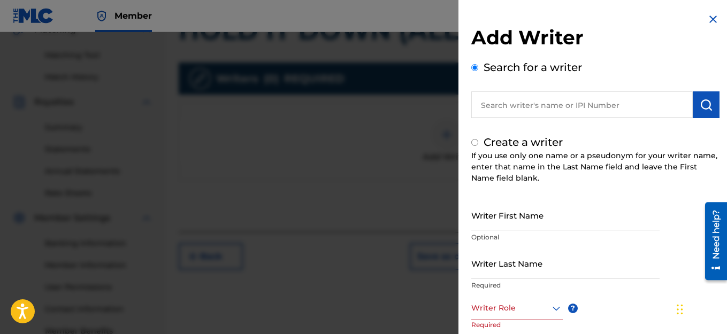
radio input "false"
radio input "true"
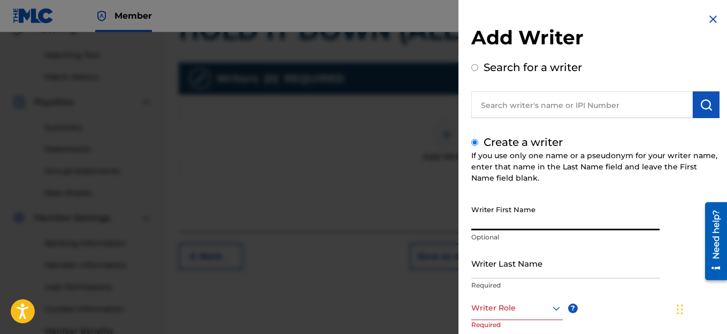
click at [551, 224] on input "Writer First Name" at bounding box center [565, 215] width 188 height 30
type input "JACK"
click at [535, 273] on input "Writer Last Name" at bounding box center [565, 263] width 188 height 30
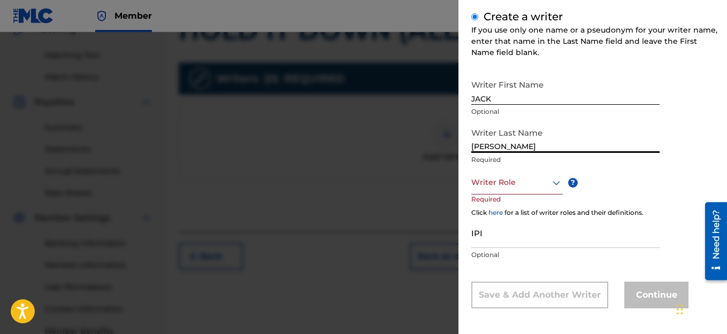
scroll to position [129, 0]
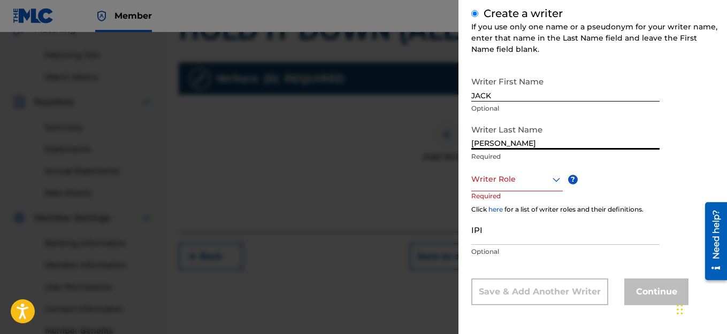
type input "[PERSON_NAME]"
click at [553, 182] on icon at bounding box center [556, 179] width 13 height 13
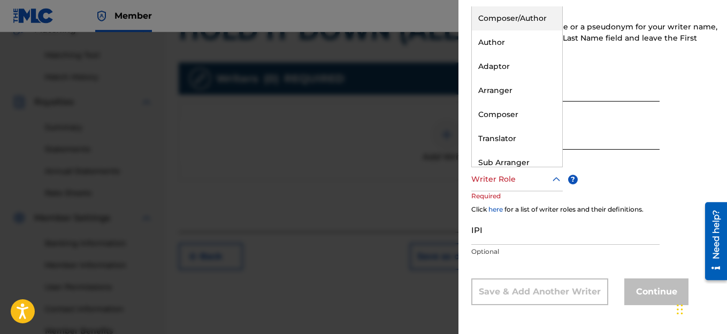
click at [505, 20] on div "Composer/Author" at bounding box center [517, 18] width 90 height 24
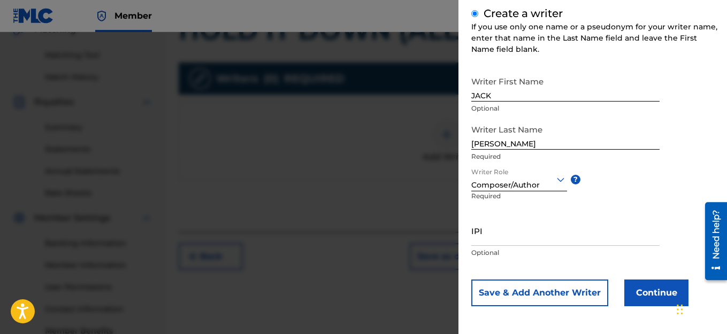
click at [505, 235] on input "IPI" at bounding box center [565, 231] width 188 height 30
paste input "1114982463"
type input "1114982463"
click at [645, 291] on button "Continue" at bounding box center [656, 293] width 64 height 27
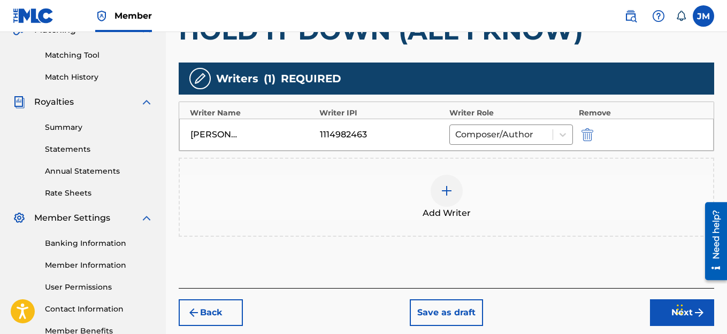
scroll to position [329, 0]
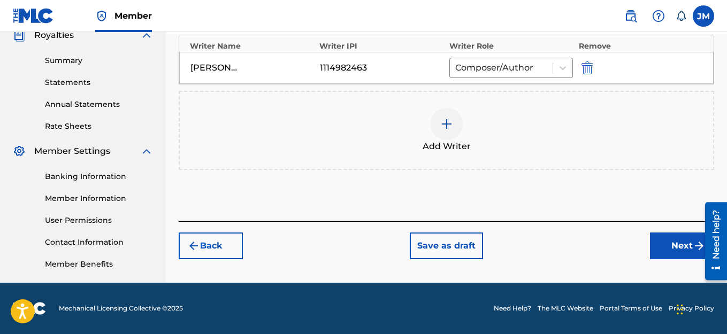
click at [663, 246] on button "Next" at bounding box center [682, 246] width 64 height 27
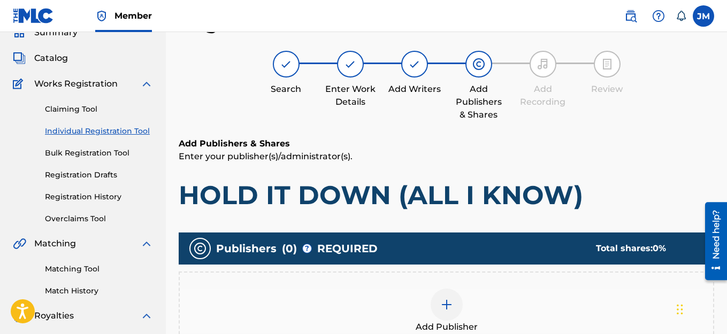
scroll to position [209, 0]
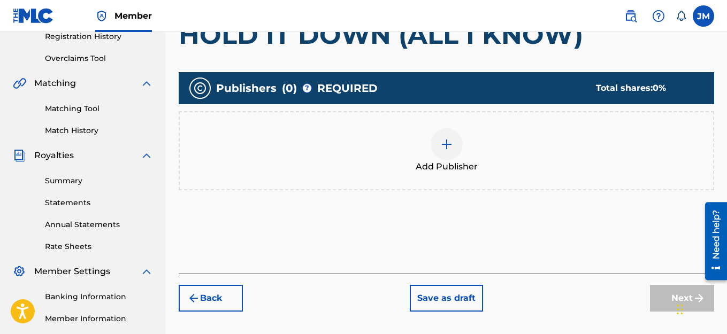
click at [449, 147] on img at bounding box center [446, 144] width 13 height 13
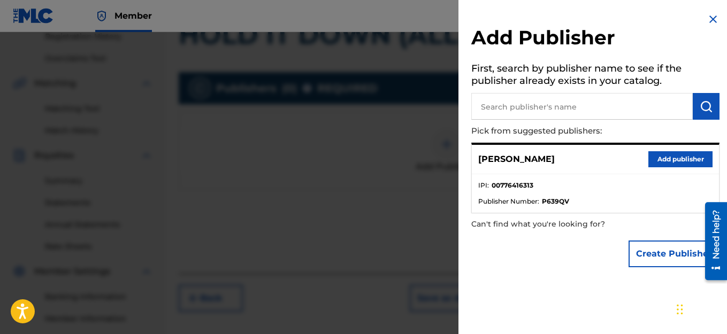
click at [661, 163] on button "Add publisher" at bounding box center [680, 159] width 64 height 16
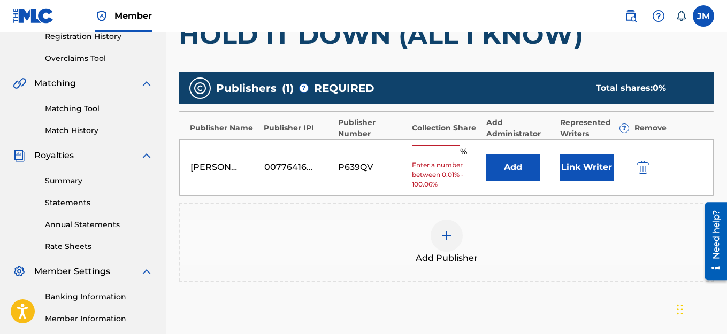
click at [429, 152] on input "text" at bounding box center [436, 153] width 48 height 14
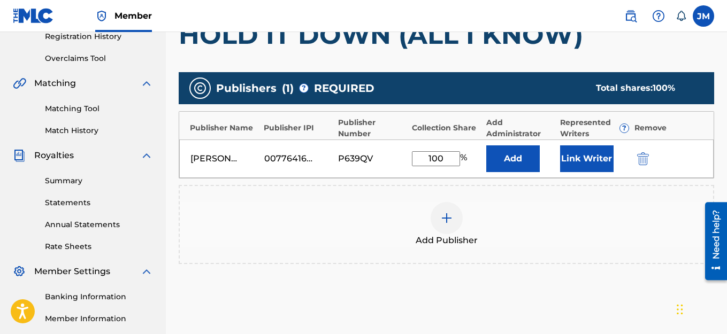
type input "100"
click at [576, 158] on button "Link Writer" at bounding box center [586, 159] width 53 height 27
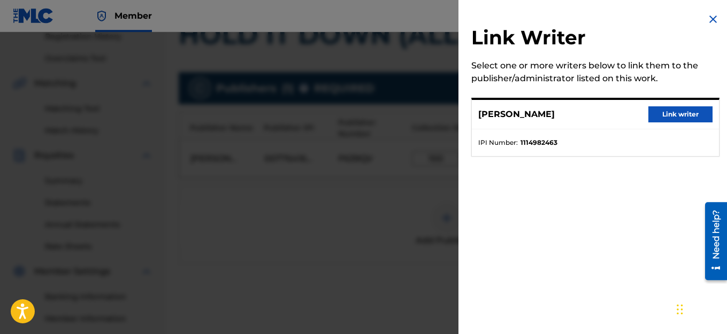
click at [672, 113] on button "Link writer" at bounding box center [680, 114] width 64 height 16
click at [672, 113] on div "Publisher Name Publisher IPI Publisher Number Collection Share Add Administrato…" at bounding box center [446, 126] width 534 height 28
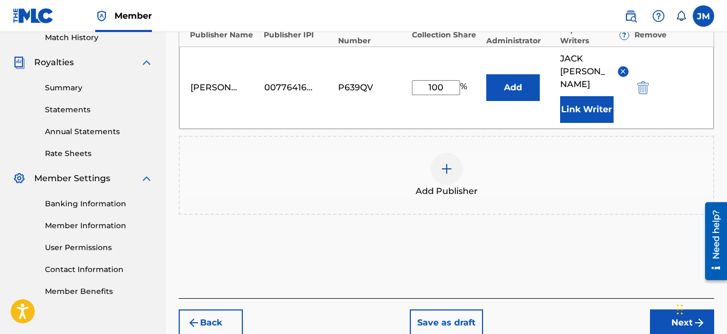
scroll to position [342, 0]
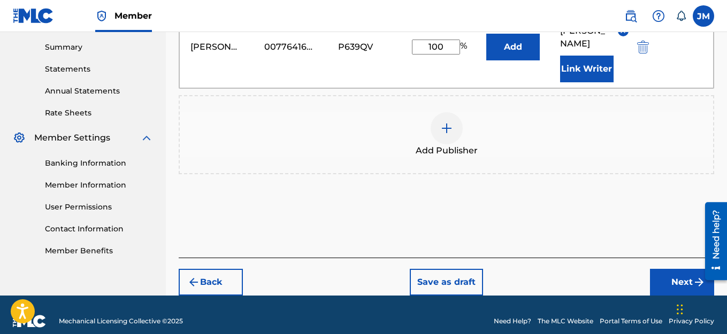
click at [677, 269] on button "Next" at bounding box center [682, 282] width 64 height 27
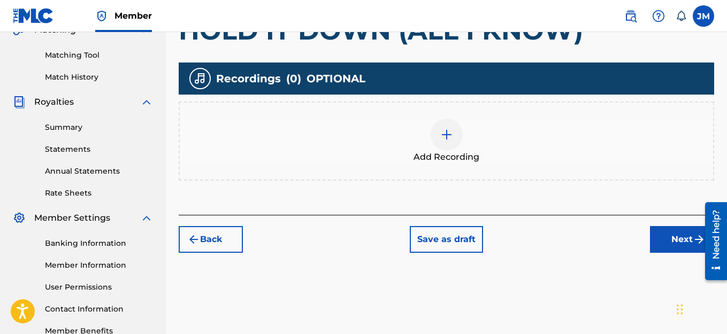
scroll to position [329, 0]
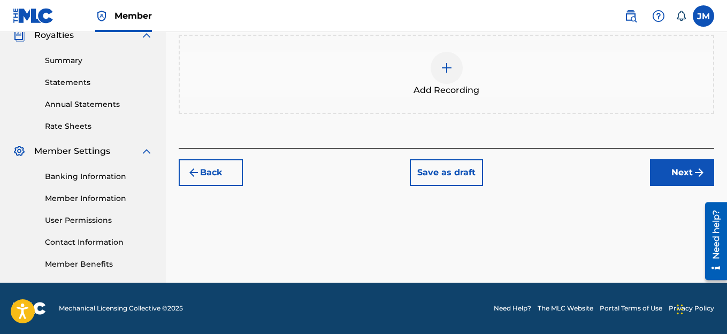
click at [682, 177] on button "Next" at bounding box center [682, 172] width 64 height 27
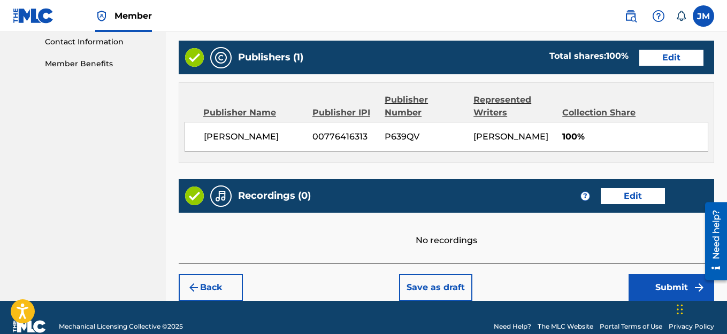
scroll to position [561, 0]
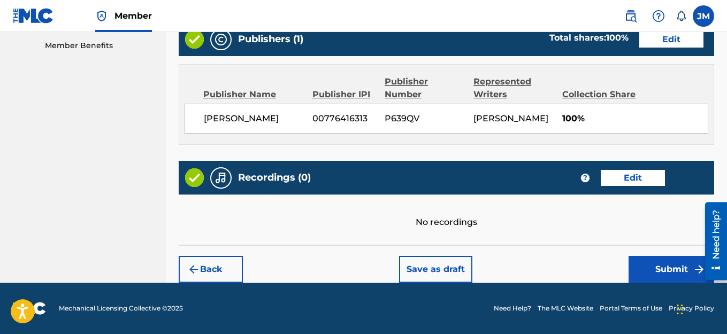
click at [634, 179] on button "Edit" at bounding box center [633, 178] width 64 height 16
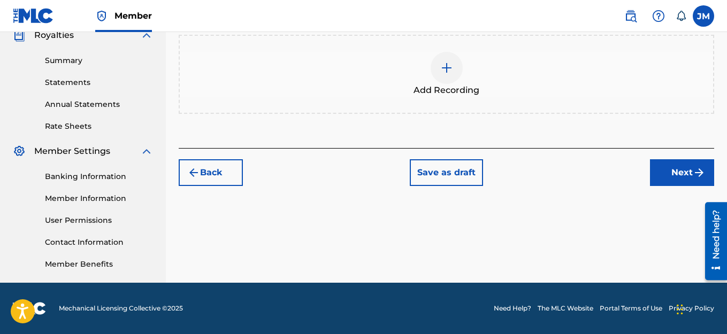
scroll to position [222, 0]
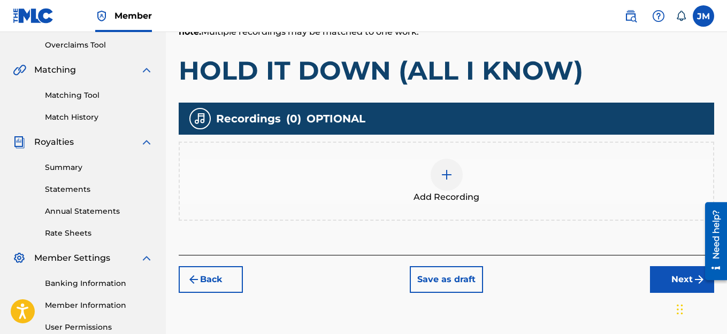
click at [447, 175] on img at bounding box center [446, 175] width 13 height 13
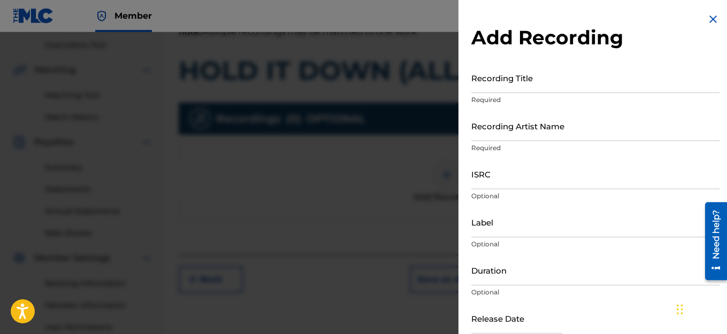
click at [535, 84] on input "Recording Title" at bounding box center [595, 78] width 248 height 30
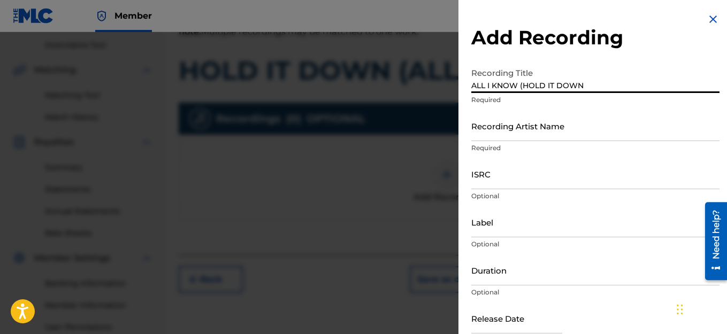
type input "ALL I KNOW (HOLD IT DOWN"
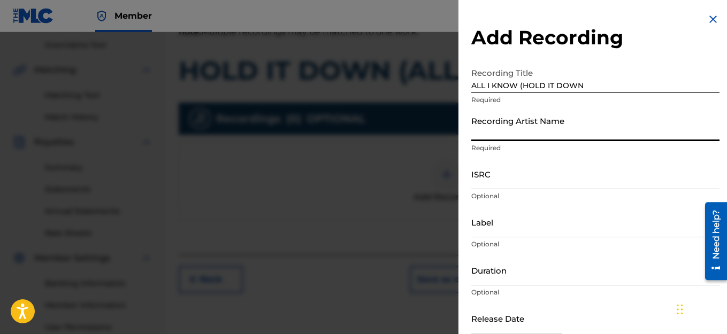
click at [527, 130] on input "Recording Artist Name" at bounding box center [595, 126] width 248 height 30
type input "HAIRCUT JAC"
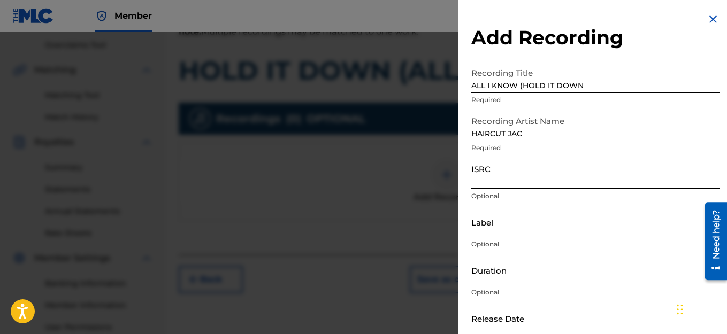
paste input "QZZ7W2407019"
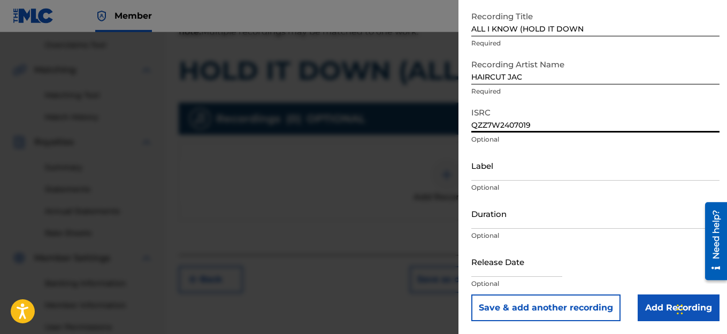
scroll to position [329, 0]
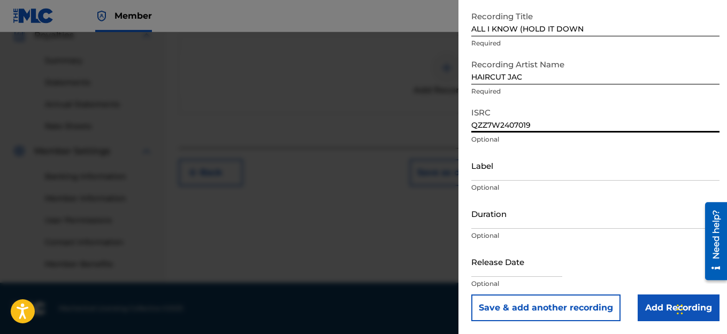
type input "QZZ7W2407019"
drag, startPoint x: 545, startPoint y: 272, endPoint x: 551, endPoint y: 265, distance: 9.1
click at [548, 270] on input "text" at bounding box center [516, 262] width 91 height 30
select select "7"
select select "2025"
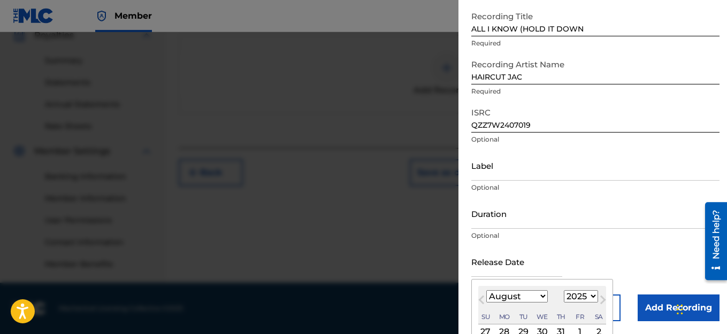
scroll to position [157, 0]
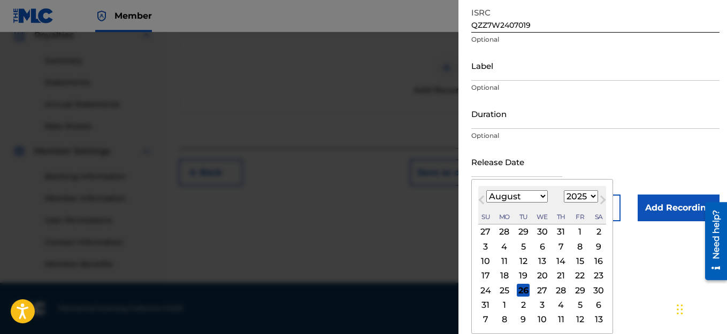
click at [483, 198] on span "Previous Month" at bounding box center [483, 202] width 0 height 16
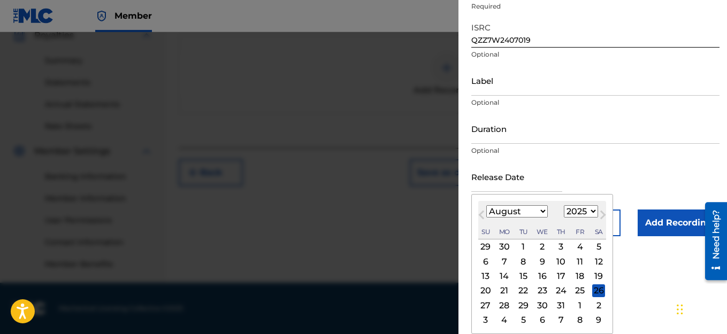
click at [481, 198] on div "[DATE] Previous Month Next Month July [DATE] February March April May June July…" at bounding box center [542, 264] width 142 height 140
click at [483, 217] on span "Previous Month" at bounding box center [483, 217] width 0 height 16
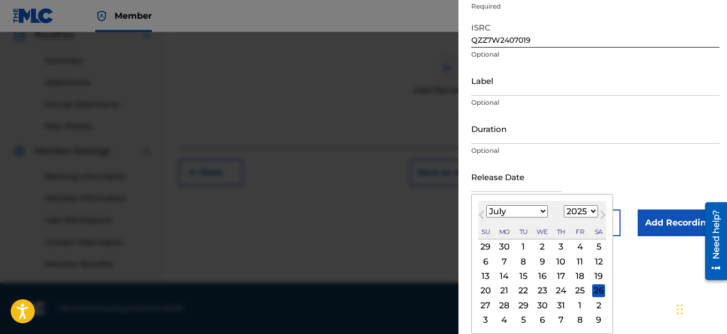
click at [483, 217] on span "Previous Month" at bounding box center [483, 217] width 0 height 16
drag, startPoint x: 480, startPoint y: 217, endPoint x: 501, endPoint y: 229, distance: 24.2
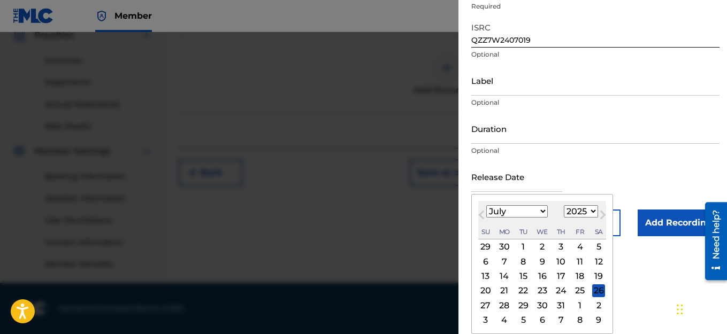
click at [480, 218] on button "Previous Month" at bounding box center [481, 217] width 17 height 17
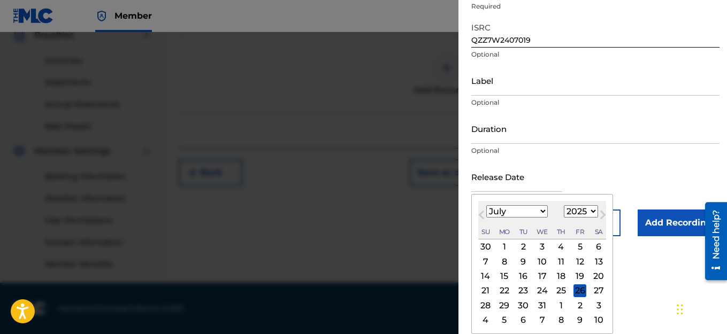
select select "6"
select select "2024"
click at [602, 214] on span "Next Month" at bounding box center [602, 217] width 0 height 16
click at [602, 213] on span "Next Month" at bounding box center [602, 217] width 0 height 16
click at [602, 214] on span "Next Month" at bounding box center [602, 217] width 0 height 16
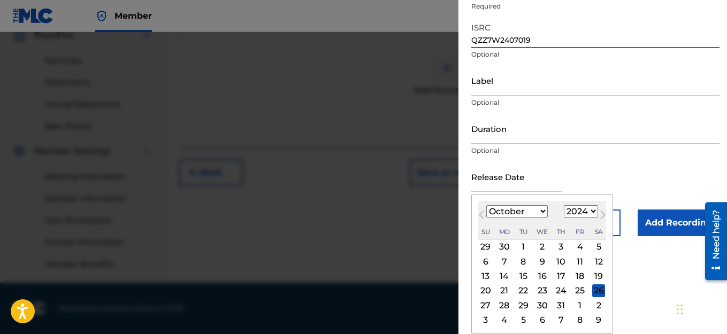
click at [602, 213] on span "Next Month" at bounding box center [602, 217] width 0 height 16
select select "11"
click at [562, 263] on div "12" at bounding box center [561, 261] width 13 height 13
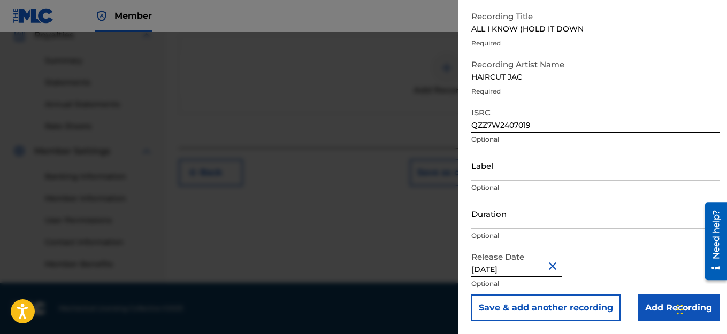
type input "[DATE]"
click at [644, 305] on input "Add Recording" at bounding box center [679, 308] width 82 height 27
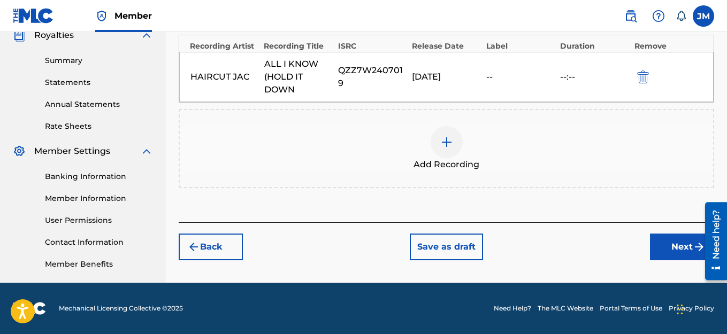
click at [664, 244] on button "Next" at bounding box center [682, 247] width 64 height 27
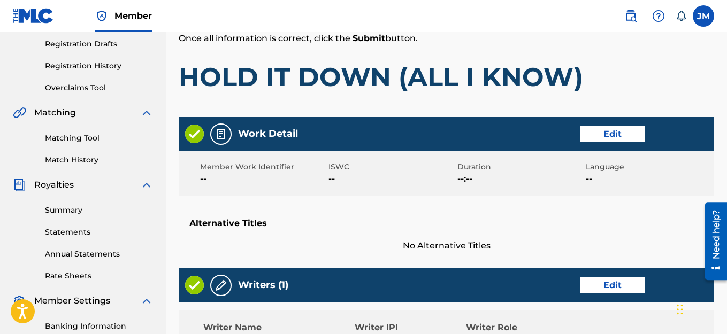
scroll to position [209, 0]
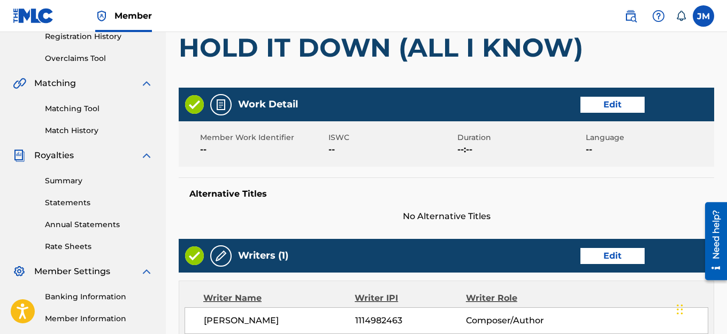
click at [630, 103] on button "Edit" at bounding box center [612, 105] width 64 height 16
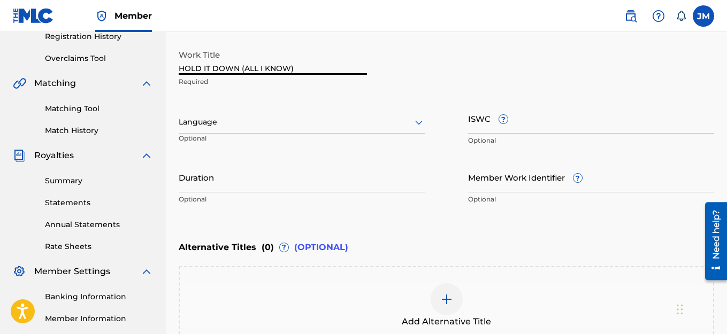
drag, startPoint x: 240, startPoint y: 67, endPoint x: 177, endPoint y: 77, distance: 63.9
click at [177, 77] on div "Register Work Search Enter Work Details Add Writers Add Publishers & Shares Add…" at bounding box center [446, 130] width 561 height 560
type input "("
type input "ALL I KNOW (HOLD IT DOWN)"
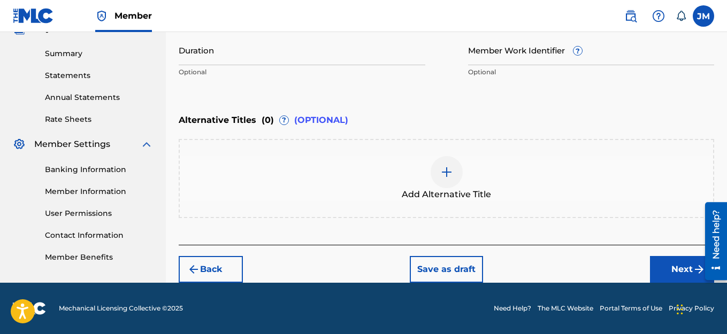
click at [670, 270] on button "Next" at bounding box center [682, 269] width 64 height 27
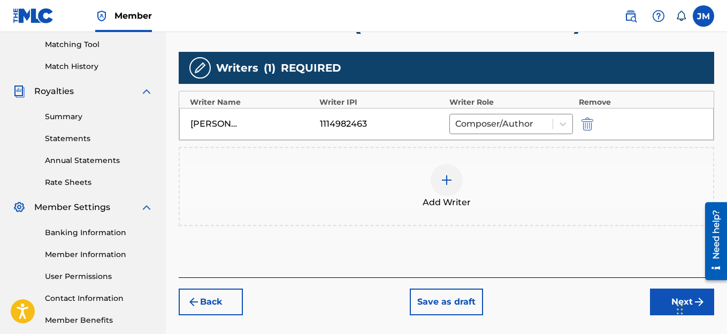
scroll to position [276, 0]
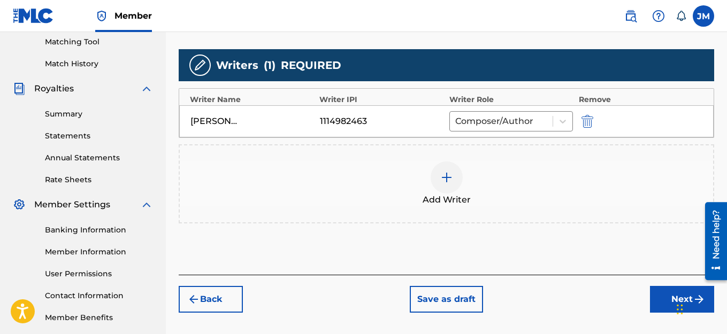
click at [673, 293] on button "Next" at bounding box center [682, 299] width 64 height 27
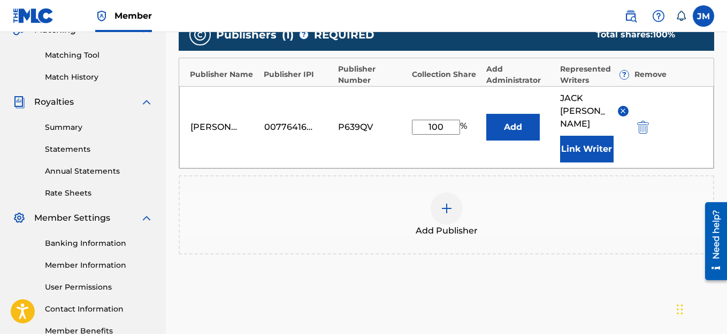
scroll to position [342, 0]
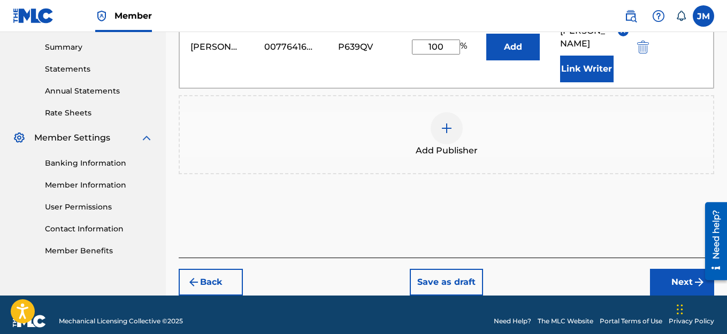
click at [666, 269] on button "Next" at bounding box center [682, 282] width 64 height 27
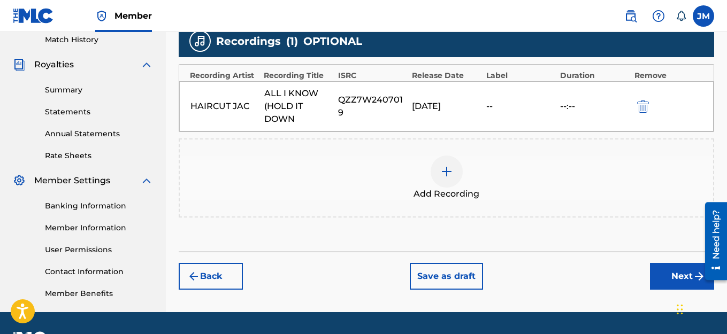
scroll to position [329, 0]
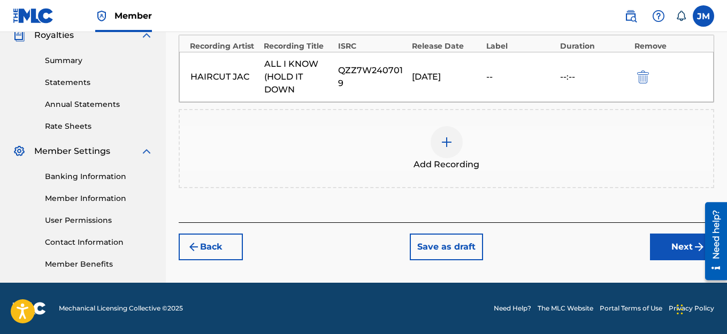
click at [664, 250] on button "Next" at bounding box center [682, 247] width 64 height 27
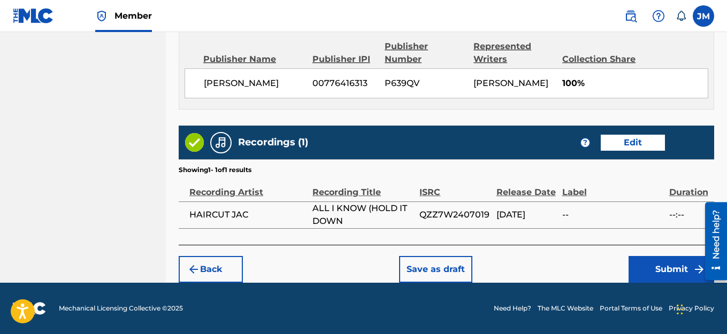
scroll to position [596, 0]
click at [662, 268] on button "Submit" at bounding box center [672, 269] width 86 height 27
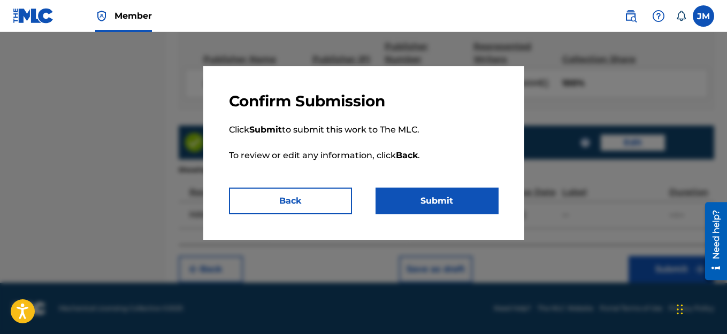
click at [408, 197] on button "Submit" at bounding box center [437, 201] width 123 height 27
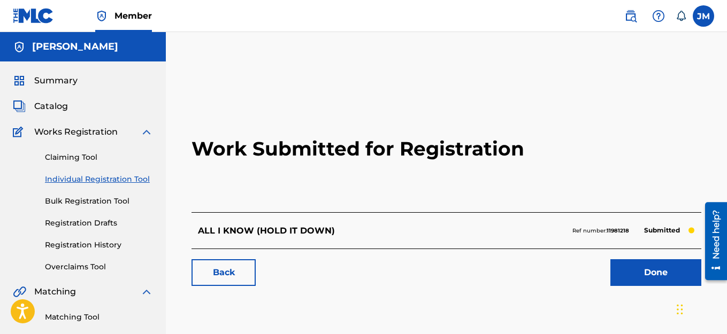
click at [74, 180] on link "Individual Registration Tool" at bounding box center [99, 179] width 108 height 11
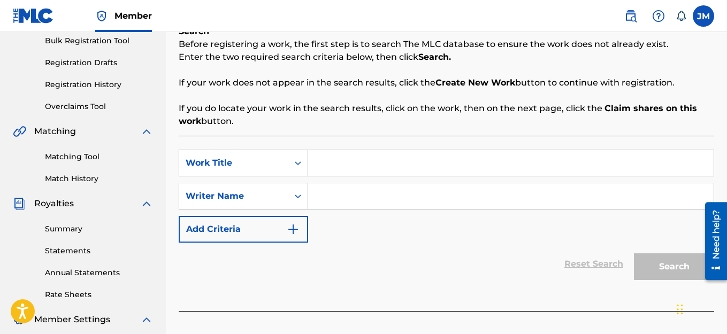
scroll to position [267, 0]
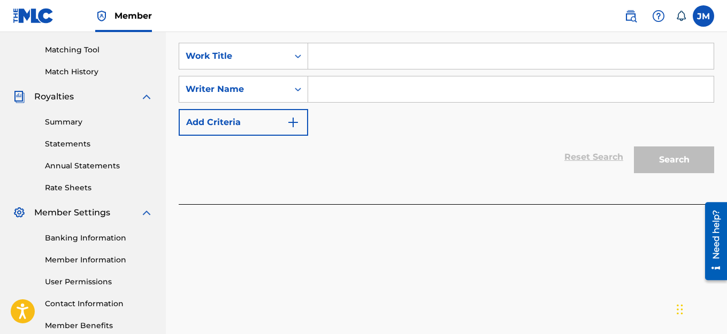
click at [346, 53] on input "Search Form" at bounding box center [510, 56] width 405 height 26
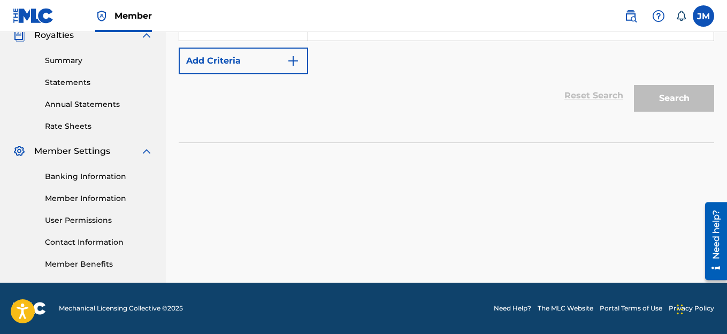
scroll to position [169, 0]
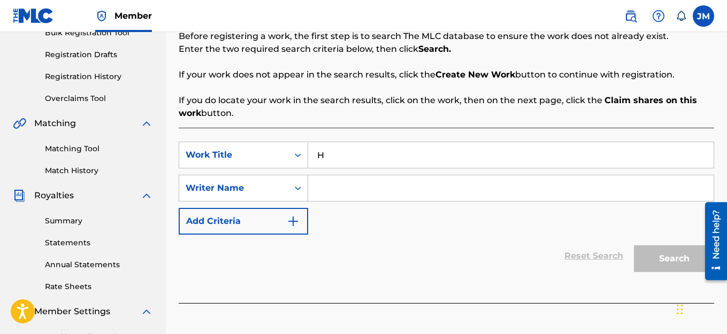
type input "H"
click at [326, 186] on input "Search Form" at bounding box center [510, 188] width 405 height 26
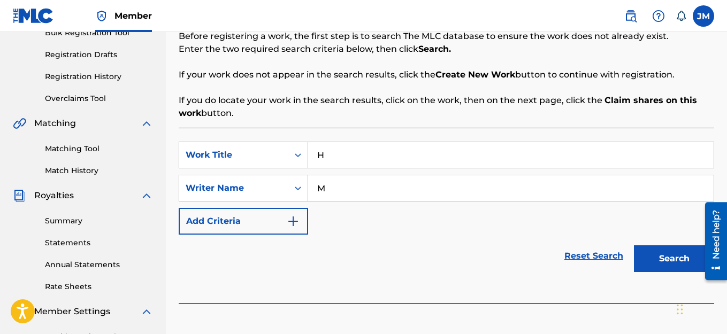
type input "M"
click at [658, 267] on button "Search" at bounding box center [674, 259] width 80 height 27
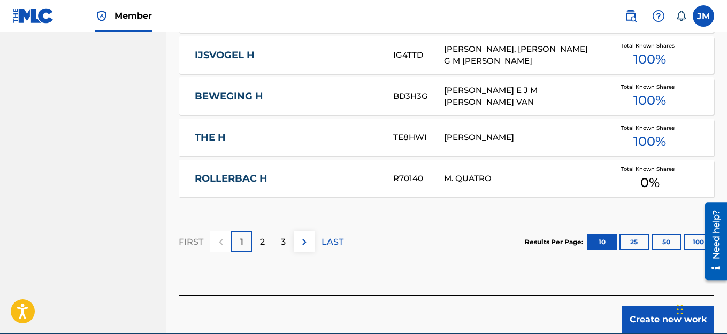
scroll to position [780, 0]
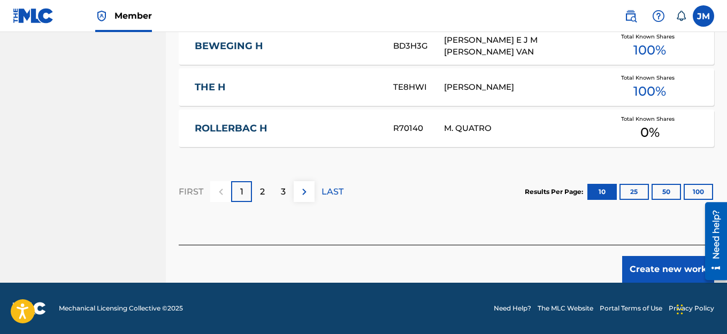
click at [648, 272] on button "Create new work" at bounding box center [668, 269] width 92 height 27
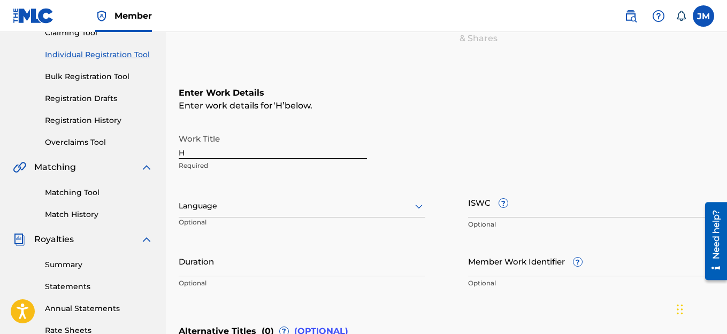
scroll to position [122, 0]
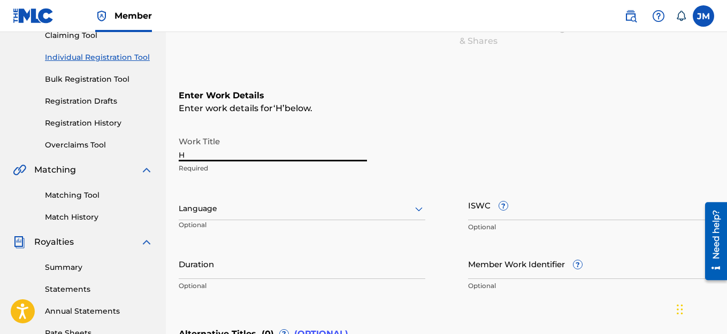
click at [209, 154] on input "H" at bounding box center [273, 146] width 188 height 30
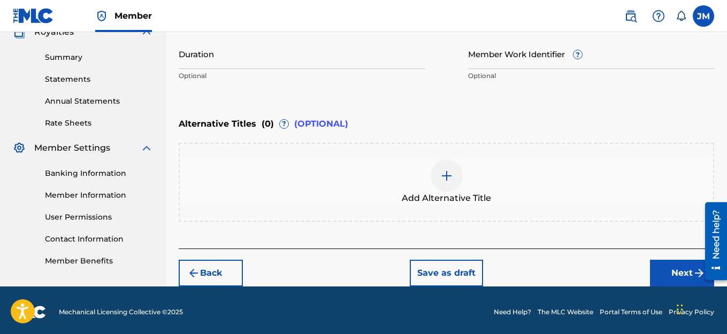
scroll to position [336, 0]
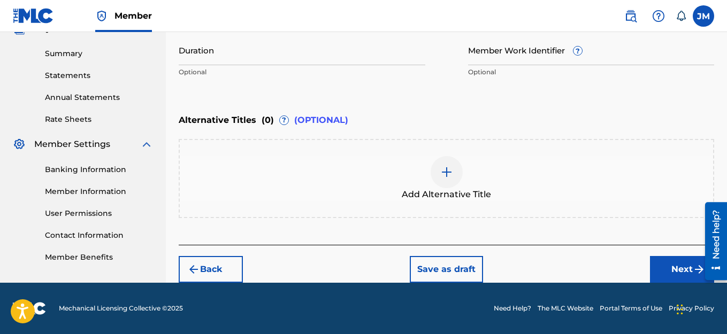
type input "WITNESSES"
click at [664, 265] on button "Next" at bounding box center [682, 269] width 64 height 27
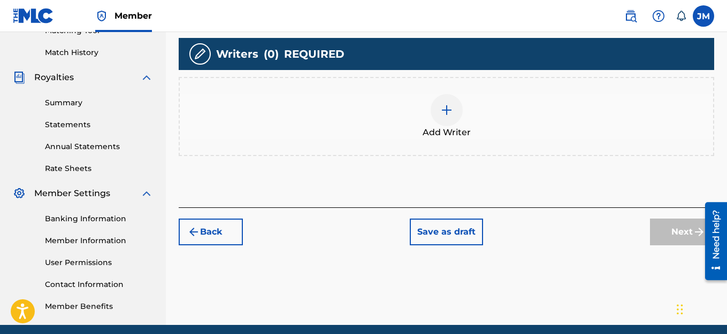
scroll to position [209, 0]
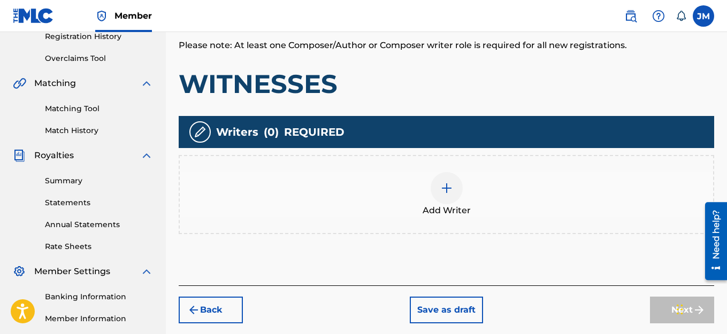
click at [445, 187] on img at bounding box center [446, 188] width 13 height 13
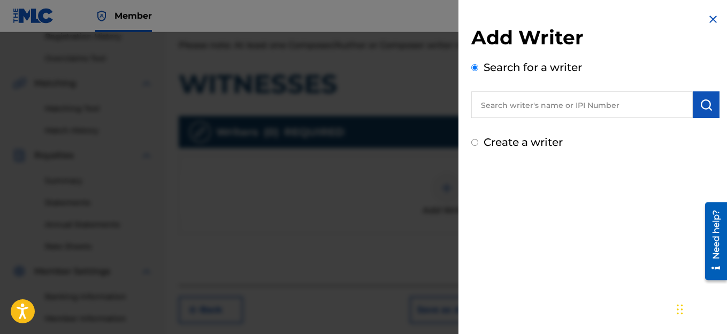
click at [476, 143] on input "Create a writer" at bounding box center [474, 142] width 7 height 7
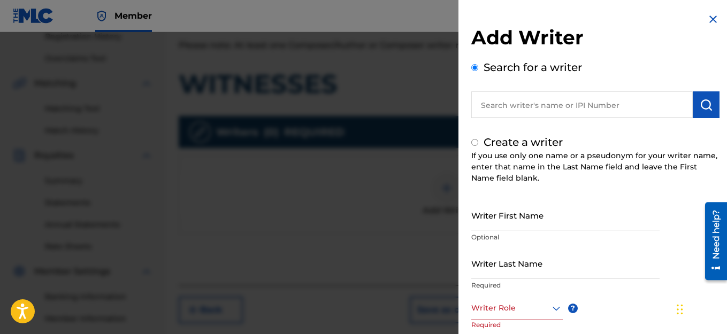
radio input "false"
radio input "true"
click at [538, 222] on input "Writer First Name" at bounding box center [565, 215] width 188 height 30
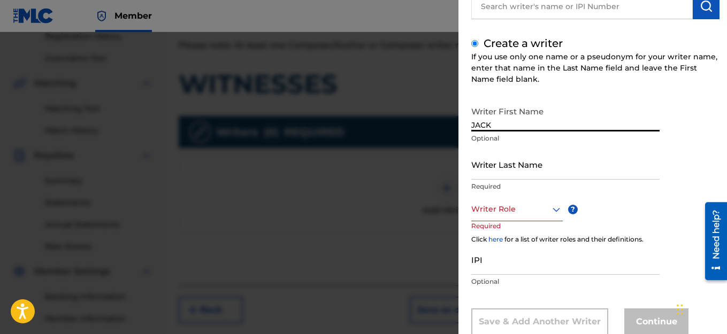
scroll to position [107, 0]
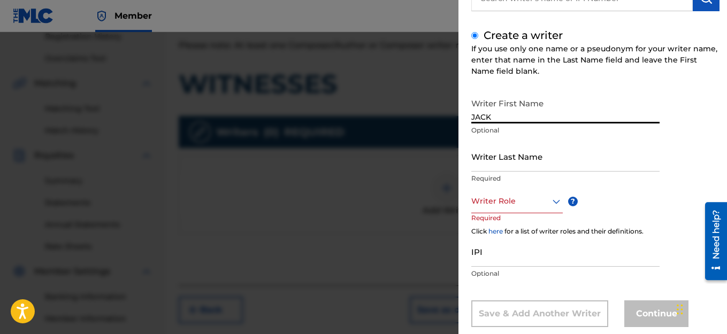
type input "JACK"
click at [545, 165] on input "Writer Last Name" at bounding box center [565, 156] width 188 height 30
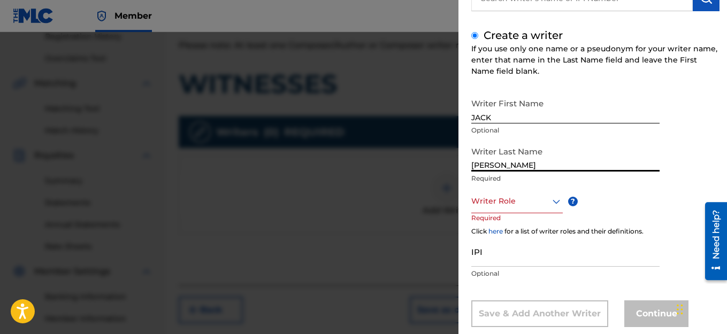
click at [556, 200] on icon at bounding box center [556, 201] width 13 height 13
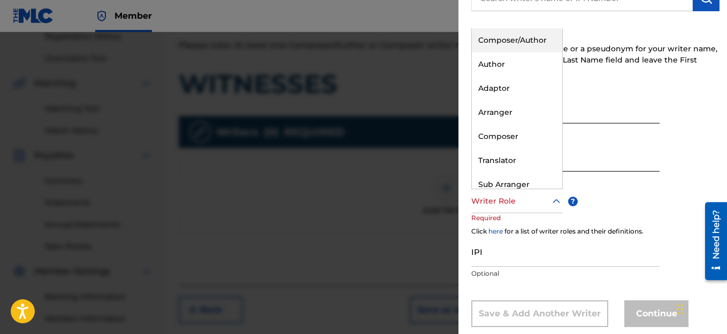
click at [521, 37] on div "Composer/Author" at bounding box center [517, 40] width 90 height 24
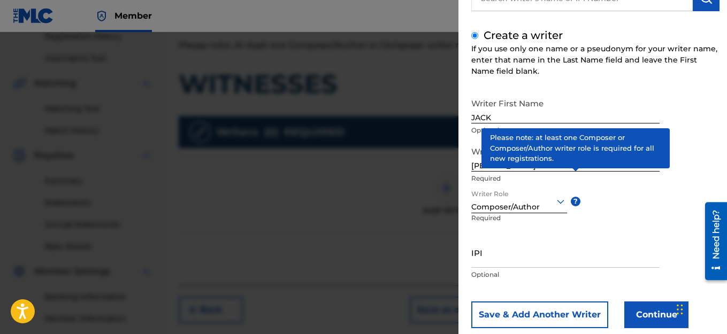
scroll to position [130, 0]
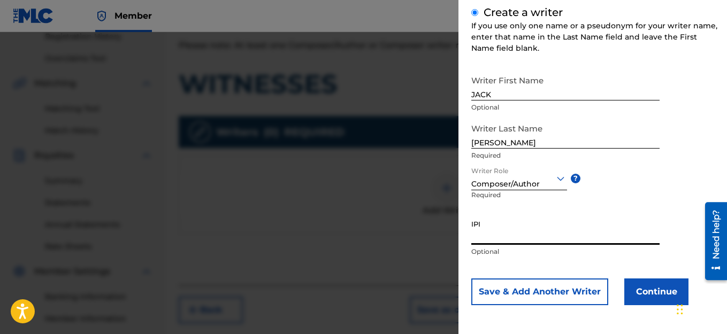
paste input "1114982463"
click at [661, 294] on button "Continue" at bounding box center [656, 292] width 64 height 27
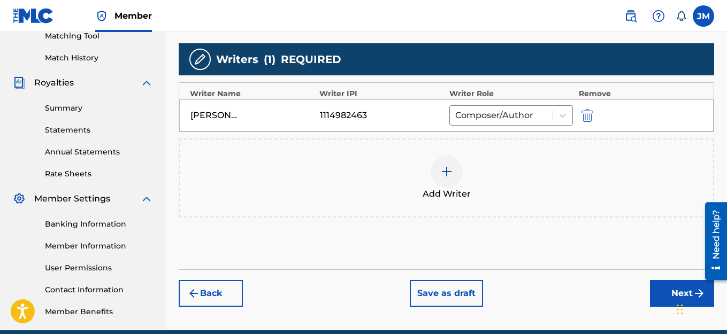
scroll to position [316, 0]
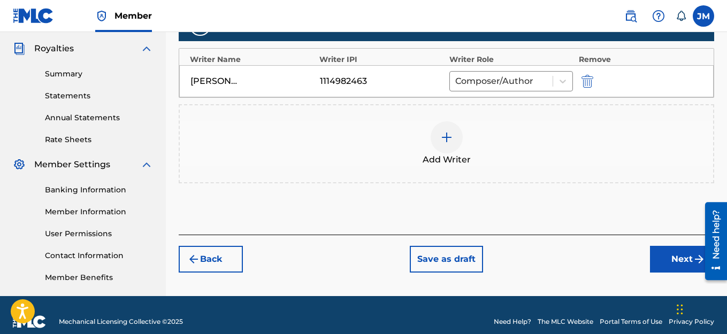
click at [657, 254] on button "Next" at bounding box center [682, 259] width 64 height 27
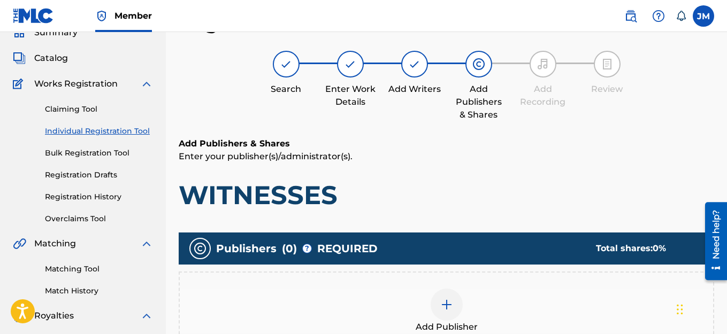
scroll to position [209, 0]
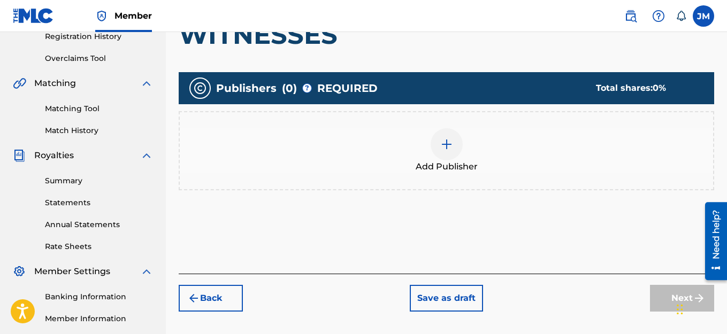
click at [447, 144] on img at bounding box center [446, 144] width 13 height 13
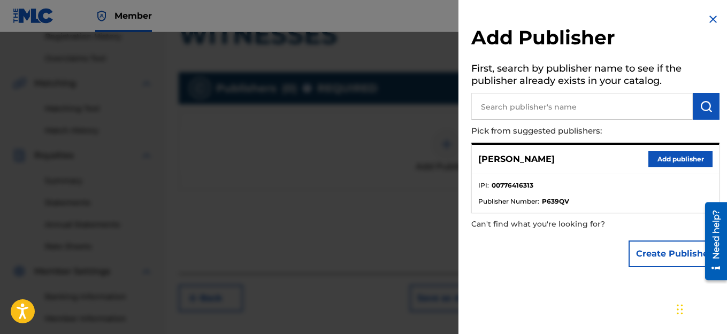
click at [661, 160] on button "Add publisher" at bounding box center [680, 159] width 64 height 16
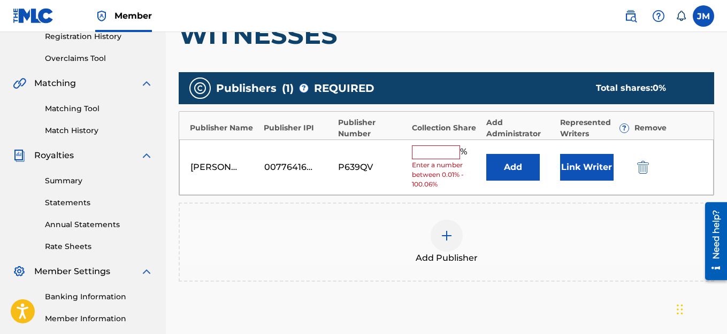
click at [445, 151] on input "text" at bounding box center [436, 153] width 48 height 14
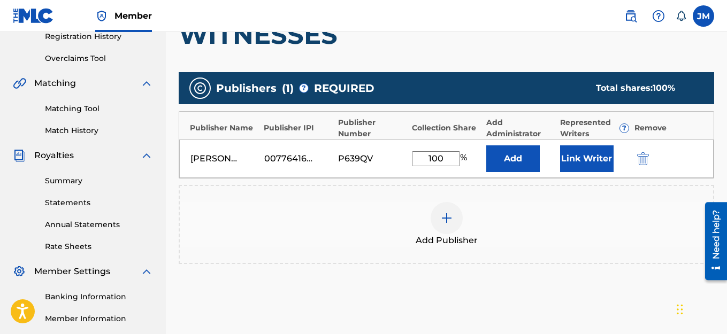
click at [581, 162] on button "Link Writer" at bounding box center [586, 159] width 53 height 27
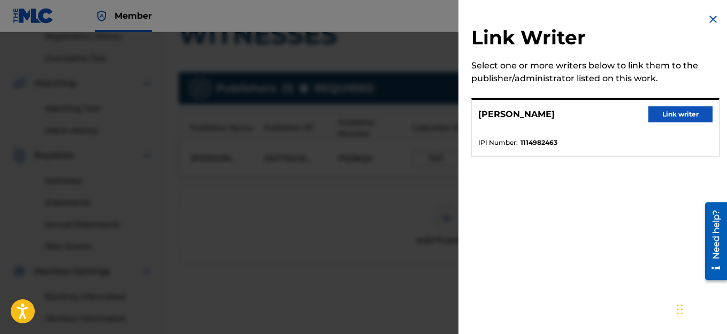
click at [683, 111] on button "Link writer" at bounding box center [680, 114] width 64 height 16
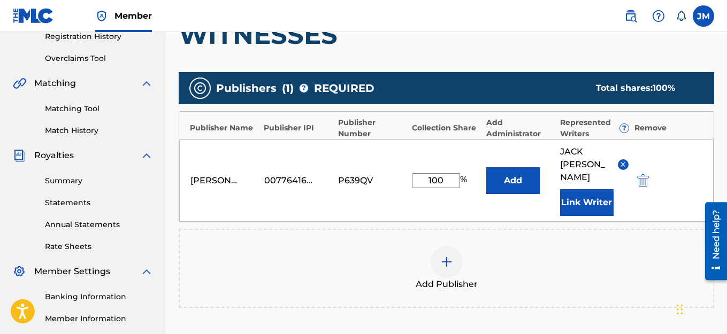
scroll to position [342, 0]
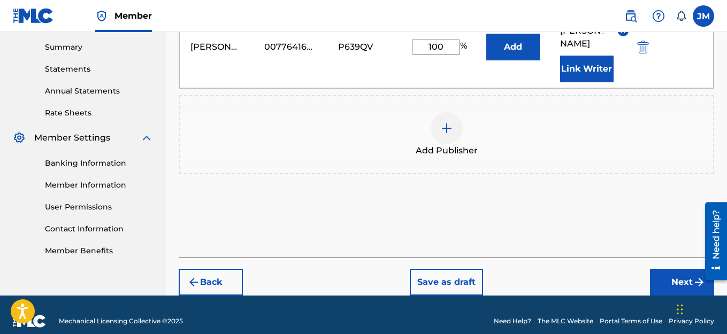
click at [662, 269] on button "Next" at bounding box center [682, 282] width 64 height 27
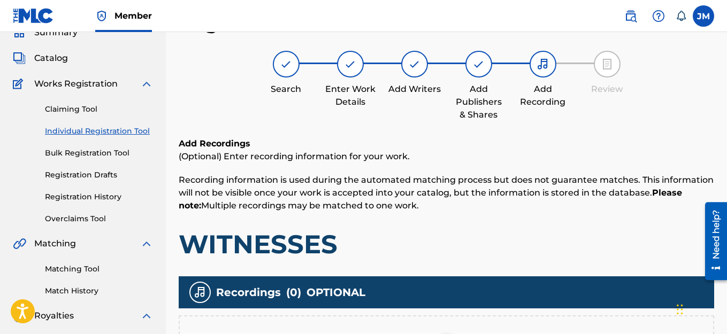
scroll to position [155, 0]
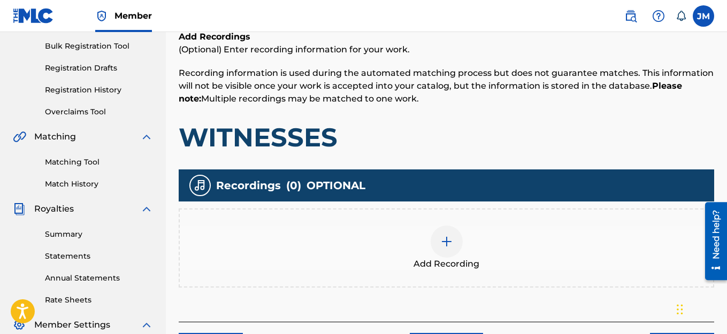
click at [444, 240] on img at bounding box center [446, 241] width 13 height 13
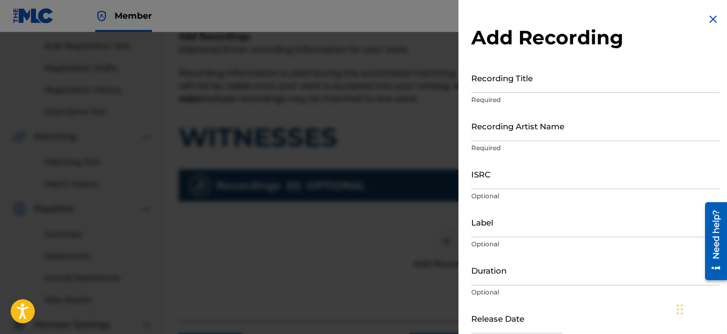
click at [519, 86] on input "Recording Title" at bounding box center [595, 78] width 248 height 30
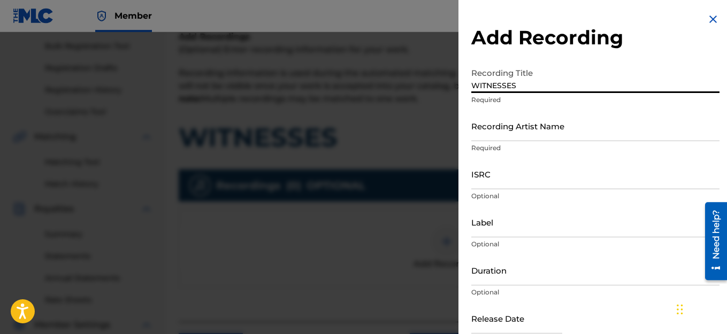
click at [538, 136] on input "Recording Artist Name" at bounding box center [595, 126] width 248 height 30
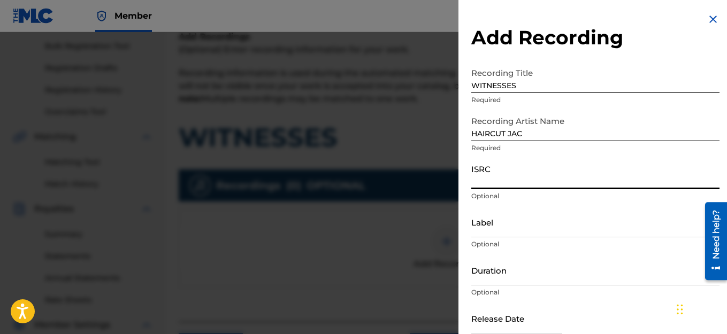
click at [514, 187] on input "ISRC" at bounding box center [595, 174] width 248 height 30
paste input "QT3F22416871"
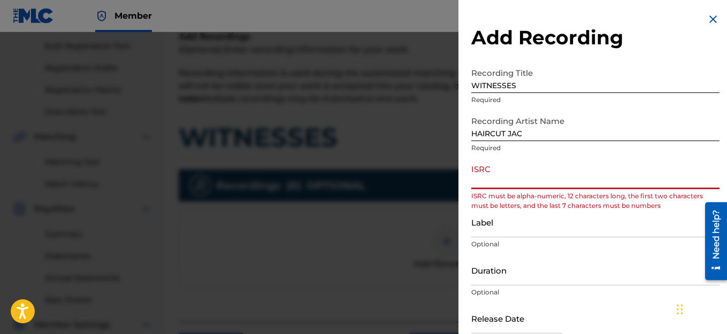
paste input "QT3F22416871"
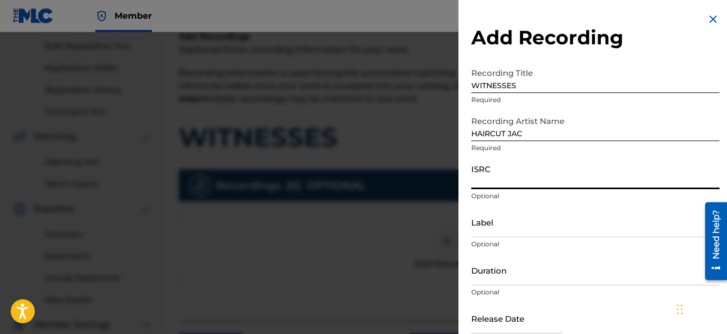
paste input "QT3F22416871"
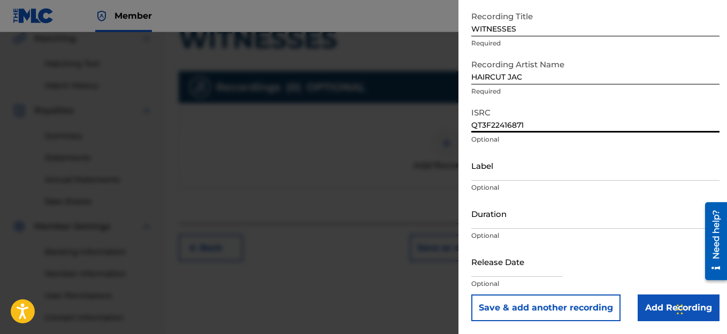
scroll to position [262, 0]
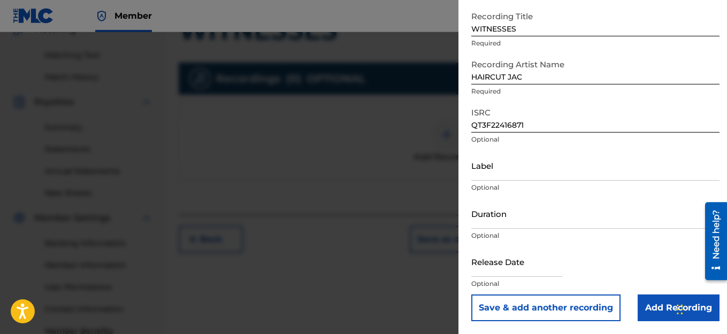
click at [539, 272] on input "text" at bounding box center [516, 262] width 91 height 30
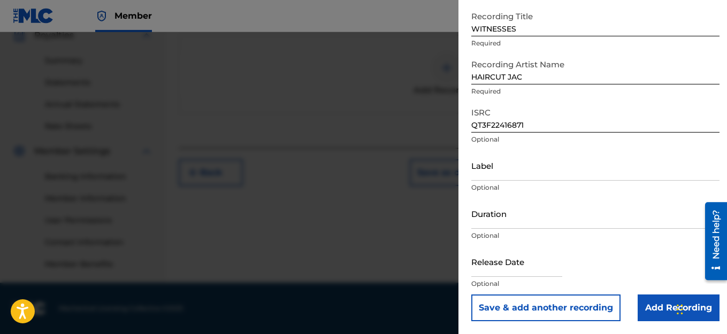
click at [516, 274] on input "text" at bounding box center [516, 262] width 91 height 30
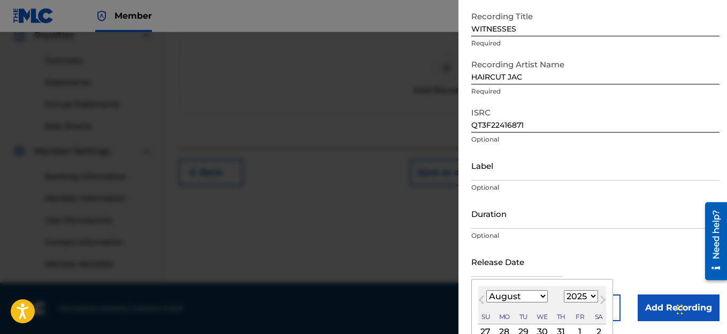
click at [518, 271] on input "text" at bounding box center [516, 262] width 91 height 30
click at [602, 304] on button "Next Month" at bounding box center [602, 302] width 17 height 17
click at [602, 302] on span "Next Month" at bounding box center [602, 302] width 0 height 16
click at [602, 300] on span "Next Month" at bounding box center [602, 302] width 0 height 16
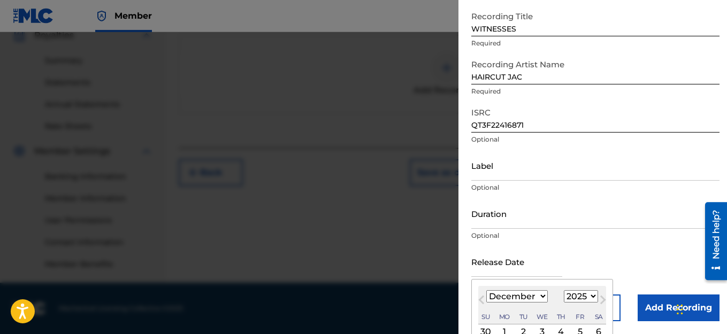
click at [597, 296] on button "Next Month" at bounding box center [602, 302] width 17 height 17
click at [582, 296] on select "1899 1900 1901 1902 1903 1904 1905 1906 1907 1908 1909 1910 1911 1912 1913 1914…" at bounding box center [581, 296] width 34 height 12
click at [565, 290] on select "1899 1900 1901 1902 1903 1904 1905 1906 1907 1908 1909 1910 1911 1912 1913 1914…" at bounding box center [581, 296] width 34 height 12
click at [483, 298] on span "Previous Month" at bounding box center [483, 302] width 0 height 16
click at [578, 296] on select "1899 1900 1901 1902 1903 1904 1905 1906 1907 1908 1909 1910 1911 1912 1913 1914…" at bounding box center [581, 296] width 34 height 12
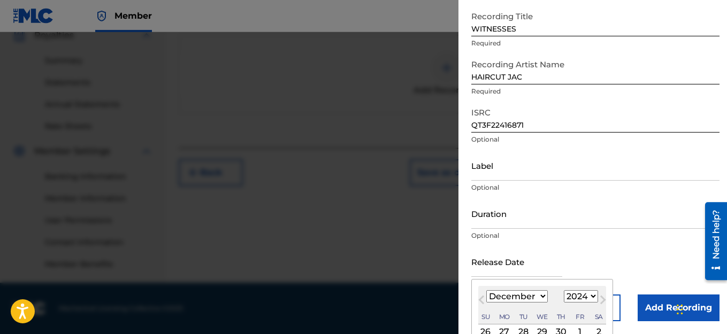
click at [565, 290] on select "1899 1900 1901 1902 1903 1904 1905 1906 1907 1908 1909 1910 1911 1912 1913 1914…" at bounding box center [581, 296] width 34 height 12
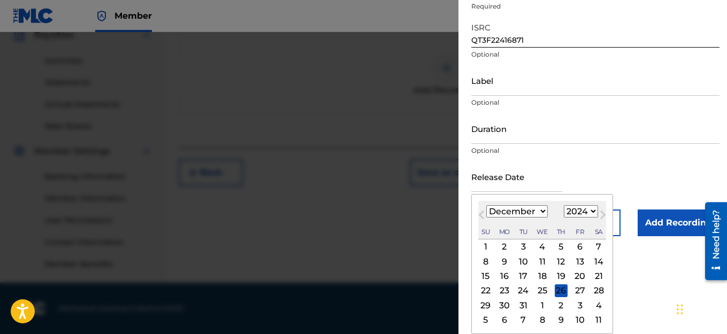
click at [542, 289] on div "25" at bounding box center [542, 291] width 13 height 13
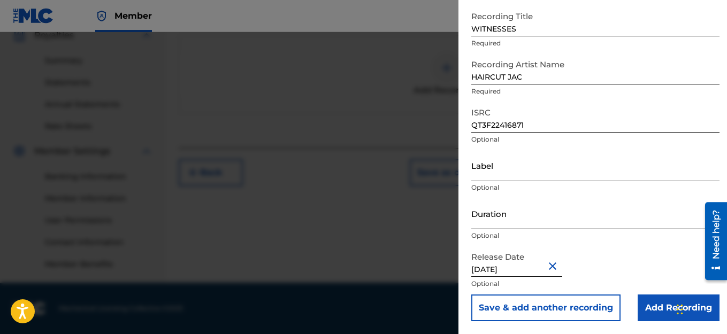
scroll to position [57, 0]
click at [645, 303] on input "Add Recording" at bounding box center [679, 308] width 82 height 27
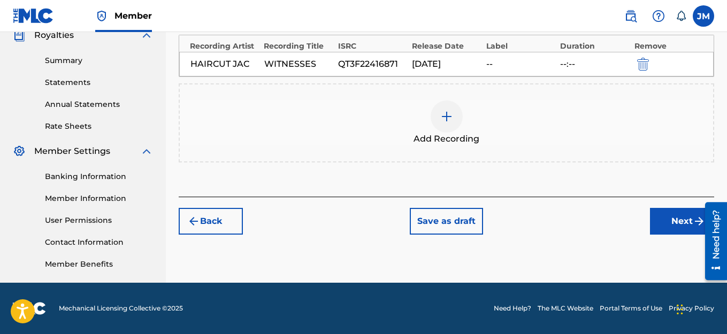
click at [670, 218] on button "Next" at bounding box center [682, 221] width 64 height 27
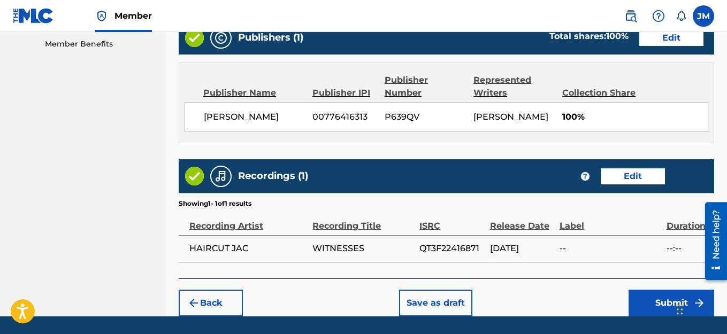
scroll to position [583, 0]
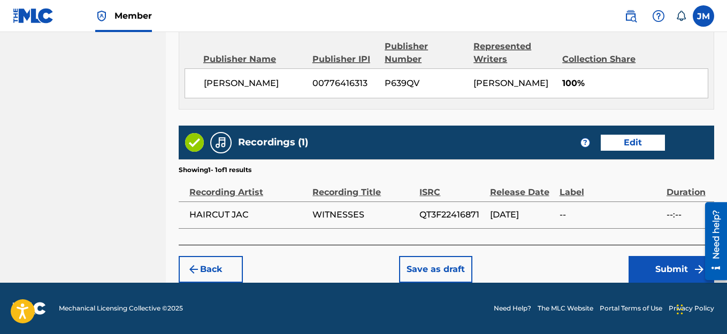
click at [661, 281] on button "Submit" at bounding box center [672, 269] width 86 height 27
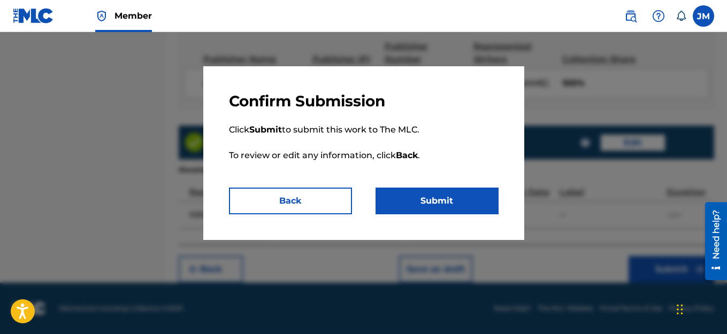
click at [409, 196] on button "Submit" at bounding box center [437, 201] width 123 height 27
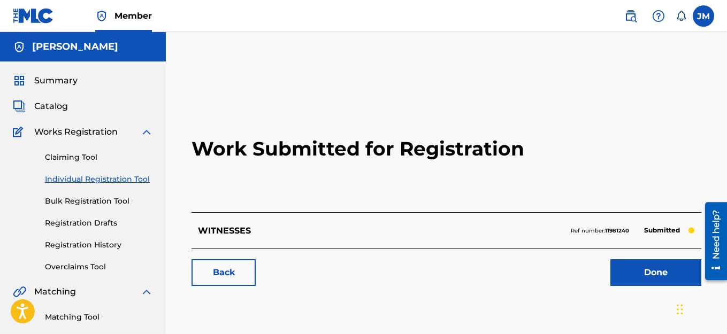
scroll to position [160, 0]
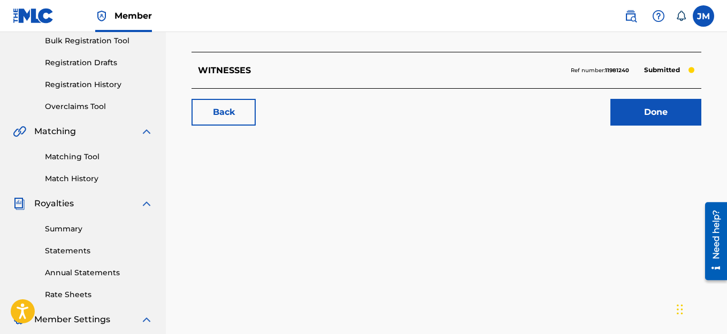
click at [641, 108] on link "Done" at bounding box center [655, 112] width 91 height 27
